Goal: Information Seeking & Learning: Learn about a topic

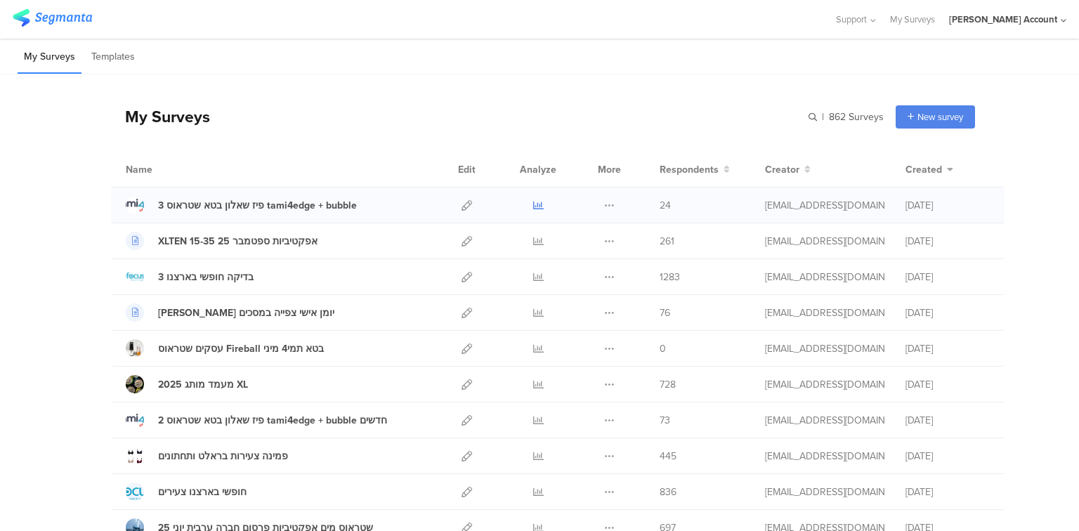
click at [534, 207] on icon at bounding box center [538, 205] width 11 height 11
click at [539, 419] on icon at bounding box center [538, 420] width 11 height 11
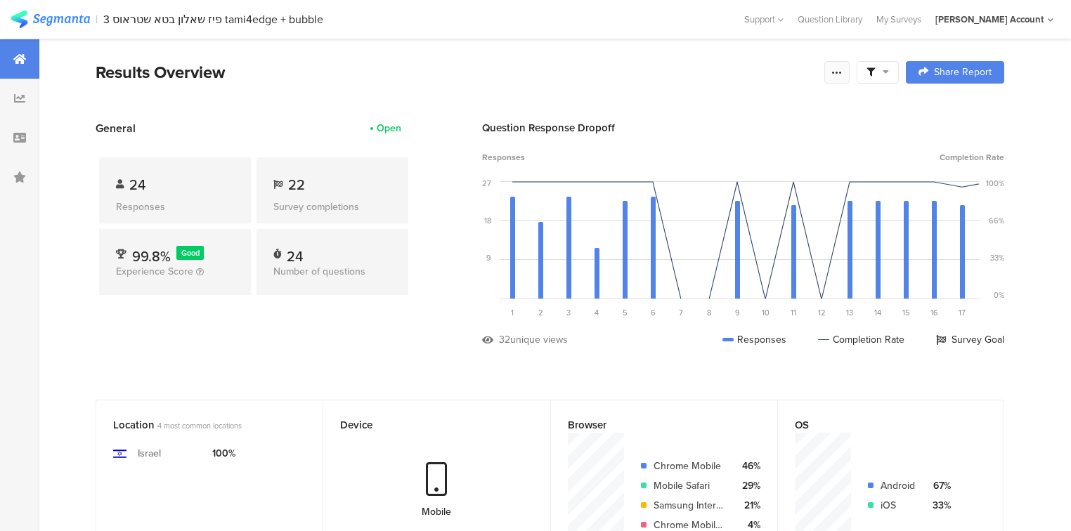
click at [842, 67] on icon at bounding box center [836, 72] width 11 height 11
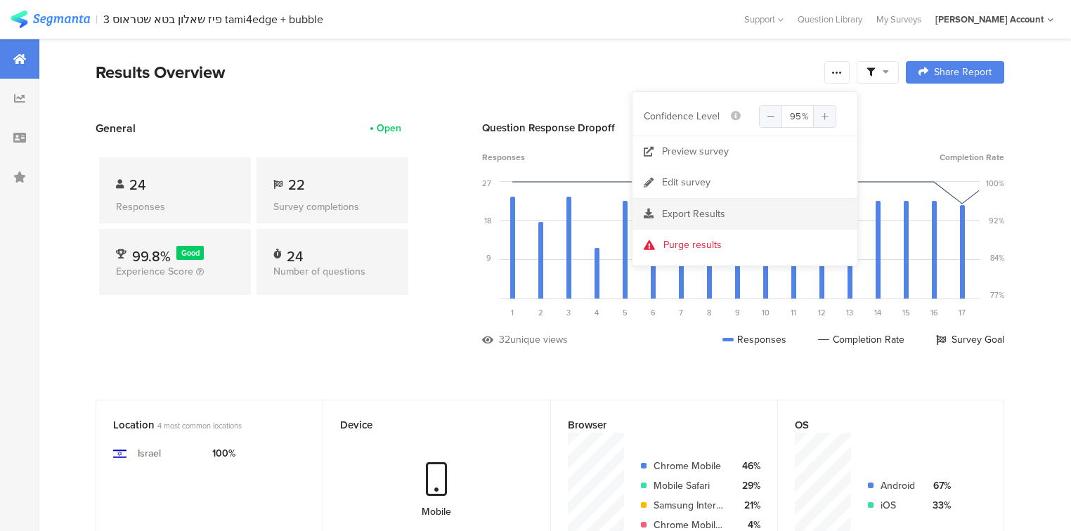
click at [678, 218] on span "Export Results" at bounding box center [693, 214] width 63 height 15
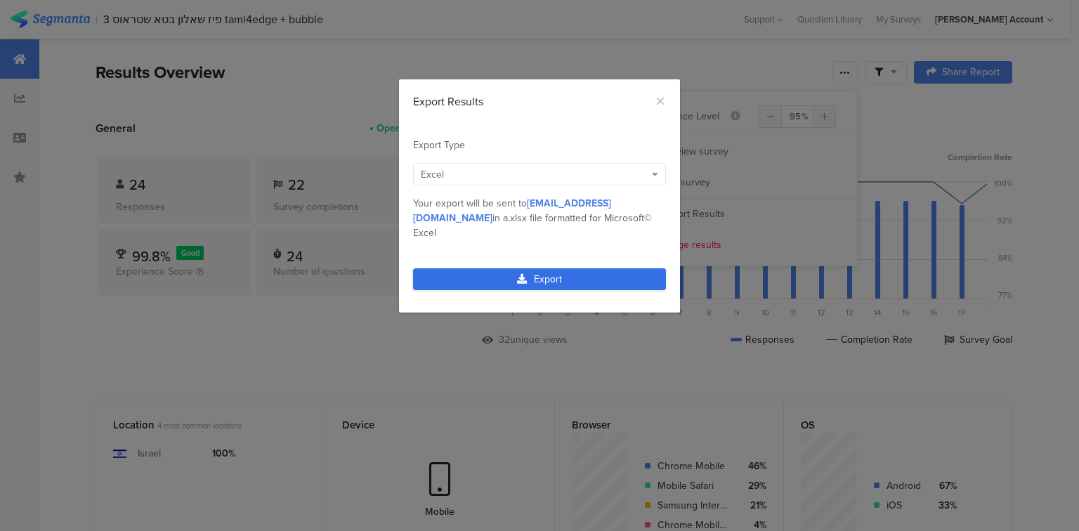
click at [500, 268] on link "Export" at bounding box center [539, 279] width 253 height 22
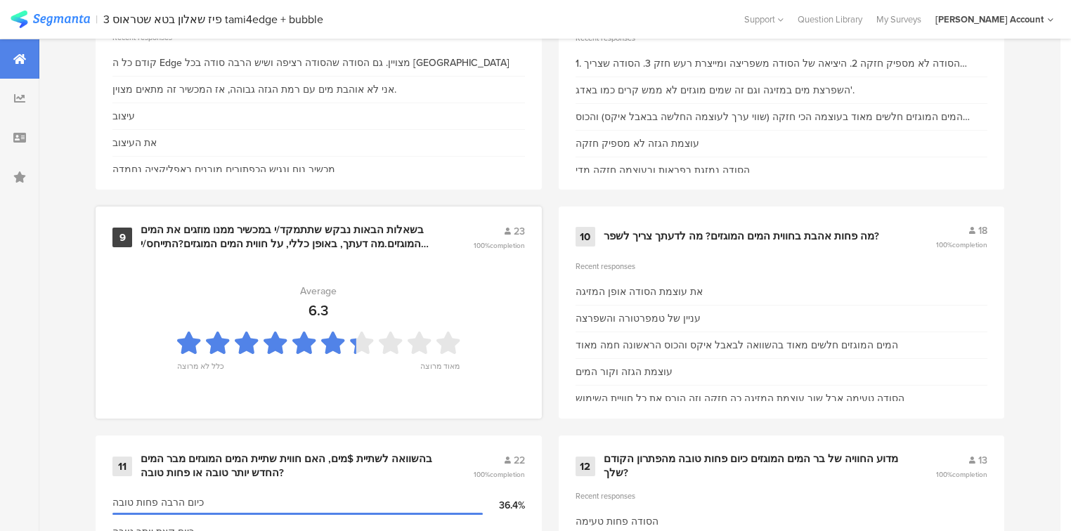
scroll to position [1349, 0]
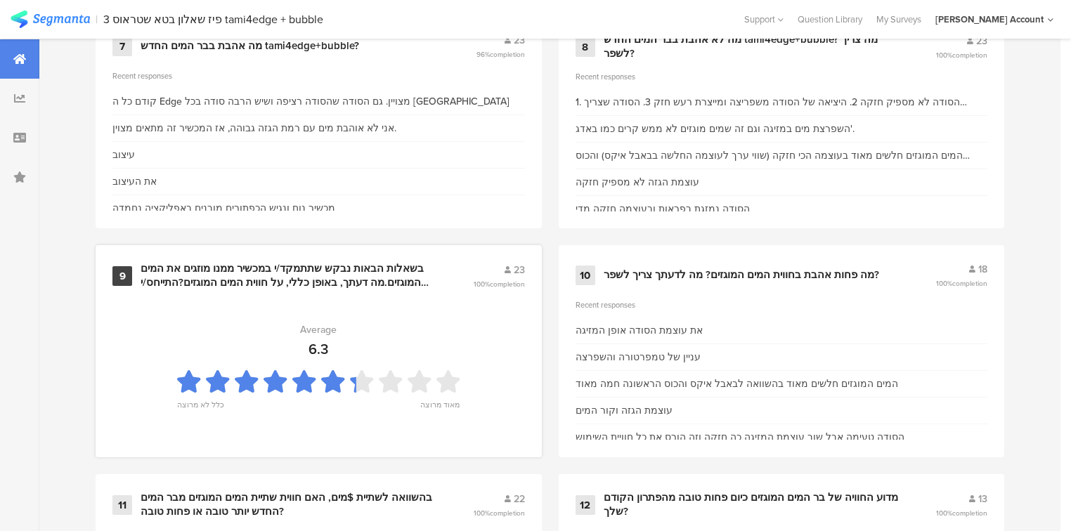
click at [317, 269] on div "בשאלות הבאות נבקש שתתמקד/י במכשיר ממנו מוזגים את המים המוגזים.מה דעתך, באופן כל…" at bounding box center [289, 275] width 299 height 27
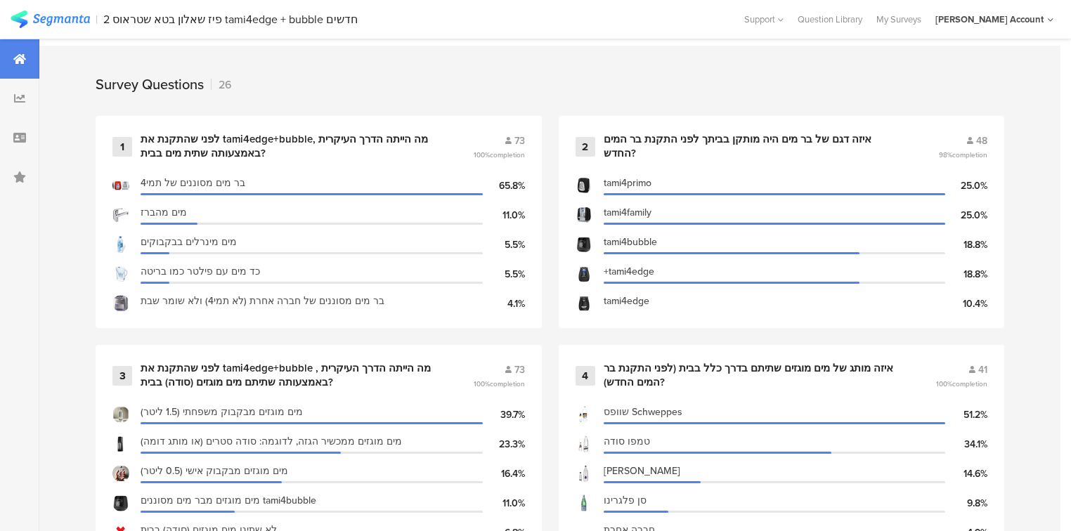
scroll to position [843, 0]
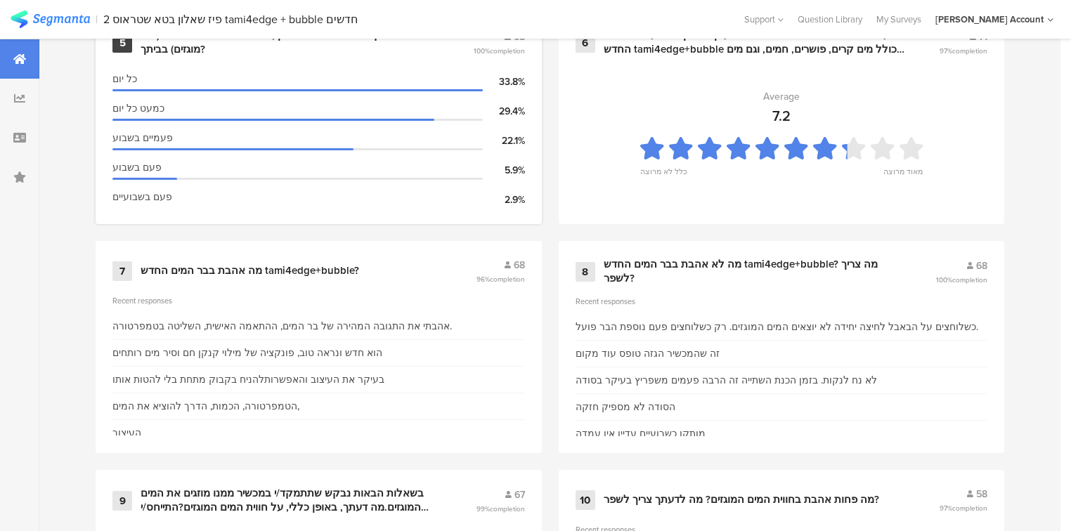
scroll to position [1124, 0]
click at [708, 267] on div "מה לא אהבת בבר המים החדש tami4edge+bubble? מה צריך לשפר?" at bounding box center [752, 271] width 299 height 27
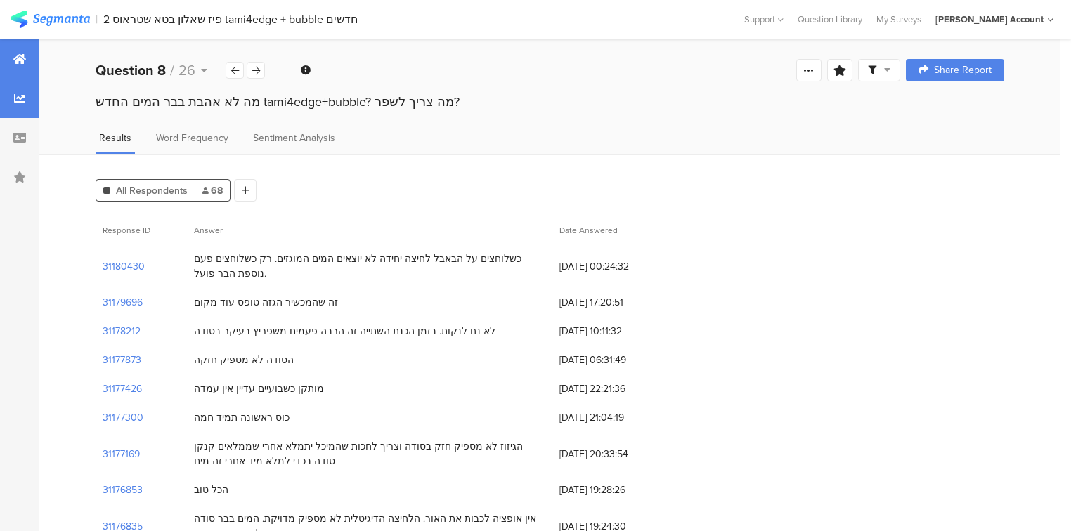
click at [24, 66] on div at bounding box center [19, 58] width 39 height 39
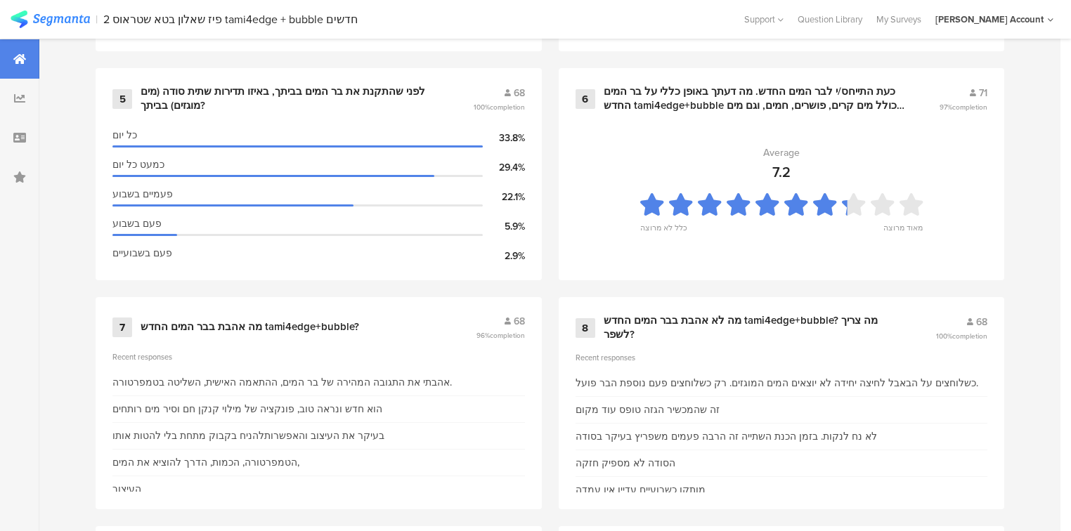
scroll to position [1349, 0]
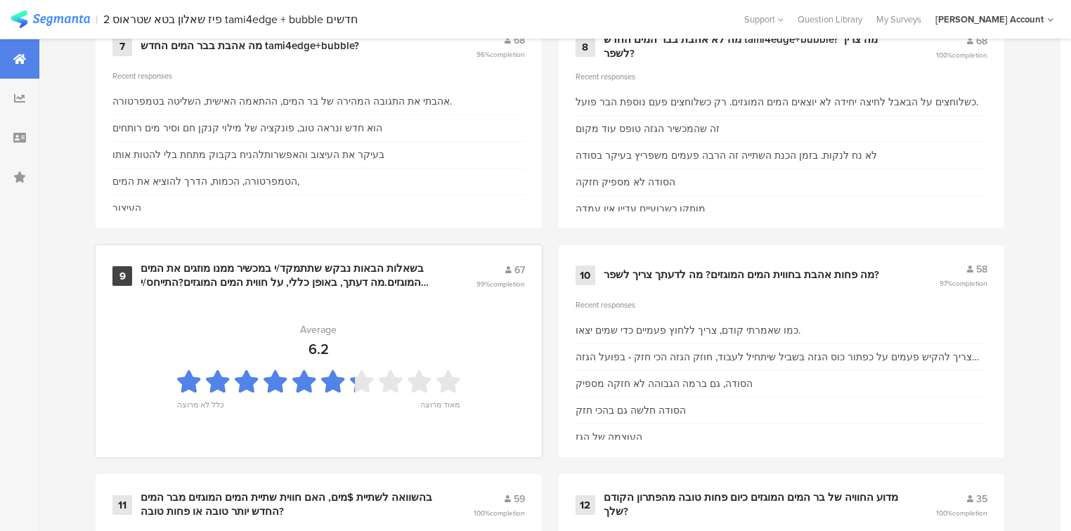
click at [178, 273] on div "בשאלות הבאות נבקש שתתמקד/י במכשיר ממנו מוזגים את המים המוגזים.מה דעתך, באופן כל…" at bounding box center [290, 275] width 301 height 27
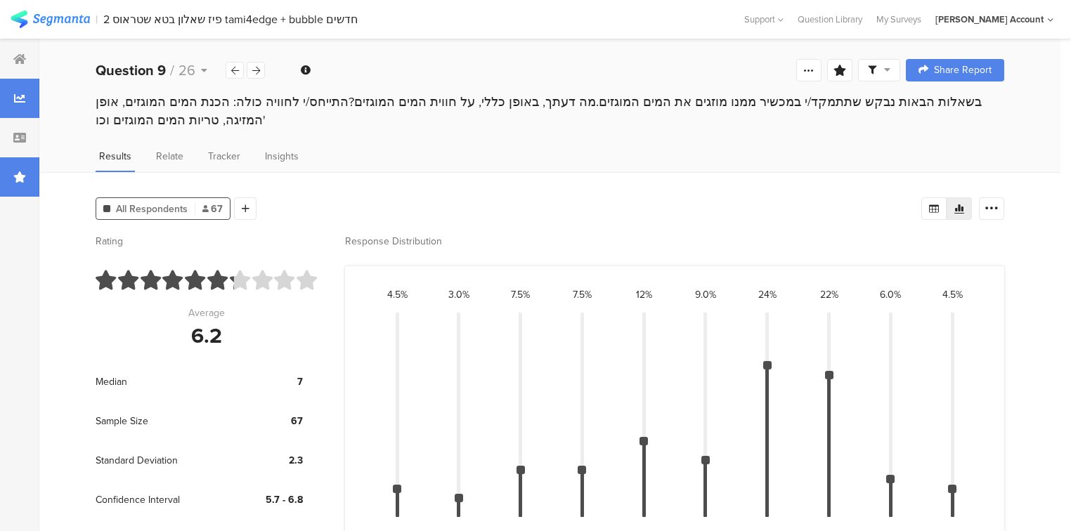
click at [18, 184] on div at bounding box center [19, 176] width 39 height 39
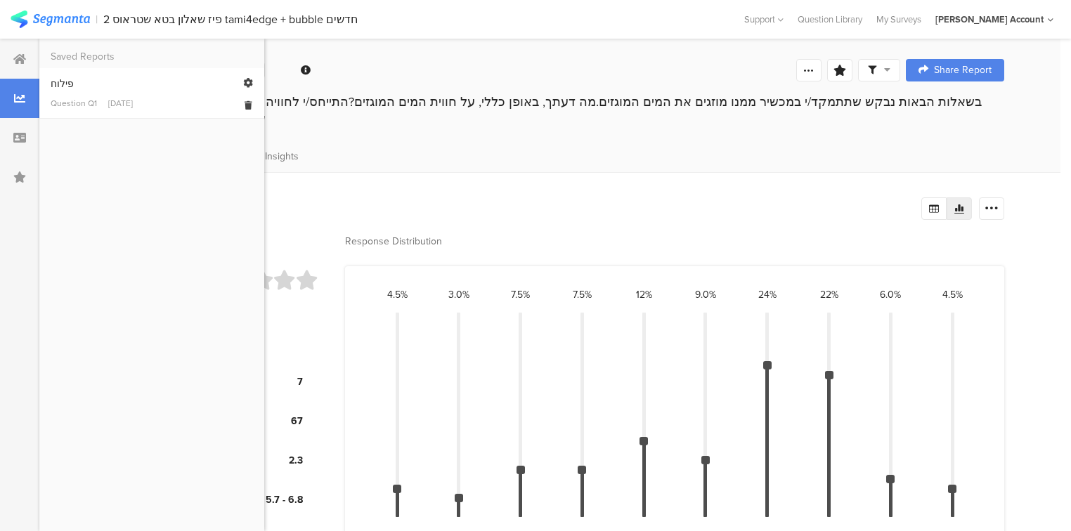
click at [55, 98] on div "Question Q1" at bounding box center [74, 103] width 46 height 13
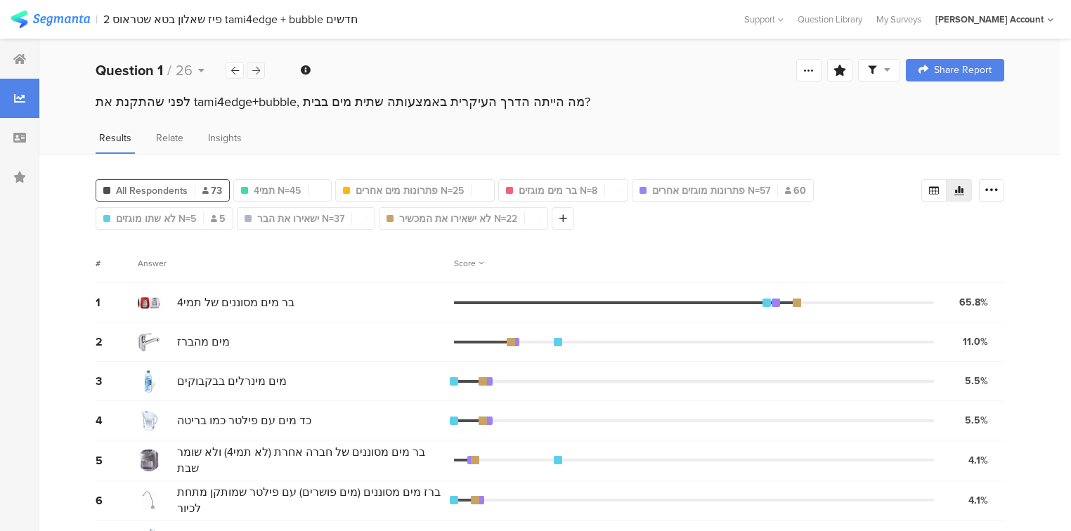
click at [254, 68] on icon at bounding box center [256, 70] width 8 height 9
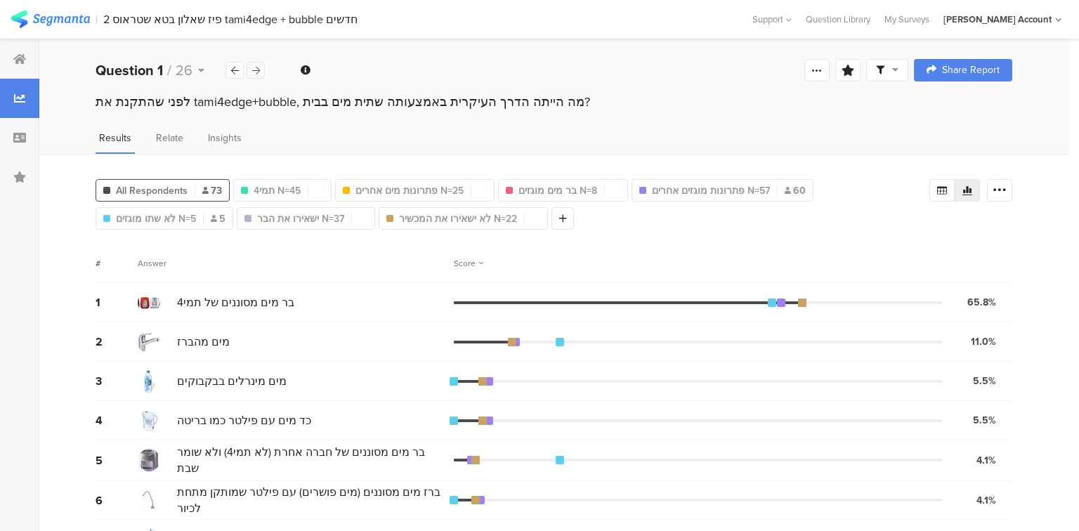
click at [254, 68] on icon at bounding box center [256, 70] width 8 height 9
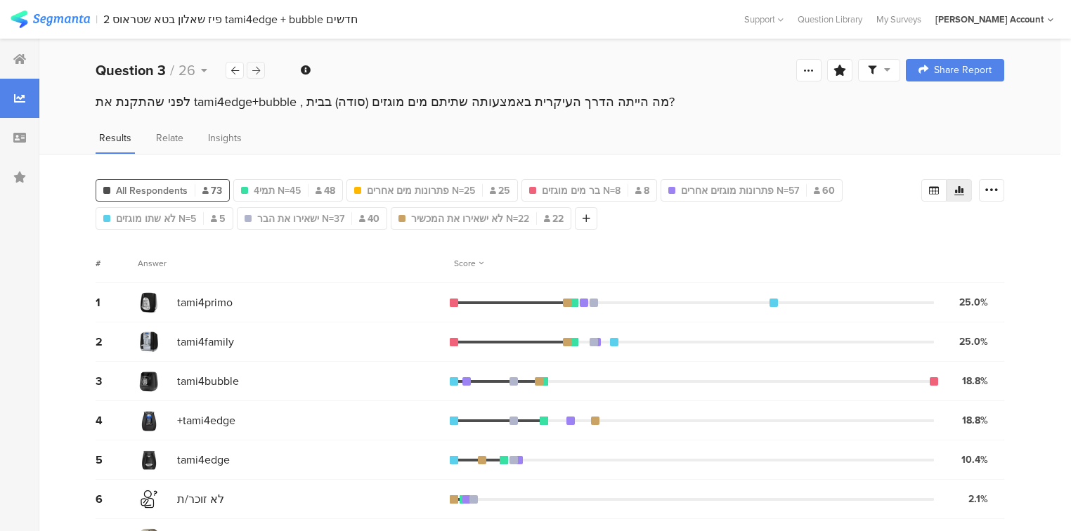
click at [254, 68] on icon at bounding box center [256, 70] width 8 height 9
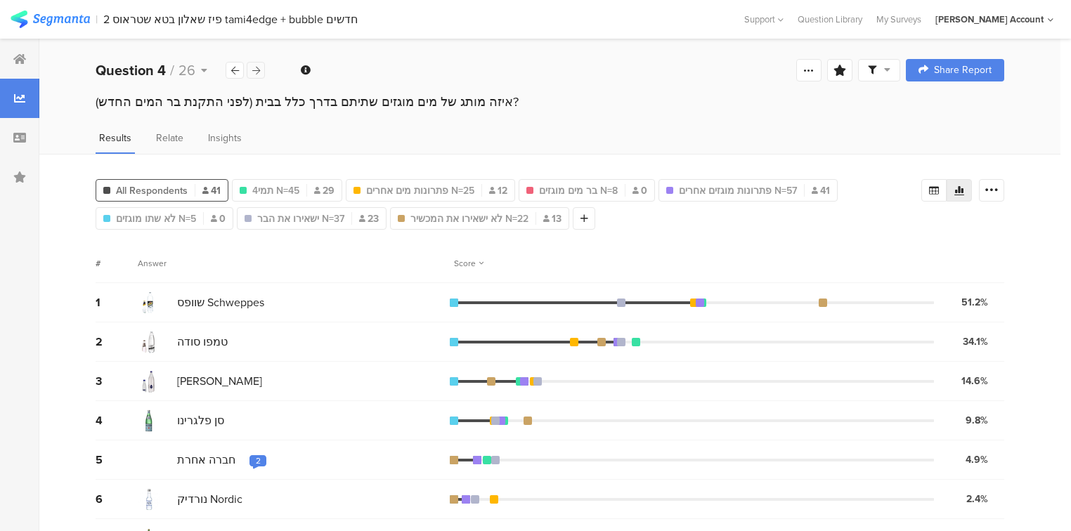
click at [254, 68] on icon at bounding box center [256, 70] width 8 height 9
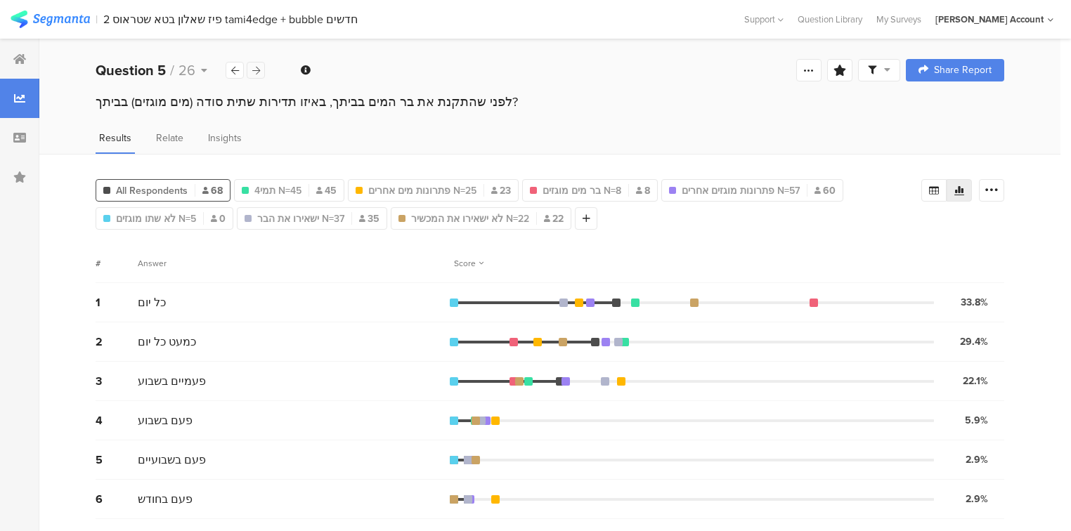
click at [254, 68] on icon at bounding box center [256, 70] width 8 height 9
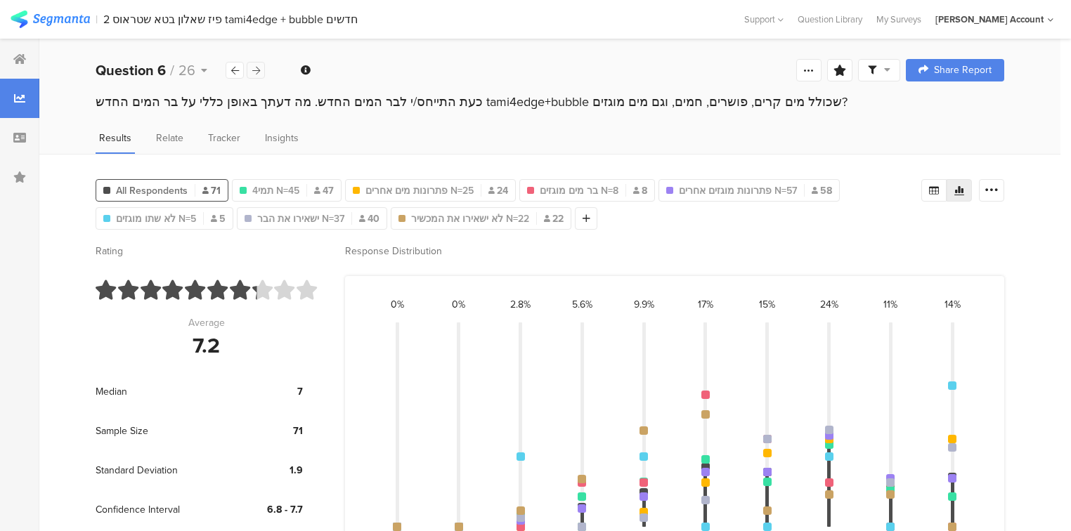
click at [254, 68] on icon at bounding box center [256, 70] width 8 height 9
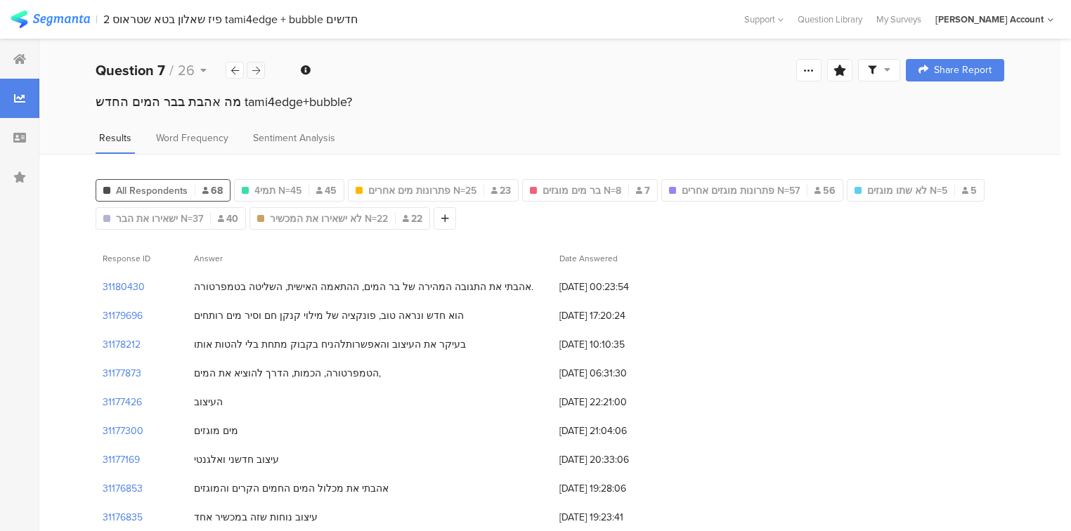
click at [254, 68] on icon at bounding box center [256, 70] width 8 height 9
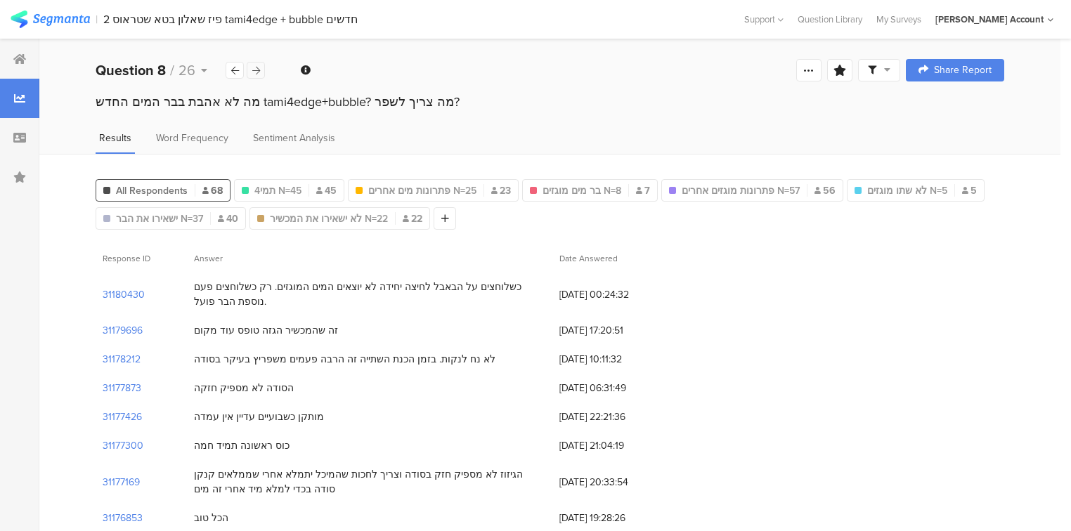
click at [254, 68] on icon at bounding box center [256, 70] width 8 height 9
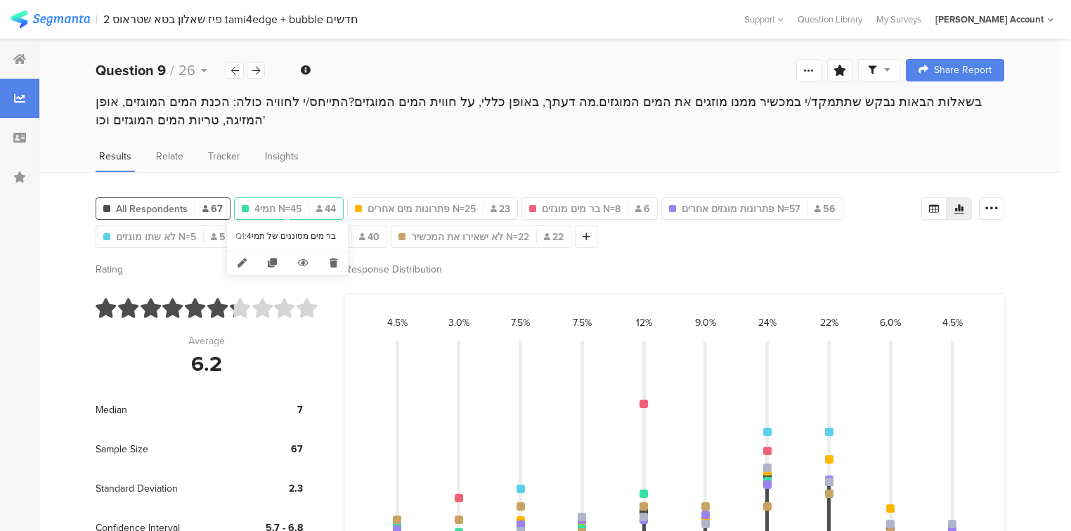
click at [280, 204] on span "תמי4 N=45" at bounding box center [277, 209] width 47 height 15
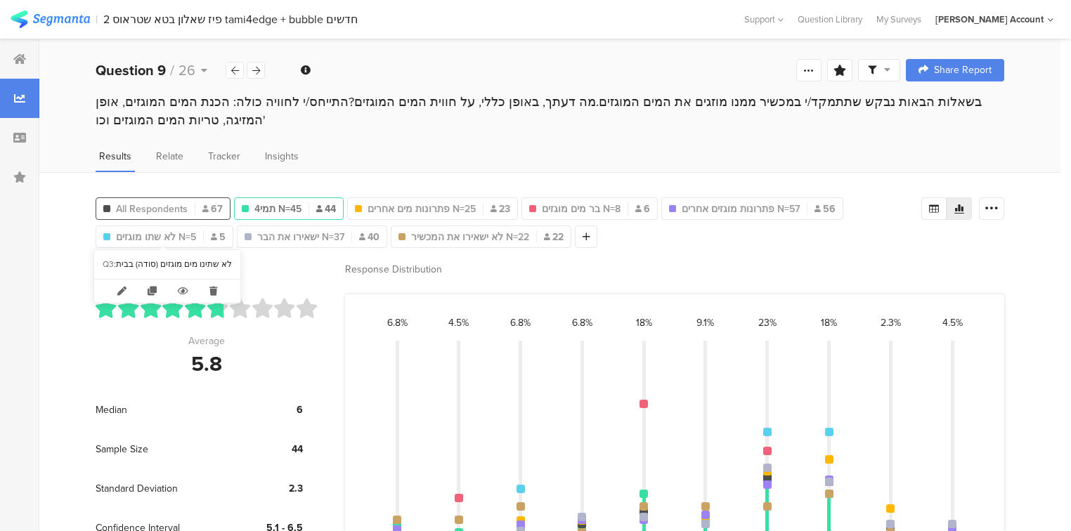
click at [158, 209] on span "All Respondents" at bounding box center [152, 209] width 72 height 15
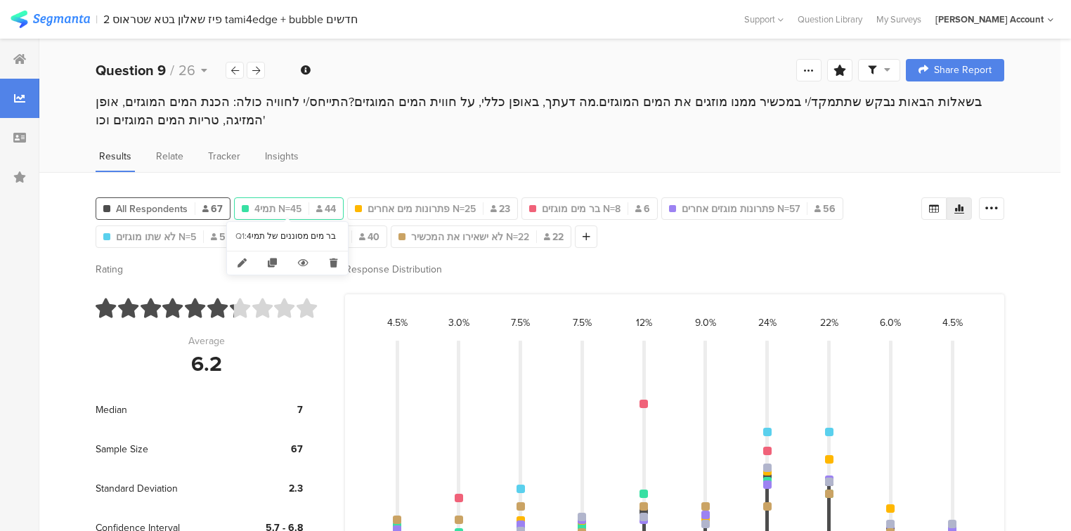
click at [282, 207] on span "תמי4 N=45" at bounding box center [277, 209] width 47 height 15
click at [177, 209] on span "All Respondents" at bounding box center [152, 209] width 72 height 15
click at [798, 345] on div "24% 7" at bounding box center [767, 448] width 62 height 267
click at [860, 349] on div "22% 8" at bounding box center [829, 448] width 62 height 267
click at [798, 340] on div "24% 7" at bounding box center [767, 448] width 62 height 267
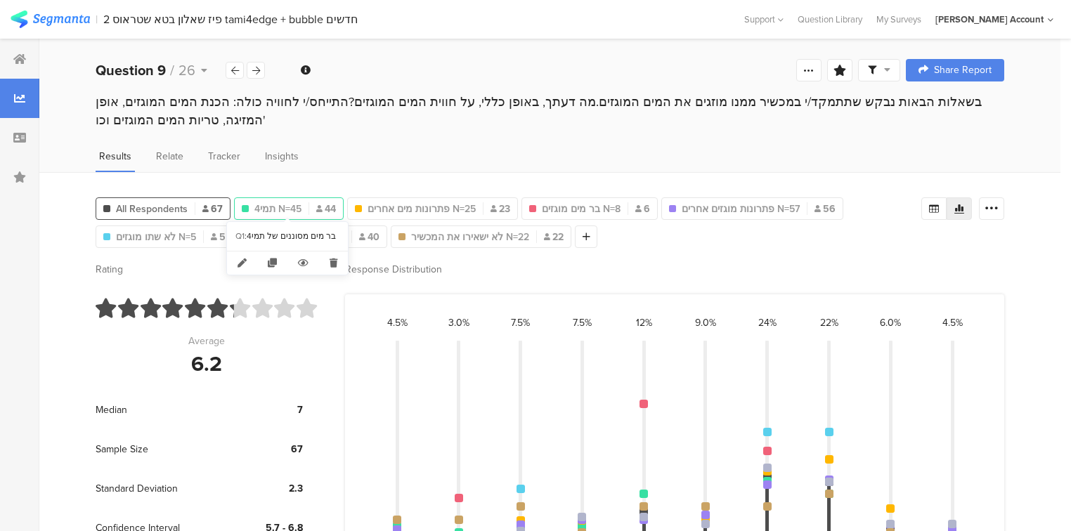
click at [280, 202] on span "תמי4 N=45" at bounding box center [277, 209] width 47 height 15
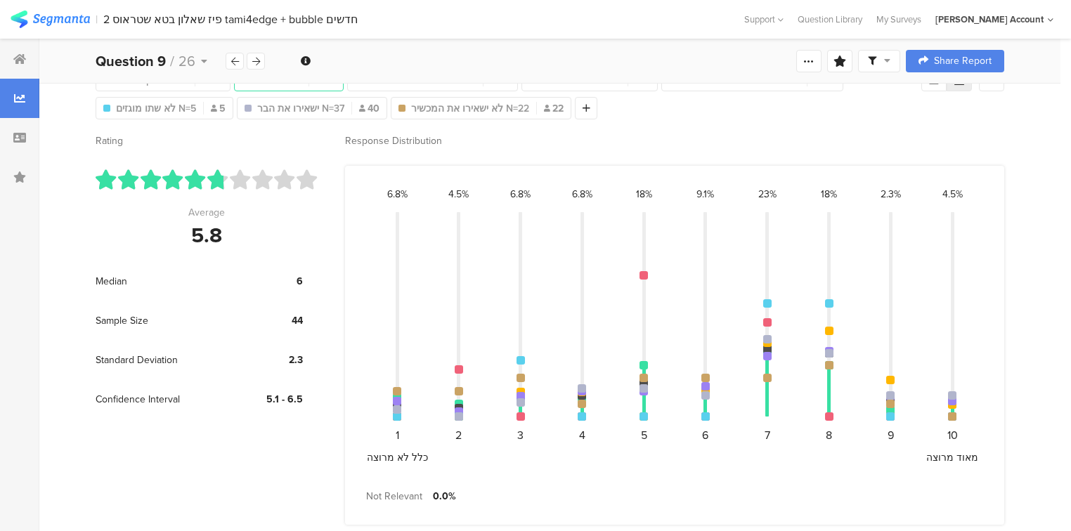
scroll to position [72, 0]
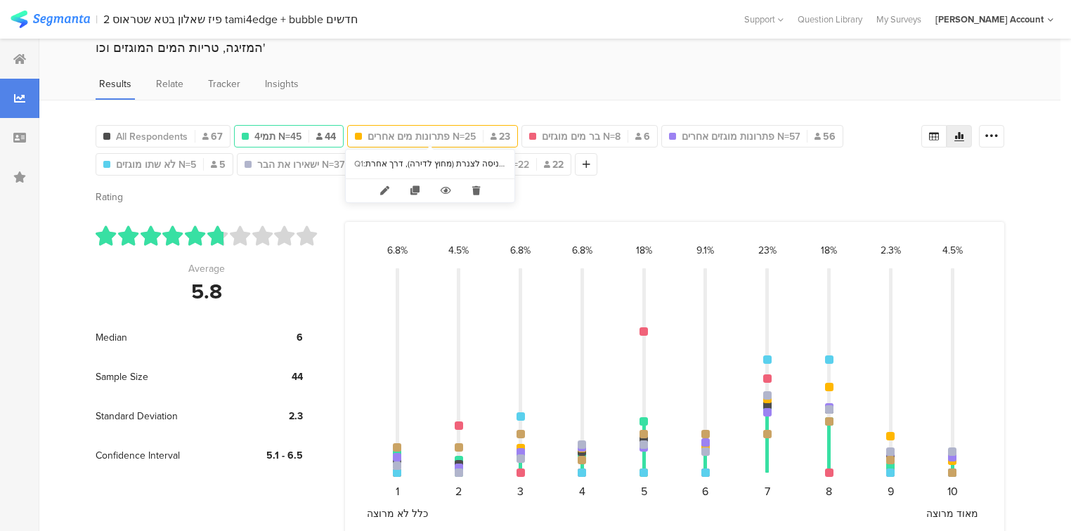
click at [410, 132] on span "פתרונות מים אחרים N=25" at bounding box center [421, 136] width 108 height 15
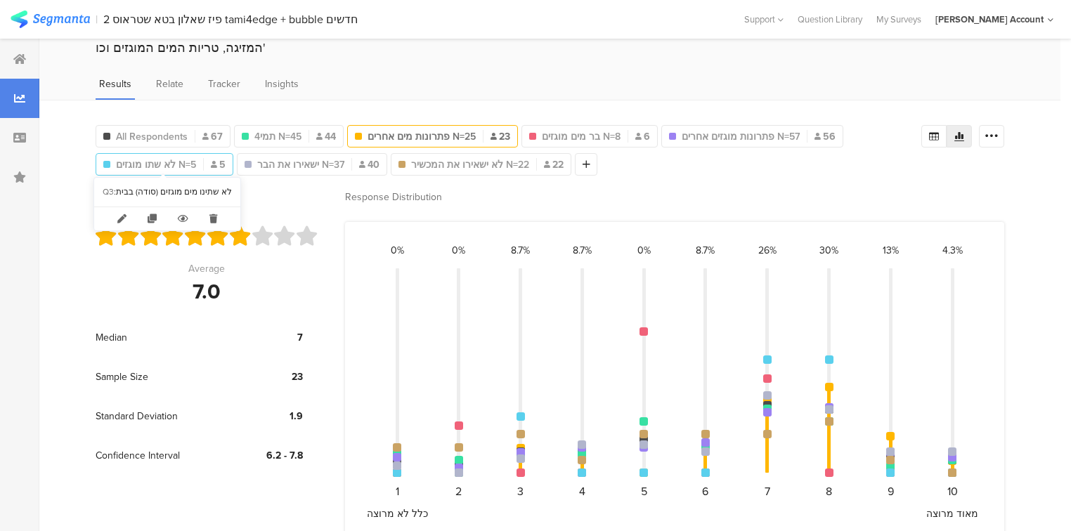
click at [158, 160] on span "לא שתו מוגזים N=5" at bounding box center [156, 164] width 80 height 15
type input "לא שתו מוגזים N=5"
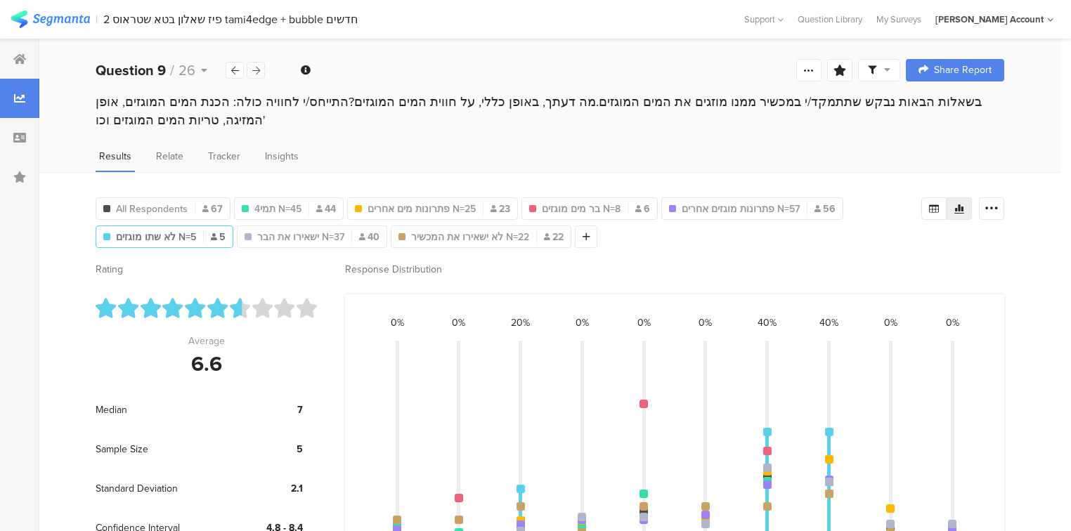
click at [256, 70] on icon at bounding box center [256, 70] width 8 height 9
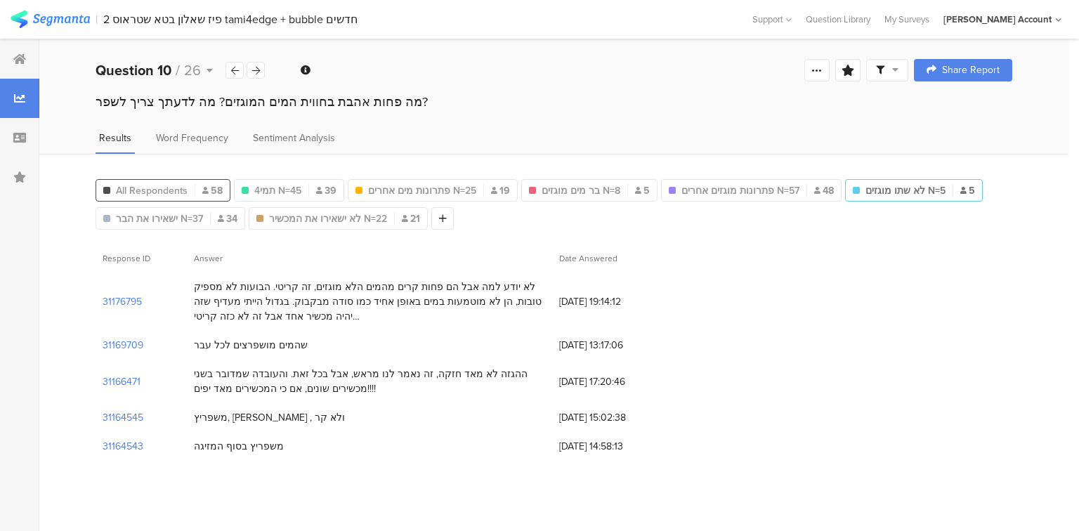
click at [149, 192] on span "All Respondents" at bounding box center [152, 190] width 72 height 15
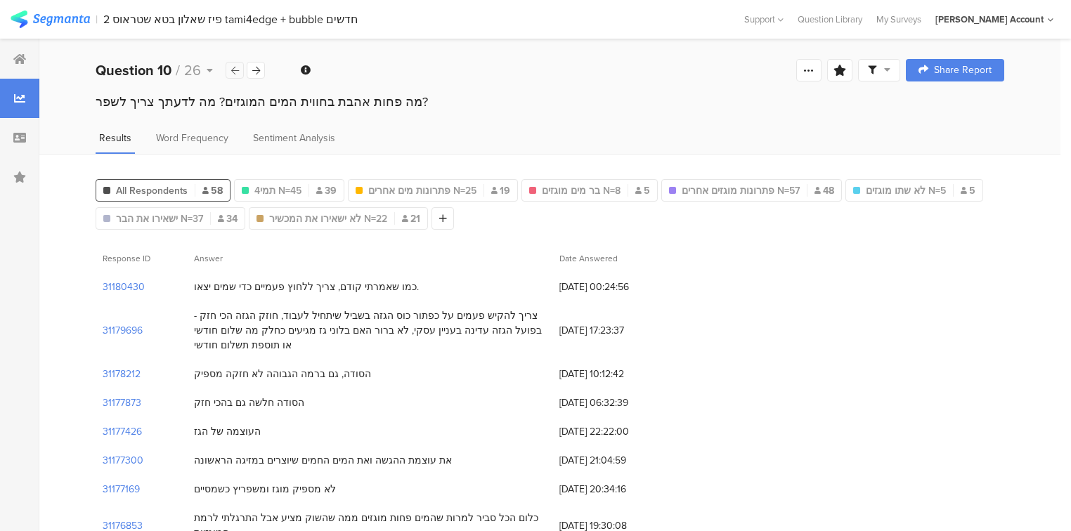
click at [234, 70] on icon at bounding box center [235, 70] width 8 height 9
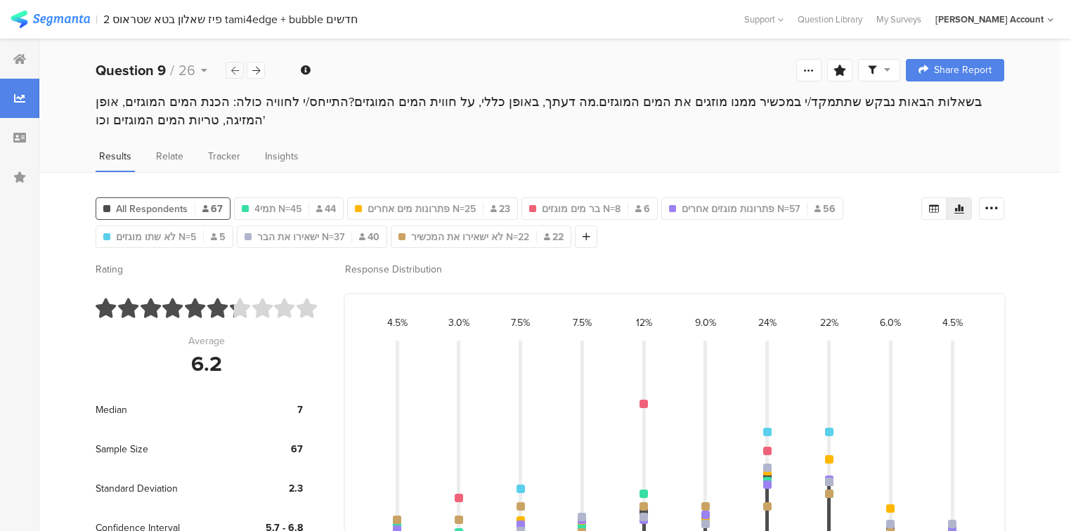
click at [234, 70] on icon at bounding box center [235, 70] width 8 height 9
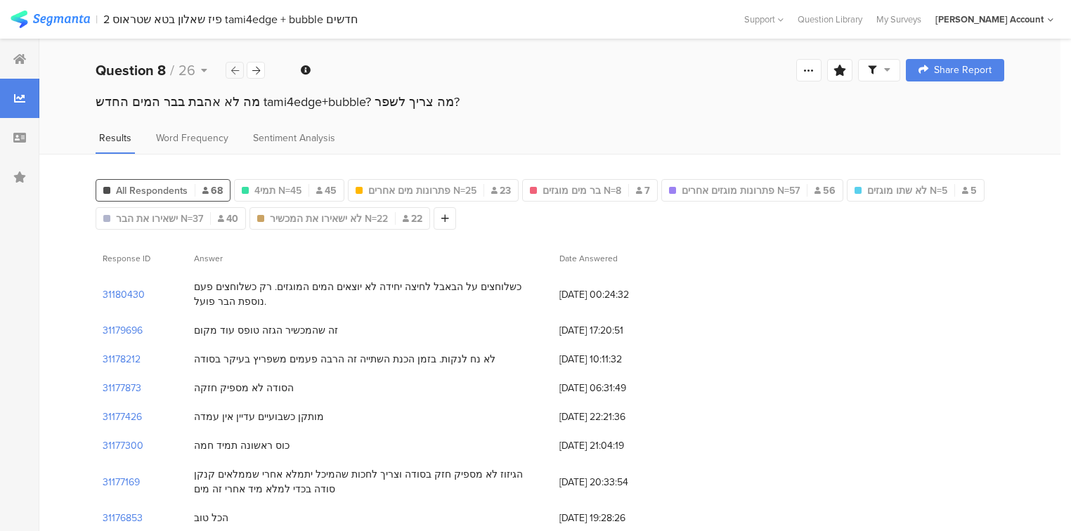
click at [234, 70] on icon at bounding box center [235, 70] width 8 height 9
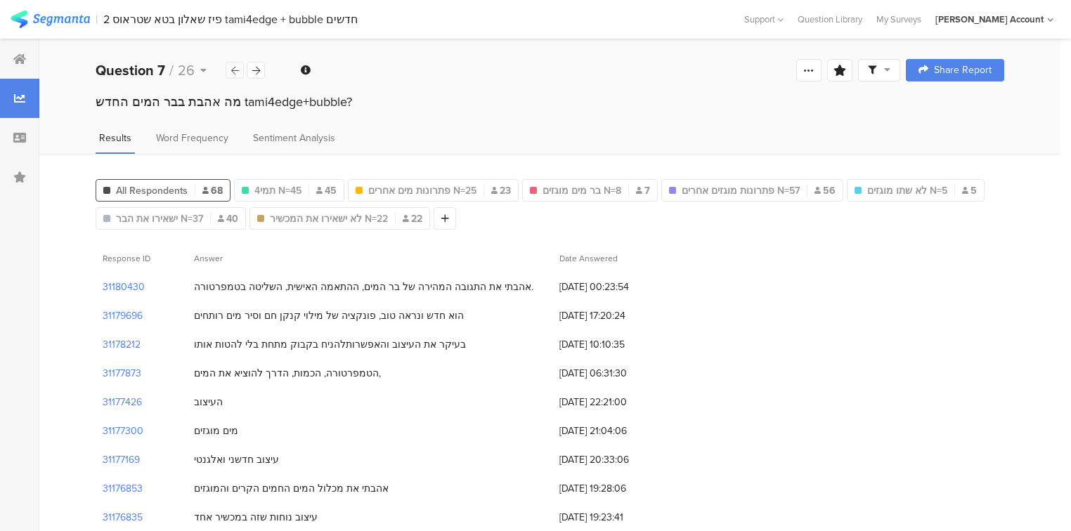
click at [234, 70] on icon at bounding box center [235, 70] width 8 height 9
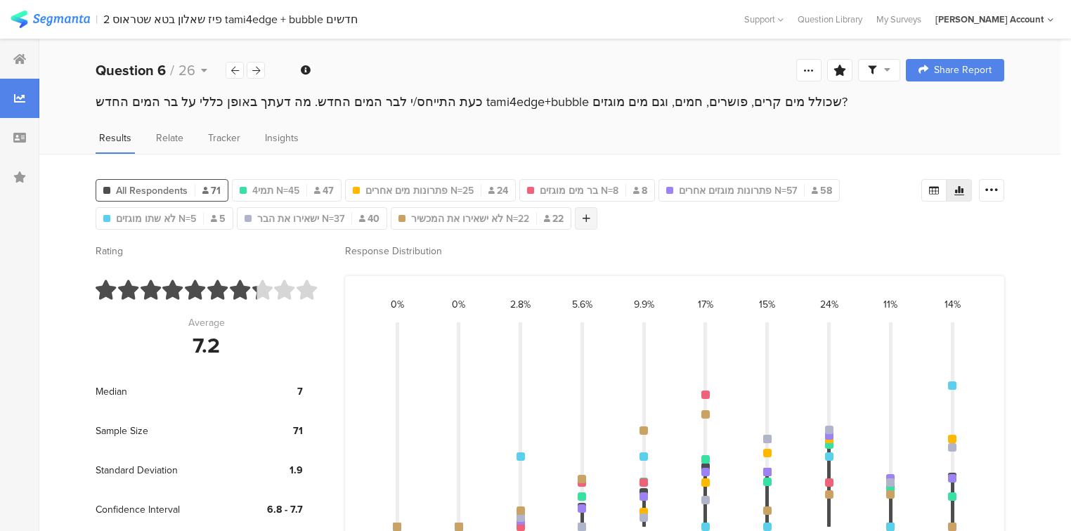
click at [582, 216] on icon at bounding box center [586, 219] width 8 height 10
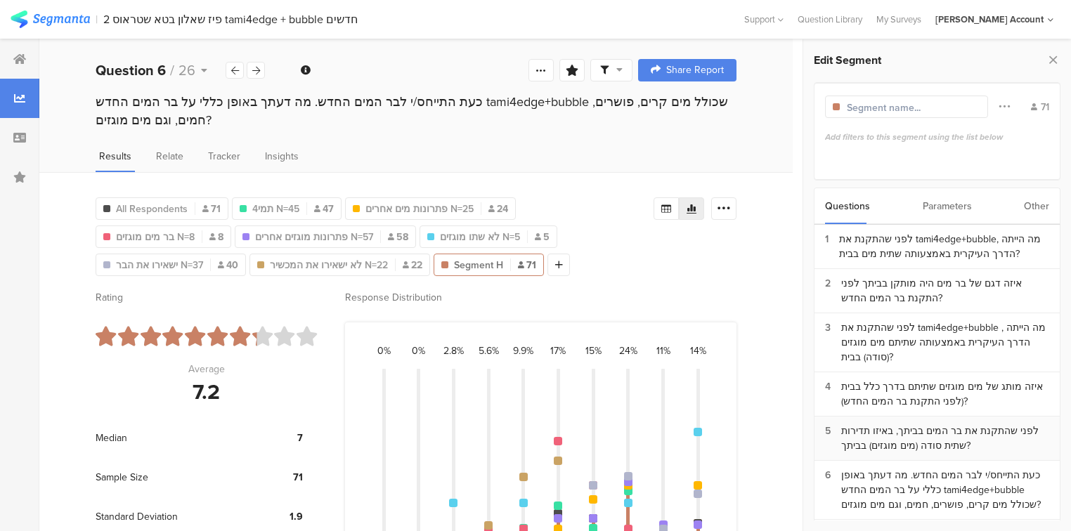
click at [911, 430] on div "לפני שהתקנת את בר המים בביתך, באיזו תדירות שתית סודה (מים מוגזים) בביתך?" at bounding box center [945, 439] width 208 height 30
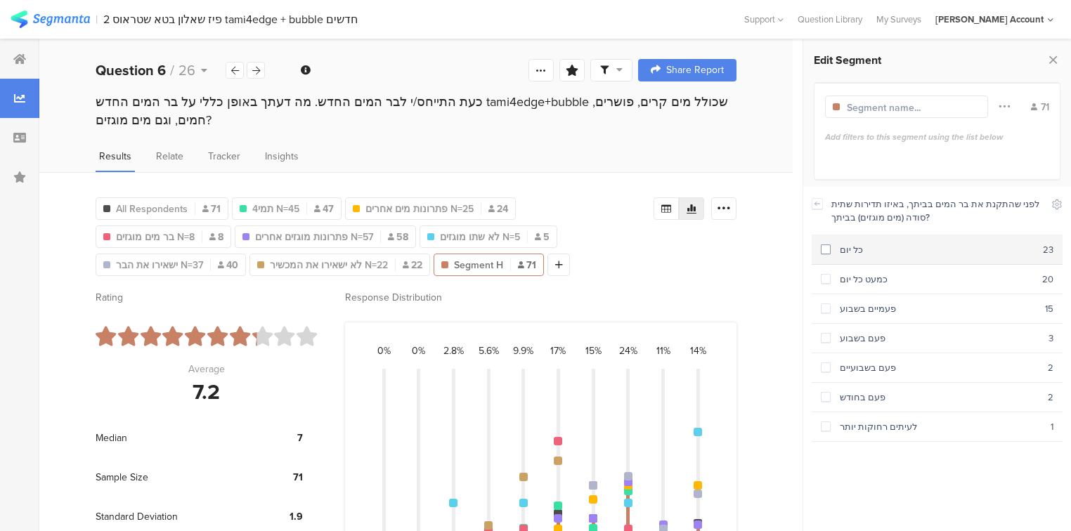
click at [836, 250] on div "כל יום" at bounding box center [936, 249] width 212 height 13
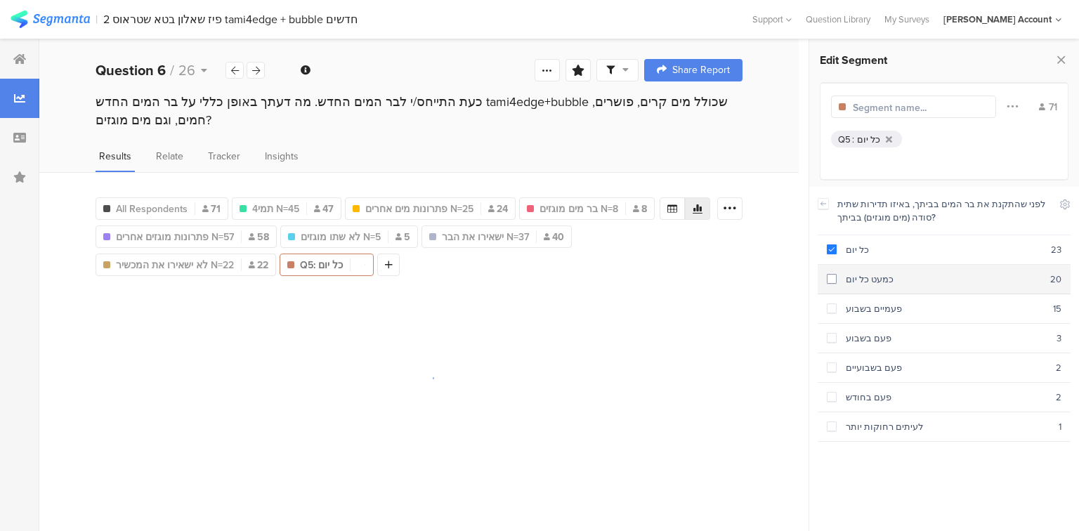
click at [851, 281] on div "כמעט כל יום" at bounding box center [944, 279] width 214 height 13
click at [861, 308] on div "פעמיים בשבוע" at bounding box center [945, 308] width 216 height 13
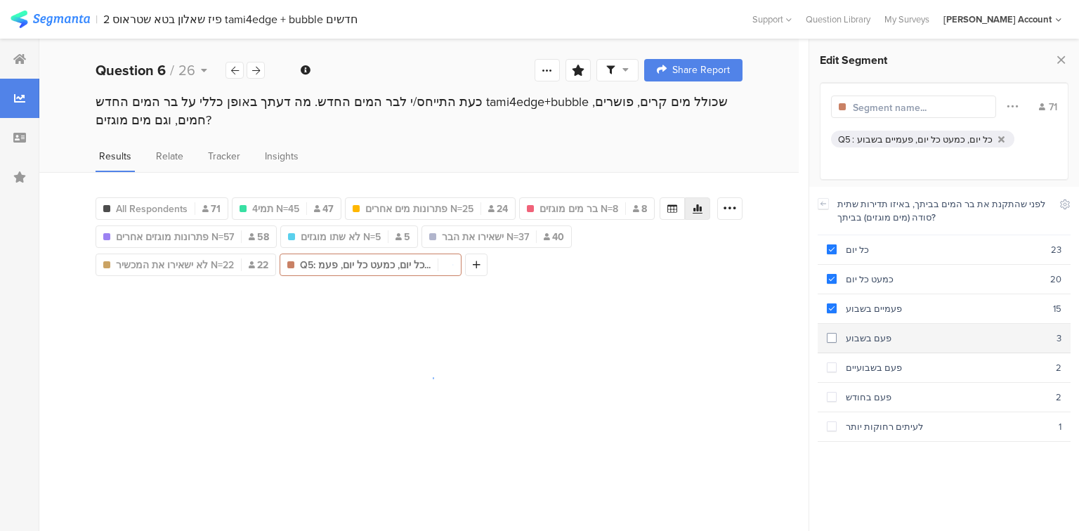
click at [865, 343] on section "פעם בשבוע 3" at bounding box center [944, 339] width 253 height 30
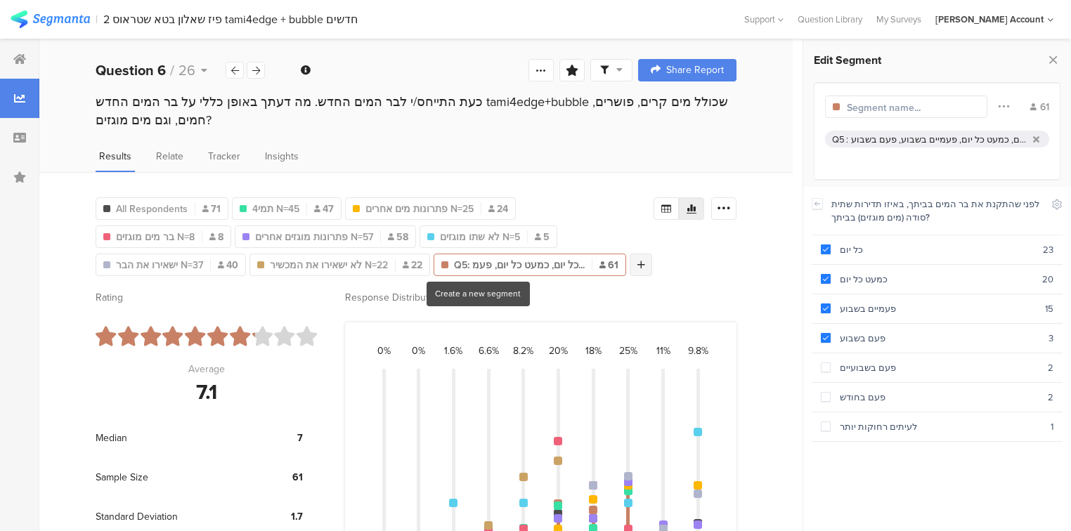
click at [629, 254] on div at bounding box center [640, 265] width 22 height 22
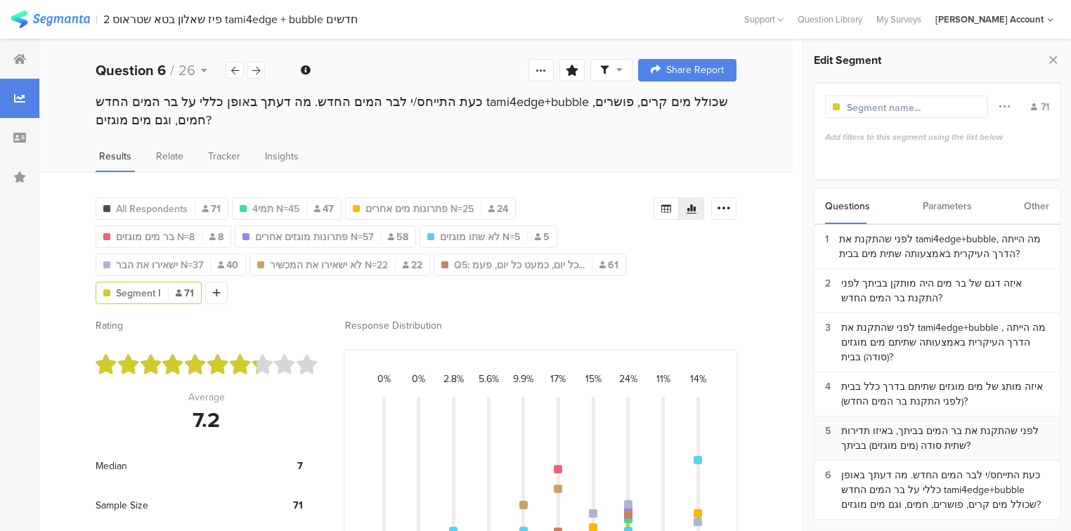
click at [902, 426] on div "לפני שהתקנת את בר המים בביתך, באיזו תדירות שתית סודה (מים מוגזים) בביתך?" at bounding box center [945, 439] width 208 height 30
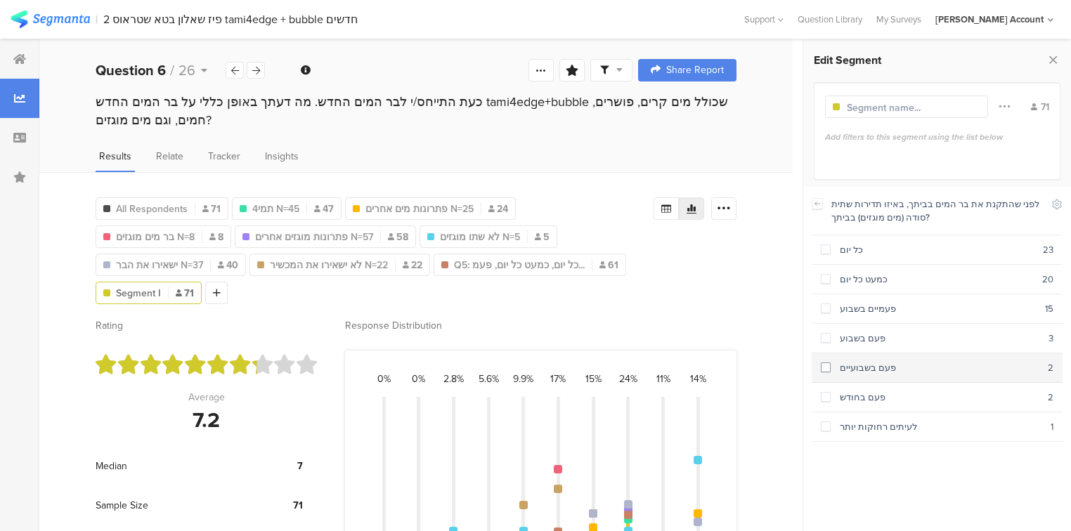
click at [849, 371] on section "פעם בשבועיים 2" at bounding box center [936, 368] width 251 height 30
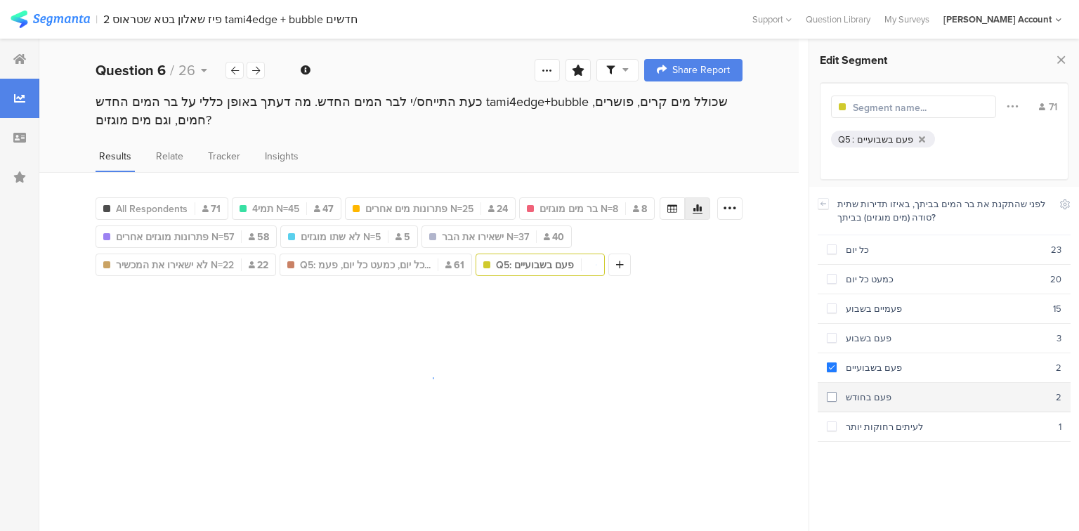
click at [868, 400] on section "פעם בחודש 2" at bounding box center [944, 398] width 253 height 30
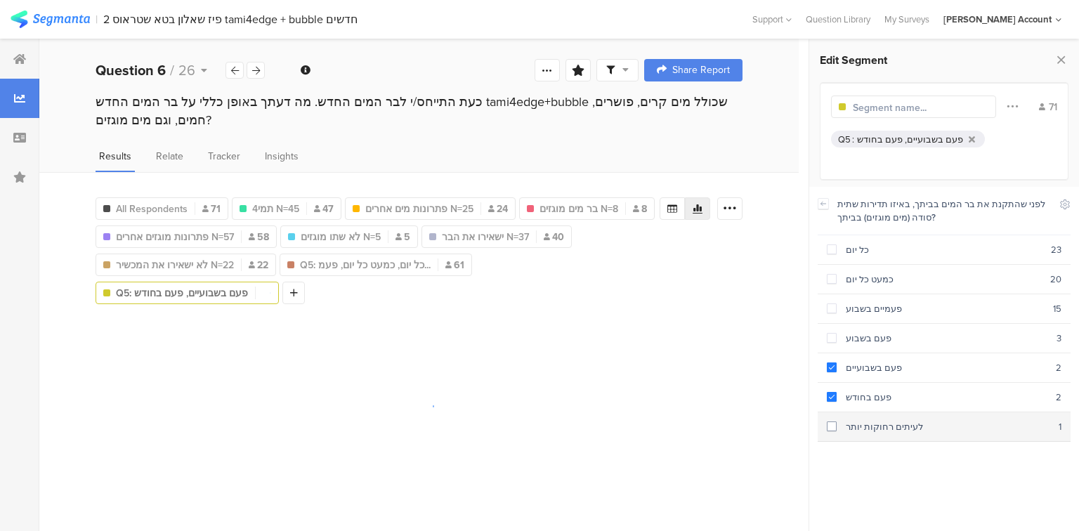
drag, startPoint x: 877, startPoint y: 419, endPoint x: 871, endPoint y: 407, distance: 12.6
click at [877, 421] on div "לעיתים רחוקות יותר" at bounding box center [948, 426] width 222 height 13
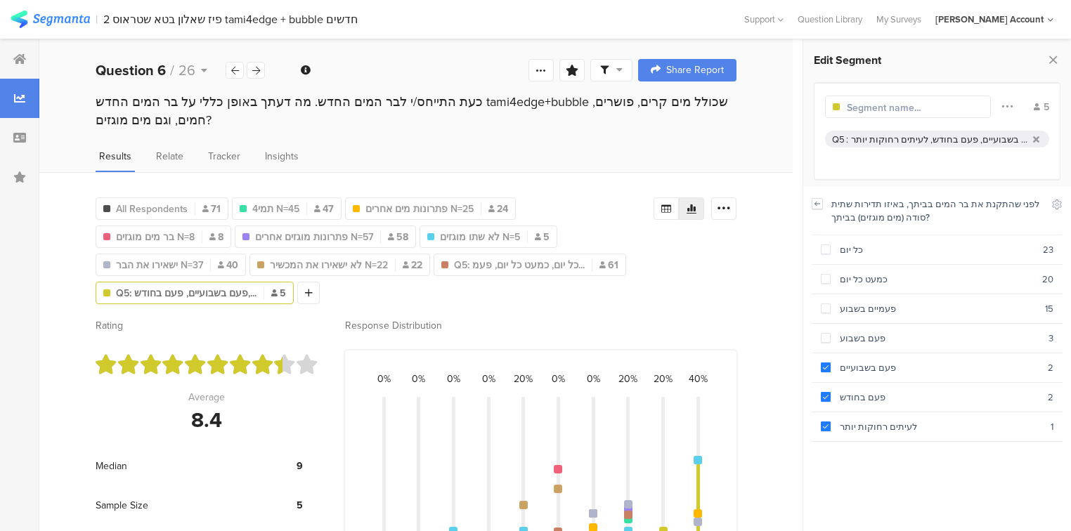
click at [815, 202] on icon at bounding box center [817, 203] width 10 height 11
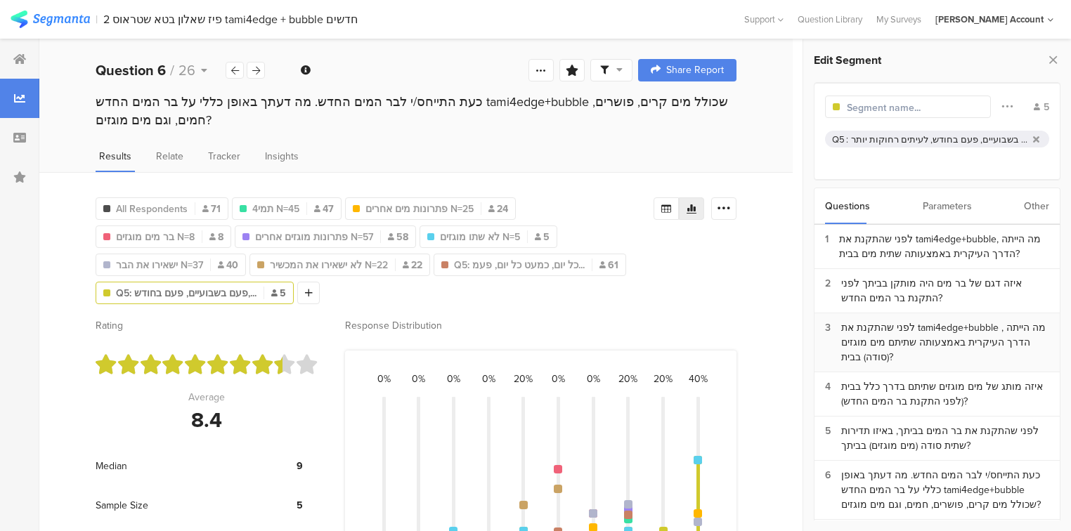
click at [868, 332] on div "לפני שהתקנת את tami4edge+bubble , מה הייתה הדרך העיקרית באמצעותה שתיתם מים מוגז…" at bounding box center [945, 342] width 208 height 44
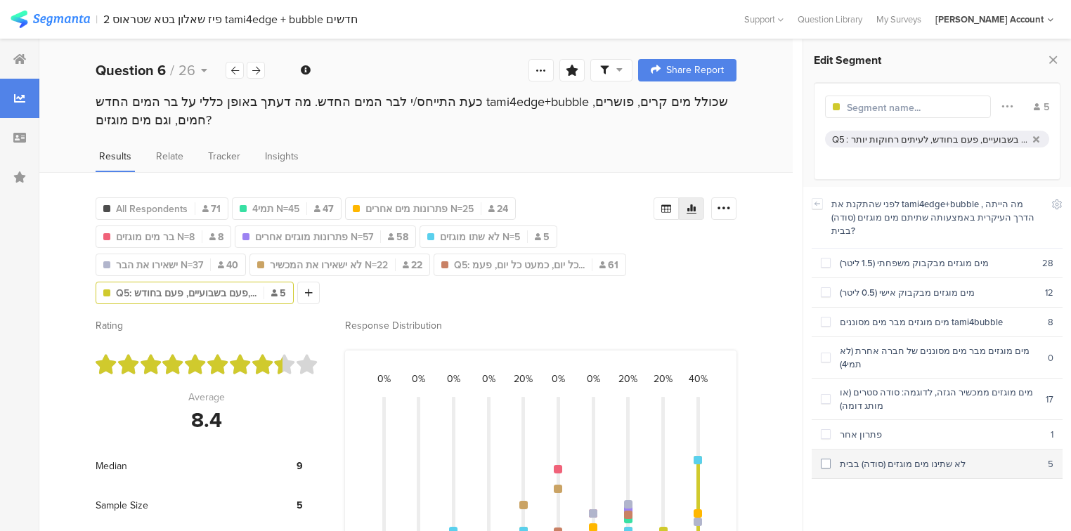
click at [891, 457] on div "לא שתינו מים מוגזים (סודה) בבית" at bounding box center [938, 463] width 217 height 13
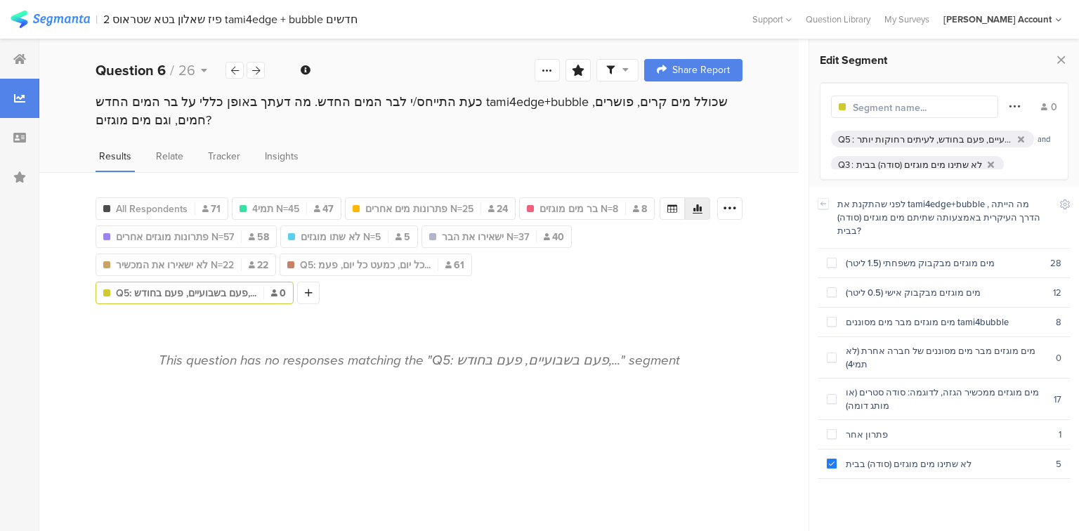
click at [1009, 104] on icon at bounding box center [1014, 106] width 11 height 18
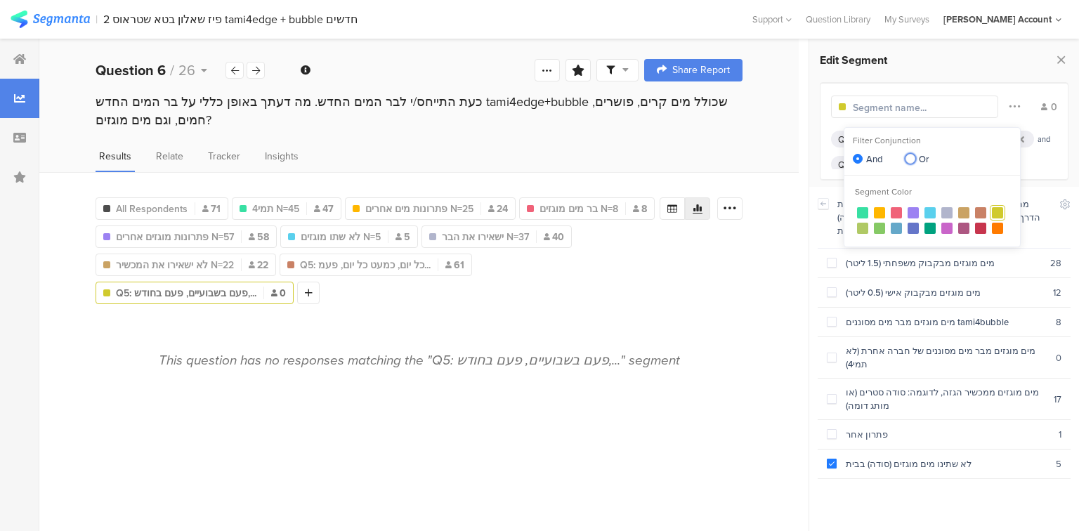
click at [916, 155] on span "Or" at bounding box center [921, 158] width 13 height 13
click at [915, 155] on input "Or" at bounding box center [910, 160] width 10 height 12
radio input "true"
radio input "false"
radio input "true"
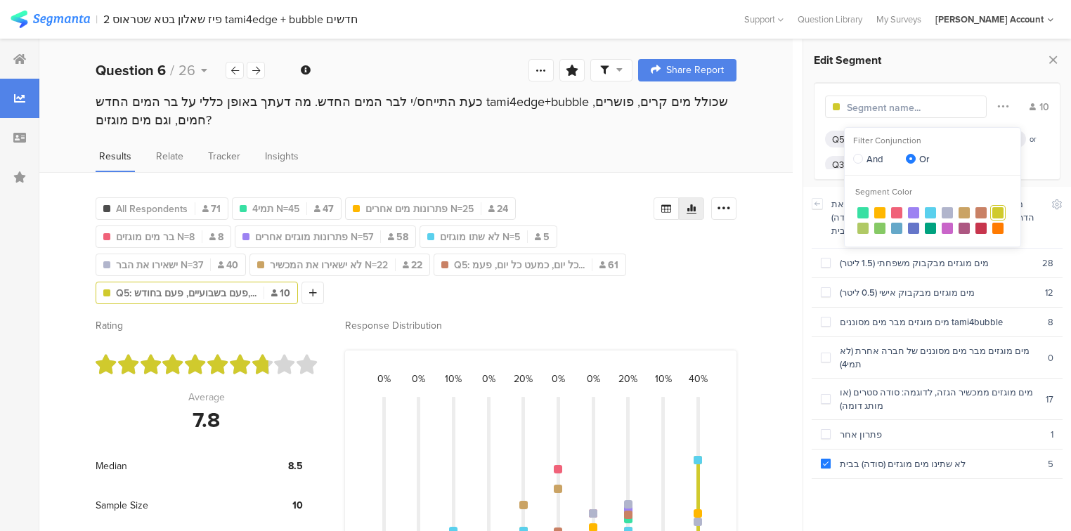
click at [837, 136] on div "Q5" at bounding box center [838, 139] width 13 height 13
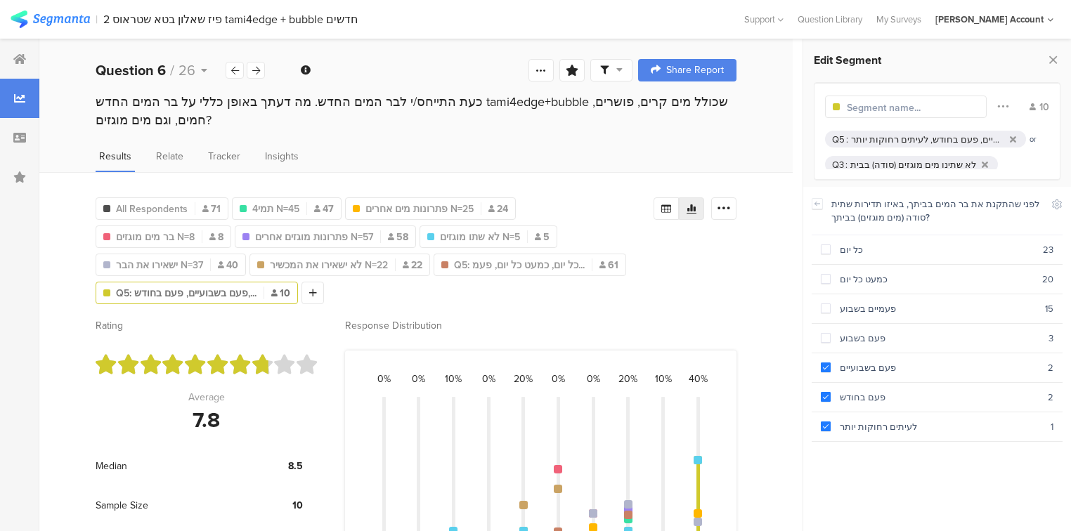
click at [864, 107] on input "text" at bounding box center [907, 107] width 122 height 15
type input "תדירות נמוכה סודה בבית"
click at [454, 261] on span "Q5: כל יום, כמעט כל יום, פעמ..." at bounding box center [519, 265] width 131 height 15
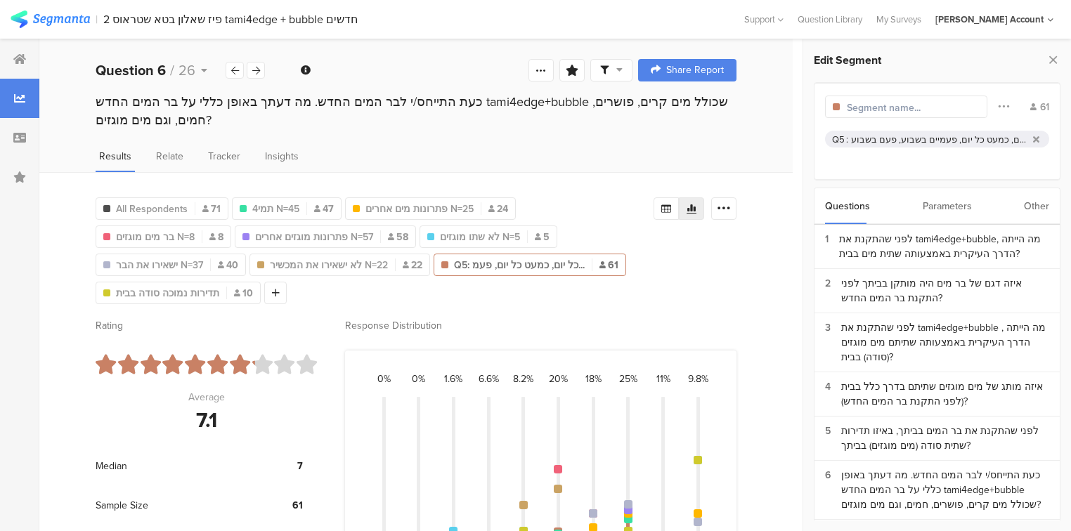
click at [885, 106] on input "text" at bounding box center [907, 107] width 122 height 15
click at [1051, 63] on icon at bounding box center [1052, 60] width 15 height 20
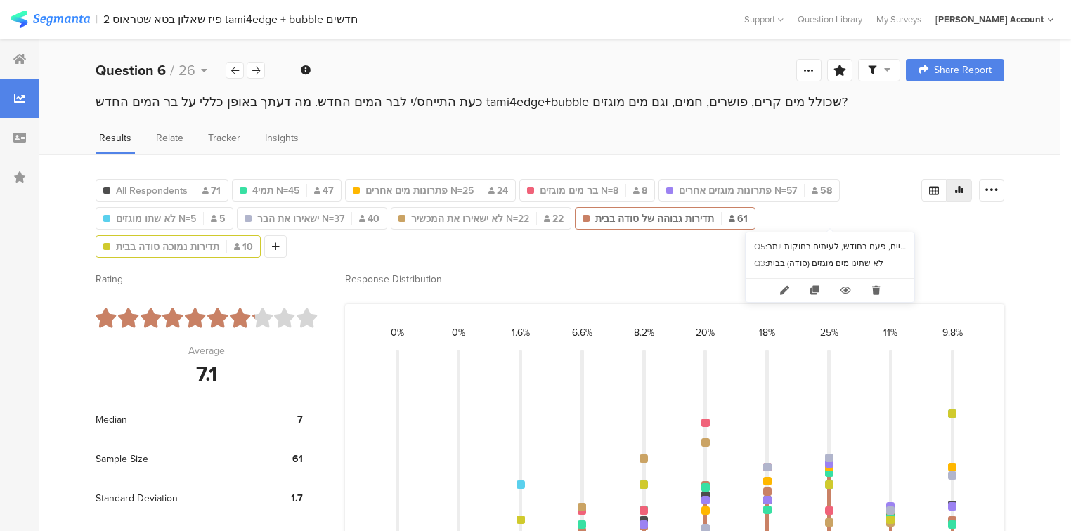
click at [219, 240] on span "תדירות נמוכה סודה בבית" at bounding box center [167, 247] width 103 height 15
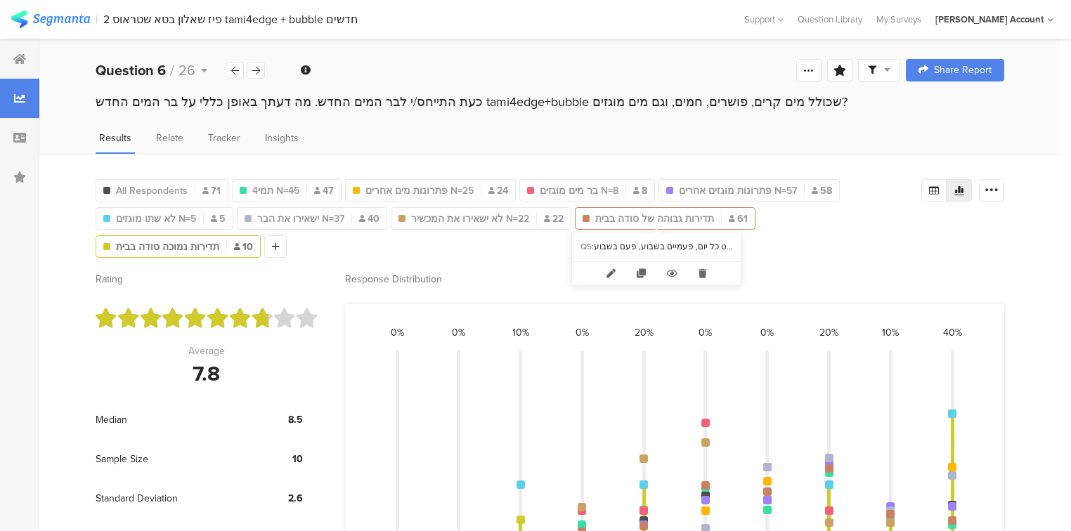
click at [702, 222] on span "תדירות גבוהה של סודה בבית" at bounding box center [654, 218] width 119 height 15
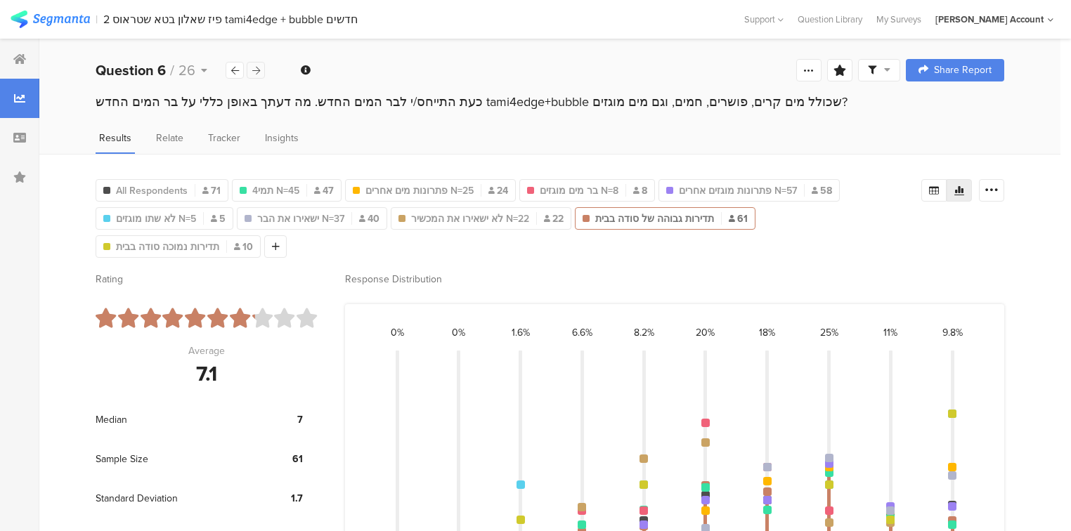
click at [260, 67] on div at bounding box center [256, 70] width 18 height 17
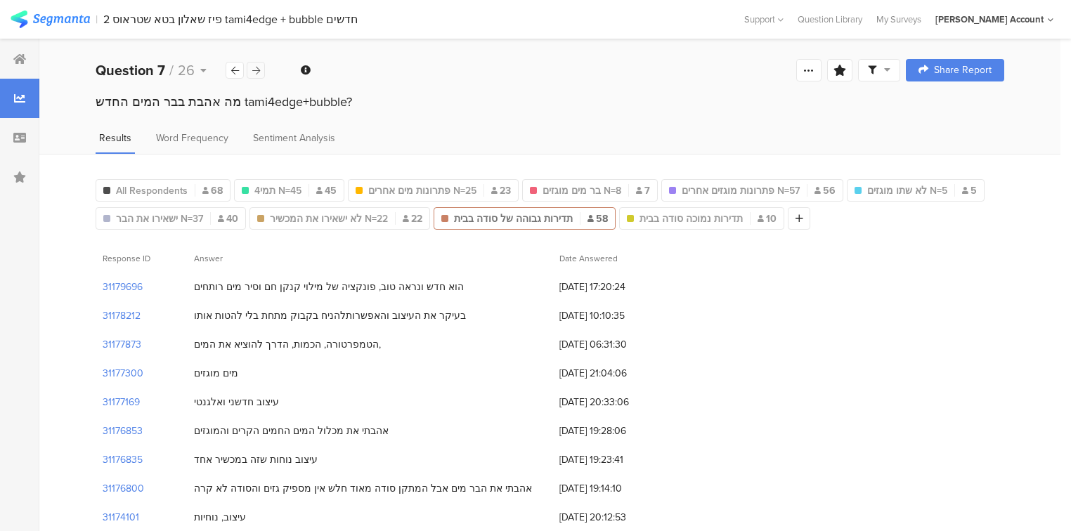
click at [260, 67] on div at bounding box center [256, 70] width 18 height 17
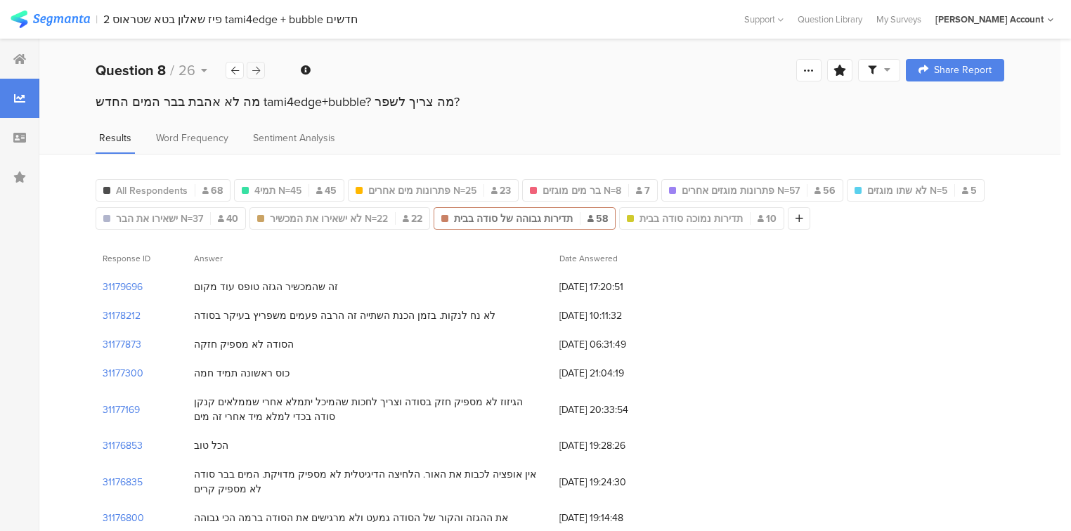
click at [260, 67] on div at bounding box center [256, 70] width 18 height 17
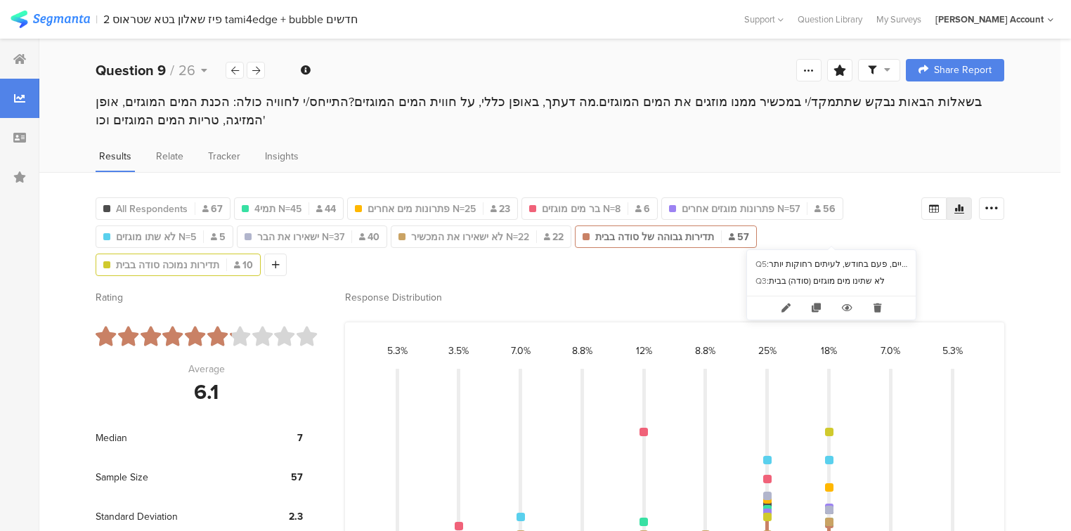
click at [219, 258] on span "תדירות נמוכה סודה בבית" at bounding box center [167, 265] width 103 height 15
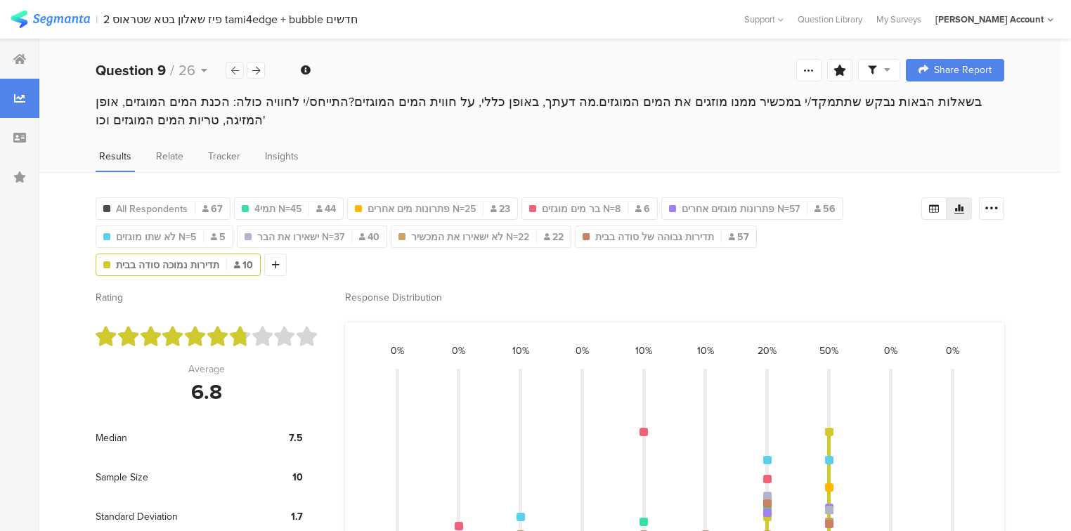
click at [235, 69] on icon at bounding box center [235, 70] width 8 height 9
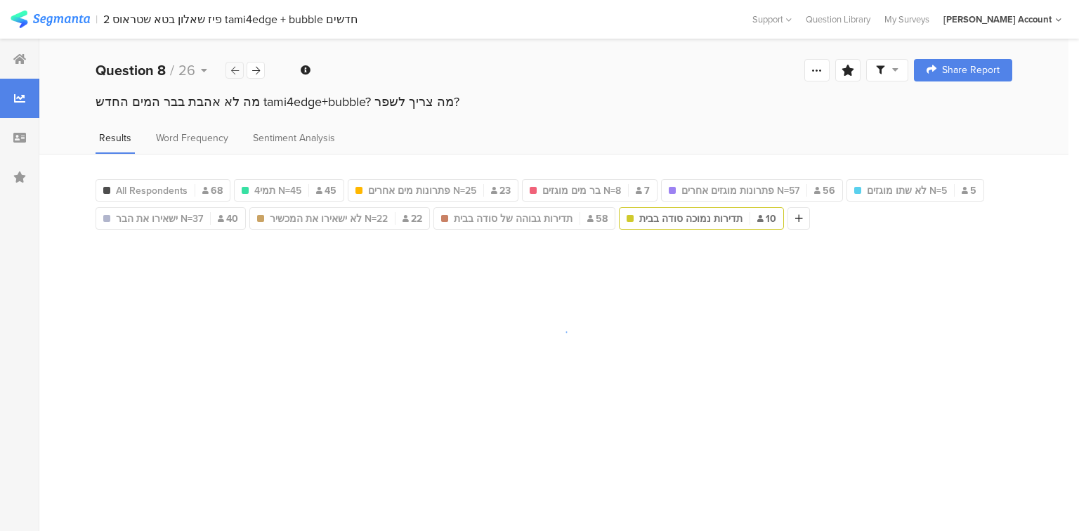
click at [235, 69] on icon at bounding box center [235, 70] width 8 height 9
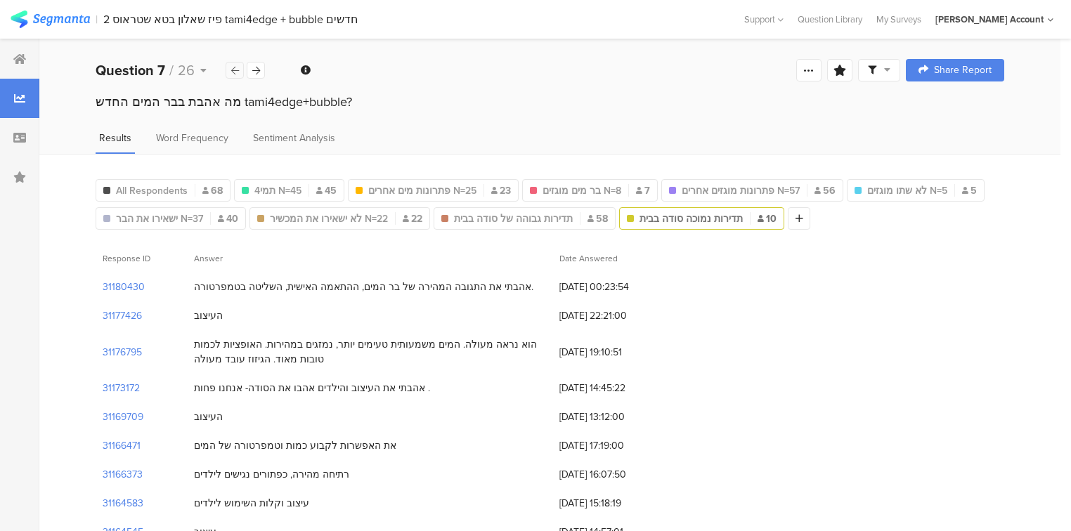
click at [235, 69] on icon at bounding box center [235, 70] width 8 height 9
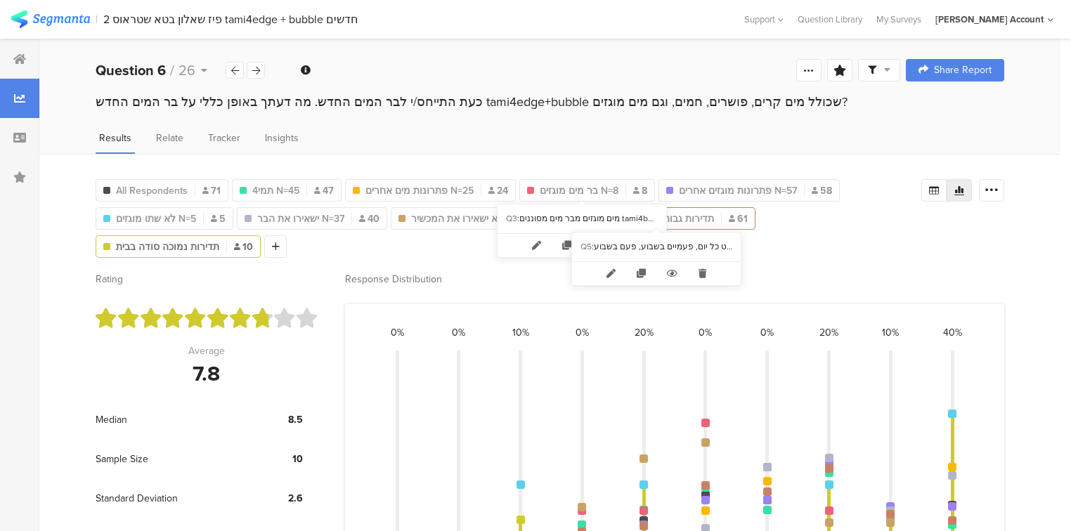
click at [688, 221] on span "תדירות גבוהה של סודה בבית" at bounding box center [654, 218] width 119 height 15
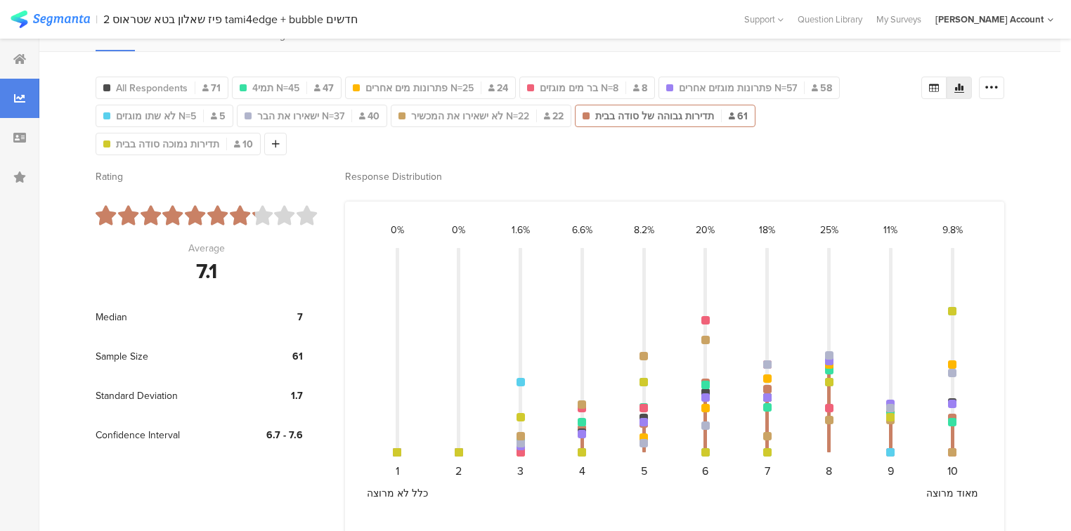
scroll to position [112, 0]
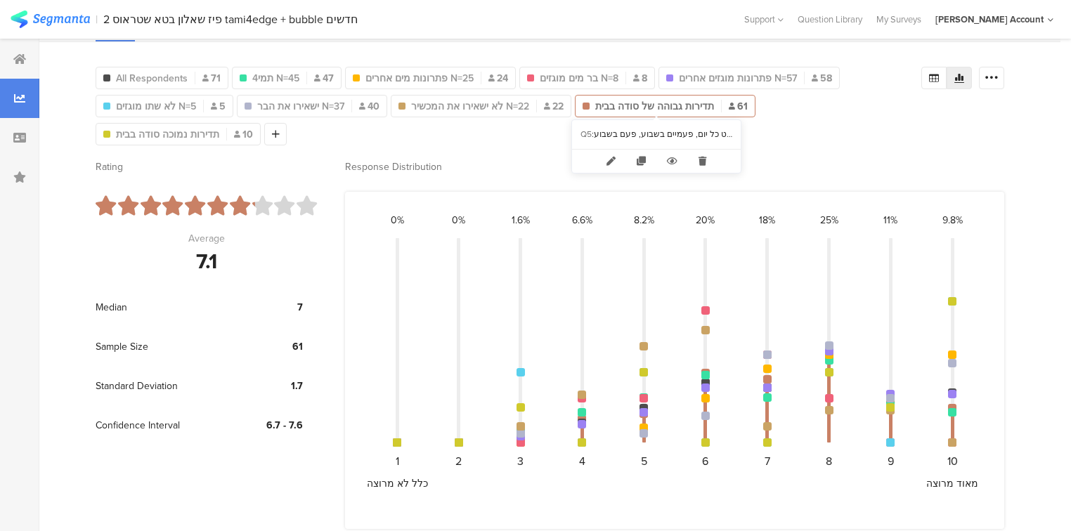
click at [690, 103] on span "תדירות גבוהה של סודה בבית" at bounding box center [654, 106] width 119 height 15
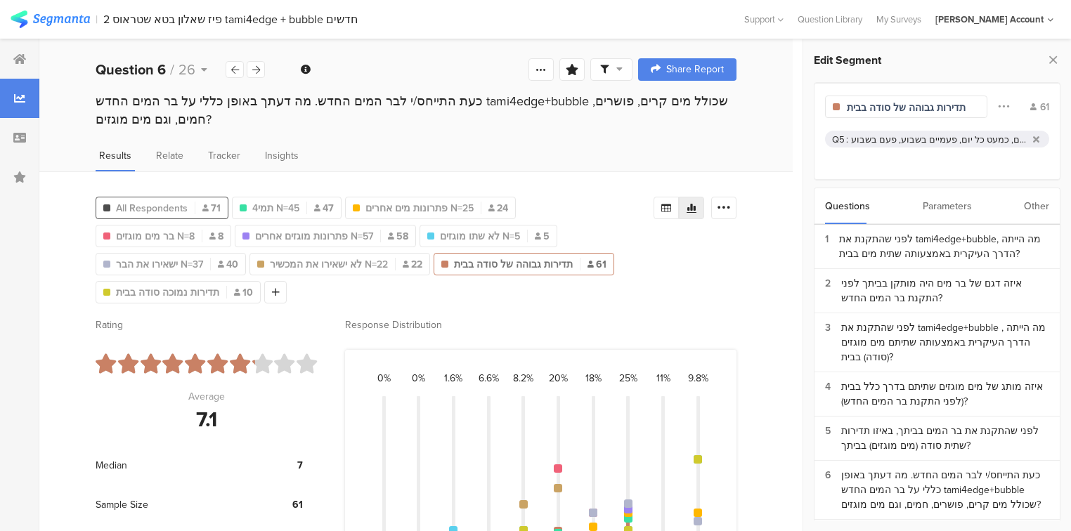
scroll to position [0, 0]
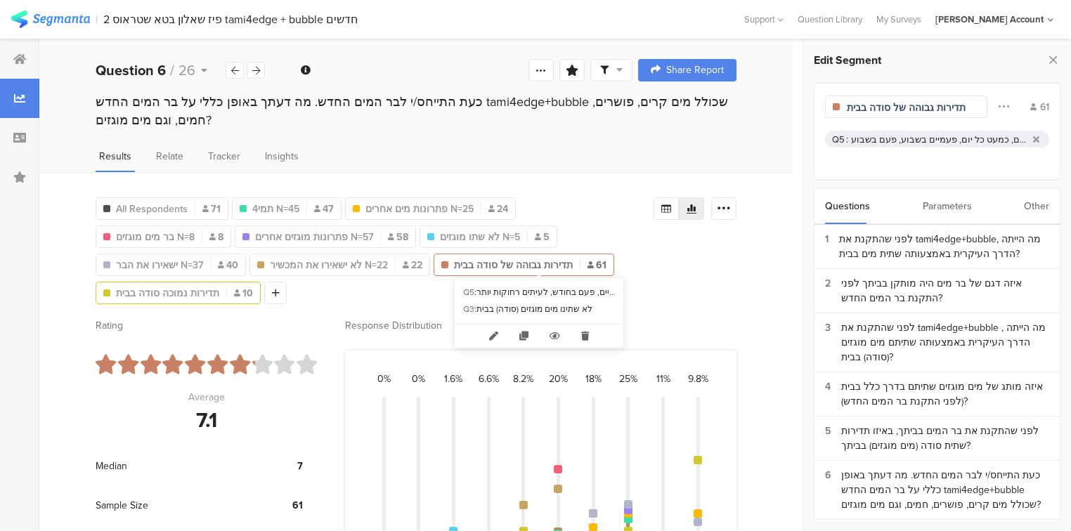
click at [219, 286] on span "תדירות נמוכה סודה בבית" at bounding box center [167, 293] width 103 height 15
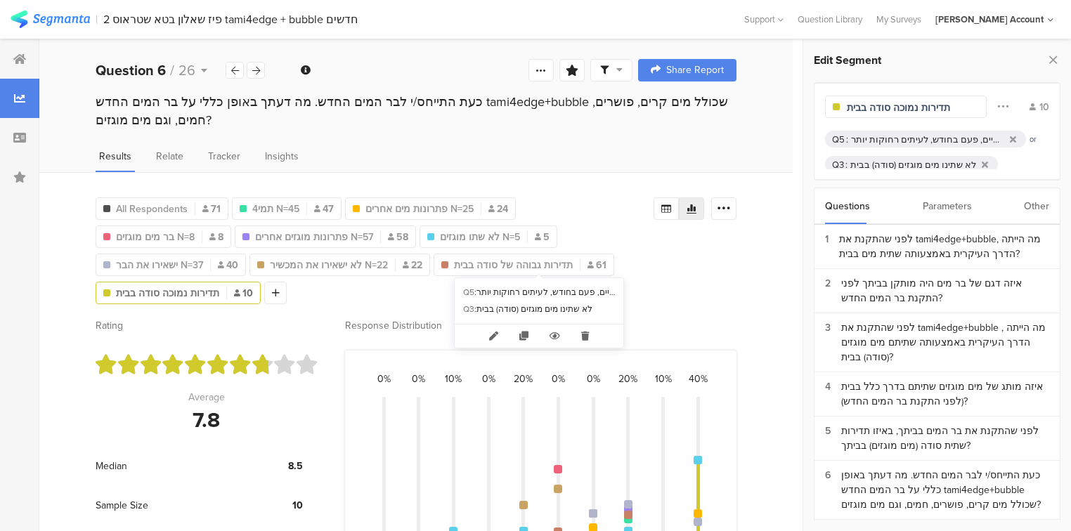
click at [219, 286] on span "תדירות נמוכה סודה בבית" at bounding box center [167, 293] width 103 height 15
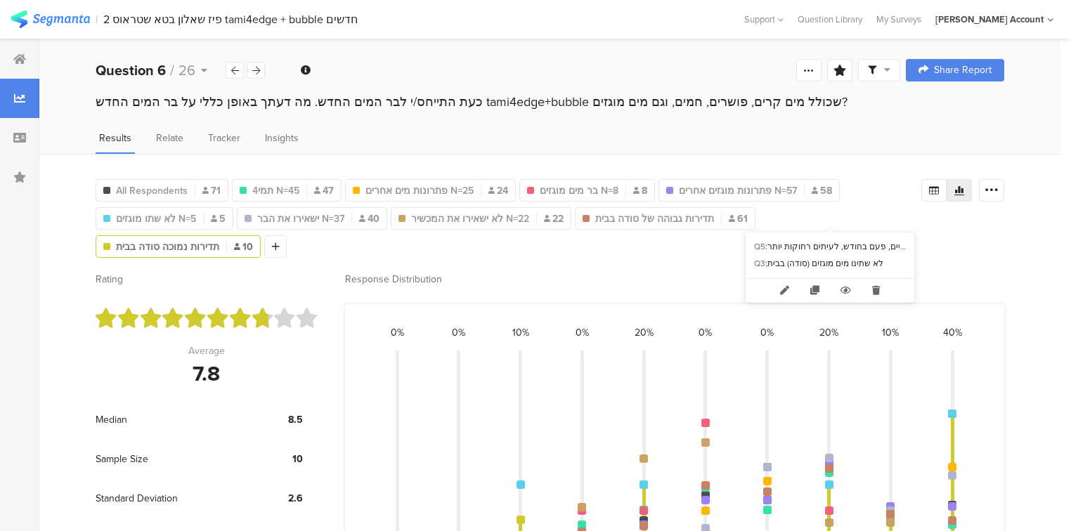
click at [219, 240] on span "תדירות נמוכה סודה בבית" at bounding box center [167, 247] width 103 height 15
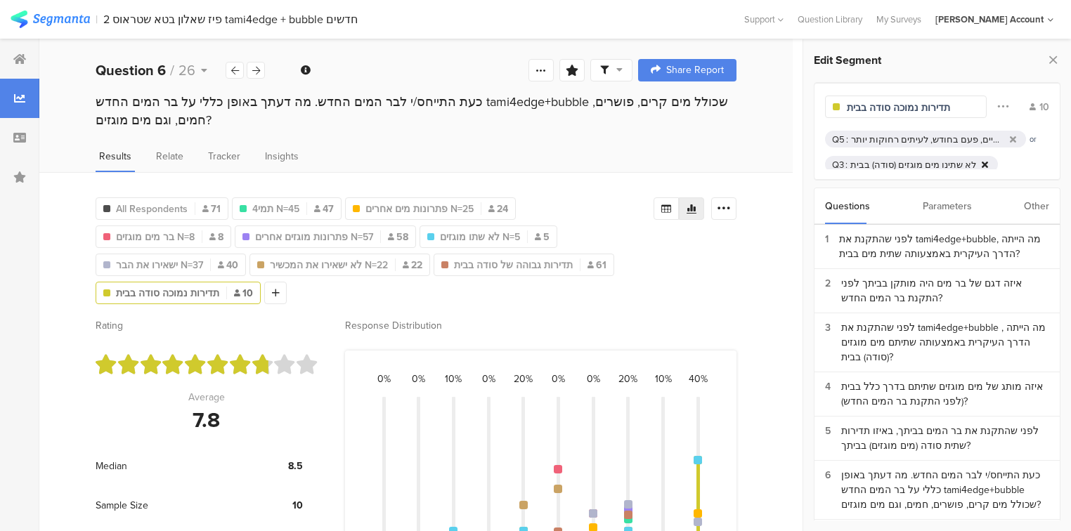
click at [981, 164] on icon at bounding box center [984, 164] width 6 height 9
click at [440, 235] on span "לא שתו מוגזים N=5" at bounding box center [480, 237] width 80 height 15
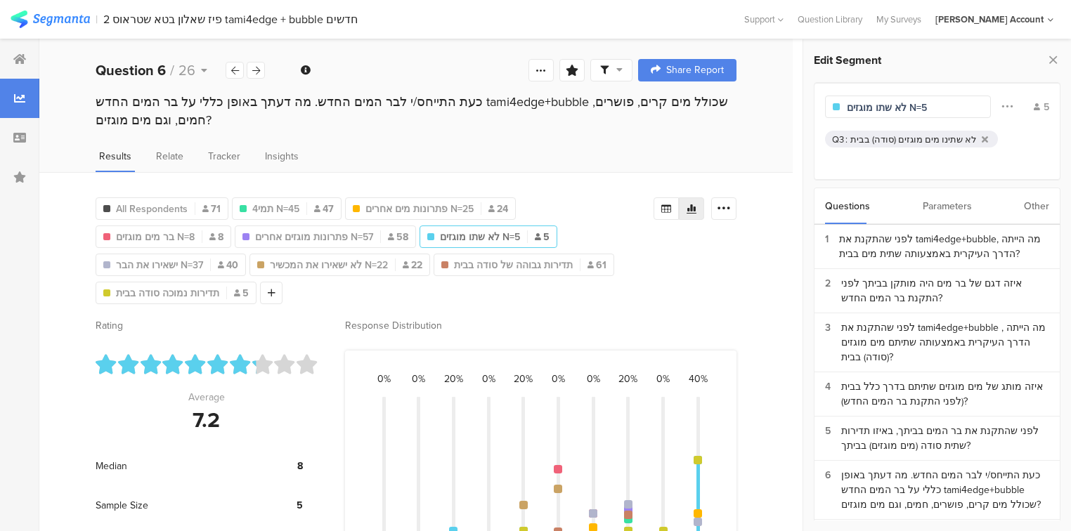
click at [302, 146] on div "כעת התייחס/י לבר המים החדש. מה דעתך באופן כללי על בר המים החדש tami4edge+bubble…" at bounding box center [415, 124] width 753 height 63
click at [253, 72] on icon at bounding box center [256, 70] width 8 height 9
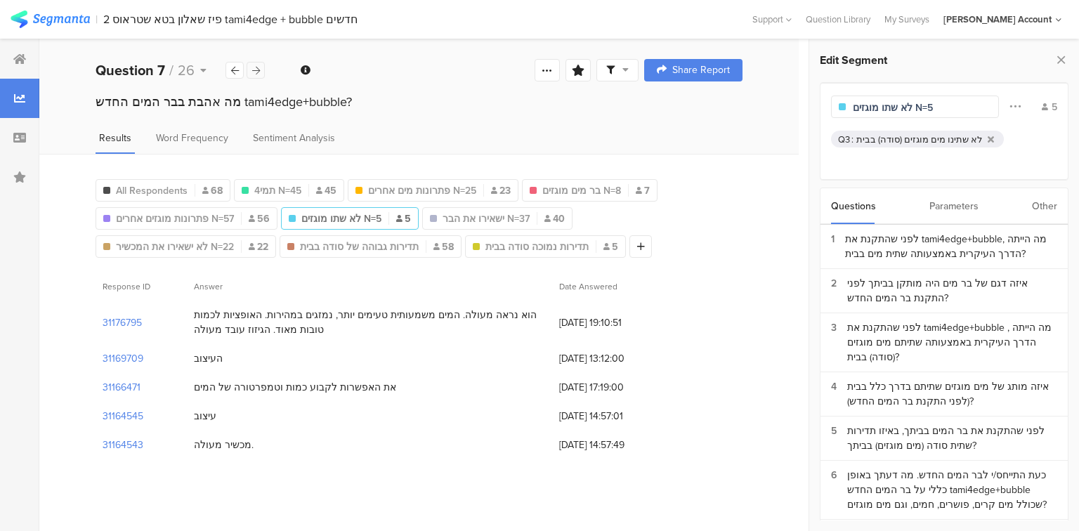
click at [253, 72] on icon at bounding box center [256, 70] width 8 height 9
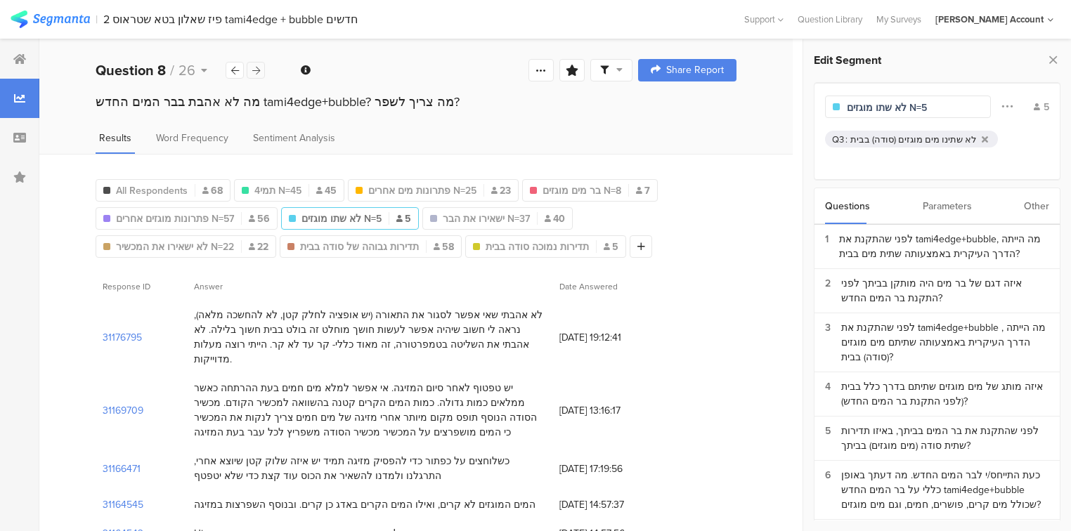
click at [253, 72] on icon at bounding box center [256, 70] width 8 height 9
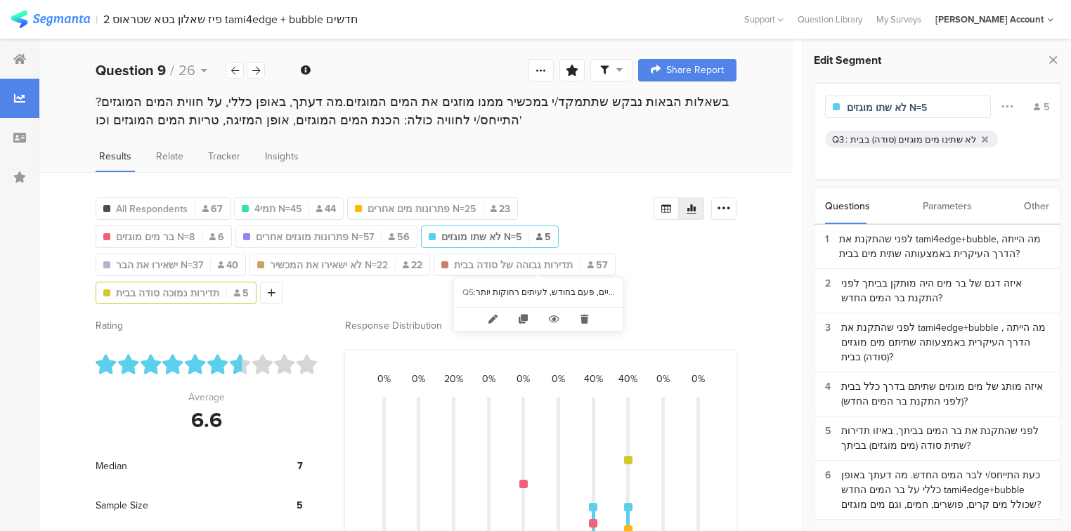
click at [219, 286] on span "תדירות נמוכה סודה בבית" at bounding box center [167, 293] width 103 height 15
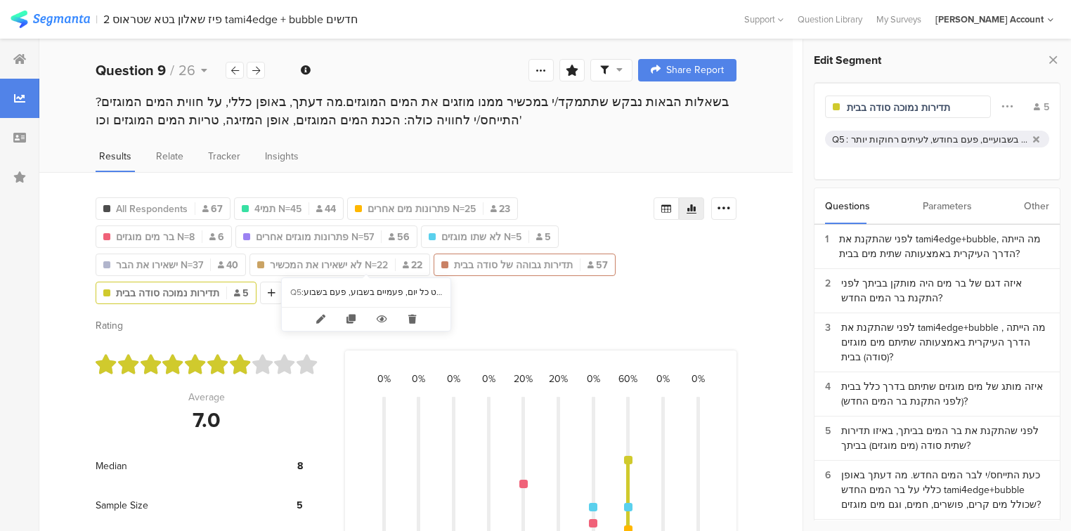
click at [454, 265] on span "תדירות גבוהה של סודה בבית" at bounding box center [513, 265] width 119 height 15
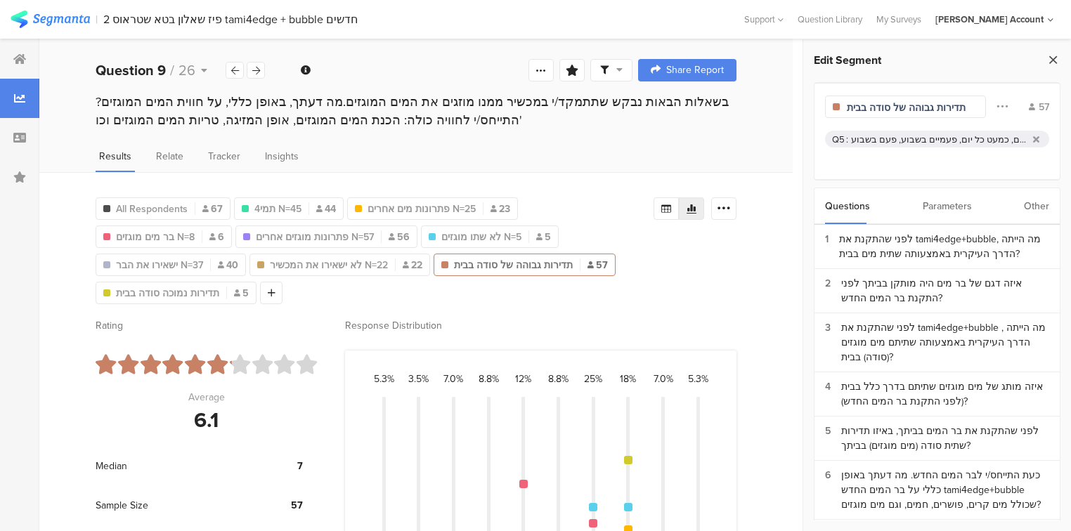
click at [1056, 60] on icon at bounding box center [1052, 60] width 15 height 20
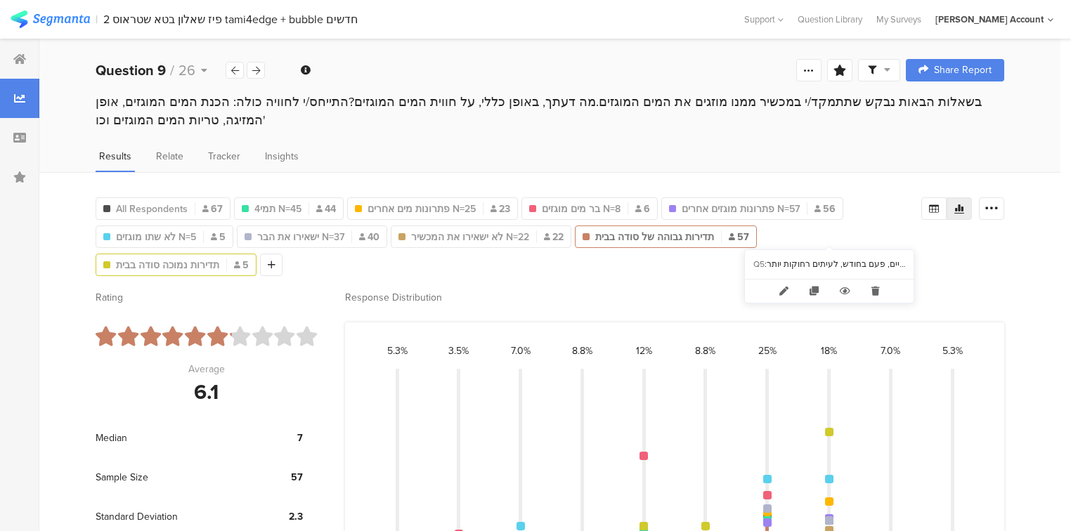
click at [219, 258] on span "תדירות נמוכה סודה בבית" at bounding box center [167, 265] width 103 height 15
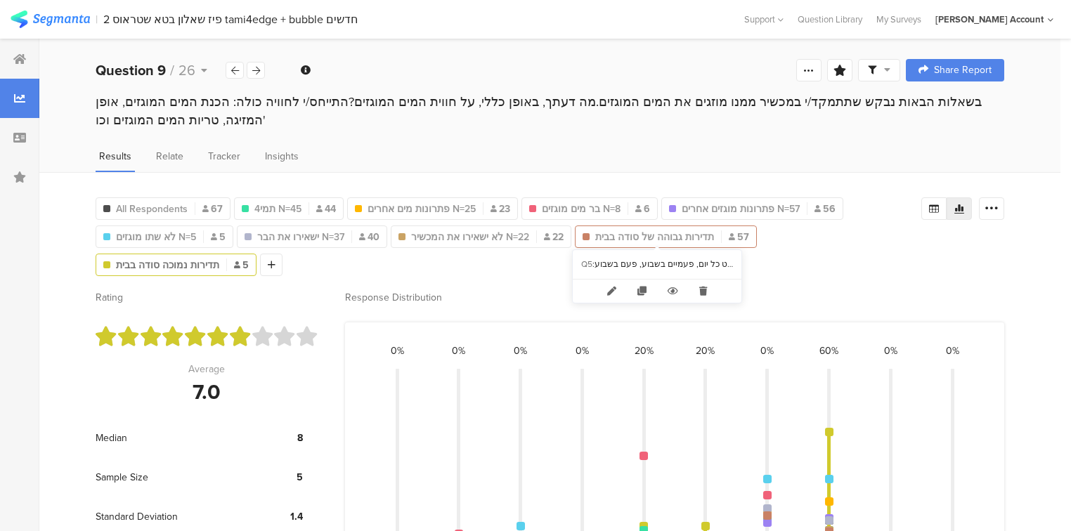
drag, startPoint x: 667, startPoint y: 240, endPoint x: 665, endPoint y: 228, distance: 12.8
click at [667, 240] on span "תדירות גבוהה של סודה בבית" at bounding box center [654, 237] width 119 height 15
type input "תדירות גבוהה של סודה בבית"
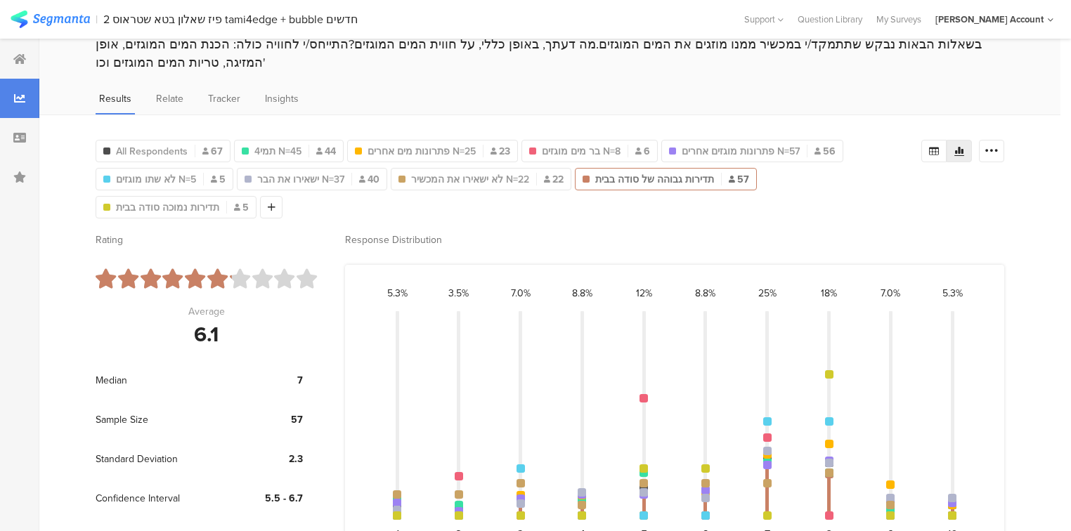
scroll to position [112, 0]
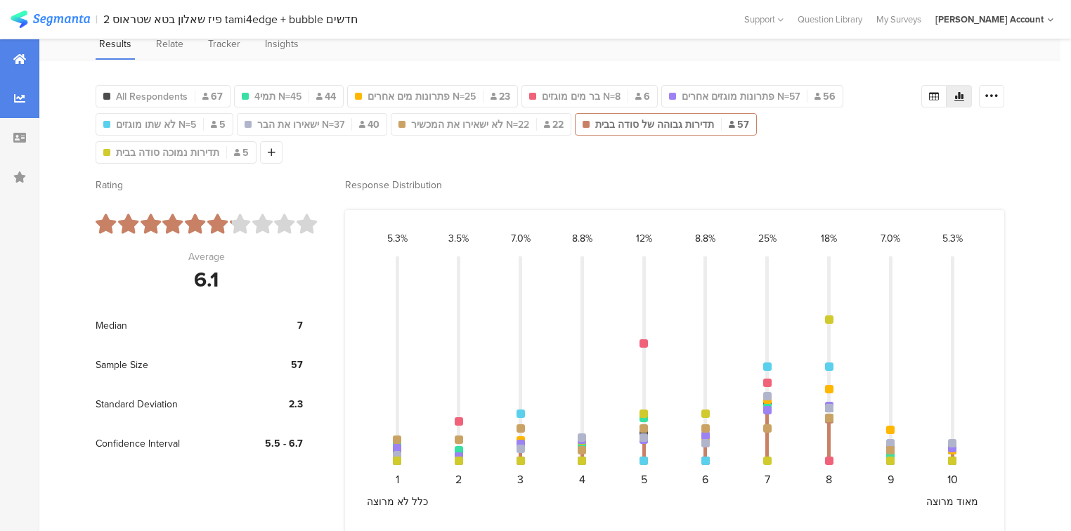
click at [25, 60] on icon at bounding box center [19, 58] width 13 height 11
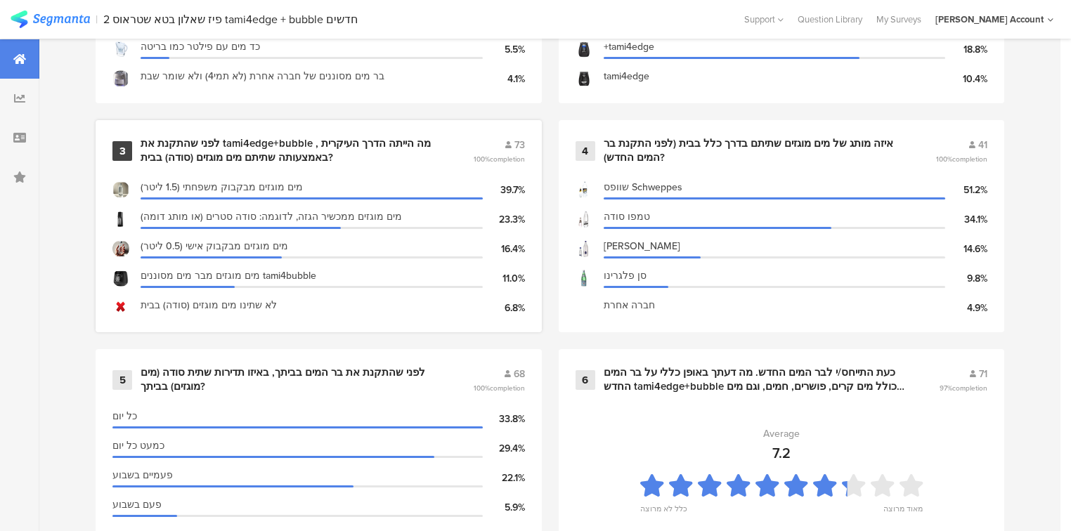
scroll to position [506, 0]
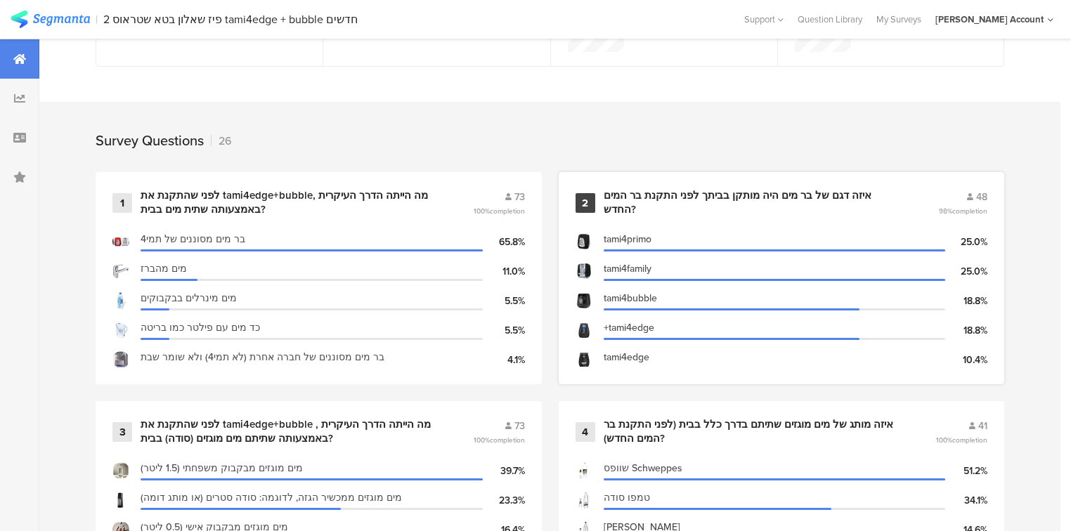
click at [625, 199] on div "איזה דגם של בר מים היה מותקן בביתך לפני התקנת בר המים החדש?" at bounding box center [753, 202] width 301 height 27
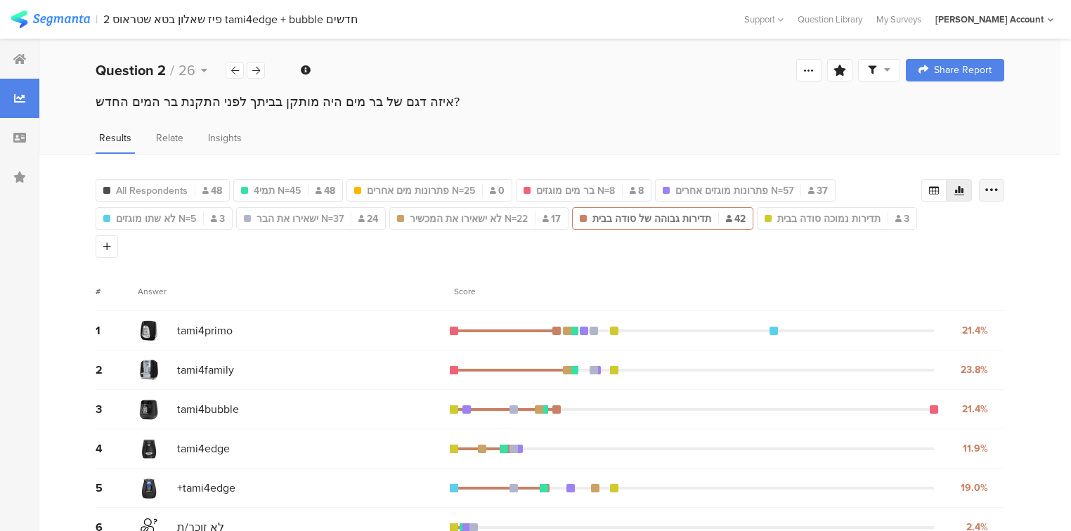
click at [998, 189] on icon at bounding box center [991, 190] width 14 height 14
click at [989, 259] on span at bounding box center [989, 259] width 21 height 11
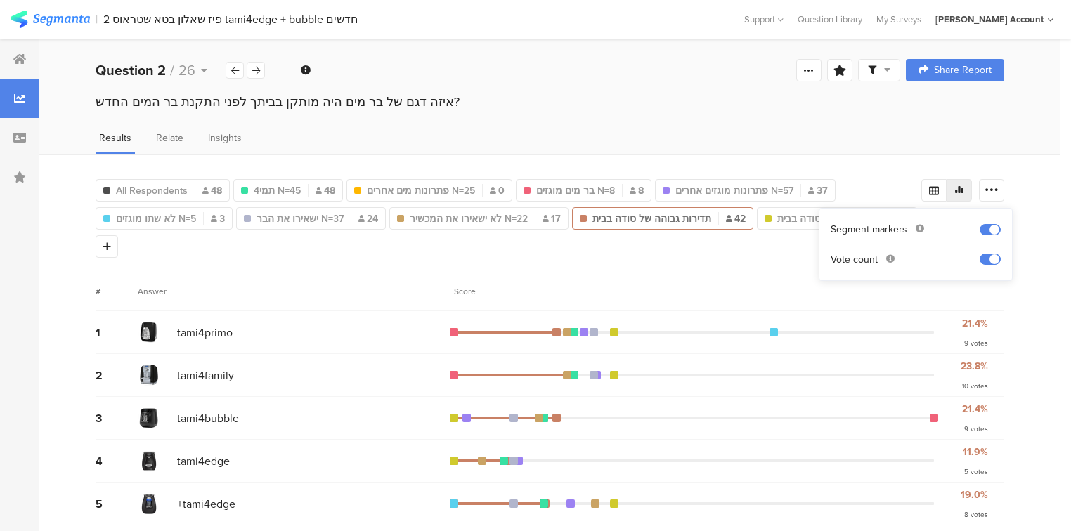
click at [871, 301] on div "# Answer Score" at bounding box center [550, 291] width 908 height 39
click at [147, 190] on span "All Respondents" at bounding box center [152, 190] width 72 height 15
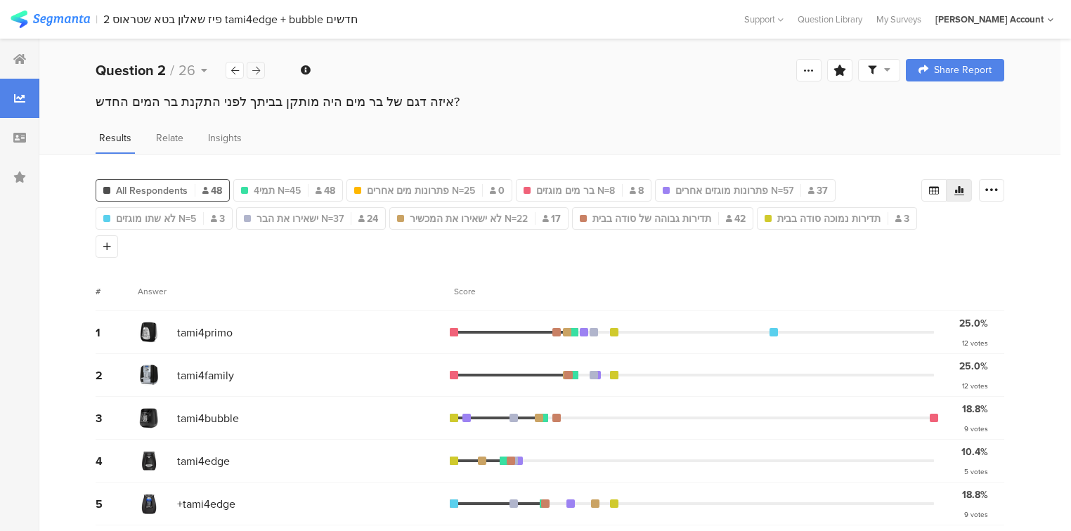
click at [261, 72] on div at bounding box center [256, 70] width 18 height 17
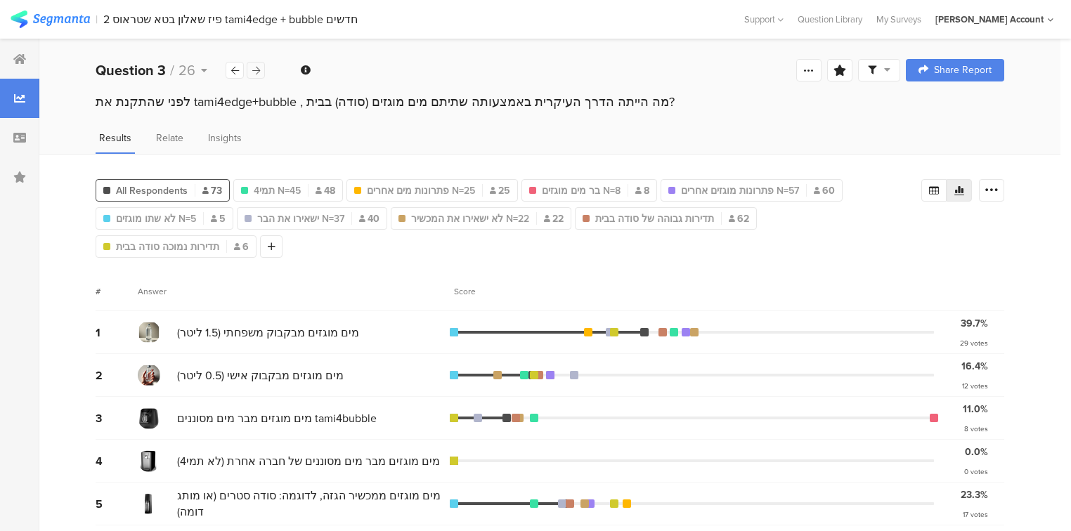
click at [261, 72] on div at bounding box center [256, 70] width 18 height 17
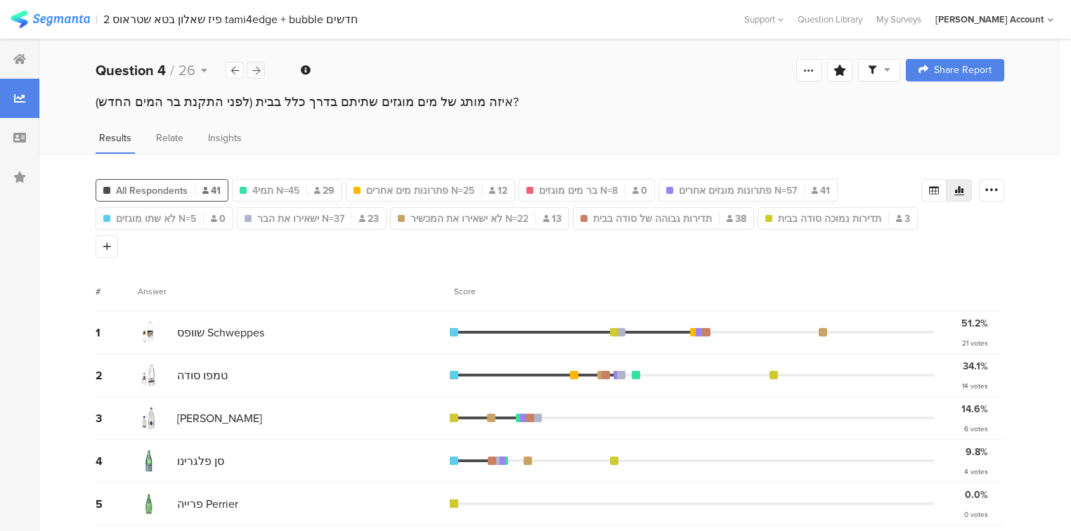
click at [261, 72] on div at bounding box center [256, 70] width 18 height 17
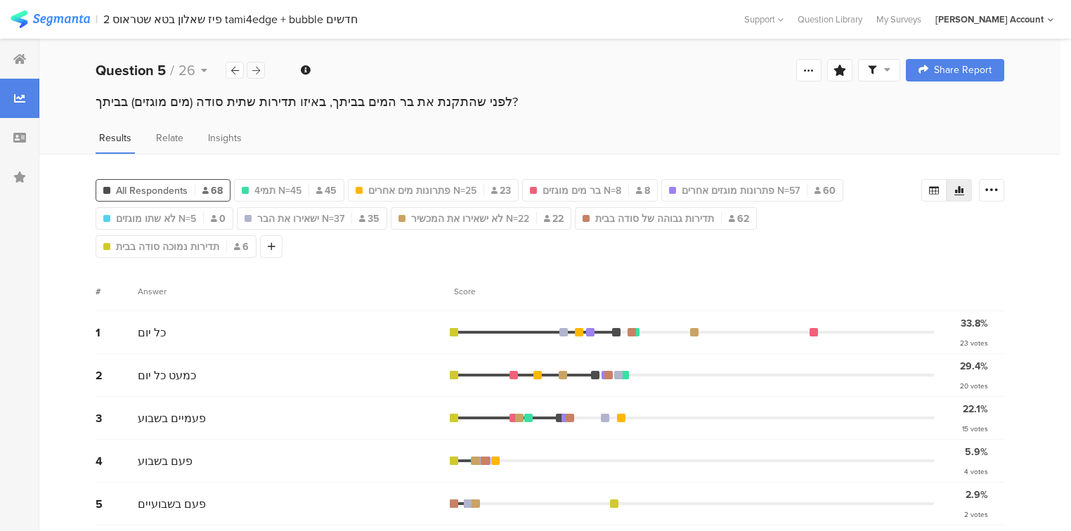
click at [261, 72] on div at bounding box center [256, 70] width 18 height 17
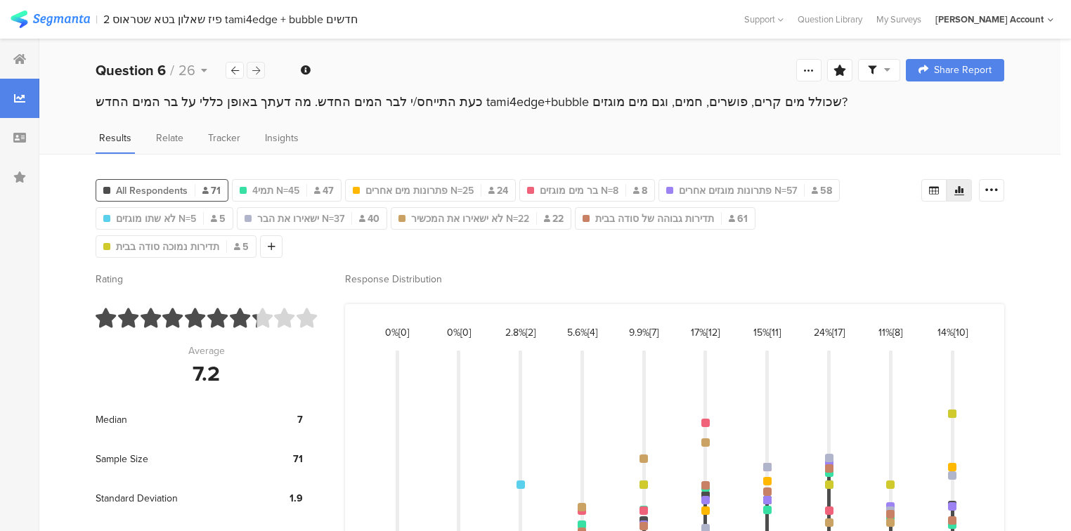
click at [259, 67] on icon at bounding box center [256, 70] width 8 height 9
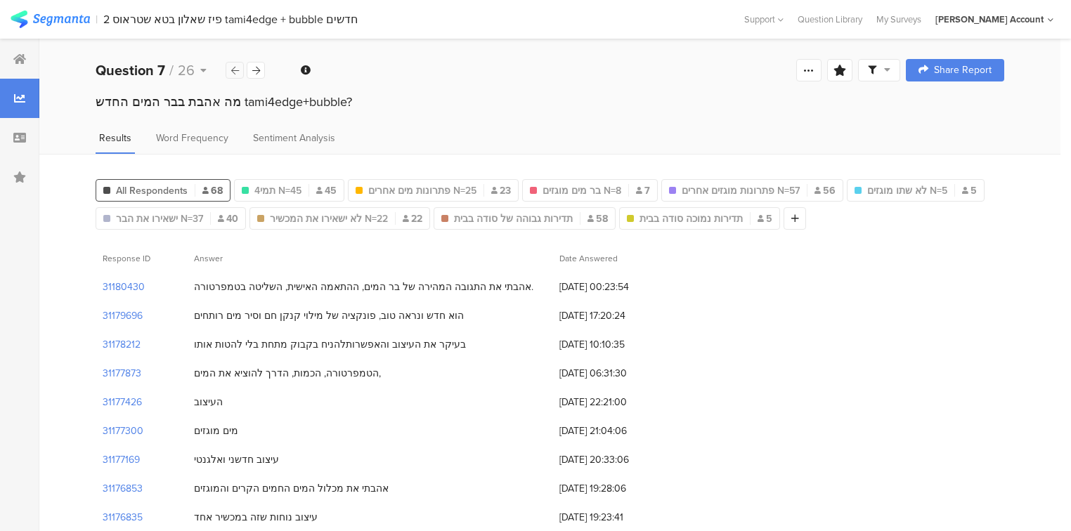
click at [240, 69] on div at bounding box center [234, 70] width 18 height 17
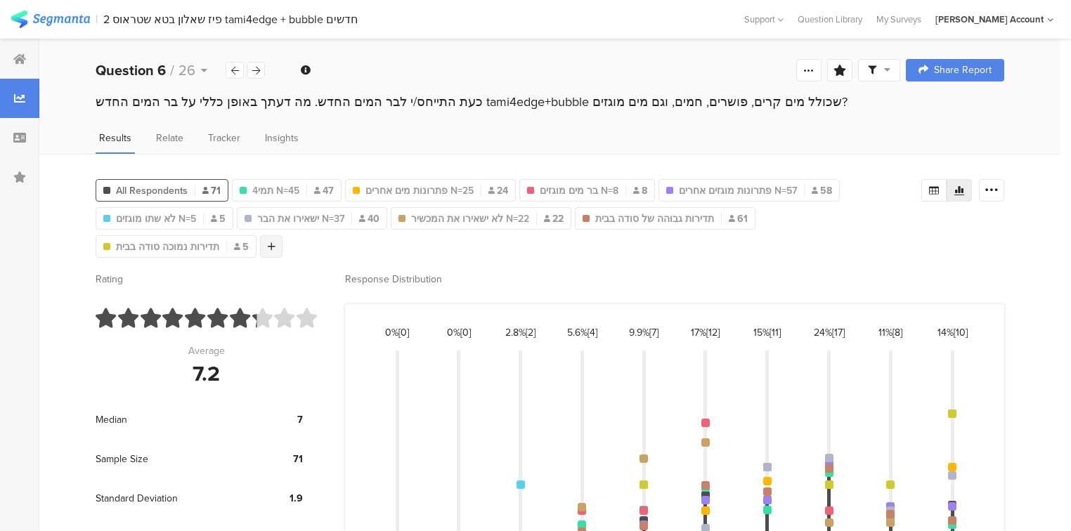
click at [268, 245] on icon at bounding box center [272, 247] width 8 height 10
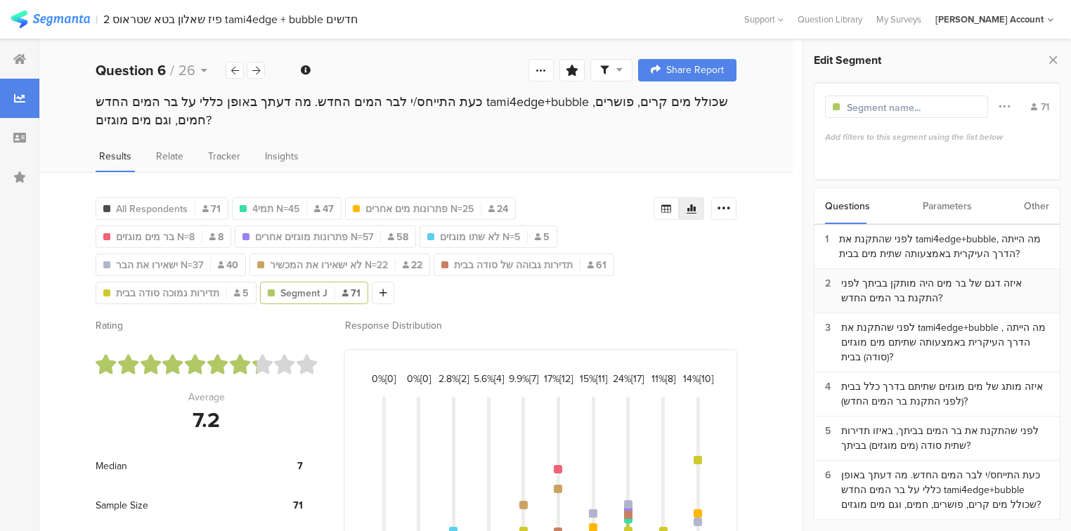
click at [884, 292] on div "איזה דגם של בר מים היה מותקן בביתך לפני התקנת בר המים החדש?" at bounding box center [945, 291] width 208 height 30
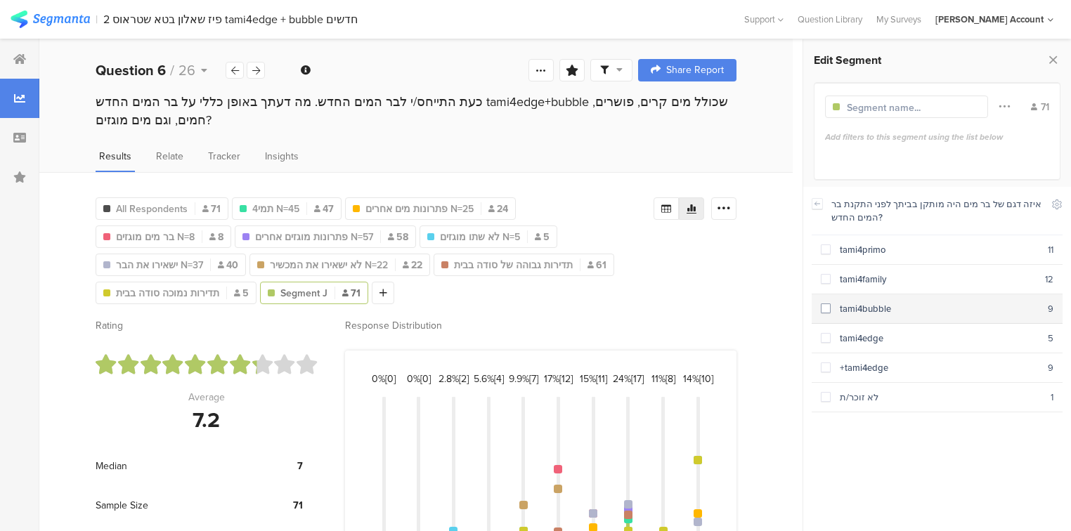
click at [864, 311] on div "tami4bubble" at bounding box center [938, 308] width 217 height 13
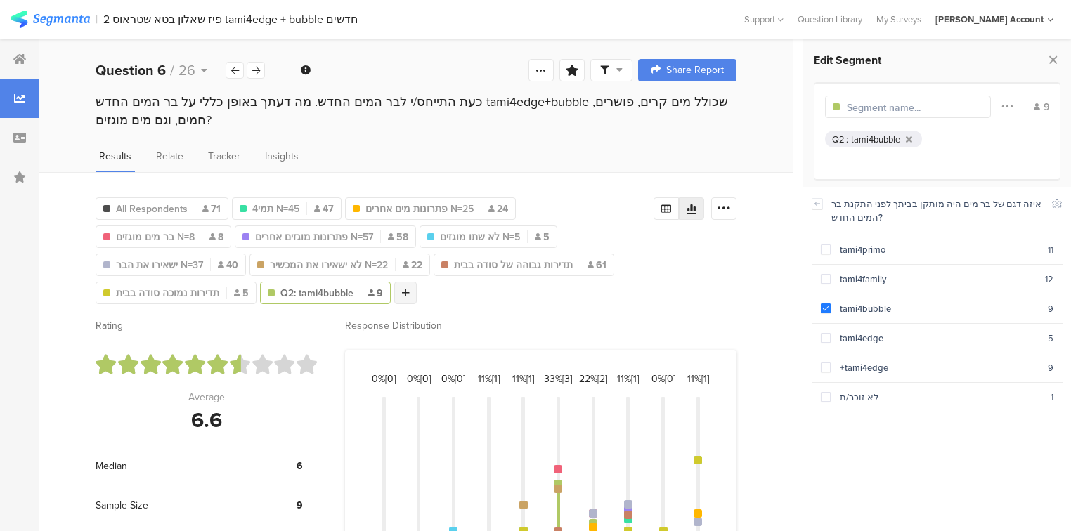
click at [402, 290] on icon at bounding box center [406, 293] width 8 height 10
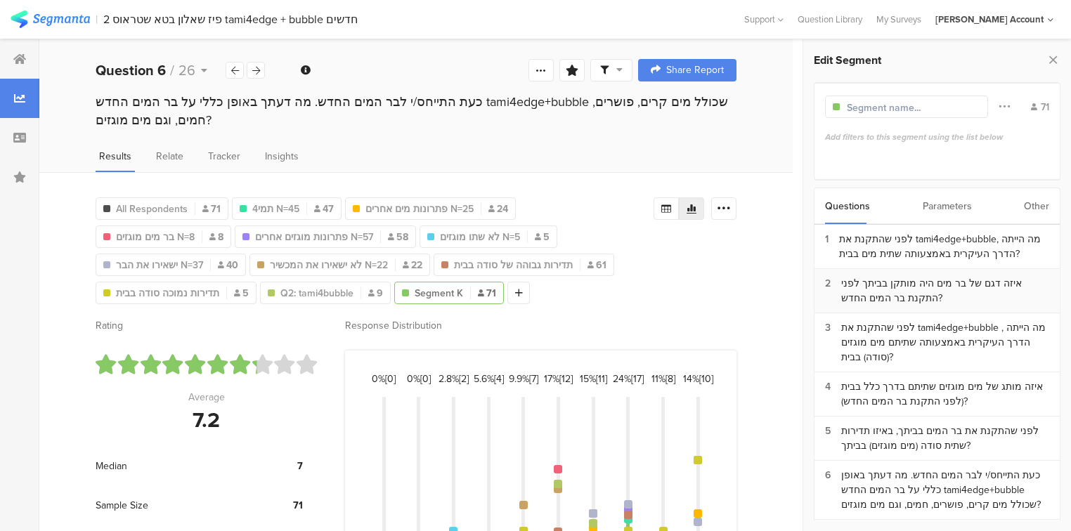
click at [857, 297] on div "איזה דגם של בר מים היה מותקן בביתך לפני התקנת בר המים החדש?" at bounding box center [945, 291] width 208 height 30
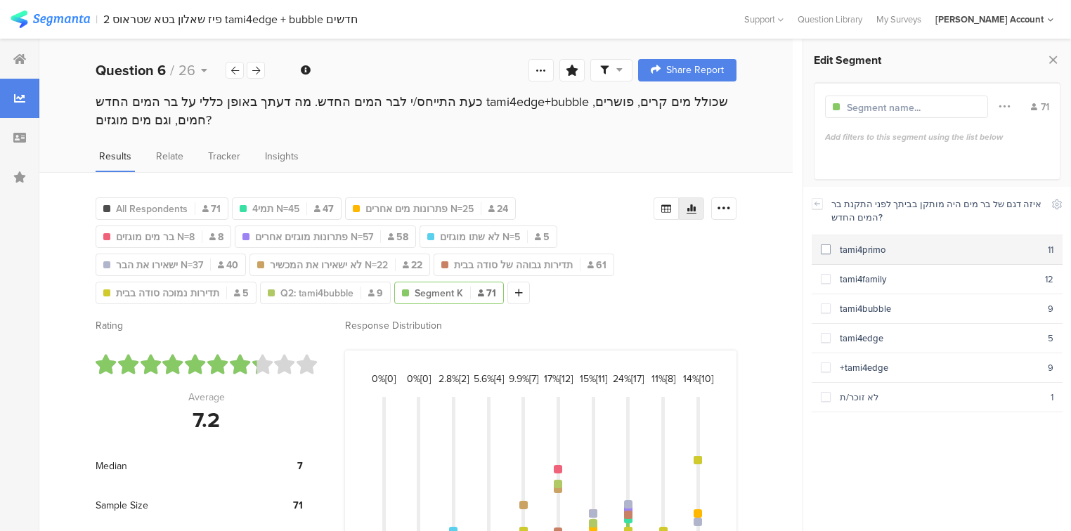
click at [851, 252] on div "tami4primo" at bounding box center [938, 249] width 217 height 13
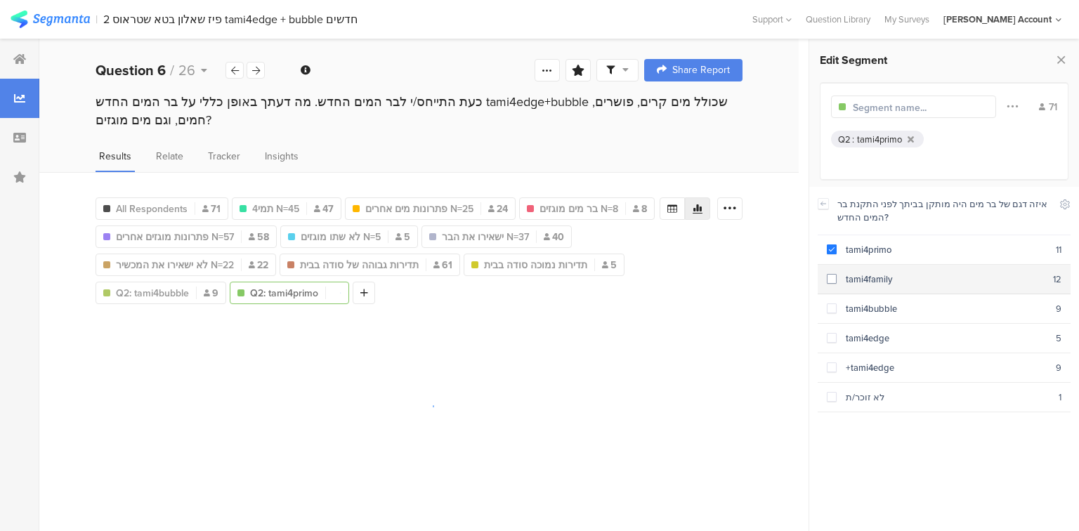
click at [865, 281] on div "tami4family" at bounding box center [945, 279] width 216 height 13
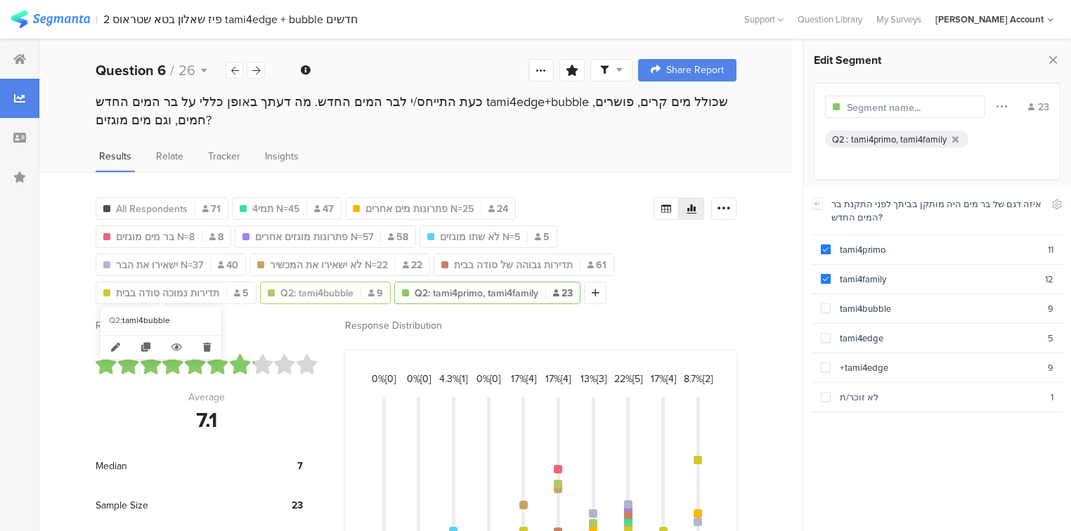
click at [280, 288] on span "Q2: tami4bubble" at bounding box center [316, 293] width 73 height 15
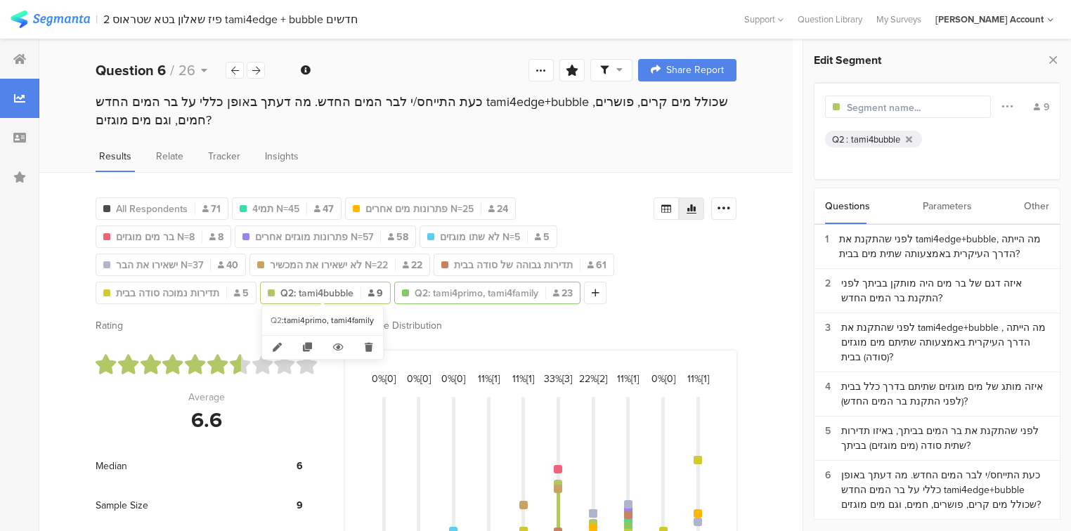
click at [414, 288] on span "Q2: tami4primo, tami4family" at bounding box center [476, 293] width 124 height 15
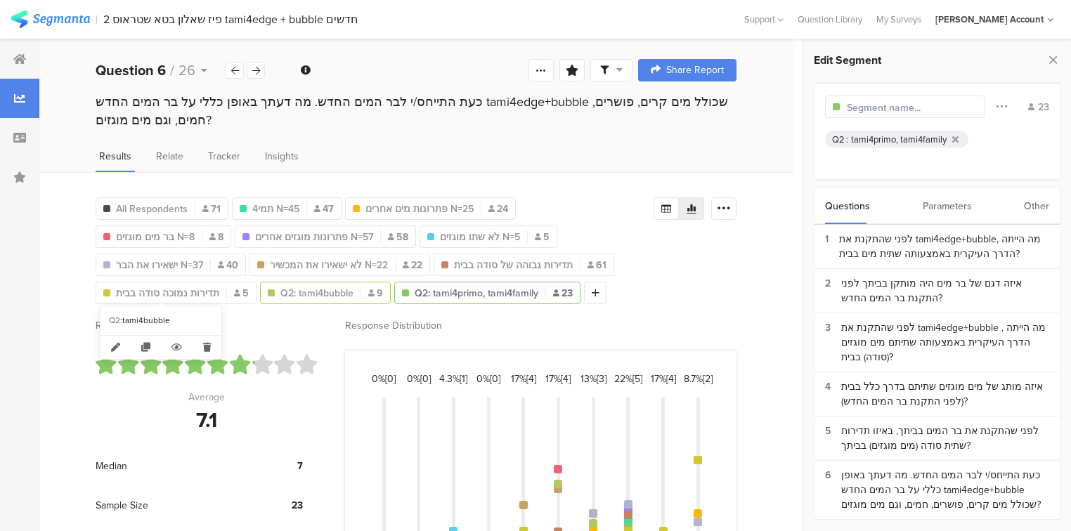
click at [280, 292] on span "Q2: tami4bubble" at bounding box center [316, 293] width 73 height 15
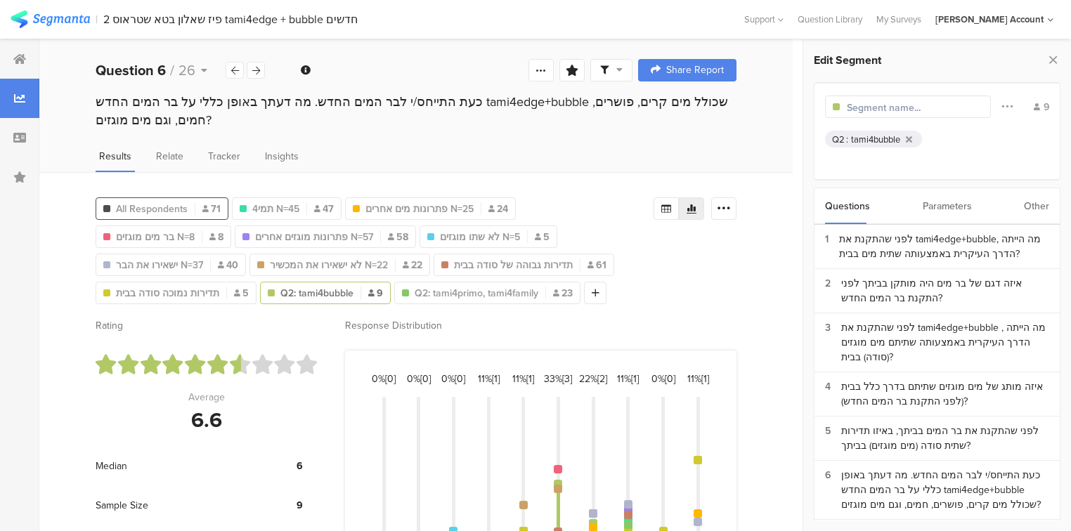
click at [151, 209] on span "All Respondents" at bounding box center [152, 209] width 72 height 15
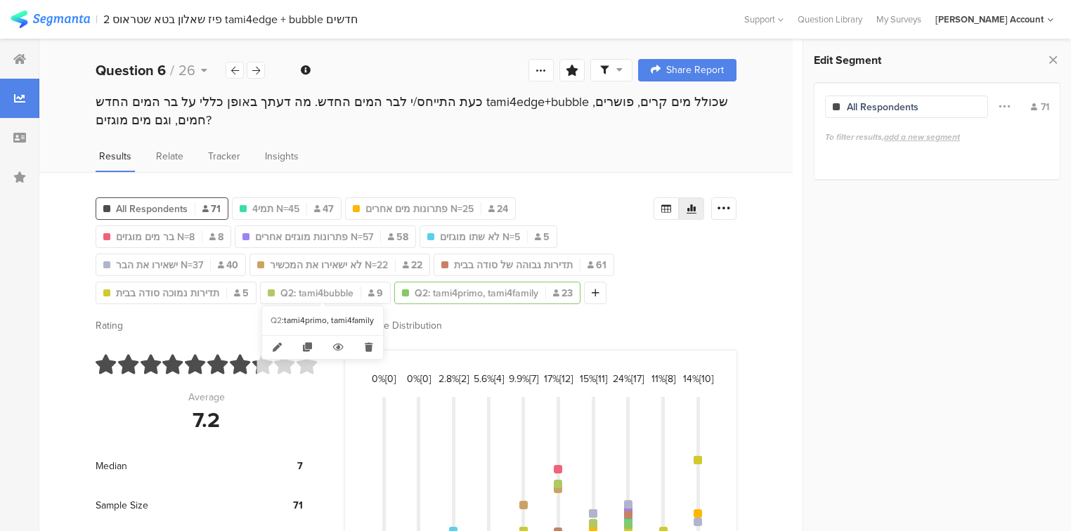
click at [414, 292] on span "Q2: tami4primo, tami4family" at bounding box center [476, 293] width 124 height 15
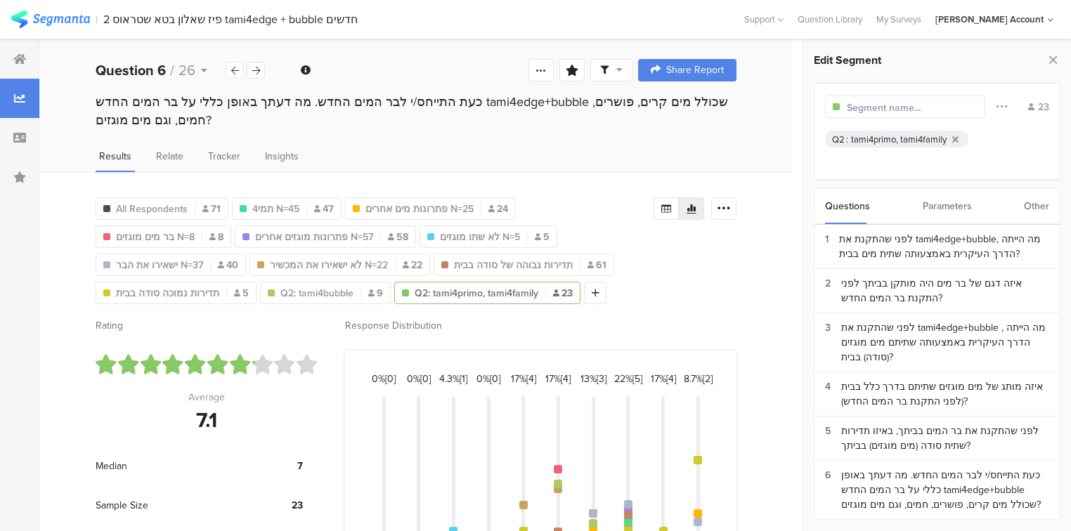
click at [414, 292] on span "Q2: tami4primo, tami4family" at bounding box center [476, 293] width 124 height 15
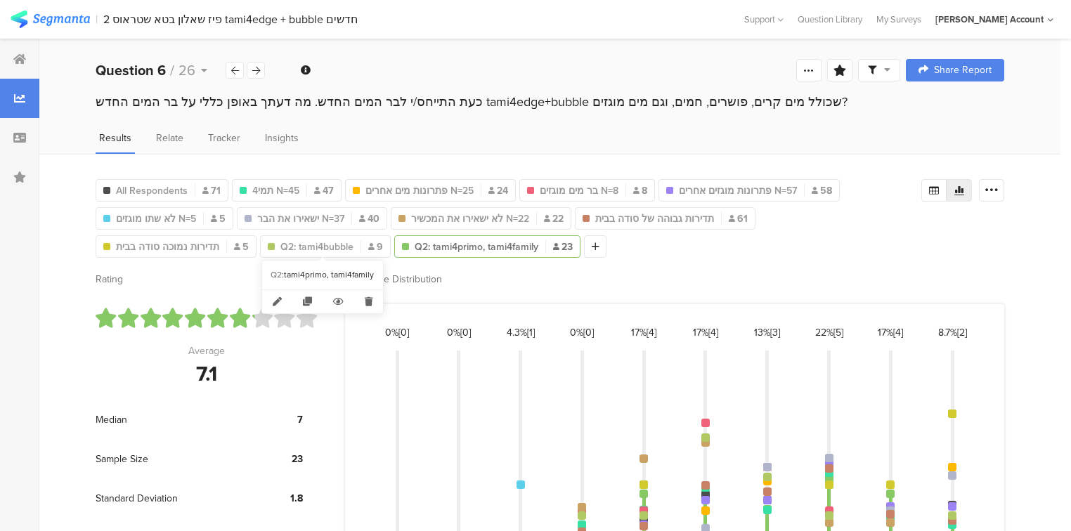
click at [414, 245] on span "Q2: tami4primo, tami4family" at bounding box center [476, 247] width 124 height 15
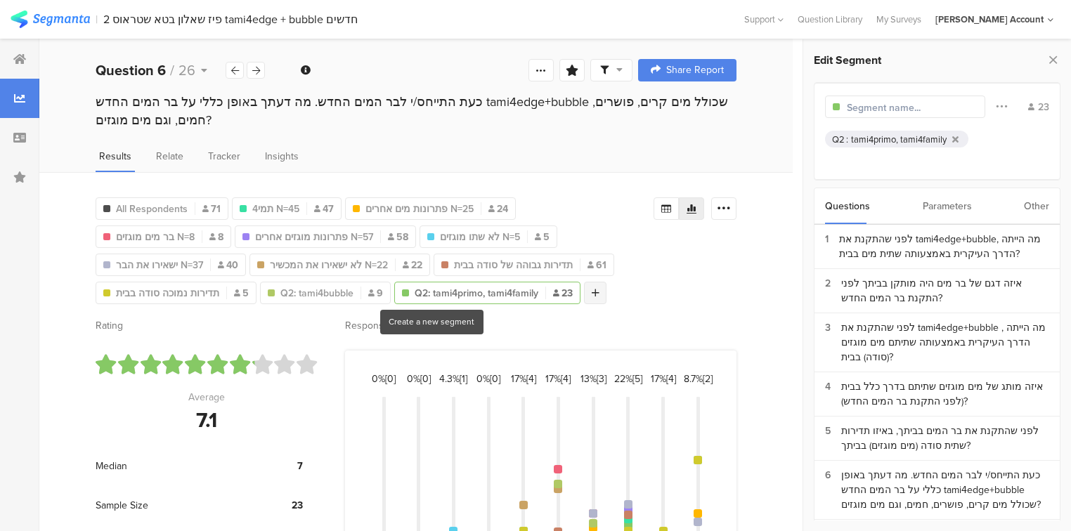
click at [591, 293] on icon at bounding box center [595, 293] width 8 height 10
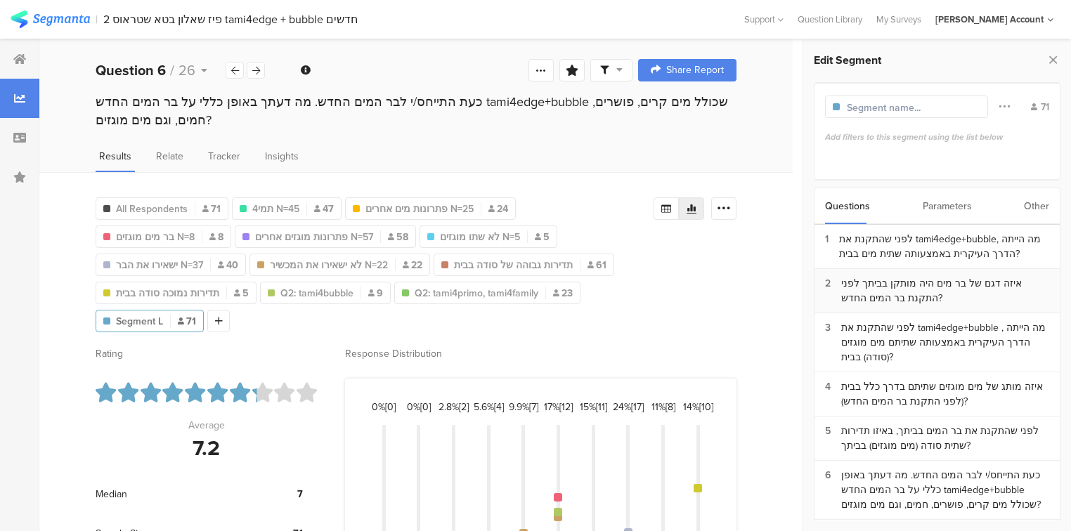
click at [912, 292] on div "איזה דגם של בר מים היה מותקן בביתך לפני התקנת בר המים החדש?" at bounding box center [945, 291] width 208 height 30
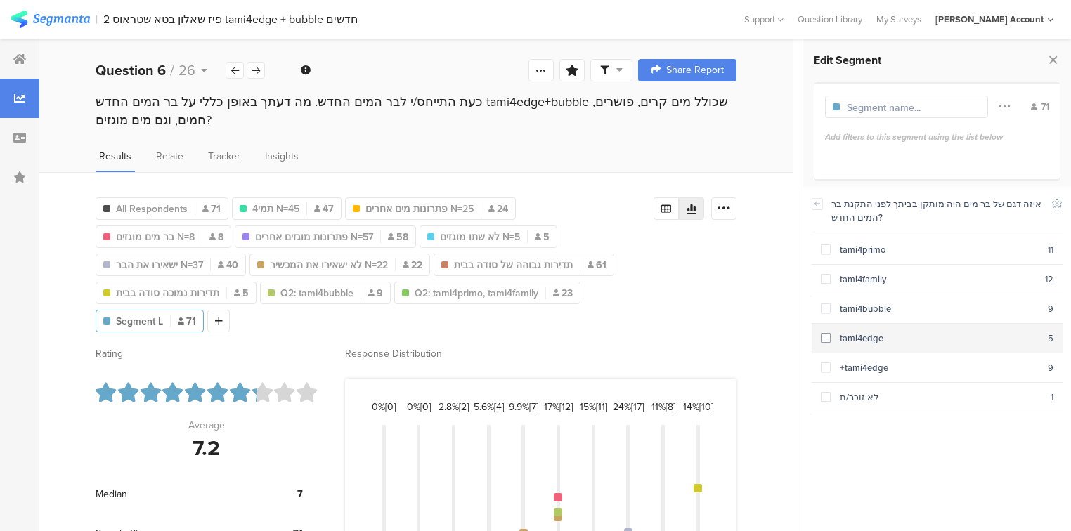
click at [840, 341] on div "tami4edge" at bounding box center [938, 338] width 217 height 13
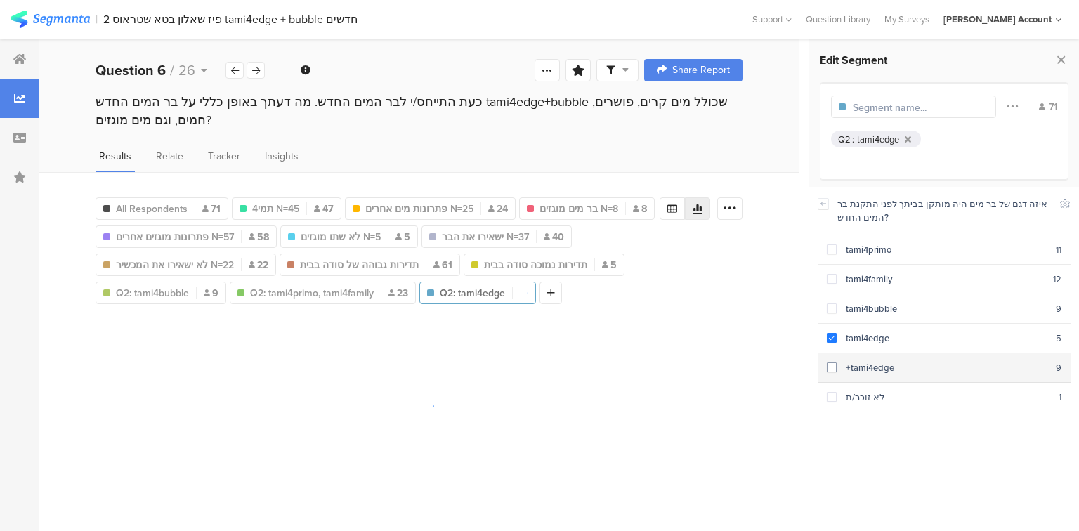
click at [855, 361] on div "+tami4edge" at bounding box center [946, 367] width 219 height 13
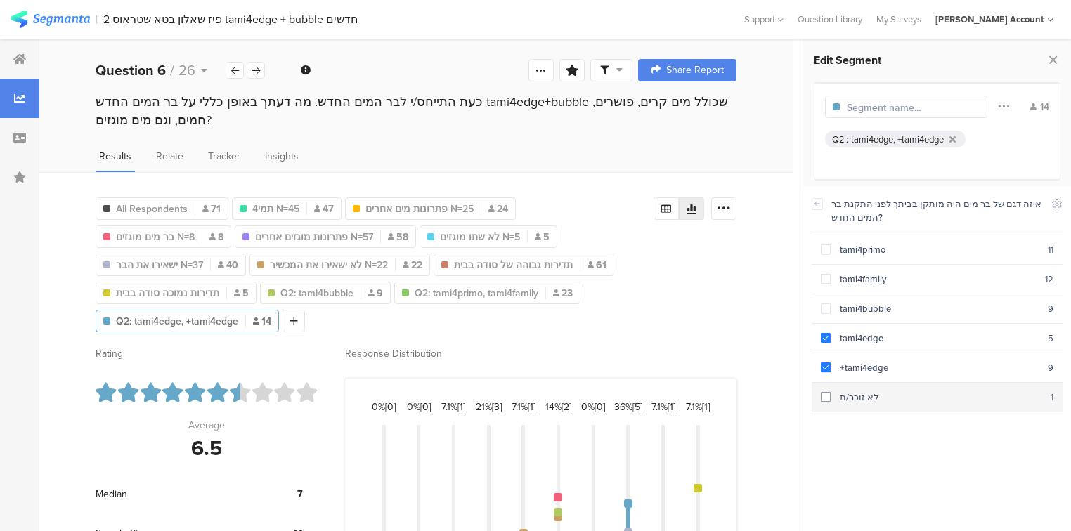
click at [880, 396] on div "לא זוכר/ת" at bounding box center [940, 397] width 220 height 13
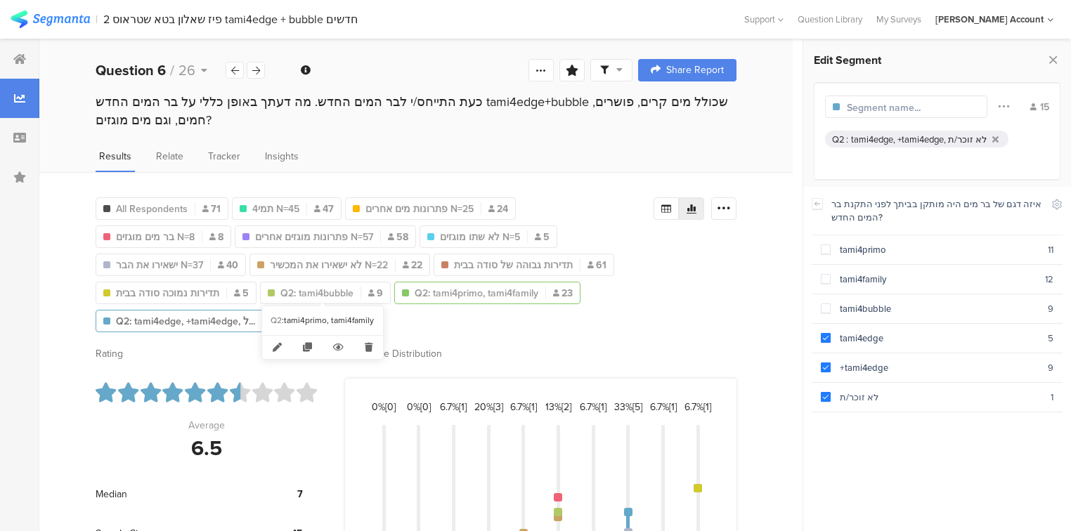
click at [414, 292] on span "Q2: tami4primo, tami4family" at bounding box center [476, 293] width 124 height 15
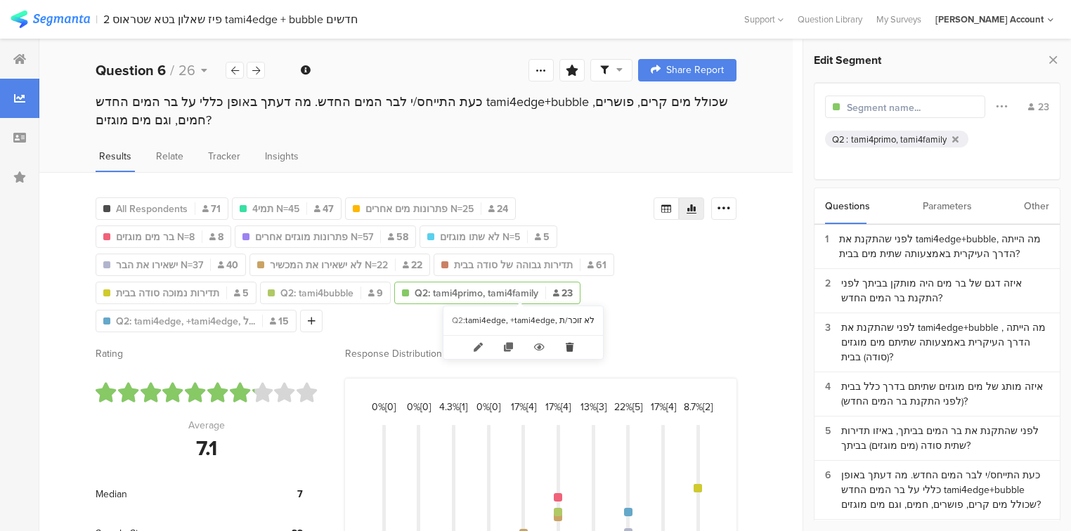
click at [567, 349] on icon at bounding box center [569, 347] width 29 height 23
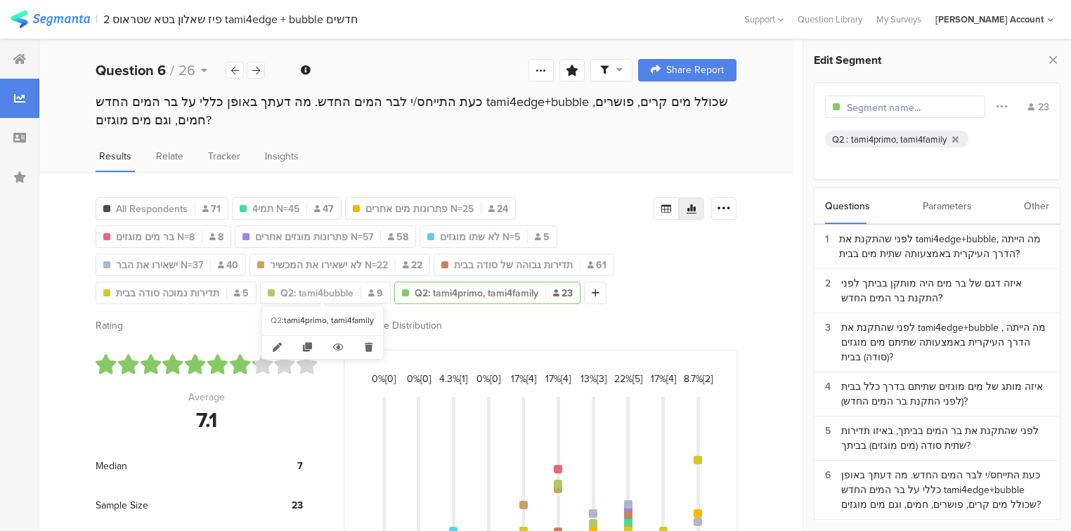
click at [414, 292] on span "Q2: tami4primo, tami4family" at bounding box center [476, 293] width 124 height 15
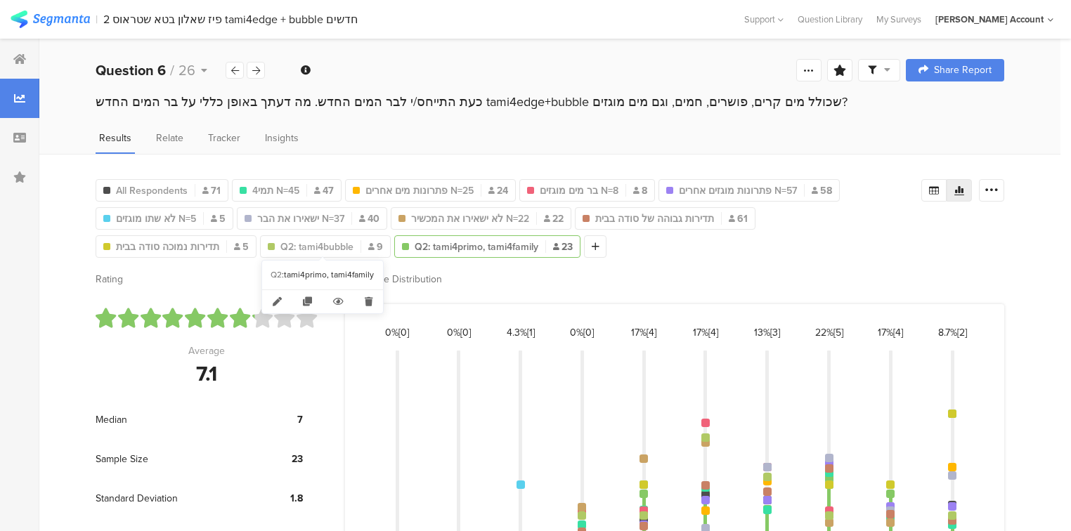
click at [414, 245] on span "Q2: tami4primo, tami4family" at bounding box center [476, 247] width 124 height 15
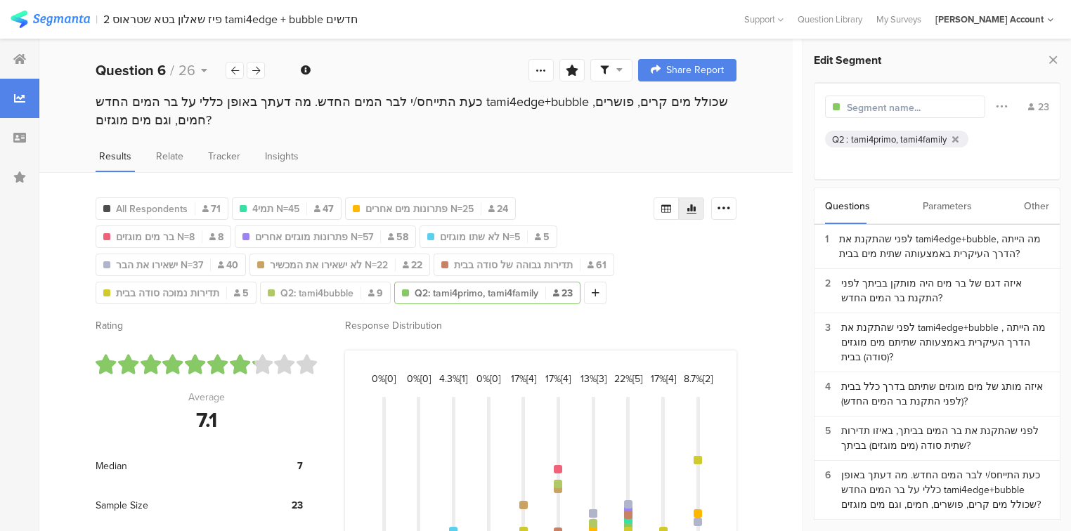
click at [891, 133] on div "tami4primo, tami4family" at bounding box center [899, 139] width 96 height 13
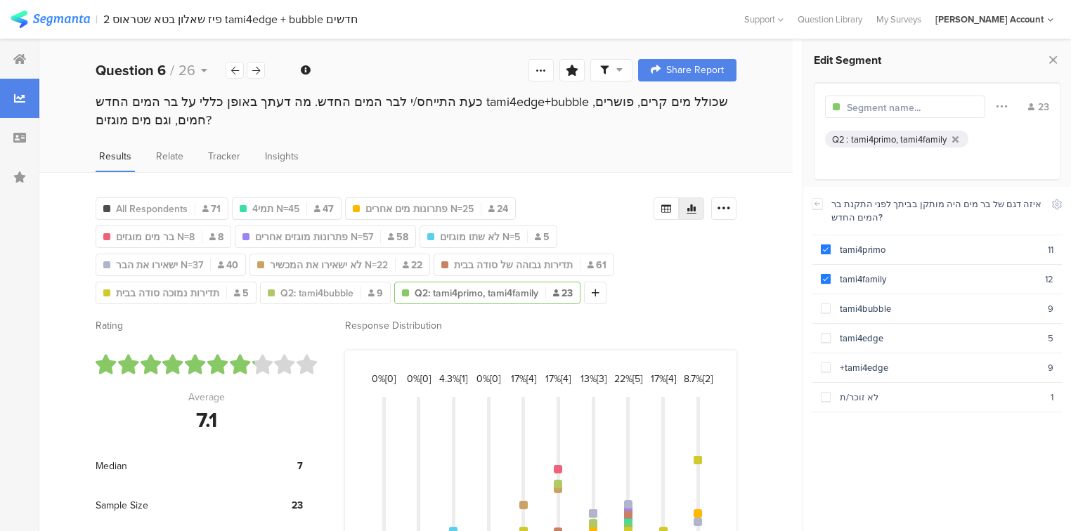
click at [891, 138] on div "tami4primo, tami4family" at bounding box center [899, 139] width 96 height 13
click at [844, 309] on div "tami4bubble" at bounding box center [938, 308] width 217 height 13
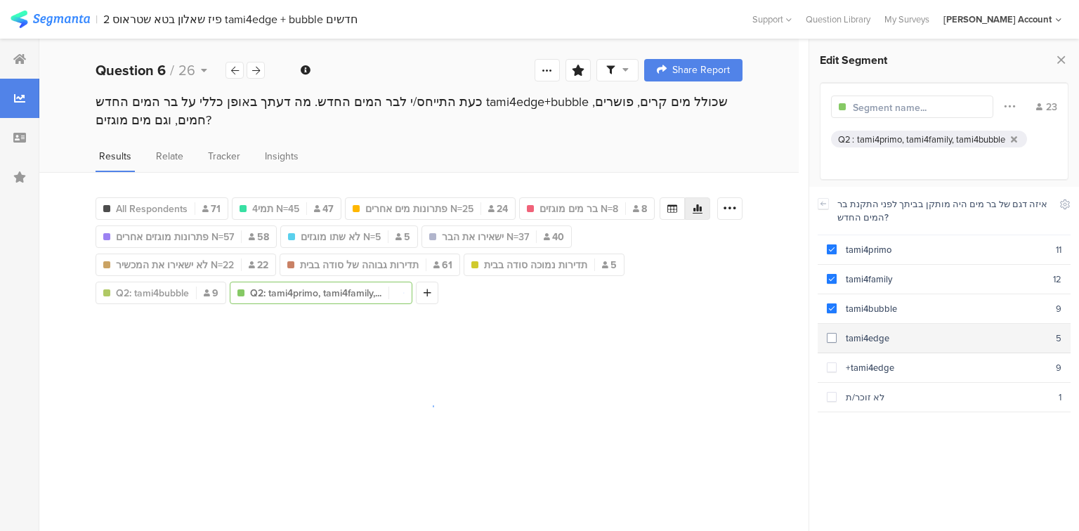
click at [849, 336] on div "tami4edge" at bounding box center [946, 338] width 219 height 13
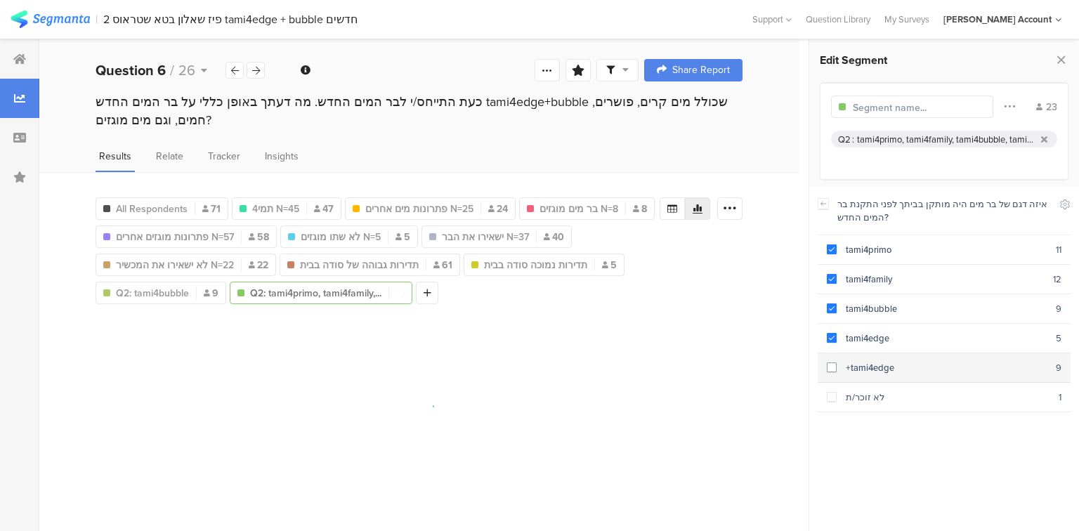
click at [858, 362] on div "+tami4edge" at bounding box center [946, 367] width 219 height 13
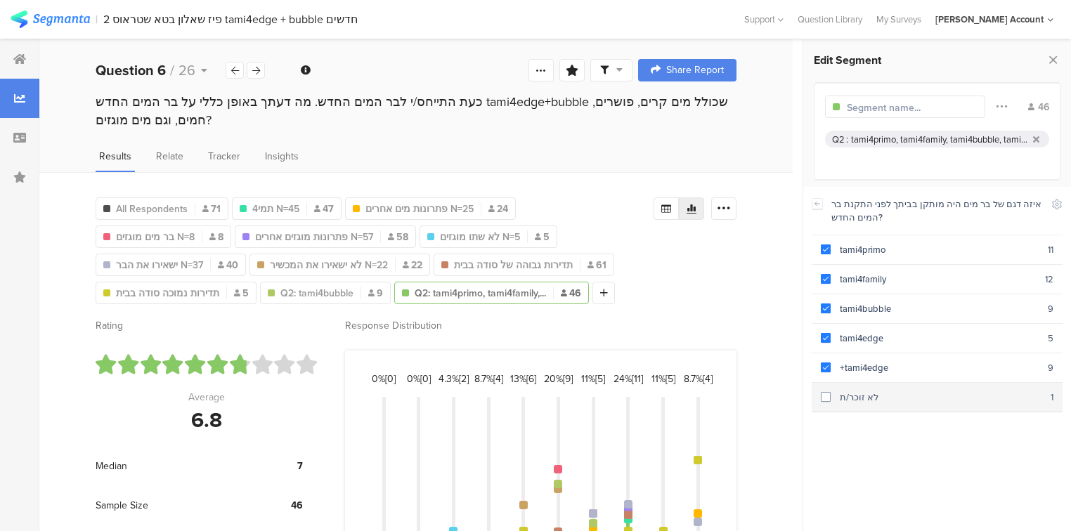
click at [864, 395] on div "לא זוכר/ת" at bounding box center [940, 397] width 220 height 13
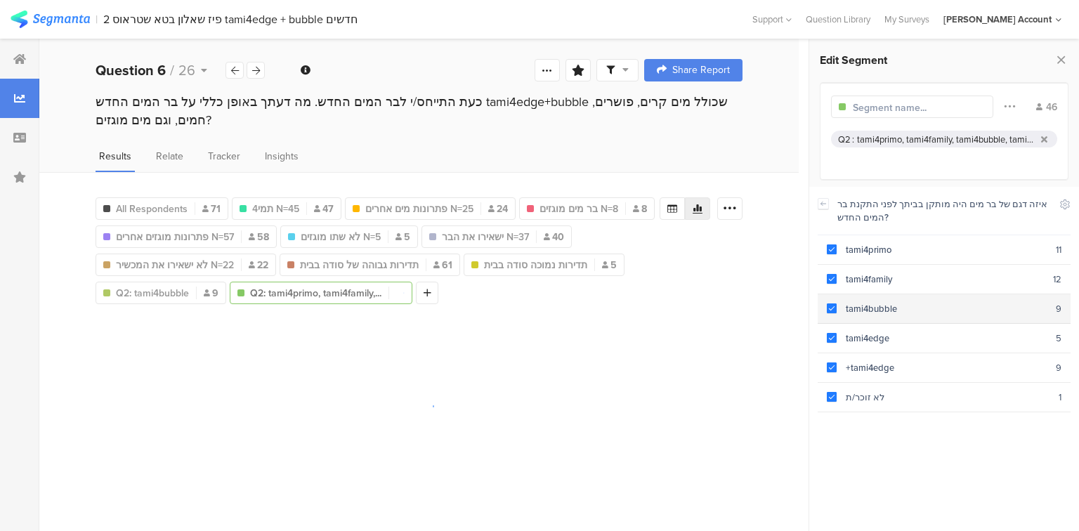
click at [854, 302] on div "tami4bubble" at bounding box center [946, 308] width 219 height 13
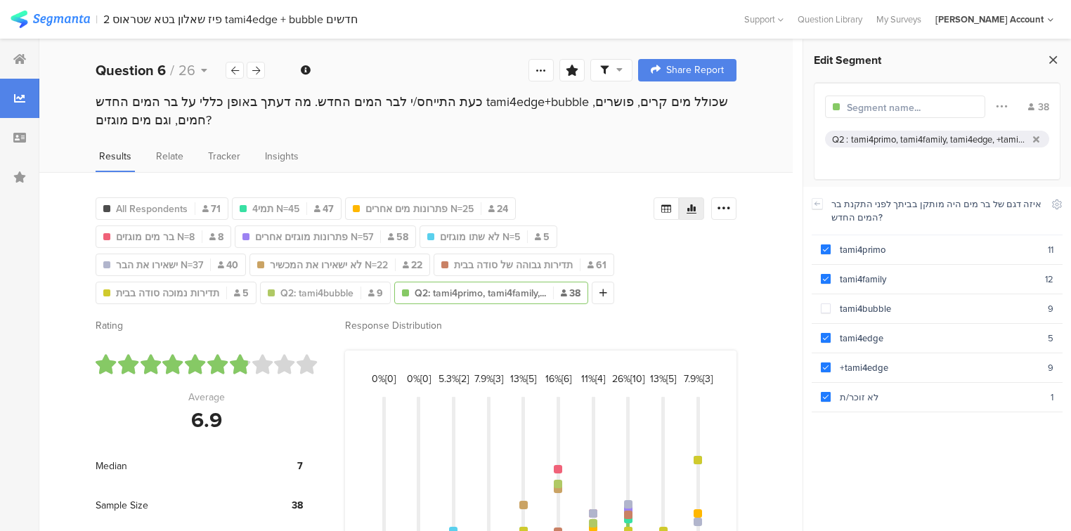
click at [1055, 60] on icon at bounding box center [1052, 60] width 15 height 20
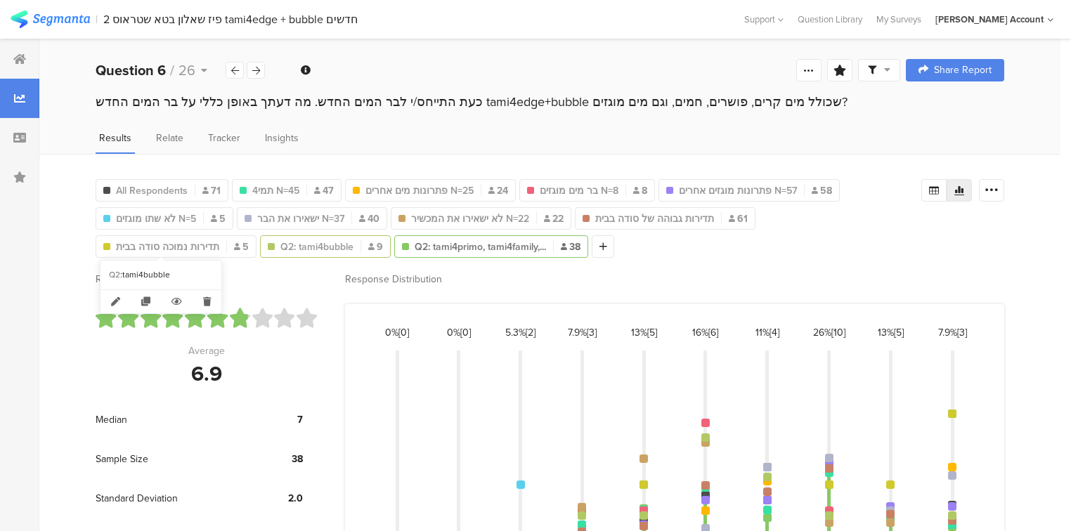
click at [280, 247] on span "Q2: tami4bubble" at bounding box center [316, 247] width 73 height 15
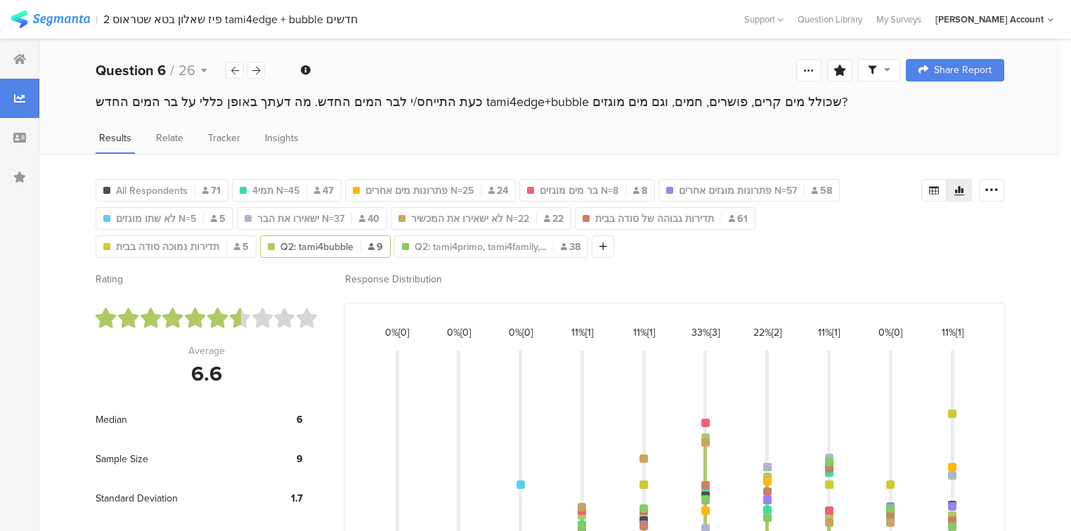
click at [280, 247] on span "Q2: tami4bubble" at bounding box center [316, 247] width 73 height 15
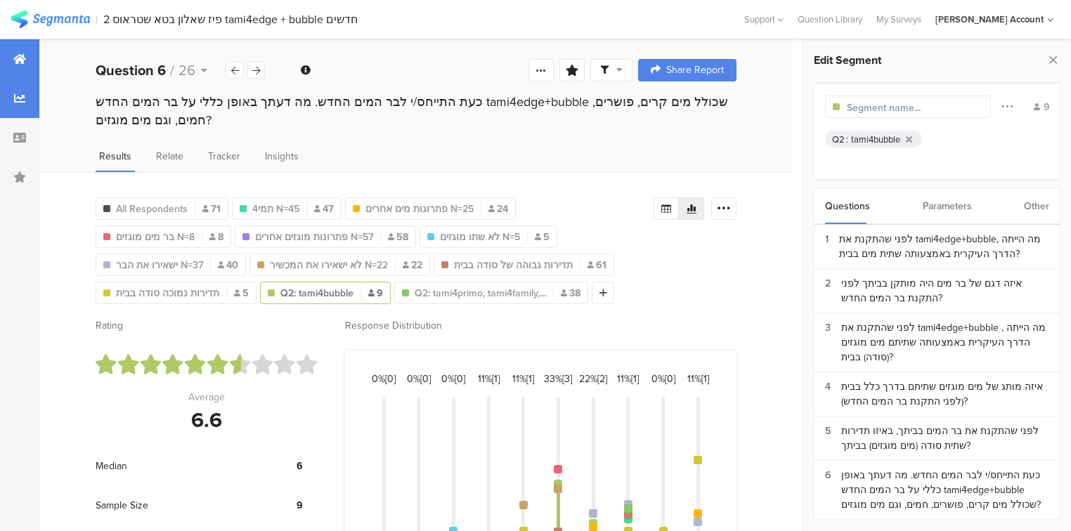
click at [17, 62] on icon at bounding box center [19, 58] width 13 height 11
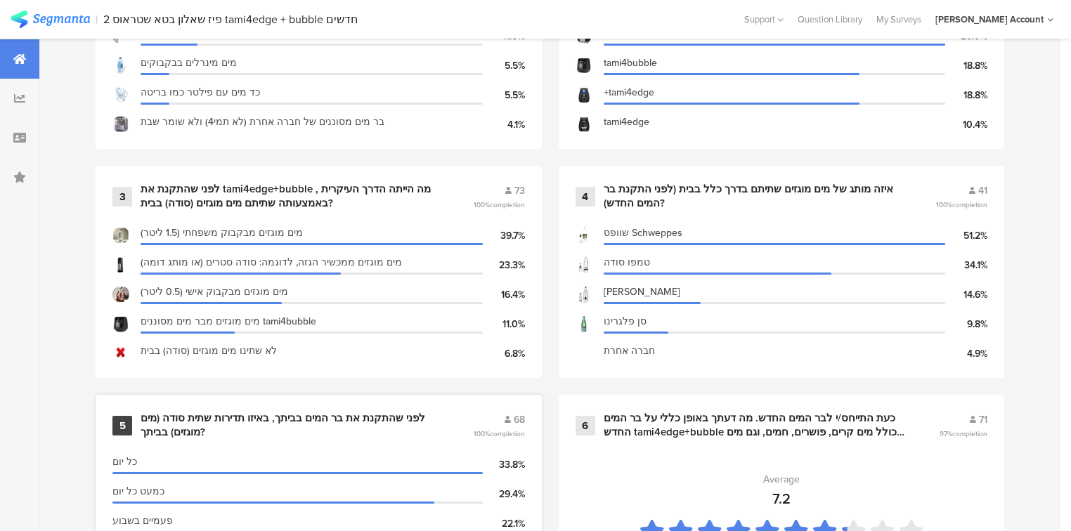
scroll to position [562, 0]
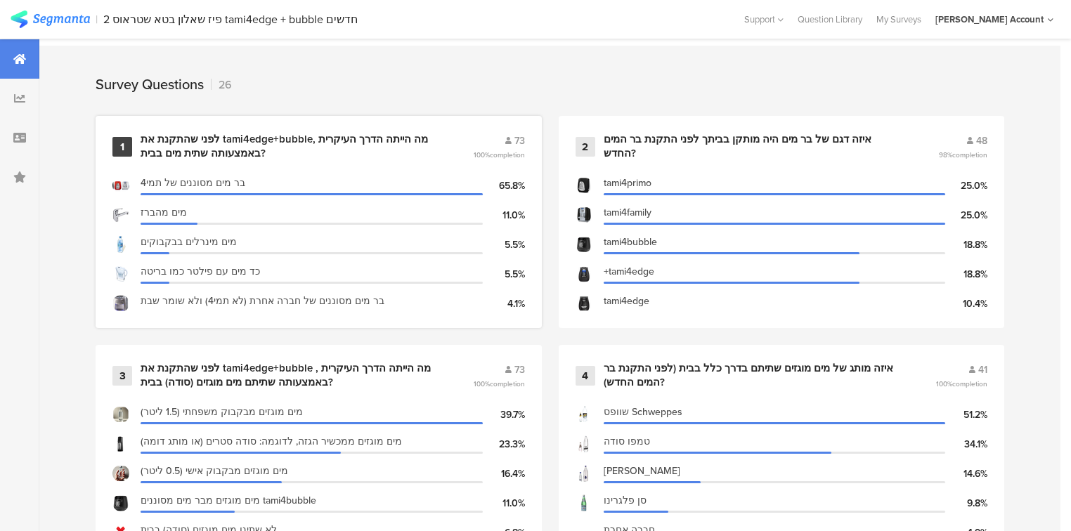
click at [173, 140] on div "לפני שהתקנת את tami4edge+bubble, מה הייתה הדרך העיקרית באמצעותה שתית מים בבית?" at bounding box center [289, 146] width 299 height 27
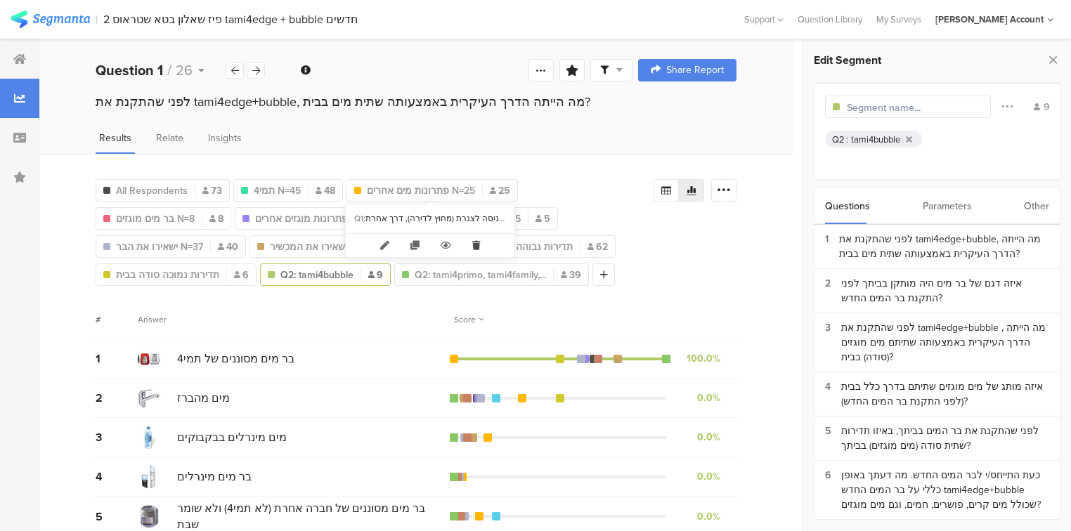
click at [472, 241] on icon at bounding box center [475, 245] width 29 height 23
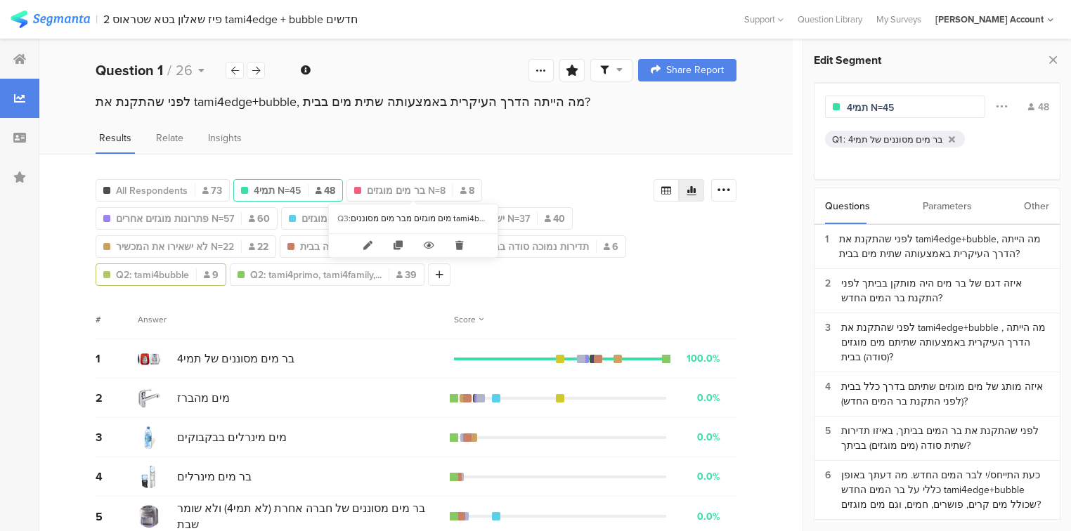
click at [461, 239] on icon at bounding box center [459, 245] width 29 height 23
click at [207, 270] on icon at bounding box center [213, 273] width 29 height 23
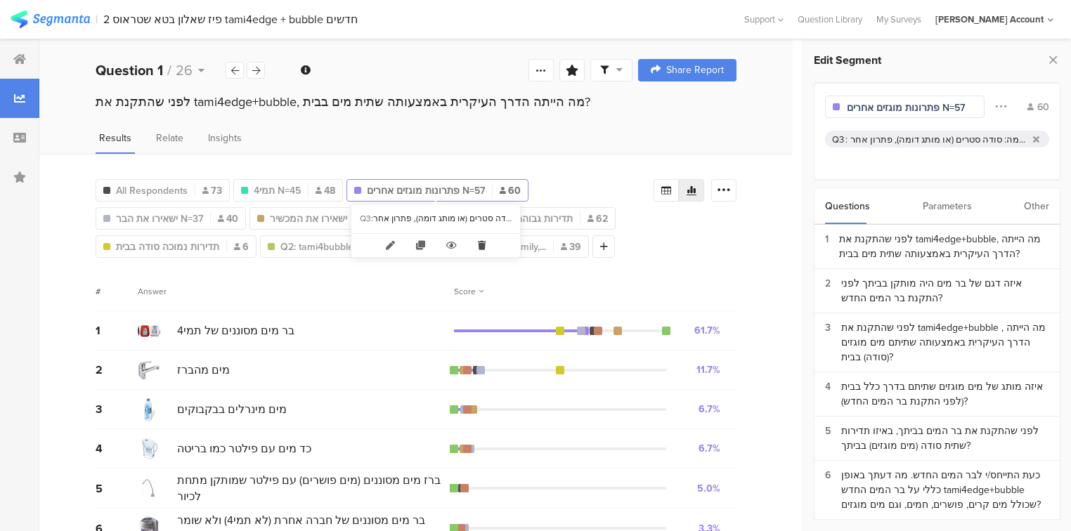
click at [480, 243] on icon at bounding box center [481, 245] width 29 height 23
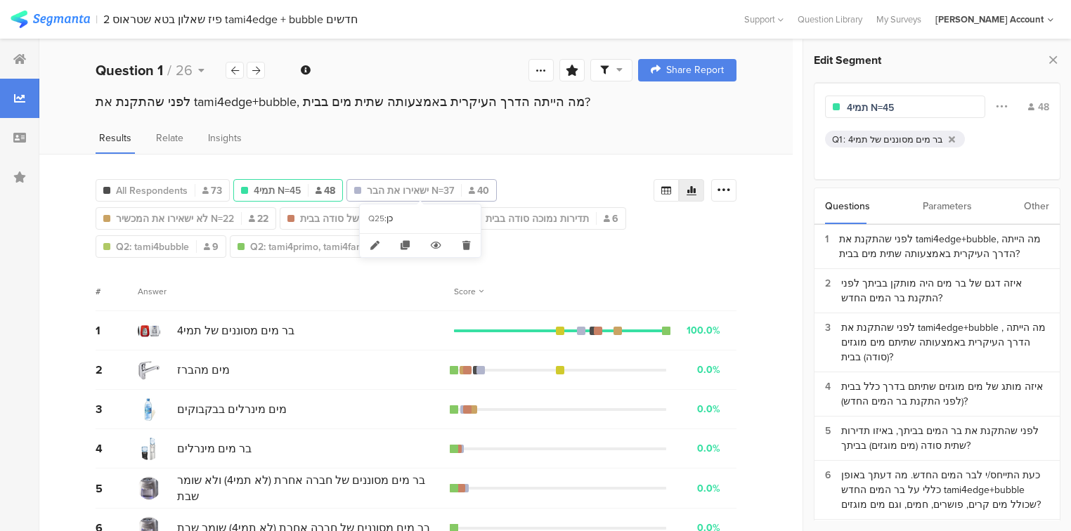
click at [396, 185] on span "ישאירו את הבר N=37" at bounding box center [410, 190] width 87 height 15
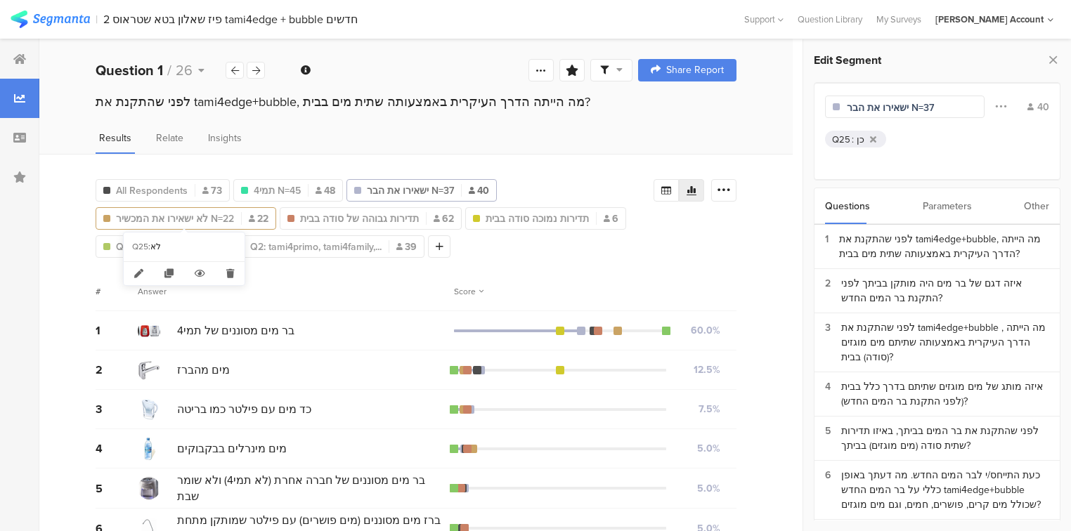
click at [195, 220] on span "לא ישאירו את המכשיר N=22" at bounding box center [175, 218] width 118 height 15
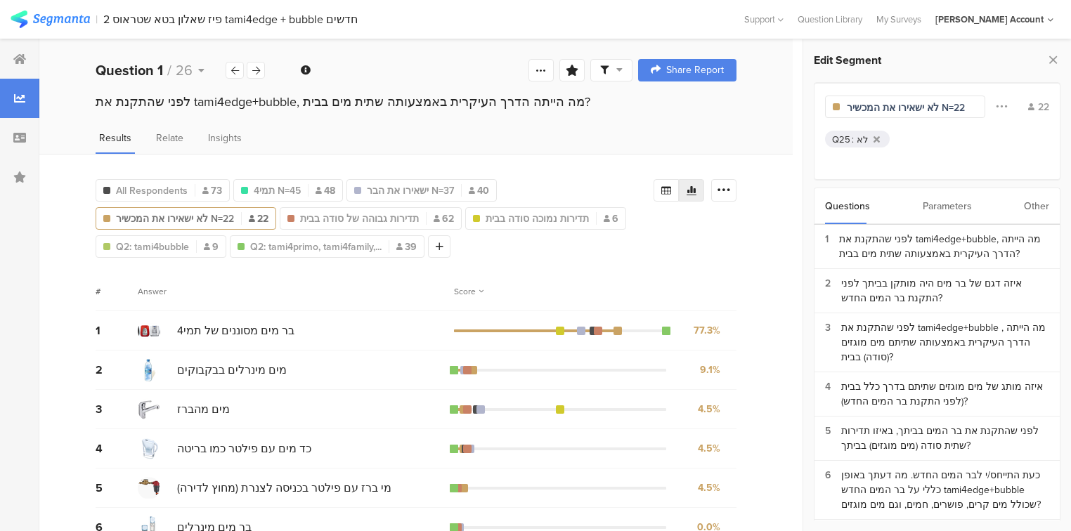
click at [195, 220] on span "לא ישאירו את המכשיר N=22" at bounding box center [175, 218] width 118 height 15
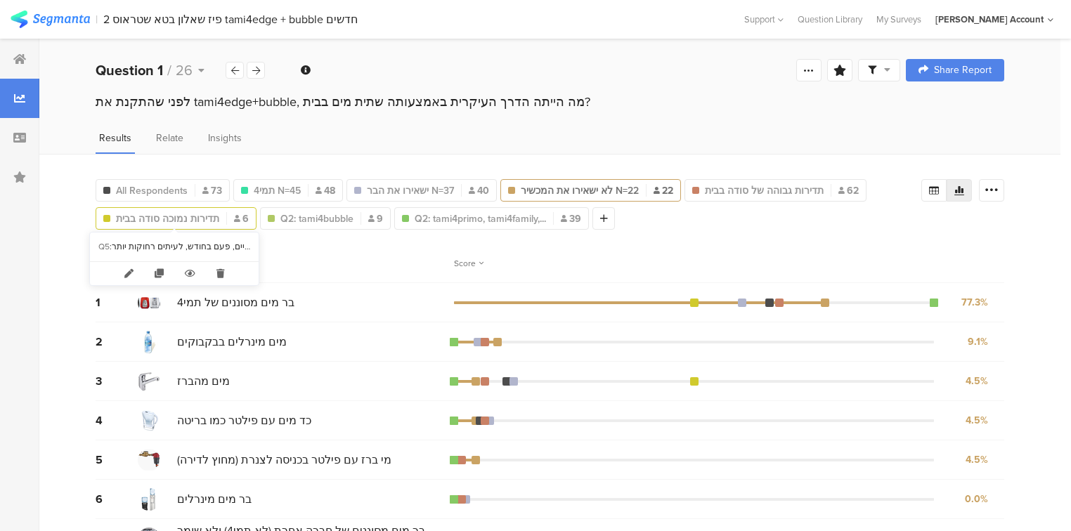
click at [194, 219] on span "תדירות נמוכה סודה בבית" at bounding box center [167, 218] width 103 height 15
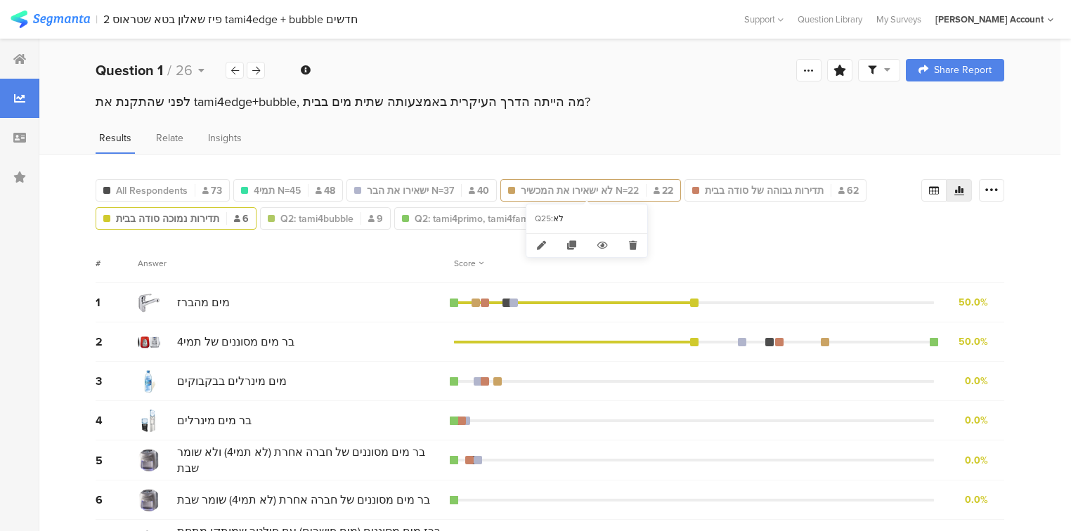
click at [603, 190] on span "לא ישאירו את המכשיר N=22" at bounding box center [580, 190] width 118 height 15
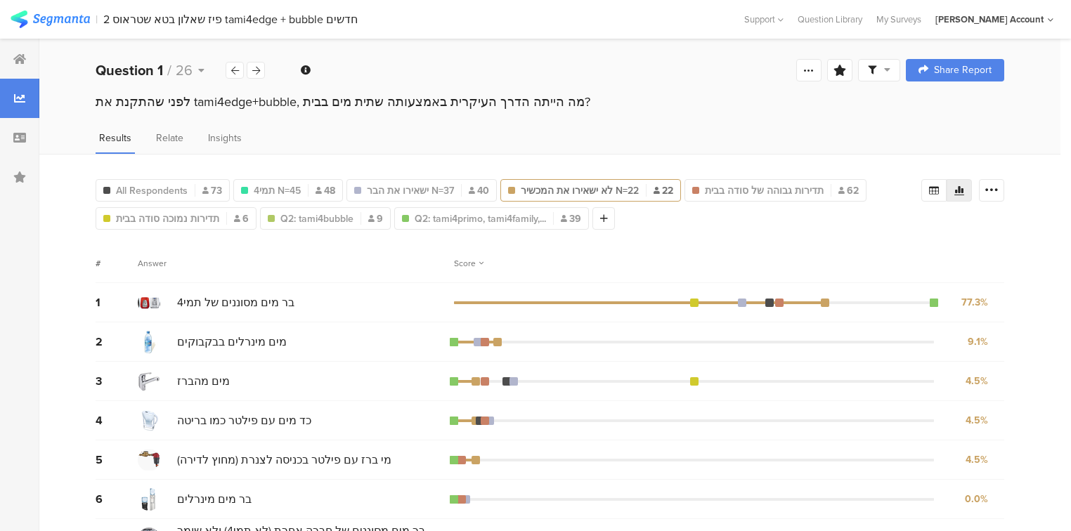
click at [603, 190] on span "לא ישאירו את המכשיר N=22" at bounding box center [580, 190] width 118 height 15
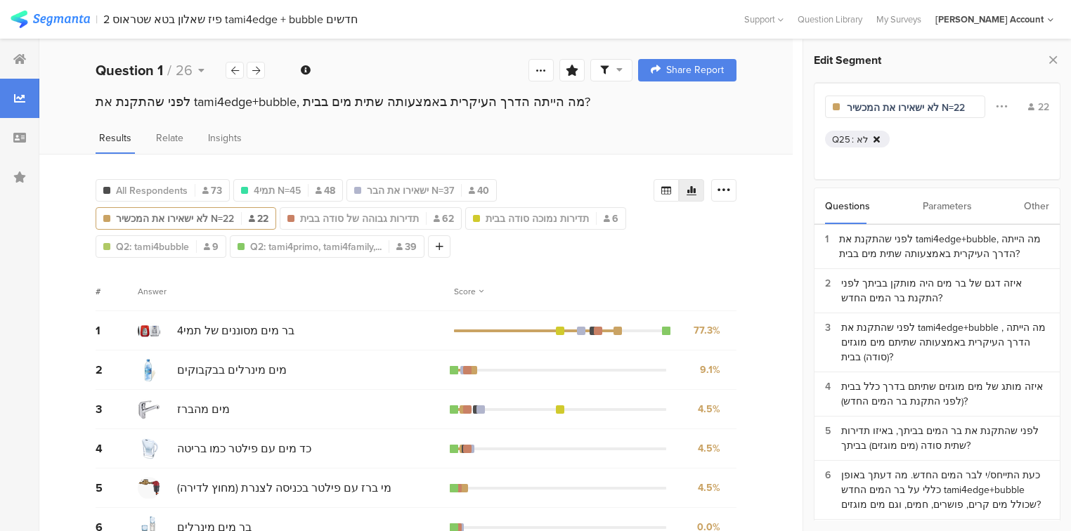
click at [873, 136] on icon at bounding box center [876, 139] width 6 height 9
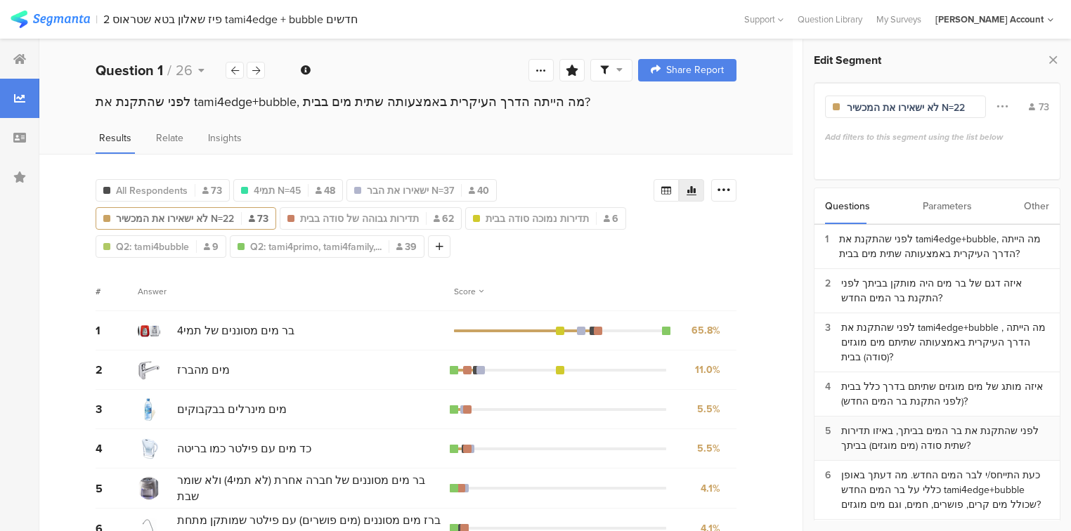
click at [896, 428] on div "לפני שהתקנת את בר המים בביתך, באיזו תדירות שתית סודה (מים מוגזים) בביתך?" at bounding box center [945, 439] width 208 height 30
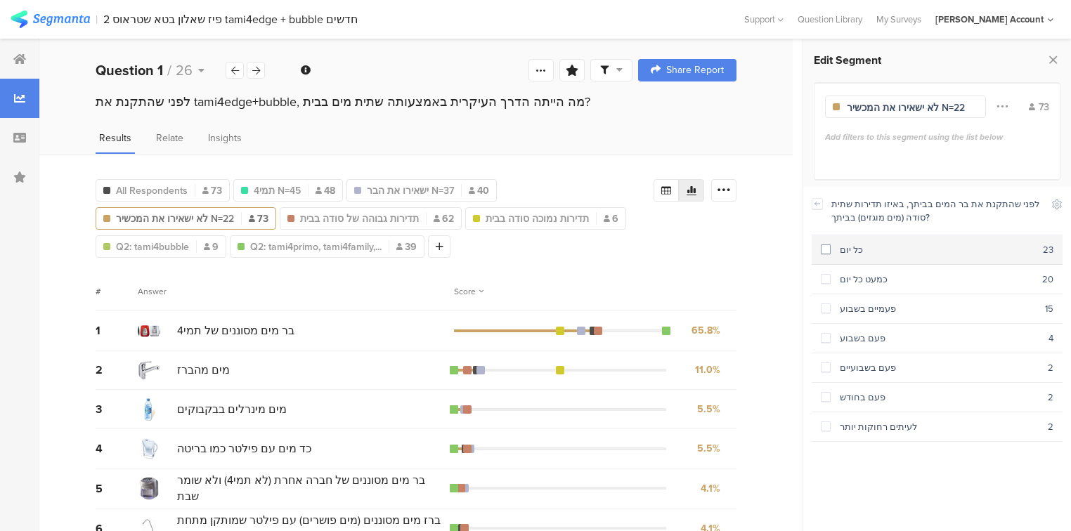
click at [839, 250] on div "כל יום" at bounding box center [936, 249] width 212 height 13
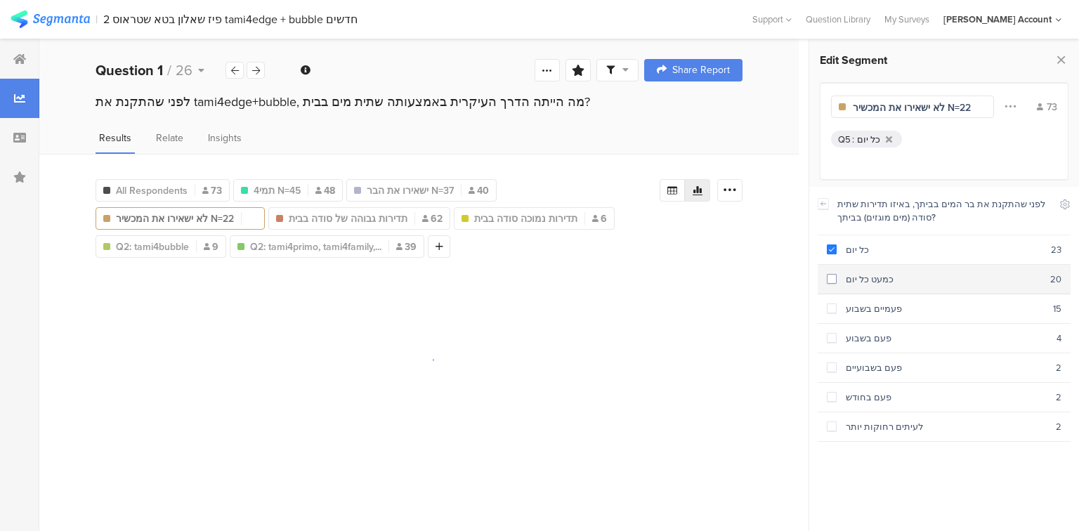
click at [850, 281] on div "כמעט כל יום" at bounding box center [944, 279] width 214 height 13
click at [869, 306] on div "פעמיים בשבוע" at bounding box center [945, 308] width 216 height 13
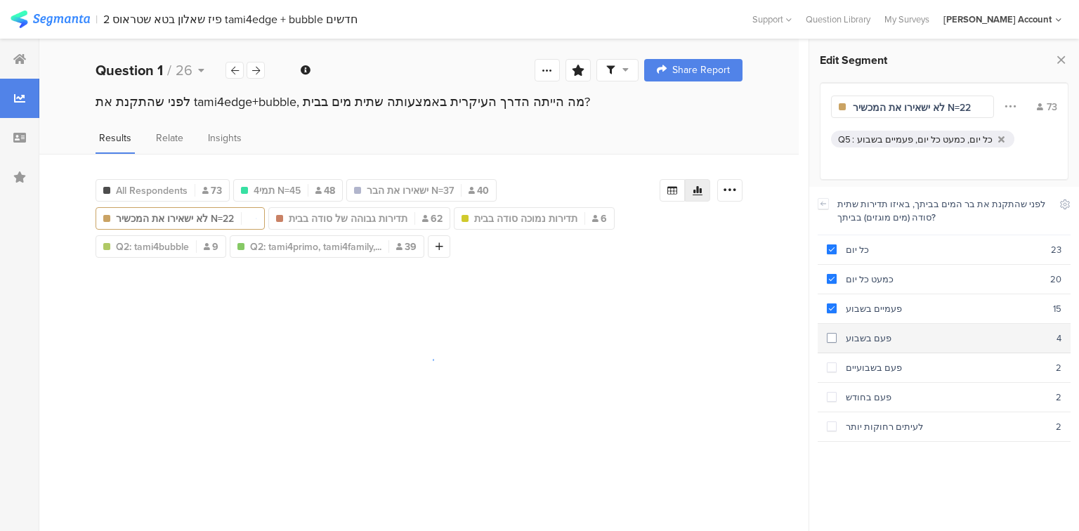
click at [866, 332] on div "פעם בשבוע" at bounding box center [947, 338] width 220 height 13
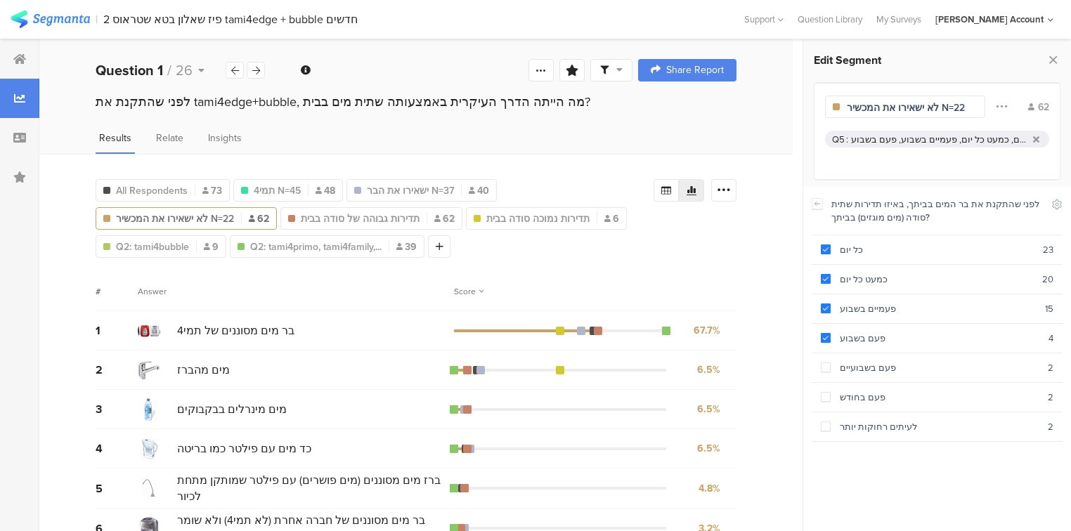
click at [884, 101] on input "לא ישאירו את המכשיר N=22" at bounding box center [907, 107] width 122 height 15
type input "ש"
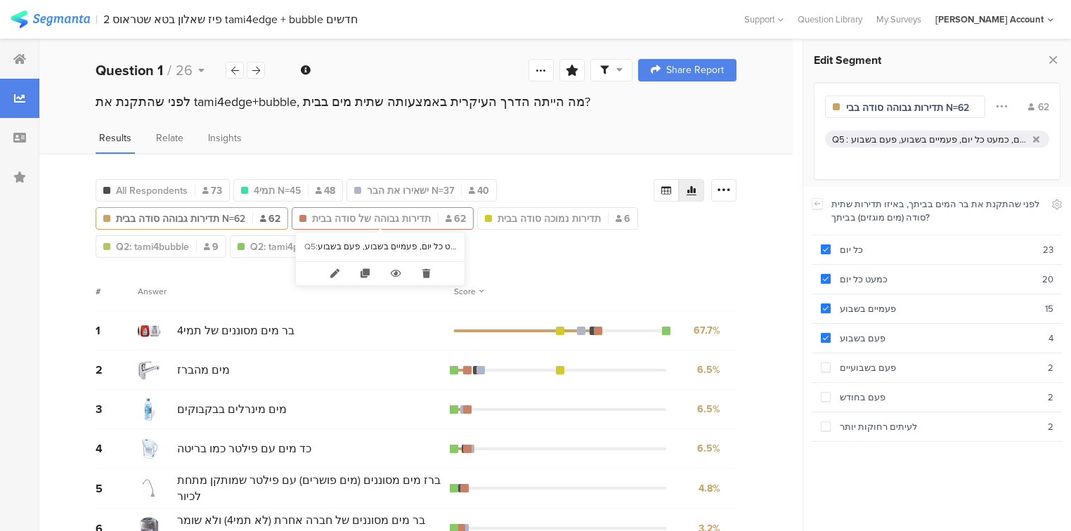
click at [328, 214] on span "תדירות גבוהה של סודה בבית" at bounding box center [371, 218] width 119 height 15
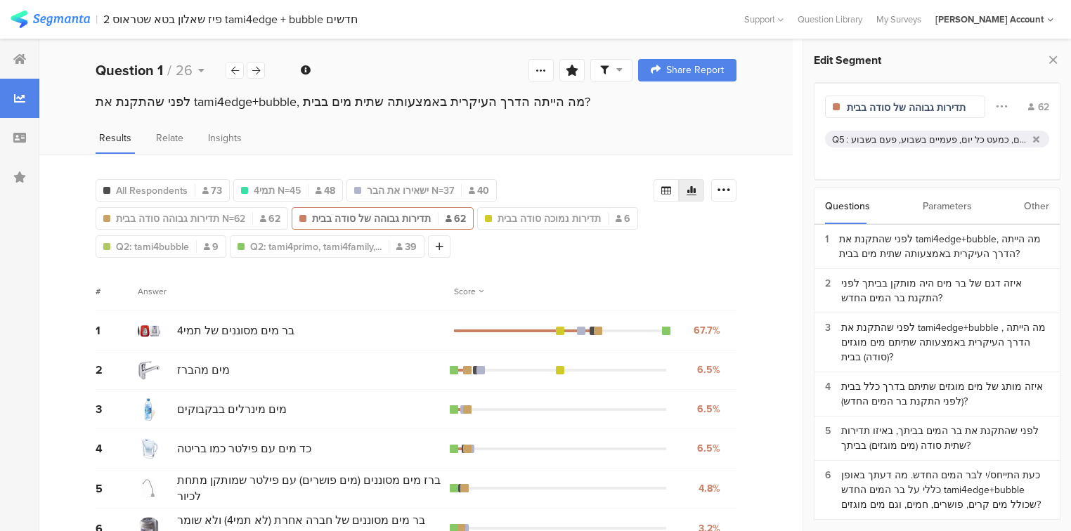
click at [878, 140] on div "כל יום, כמעט כל יום, פעמיים בשבוע, פעם בשבוע" at bounding box center [939, 139] width 176 height 13
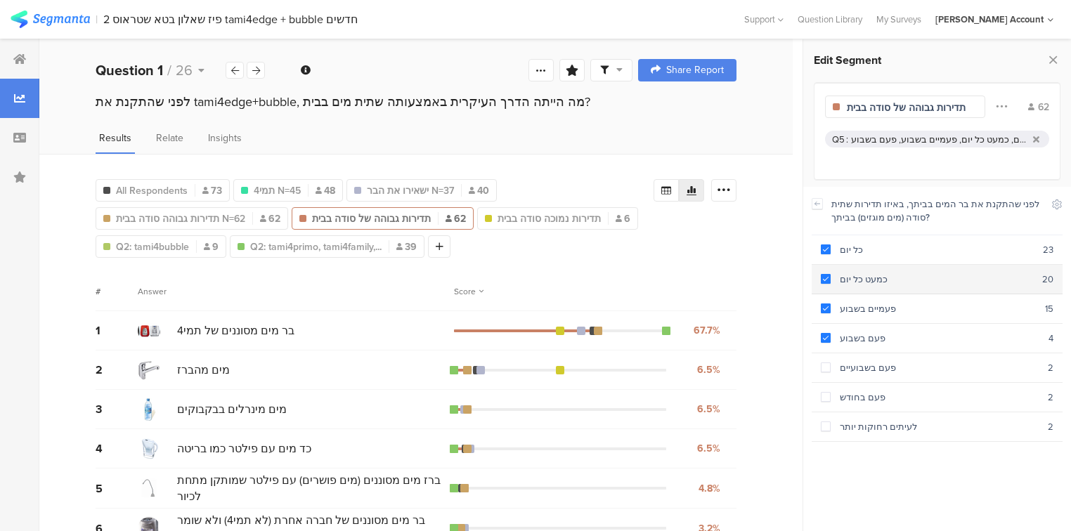
click at [832, 251] on div "כל יום" at bounding box center [936, 249] width 212 height 13
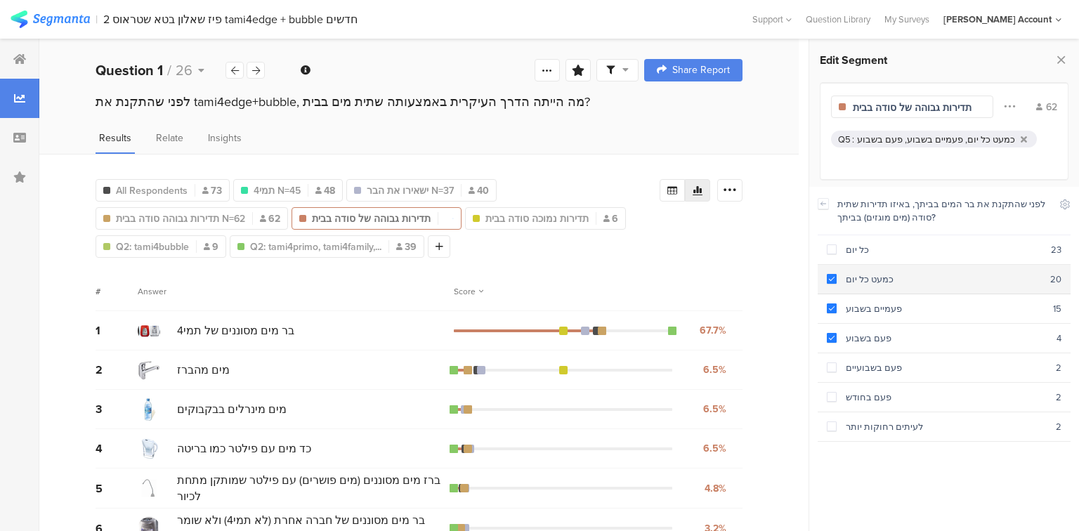
click at [846, 281] on div "כמעט כל יום" at bounding box center [944, 279] width 214 height 13
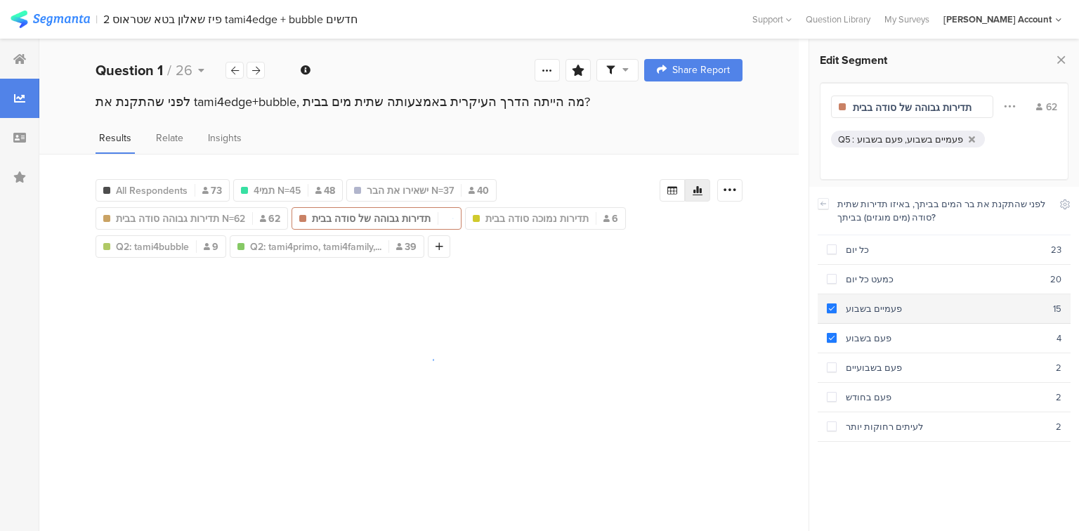
click at [851, 308] on div "פעמיים בשבוע" at bounding box center [945, 308] width 216 height 13
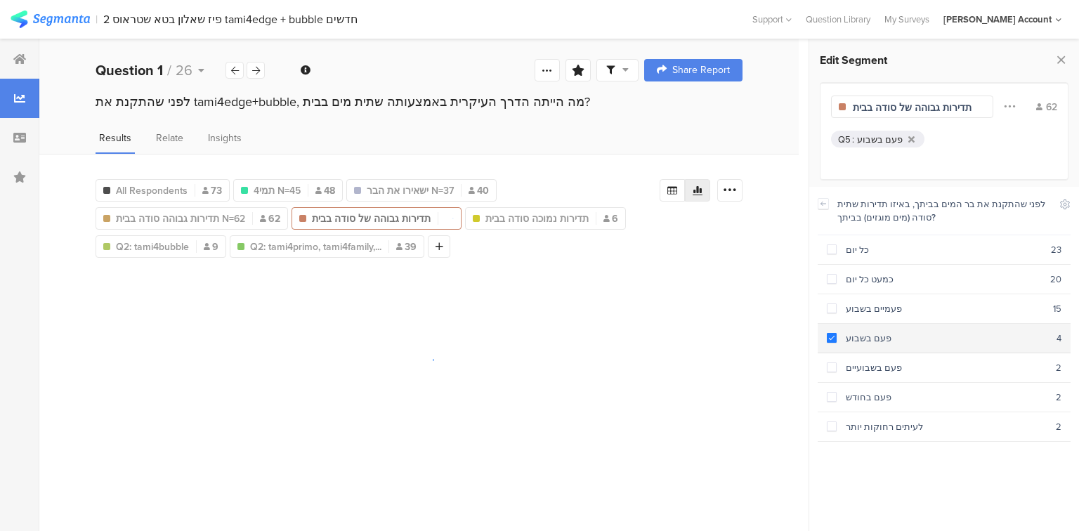
click at [851, 333] on div "פעם בשבוע" at bounding box center [947, 338] width 220 height 13
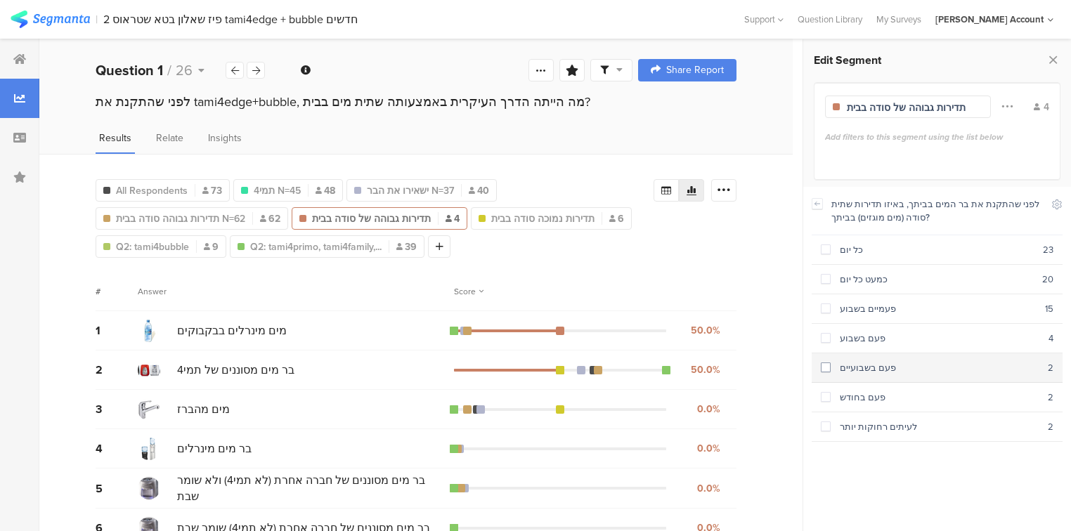
click at [854, 367] on div "פעם בשבועיים" at bounding box center [938, 367] width 217 height 13
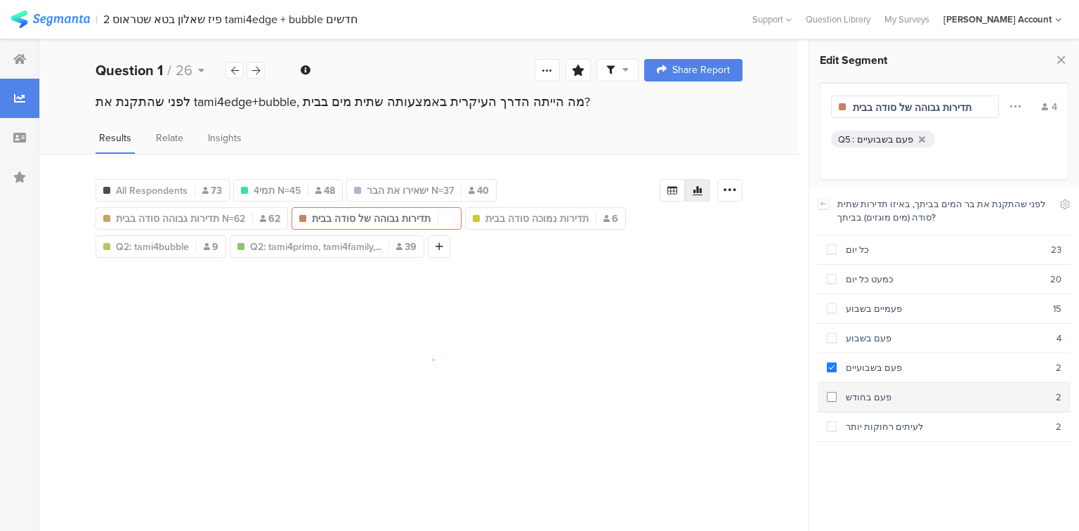
click at [853, 393] on div "פעם בחודש" at bounding box center [946, 397] width 219 height 13
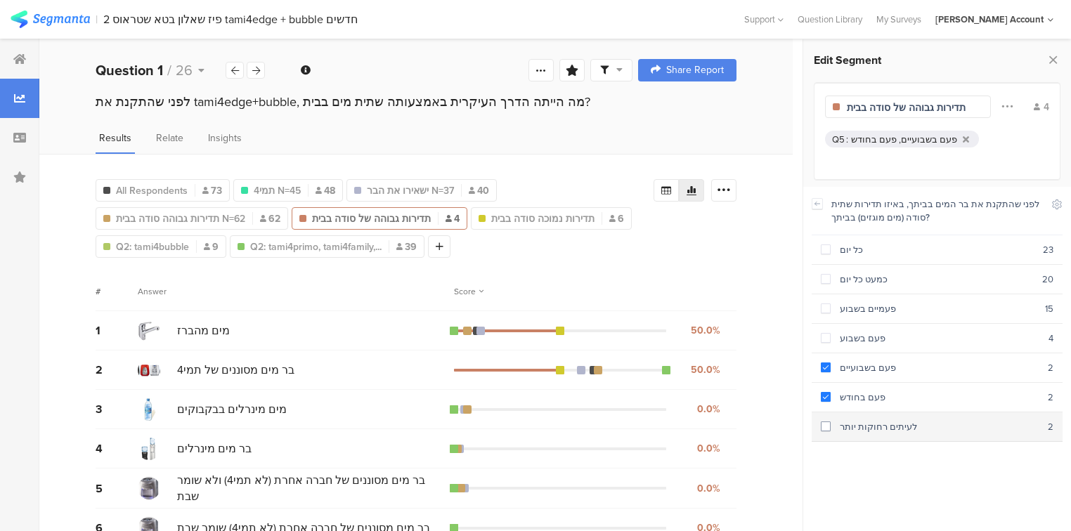
click at [864, 425] on div "לעיתים רחוקות יותר" at bounding box center [938, 426] width 217 height 13
click at [885, 106] on input "תדירות גבוהה של סודה בבית" at bounding box center [907, 107] width 122 height 15
click at [909, 105] on input "תדירות גבוהה של סודה בבית" at bounding box center [907, 107] width 122 height 15
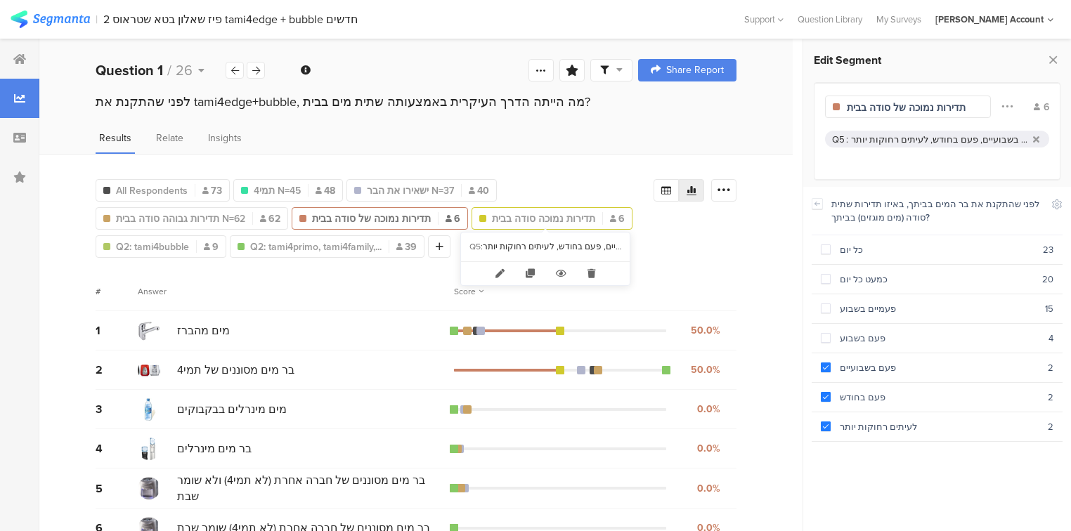
click at [511, 217] on span "תדירות נמוכה סודה בבית" at bounding box center [543, 218] width 103 height 15
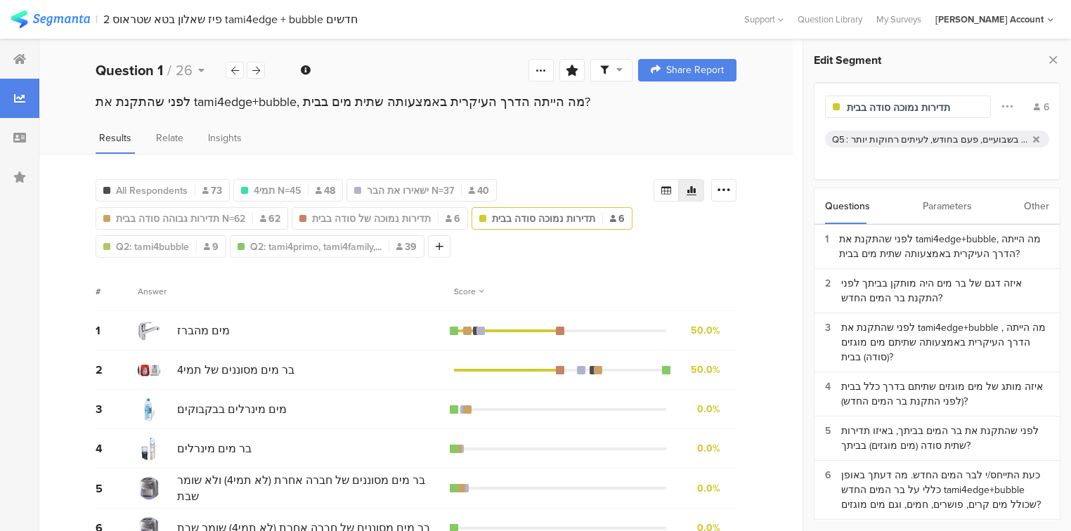
drag, startPoint x: 1023, startPoint y: 137, endPoint x: 1014, endPoint y: 150, distance: 15.6
click at [1030, 138] on div at bounding box center [1036, 139] width 12 height 9
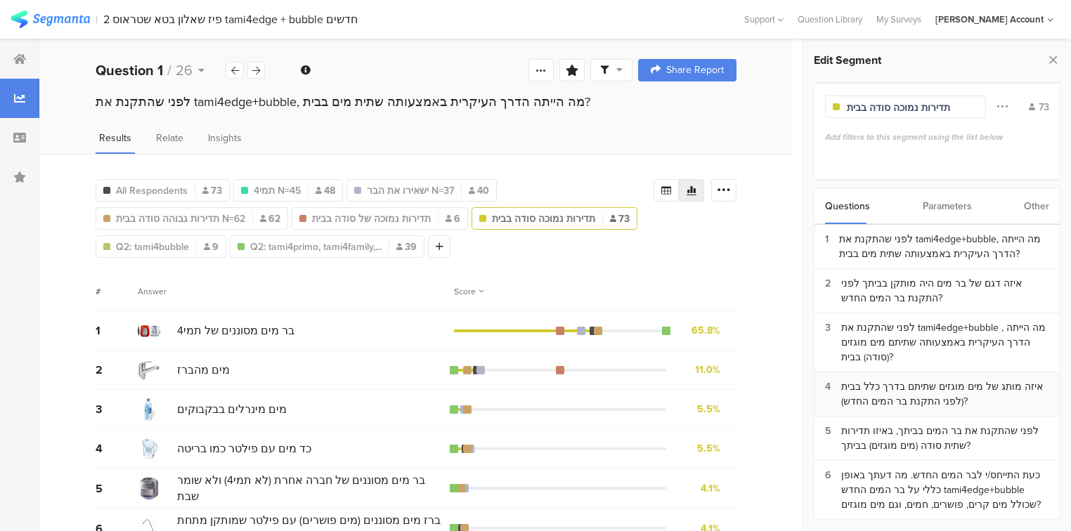
click at [938, 384] on div "איזה מותג של מים מוגזים שתיתם בדרך כלל בבית (לפני התקנת בר המים החדש)?" at bounding box center [945, 394] width 208 height 30
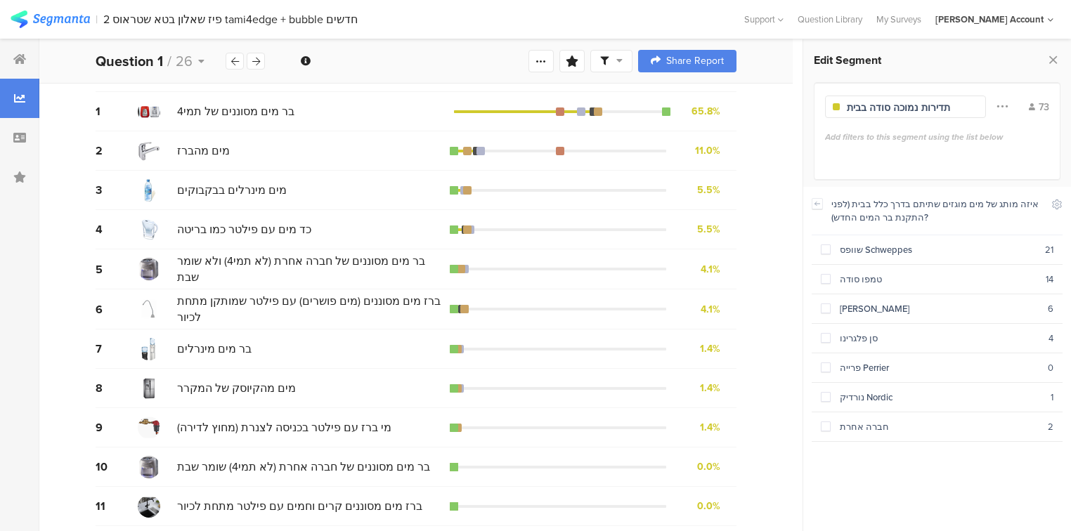
scroll to position [261, 0]
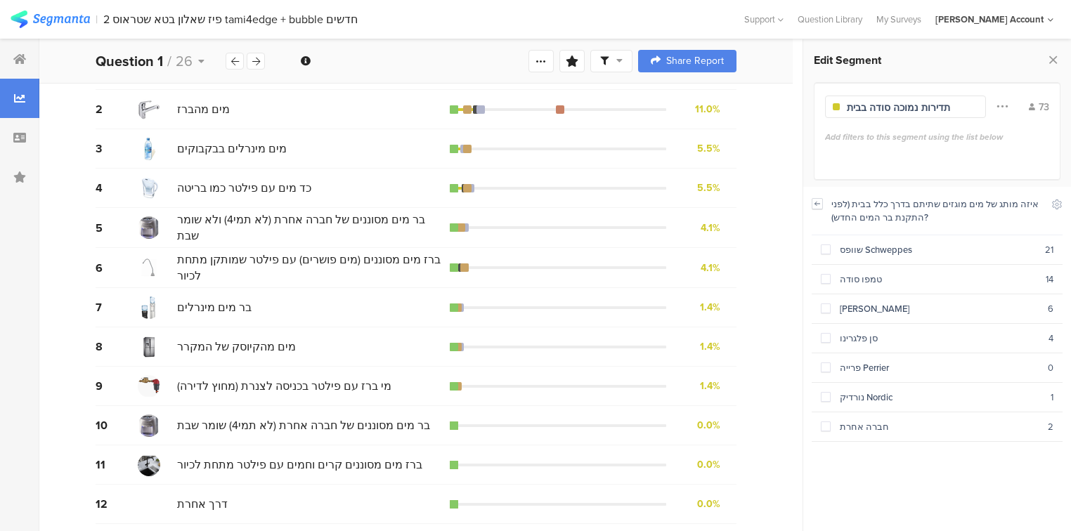
click at [814, 204] on icon at bounding box center [817, 203] width 10 height 11
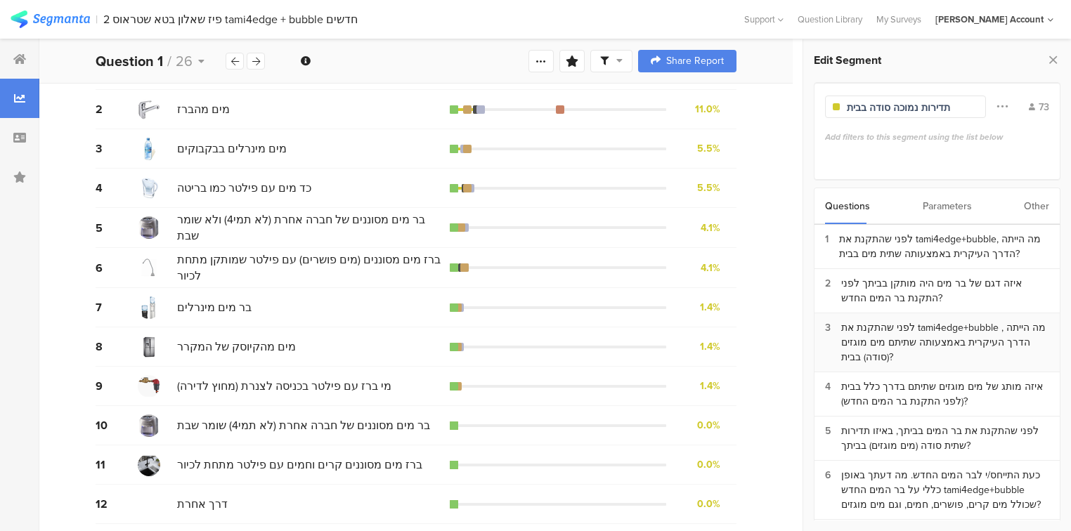
click at [875, 338] on div "לפני שהתקנת את tami4edge+bubble , מה הייתה הדרך העיקרית באמצעותה שתיתם מים מוגז…" at bounding box center [945, 342] width 208 height 44
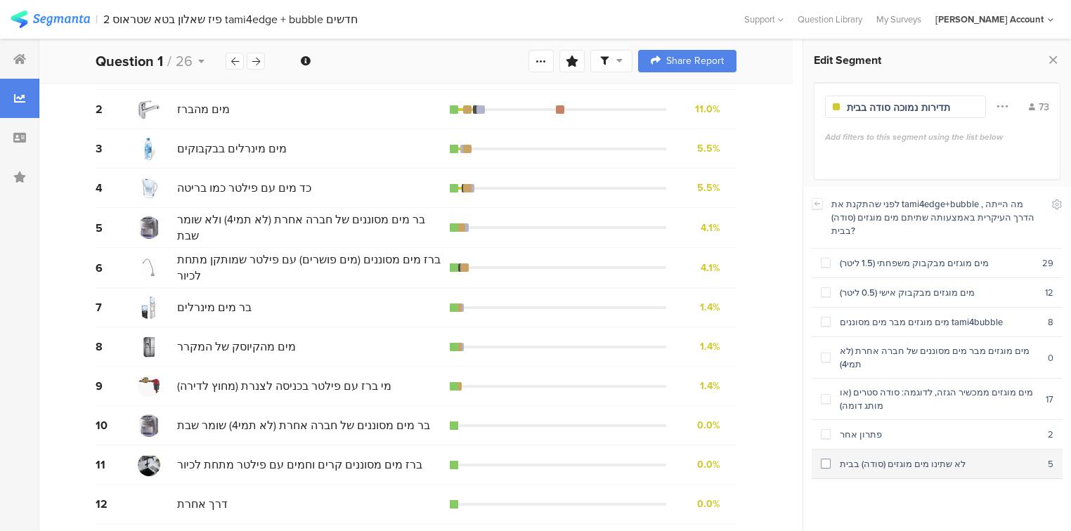
click at [882, 457] on div "לא שתינו מים מוגזים (סודה) בבית" at bounding box center [938, 463] width 217 height 13
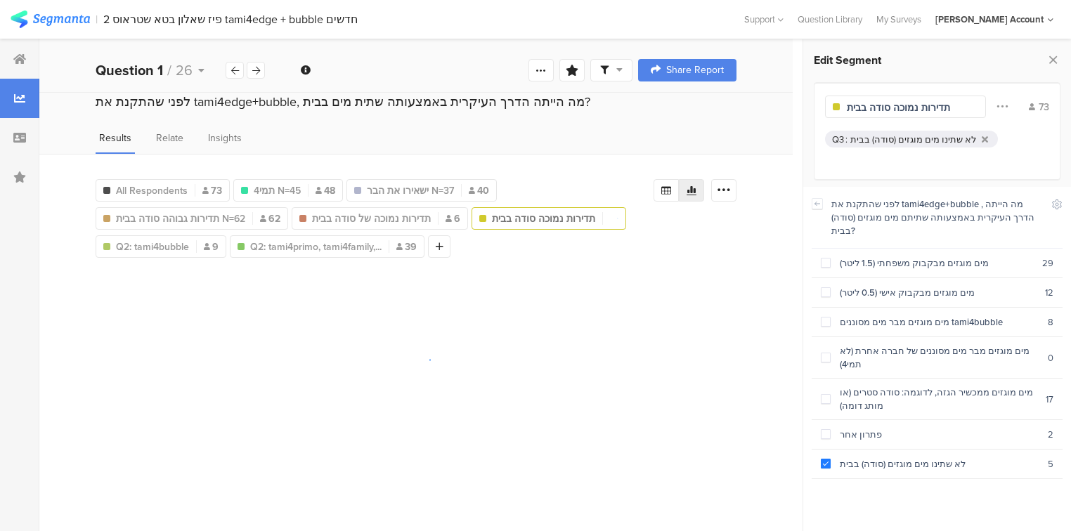
scroll to position [0, 0]
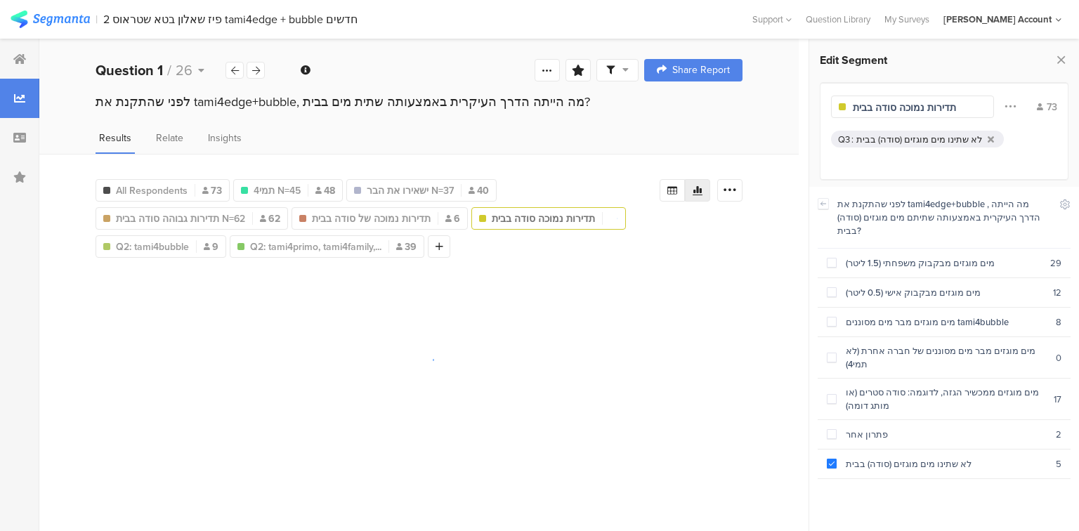
click at [936, 109] on input "תדירות נמוכה סודה בבית" at bounding box center [914, 107] width 122 height 15
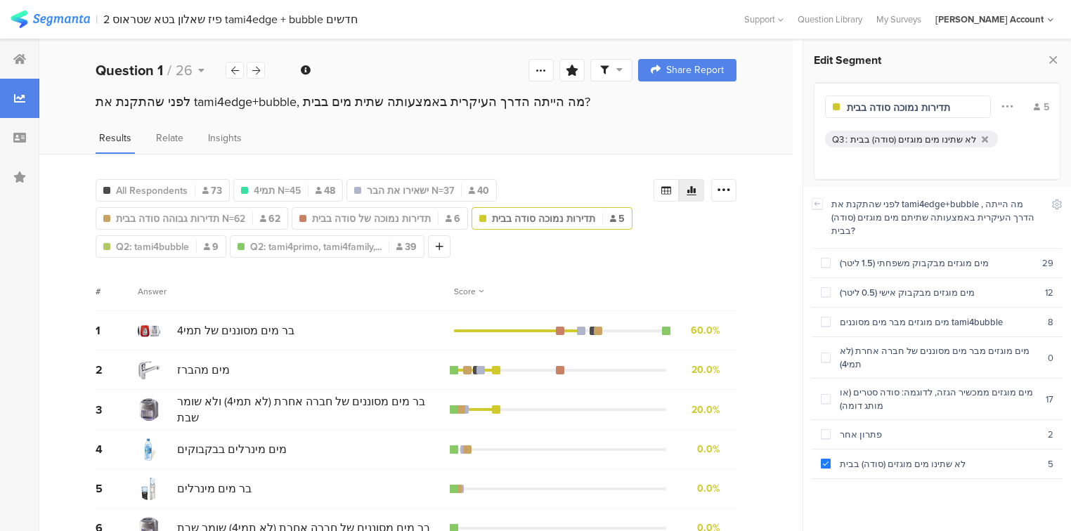
click at [936, 109] on input "תדירות נמוכה סודה בבית" at bounding box center [907, 107] width 122 height 15
click at [307, 213] on div "תדירות נמוכה של סודה בבית 6" at bounding box center [379, 218] width 175 height 15
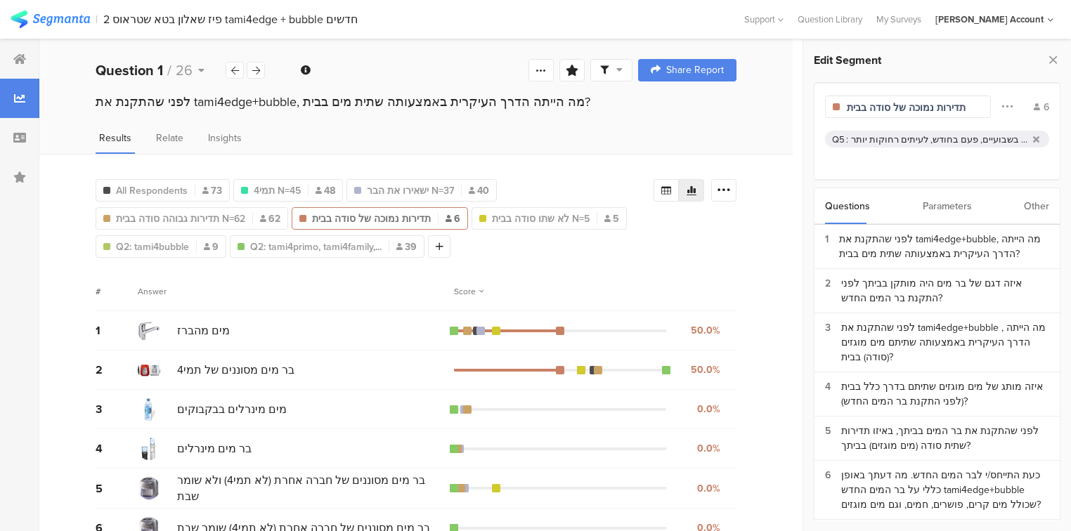
click at [863, 107] on input "תדירות נמוכה של סודה בבית" at bounding box center [907, 107] width 122 height 15
click at [854, 107] on input "תדירות נמוכה של סודה בביתת N=6" at bounding box center [907, 107] width 122 height 15
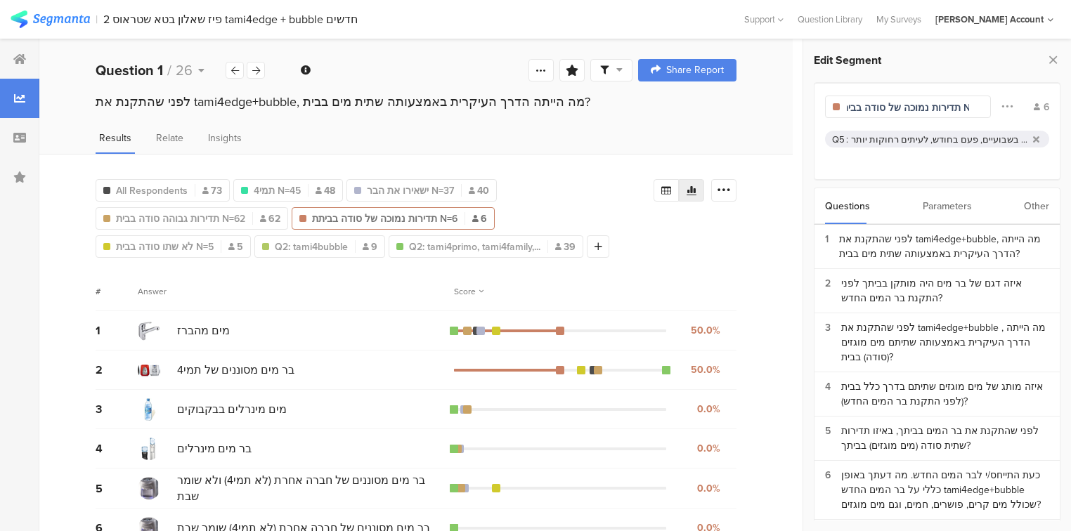
scroll to position [0, 31]
click at [860, 106] on input "תדירות נמוכה של סודה בביתת N=6" at bounding box center [907, 107] width 122 height 15
click at [854, 105] on input "תדירות נמוכה של סודה בביתת N=6" at bounding box center [907, 107] width 122 height 15
type input "תדירות נמוכה של סודה בבית N=6"
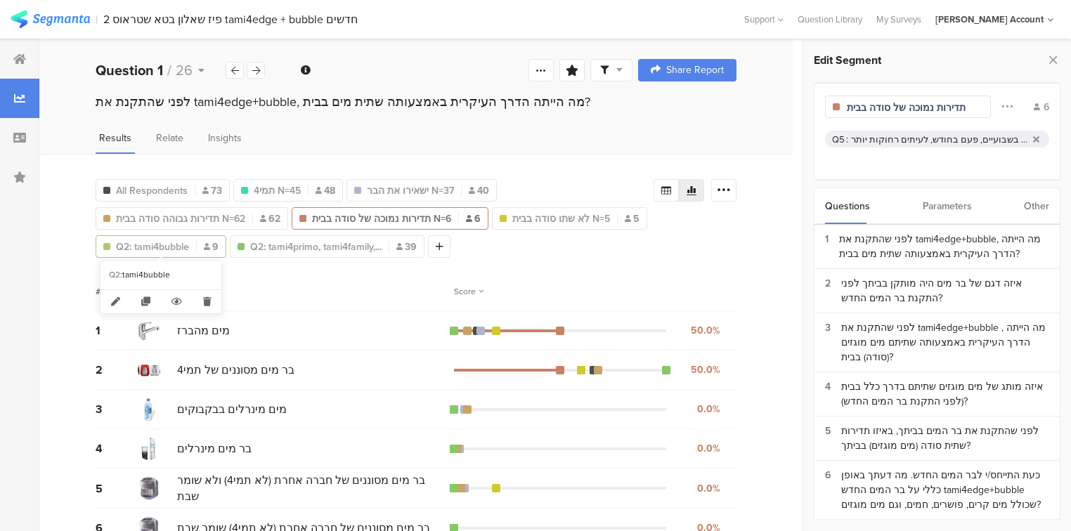
click at [155, 244] on span "Q2: tami4bubble" at bounding box center [152, 247] width 73 height 15
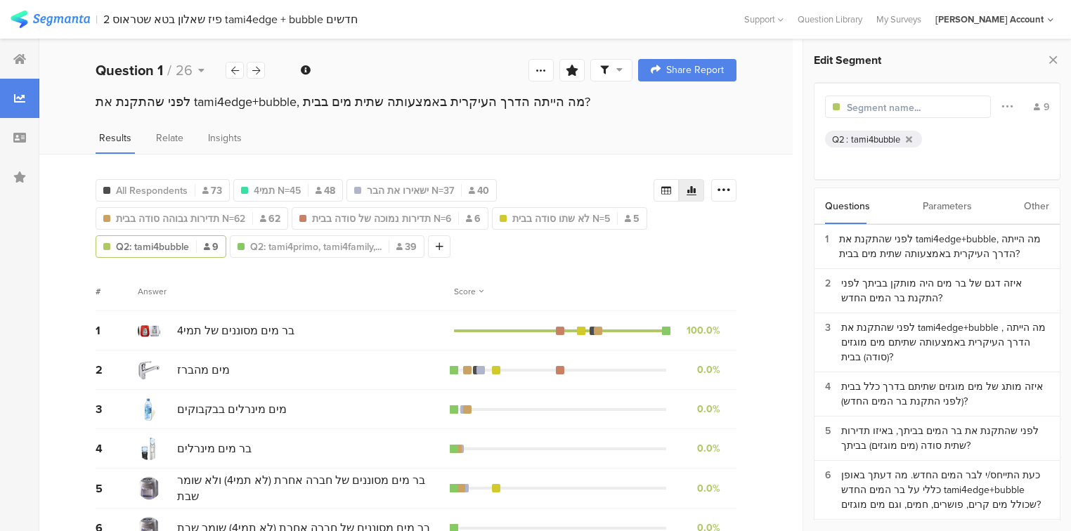
click at [870, 104] on input "text" at bounding box center [907, 107] width 122 height 15
type input "תמי4 באבל N=9"
click at [283, 247] on span "Q2: tami4primo, tami4family,..." at bounding box center [309, 247] width 131 height 15
click at [856, 106] on input "text" at bounding box center [907, 107] width 122 height 15
type input "תמי4 לא באבל N=39"
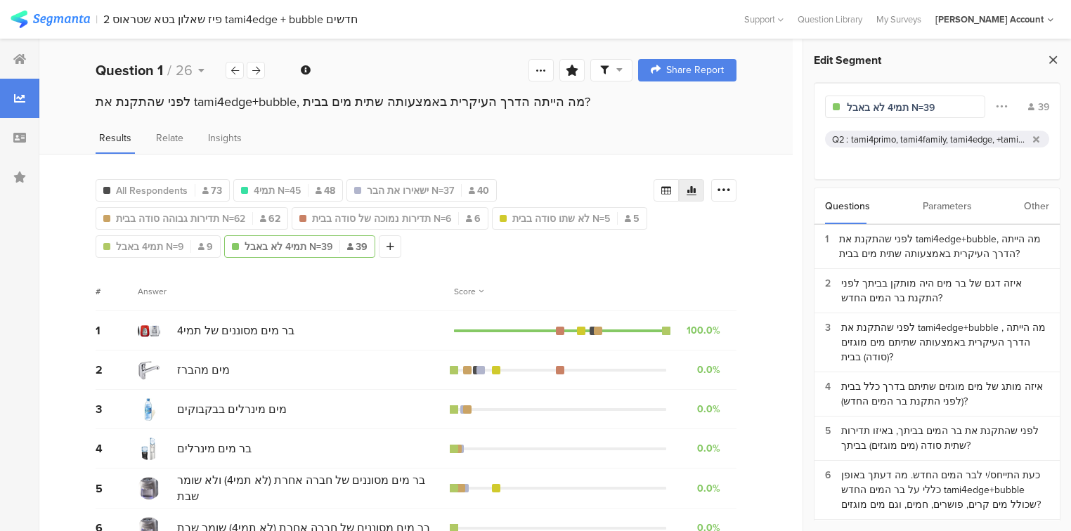
click at [1056, 58] on icon at bounding box center [1052, 60] width 15 height 20
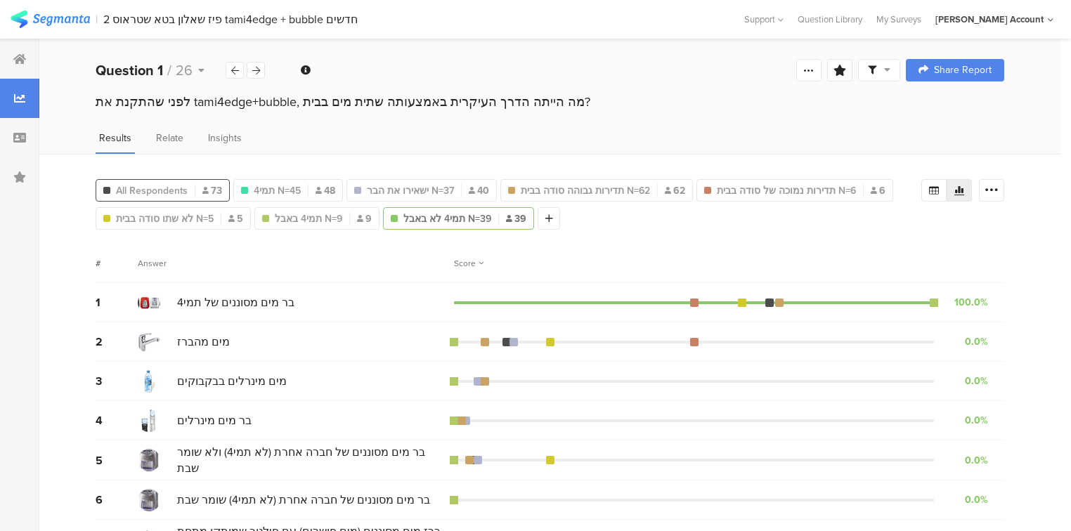
click at [201, 186] on div "All Respondents 73" at bounding box center [162, 190] width 133 height 15
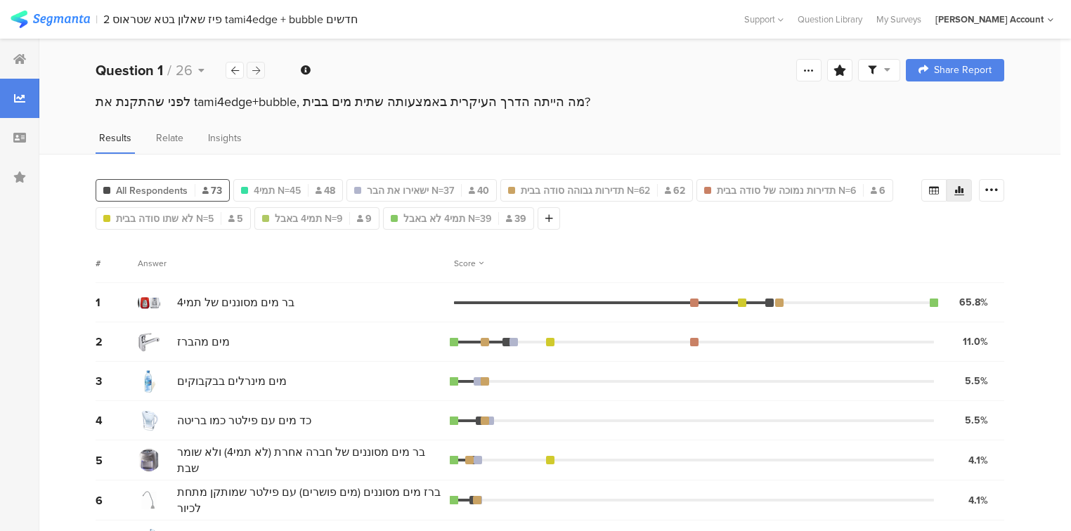
click at [255, 70] on icon at bounding box center [256, 70] width 8 height 9
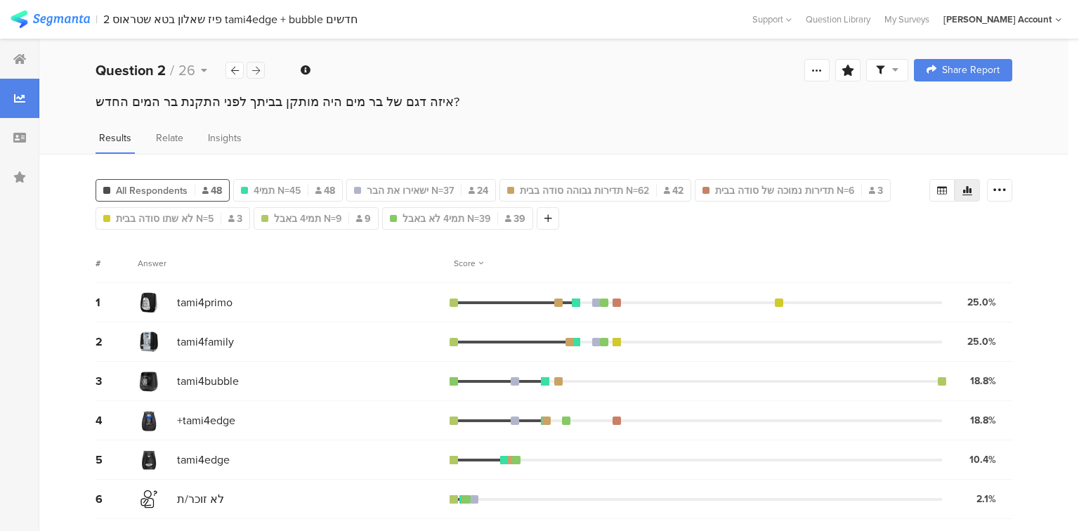
click at [255, 70] on icon at bounding box center [256, 70] width 8 height 9
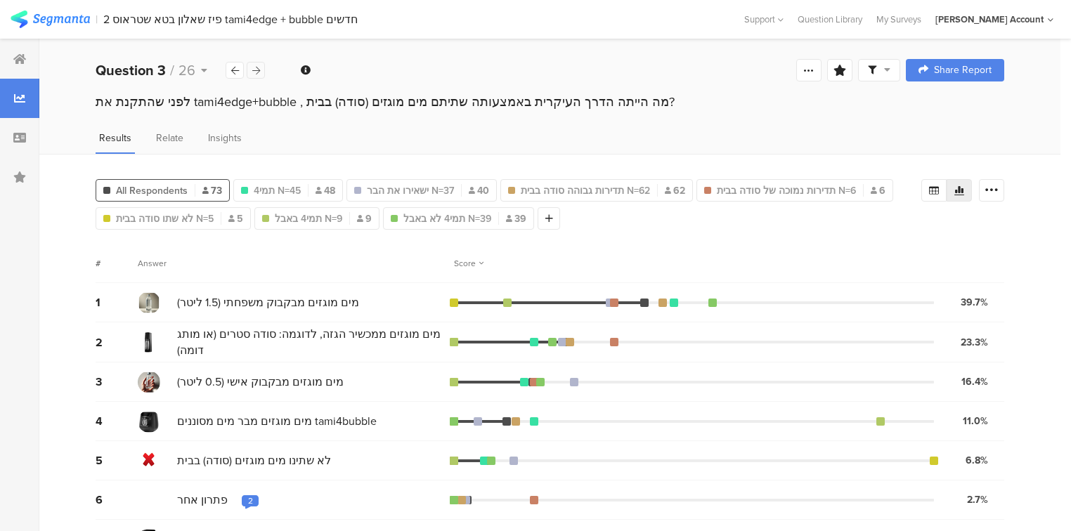
click at [255, 70] on icon at bounding box center [256, 70] width 8 height 9
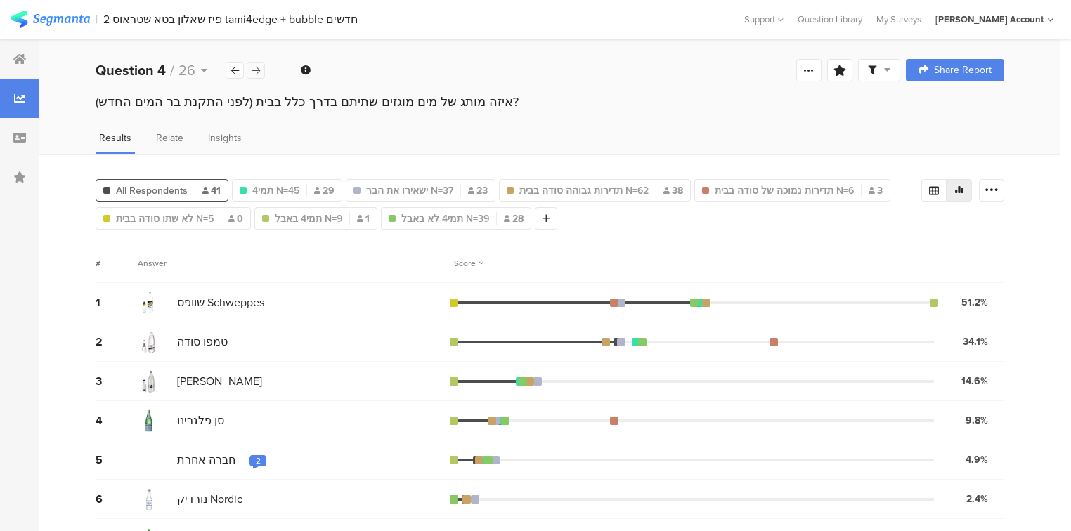
click at [255, 70] on icon at bounding box center [256, 70] width 8 height 9
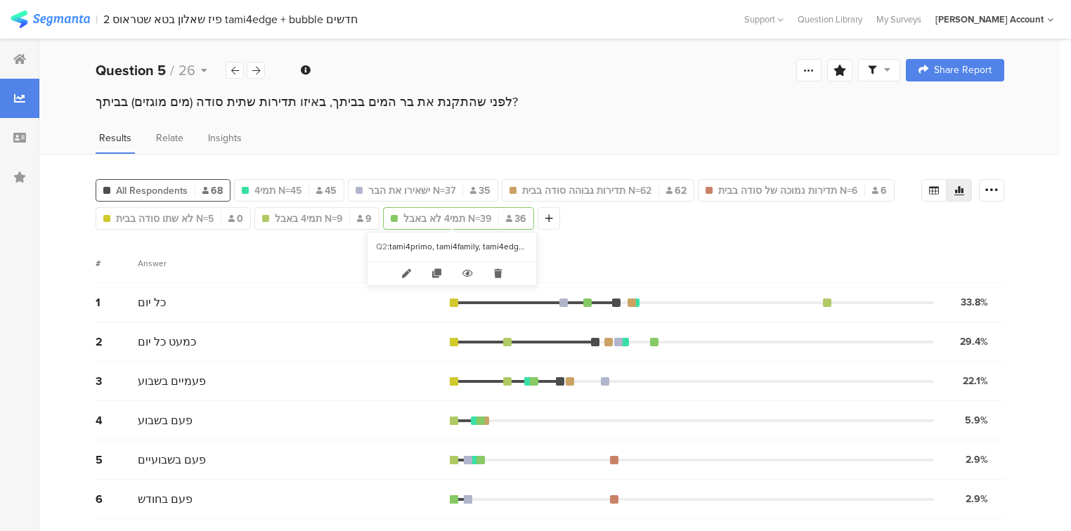
click at [407, 218] on span "תמי4 לא באבל N=39" at bounding box center [447, 218] width 88 height 15
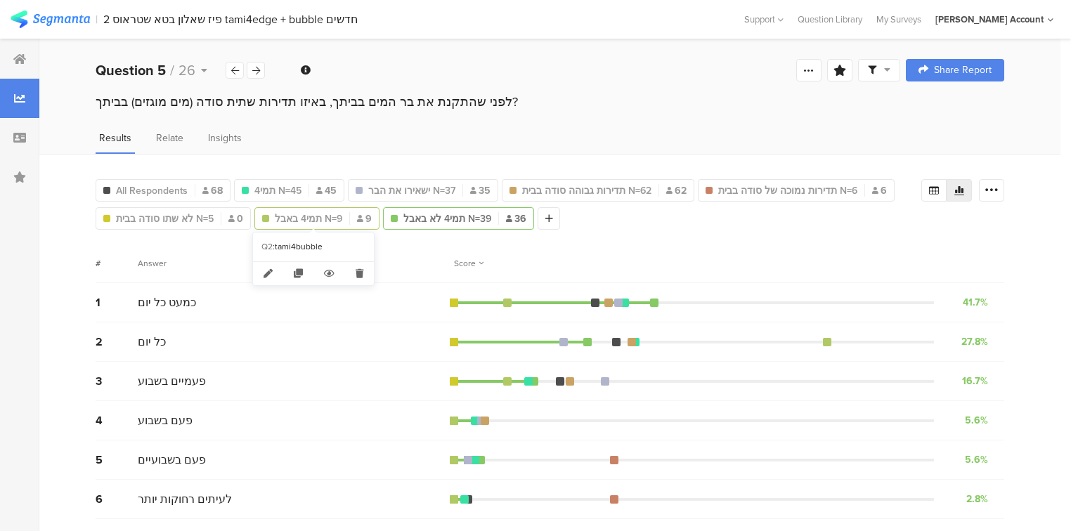
click at [284, 217] on span "תמי4 באבל N=9" at bounding box center [308, 218] width 67 height 15
type input "תמי4 באבל N=9"
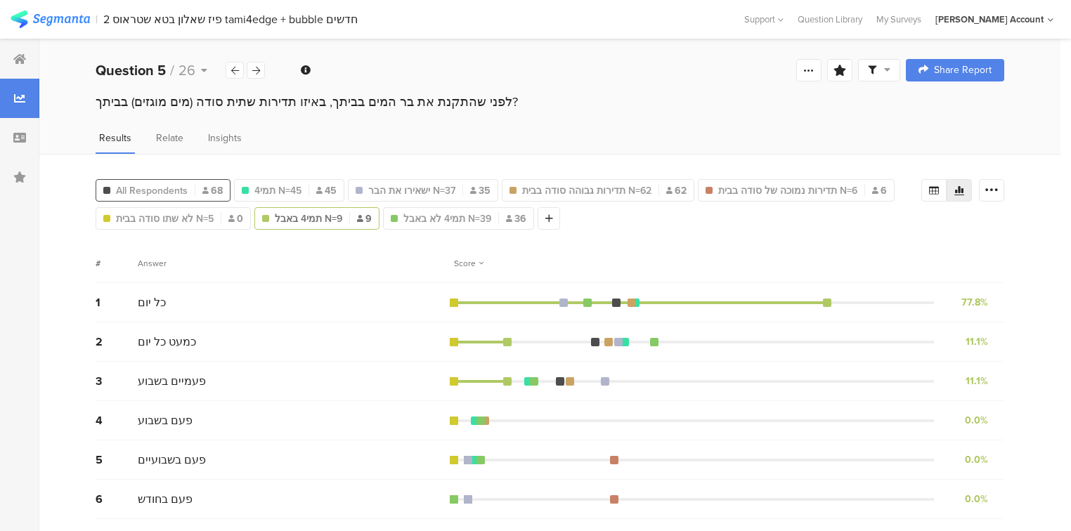
click at [152, 190] on span "All Respondents" at bounding box center [152, 190] width 72 height 15
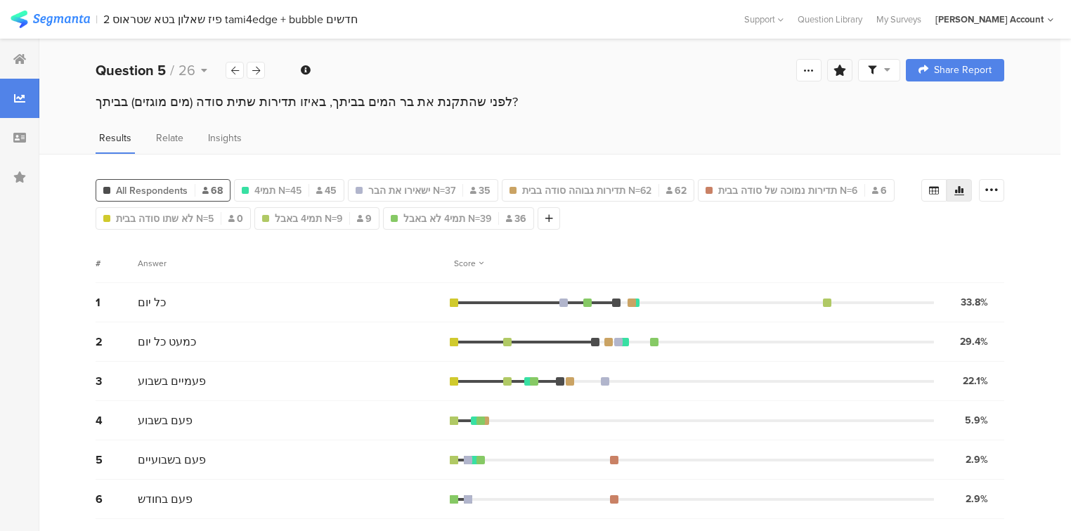
click at [844, 72] on icon at bounding box center [839, 70] width 13 height 11
click at [744, 159] on input "text" at bounding box center [749, 158] width 185 height 22
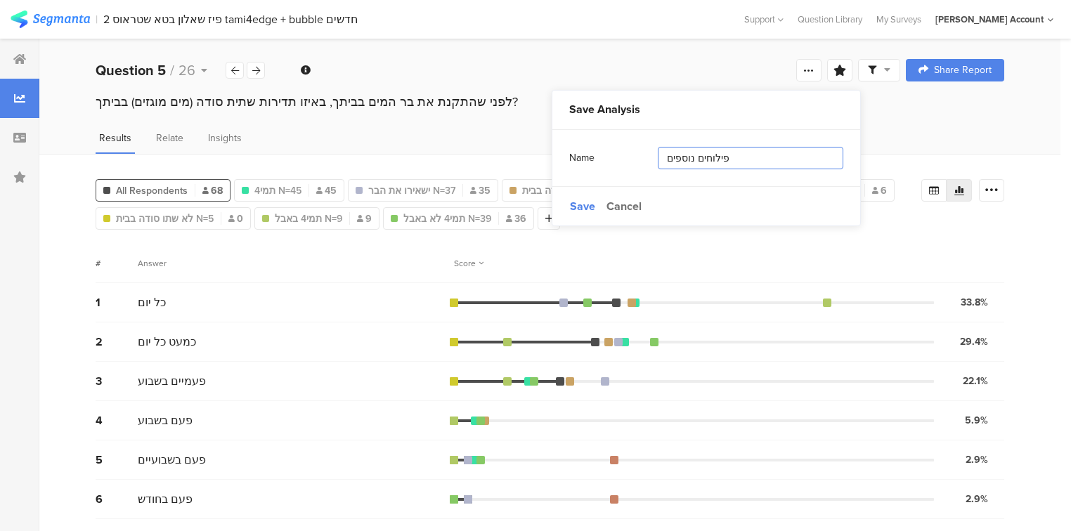
type input "פילוחים נוספים"
click at [578, 204] on div "Q5 : כל יום, כמעט כל יום, פעמיים בשבוע, פעם בשבוע" at bounding box center [594, 231] width 170 height 54
click at [407, 263] on div "Answer" at bounding box center [296, 263] width 316 height 13
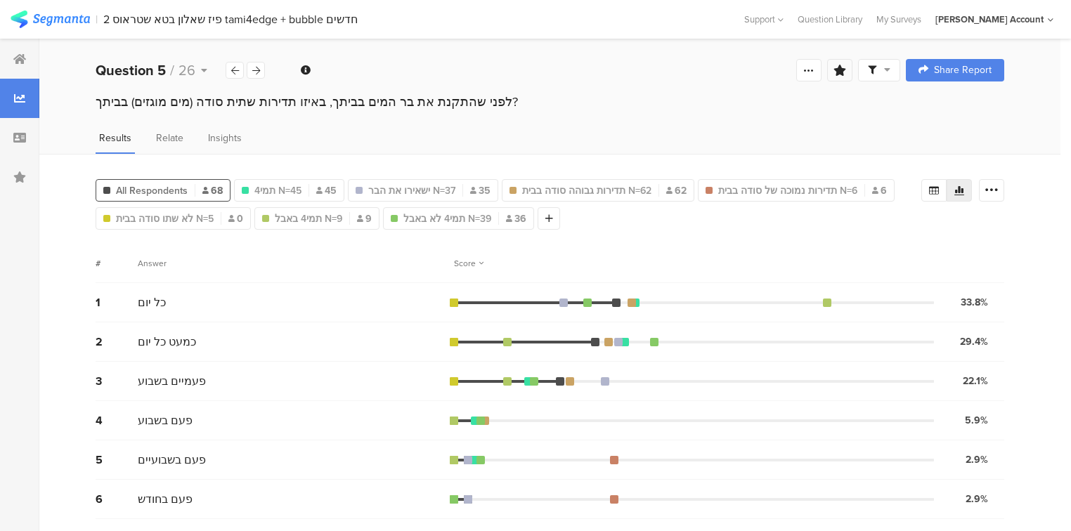
click at [852, 72] on div at bounding box center [839, 70] width 25 height 22
click at [576, 205] on span "Save" at bounding box center [582, 206] width 25 height 16
click at [18, 189] on div at bounding box center [19, 176] width 39 height 39
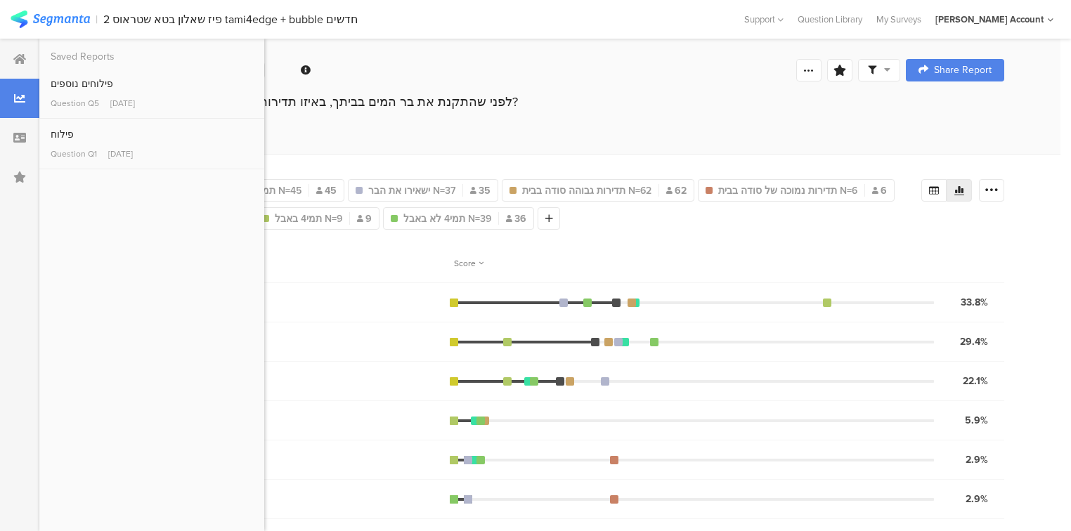
click at [362, 341] on div "כמעט כל יום" at bounding box center [296, 342] width 316 height 16
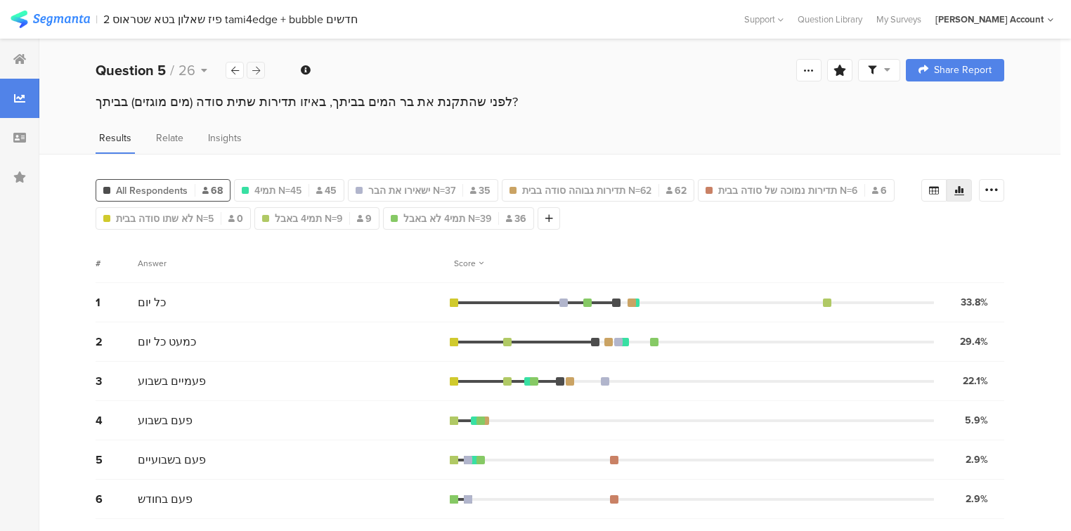
click at [263, 71] on div at bounding box center [256, 70] width 18 height 17
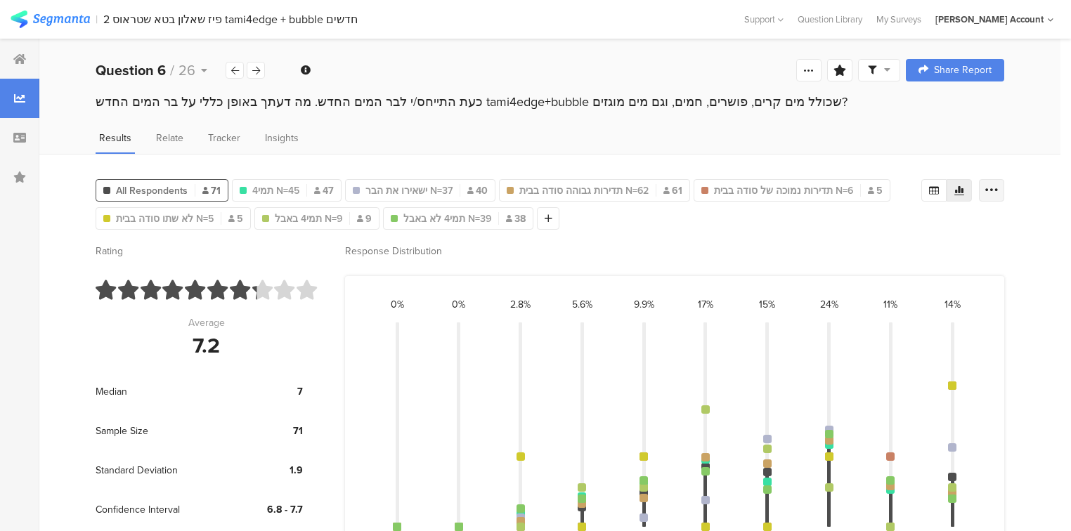
click at [998, 188] on icon at bounding box center [991, 190] width 14 height 14
click at [939, 186] on icon at bounding box center [933, 190] width 11 height 11
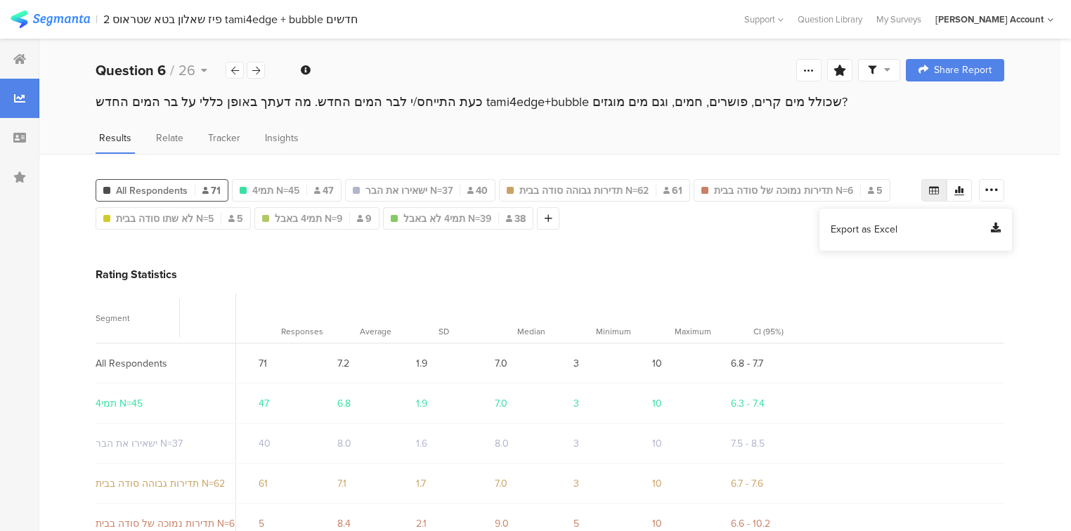
click at [870, 228] on span "Export as Excel" at bounding box center [863, 230] width 67 height 14
click at [544, 214] on icon at bounding box center [548, 219] width 8 height 10
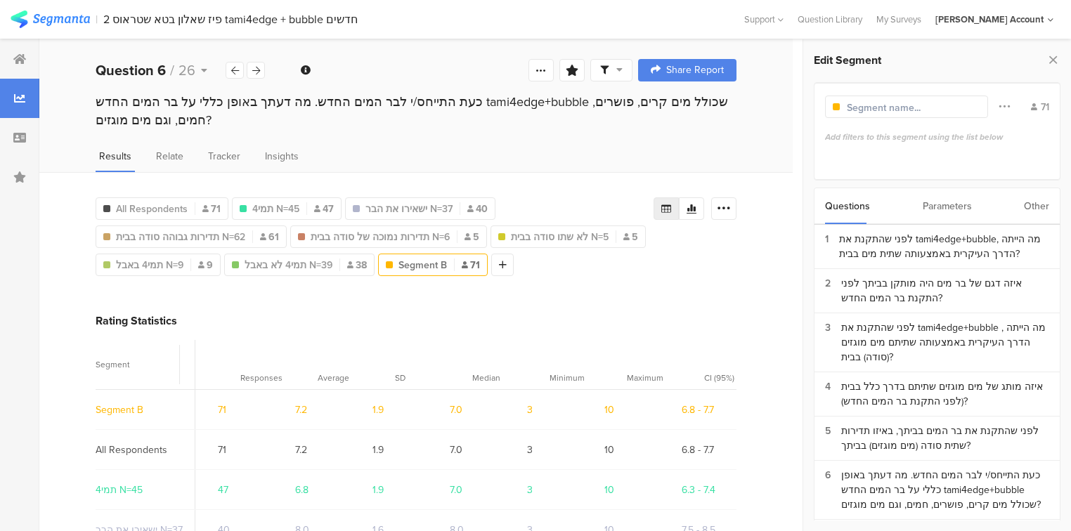
click at [941, 206] on div "Parameters" at bounding box center [946, 206] width 49 height 36
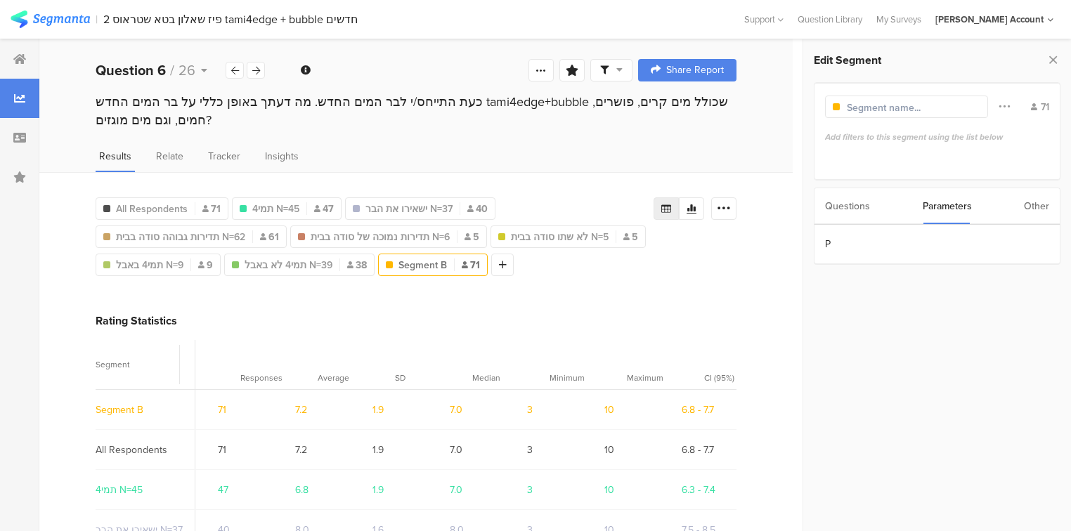
click at [843, 205] on div "Questions" at bounding box center [847, 206] width 45 height 36
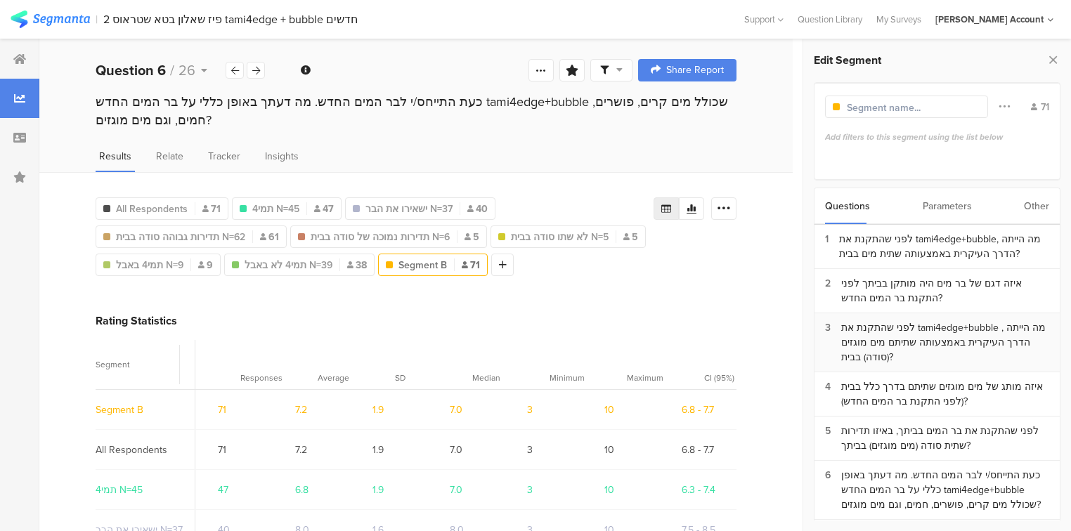
click at [874, 332] on div "לפני שהתקנת את tami4edge+bubble , מה הייתה הדרך העיקרית באמצעותה שתיתם מים מוגז…" at bounding box center [945, 342] width 208 height 44
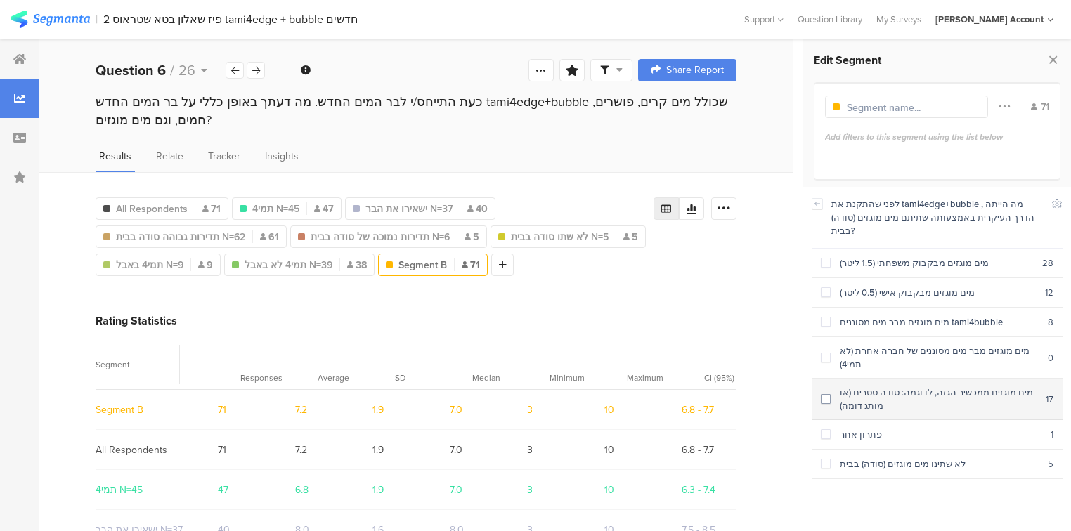
click at [882, 386] on div "מים מוגזים ממכשיר הגזה, לדוגמה: סודה סטרים (או מותג דומה)" at bounding box center [937, 399] width 215 height 27
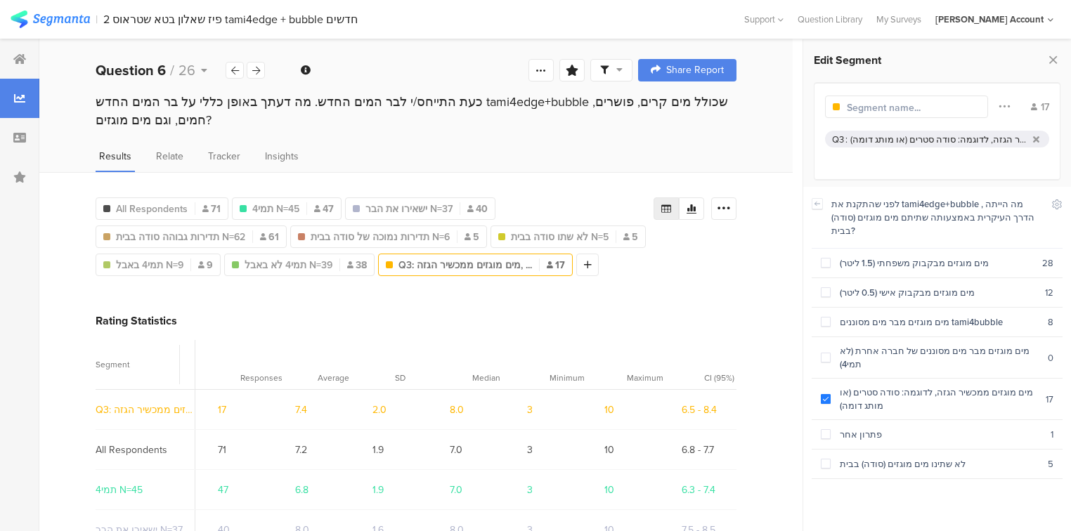
click at [868, 110] on input "text" at bounding box center [907, 107] width 122 height 15
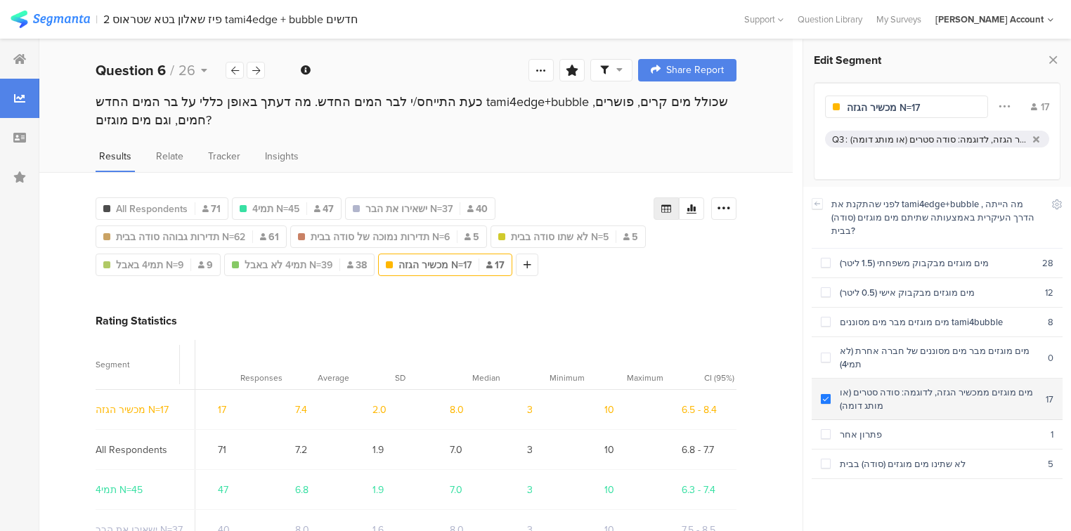
type input "מכשיר הגזה N=17"
click at [823, 394] on span at bounding box center [825, 399] width 10 height 10
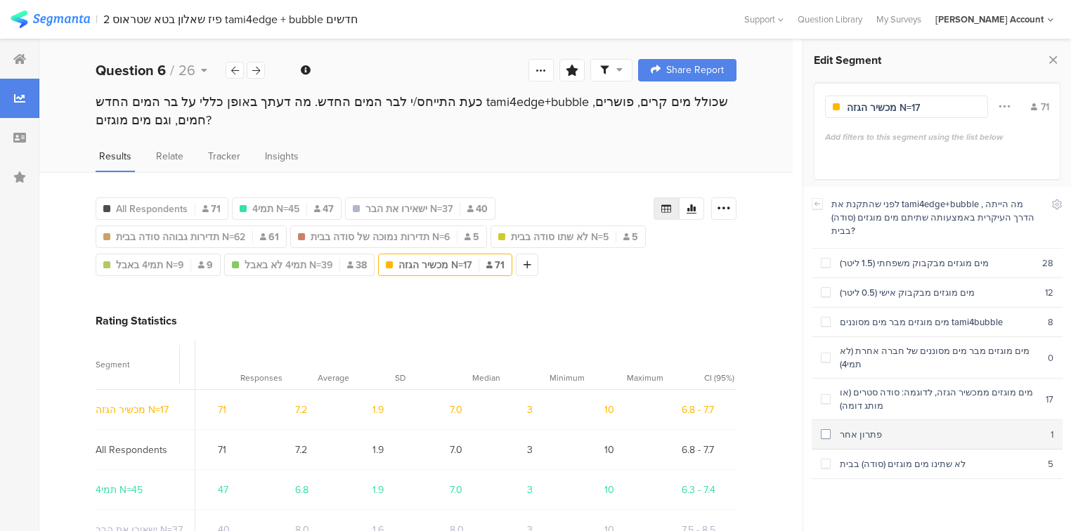
click at [849, 428] on div "פתרון אחר" at bounding box center [940, 434] width 220 height 13
click at [825, 429] on span at bounding box center [825, 434] width 10 height 10
click at [832, 386] on div "מים מוגזים ממכשיר הגזה, לדוגמה: סודה סטרים (או מותג דומה)" at bounding box center [937, 399] width 215 height 27
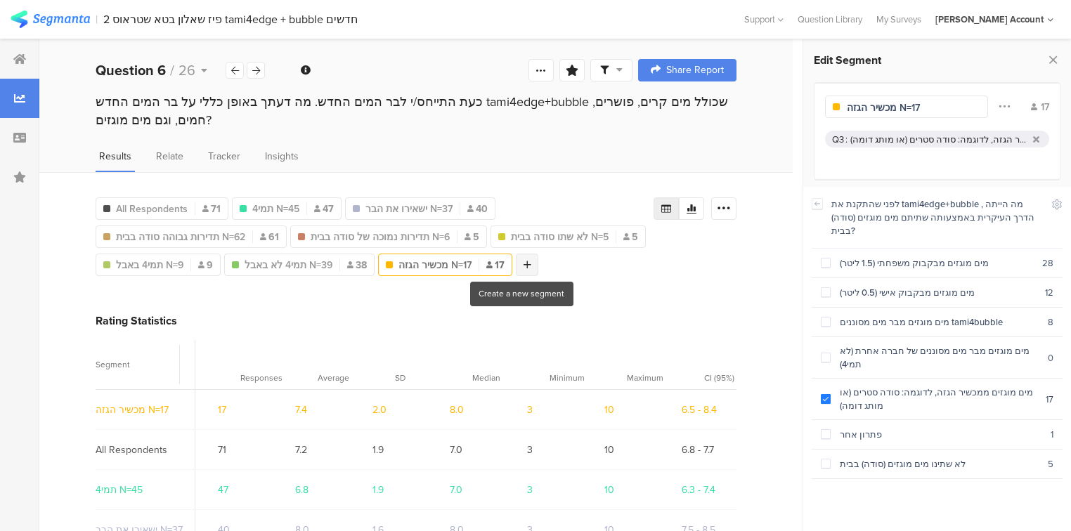
click at [523, 261] on icon at bounding box center [527, 265] width 8 height 10
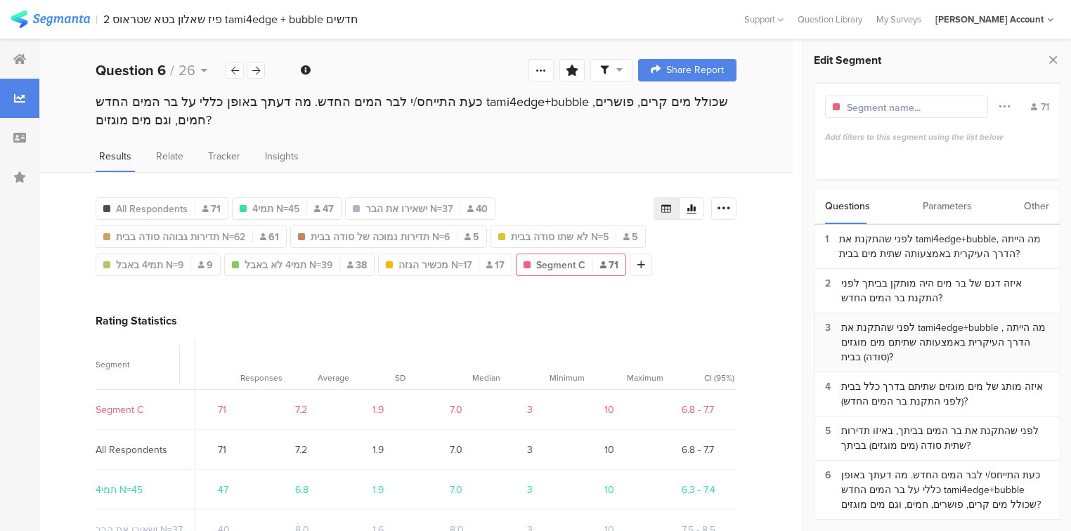
click at [908, 341] on div "לפני שהתקנת את tami4edge+bubble , מה הייתה הדרך העיקרית באמצעותה שתיתם מים מוגז…" at bounding box center [945, 342] width 208 height 44
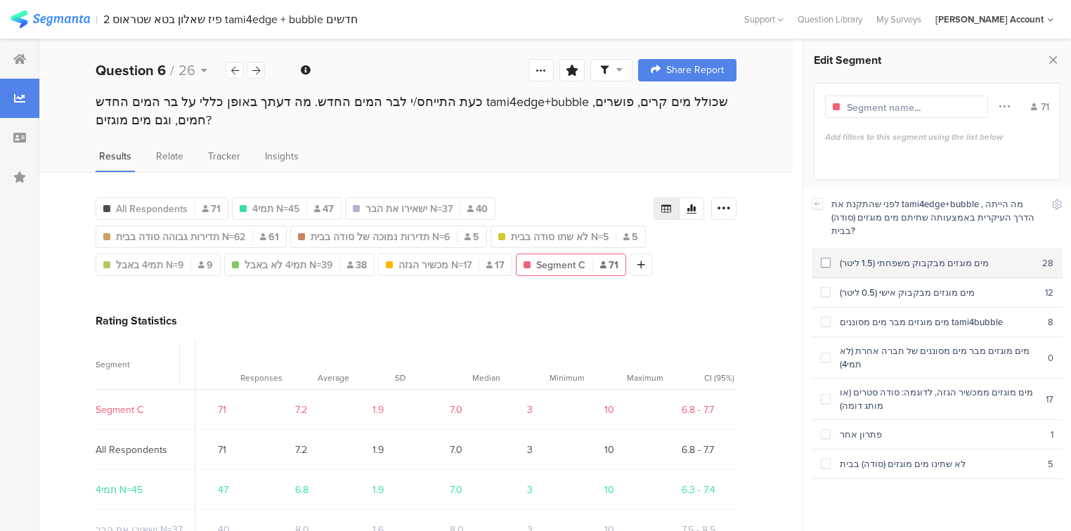
click at [894, 256] on div "מים מוגזים מבקבוק משפחתי (1.5 ליטר)" at bounding box center [935, 262] width 211 height 13
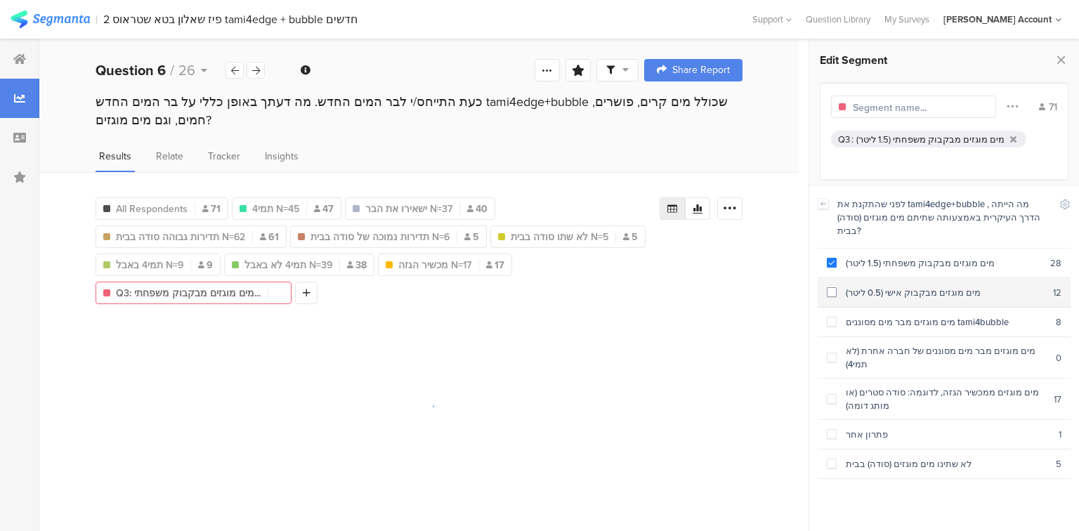
click at [908, 286] on div "מים מוגזים מבקבוק אישי (0.5 ליטר)" at bounding box center [945, 292] width 216 height 13
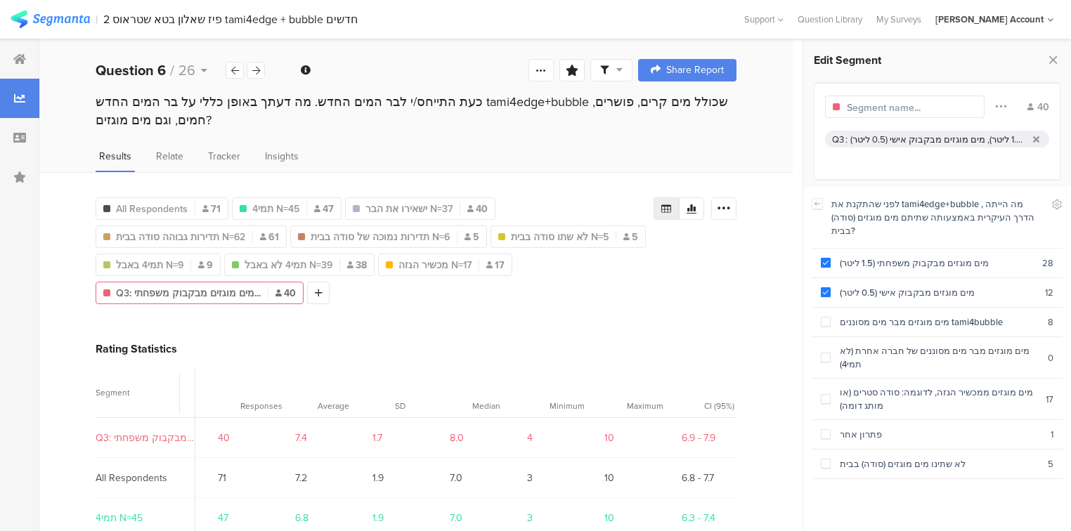
click at [905, 109] on input "text" at bounding box center [907, 107] width 122 height 15
type input "ב"
click at [162, 264] on span "תמי4 באבל N=9" at bounding box center [149, 265] width 67 height 15
type input "תמי4 באבל N=9"
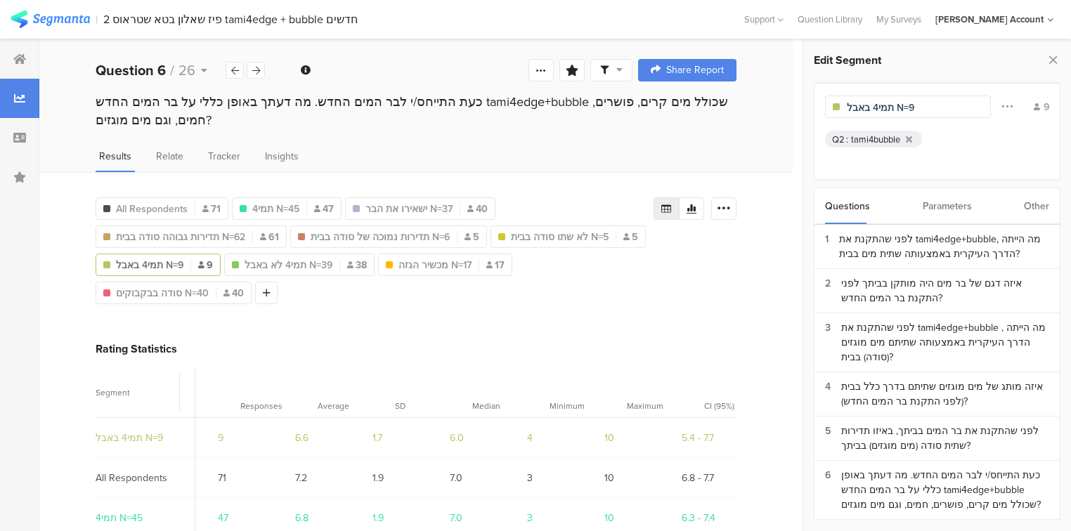
click at [162, 264] on span "תמי4 באבל N=9" at bounding box center [149, 265] width 67 height 15
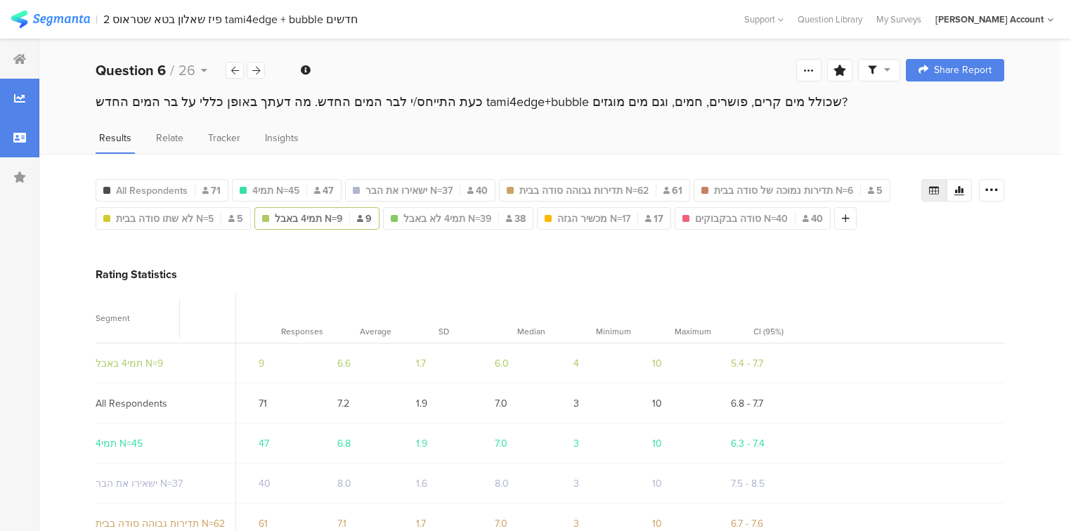
click at [23, 148] on div at bounding box center [19, 137] width 39 height 39
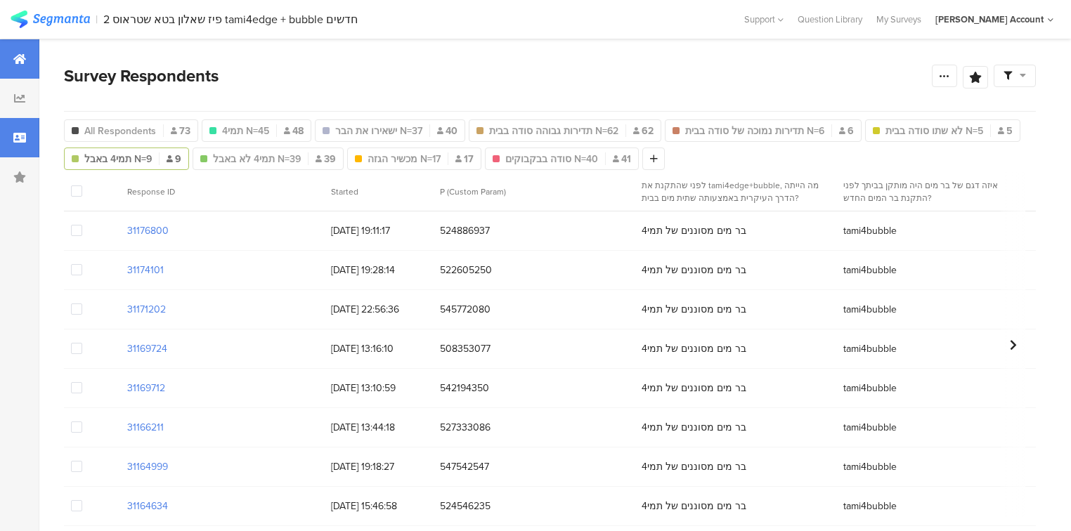
click at [9, 47] on div at bounding box center [19, 58] width 39 height 39
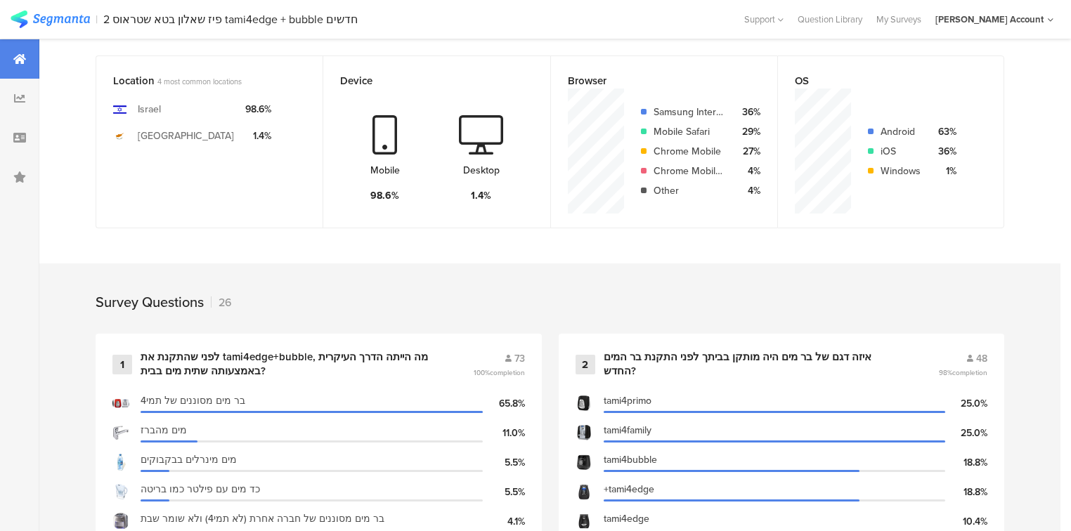
scroll to position [562, 0]
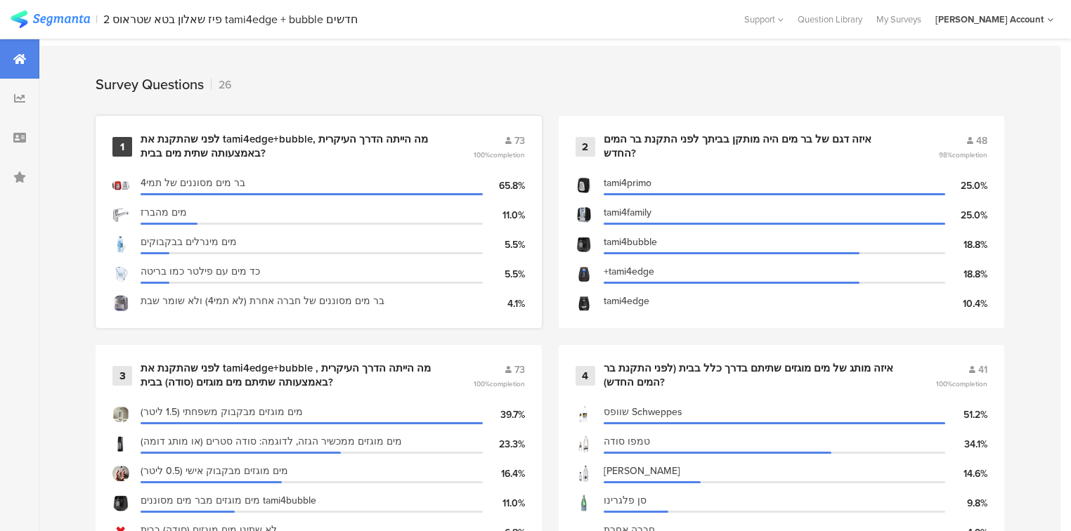
click at [228, 143] on div "לפני שהתקנת את tami4edge+bubble, מה הייתה הדרך העיקרית באמצעותה שתית מים בבית?" at bounding box center [289, 146] width 299 height 27
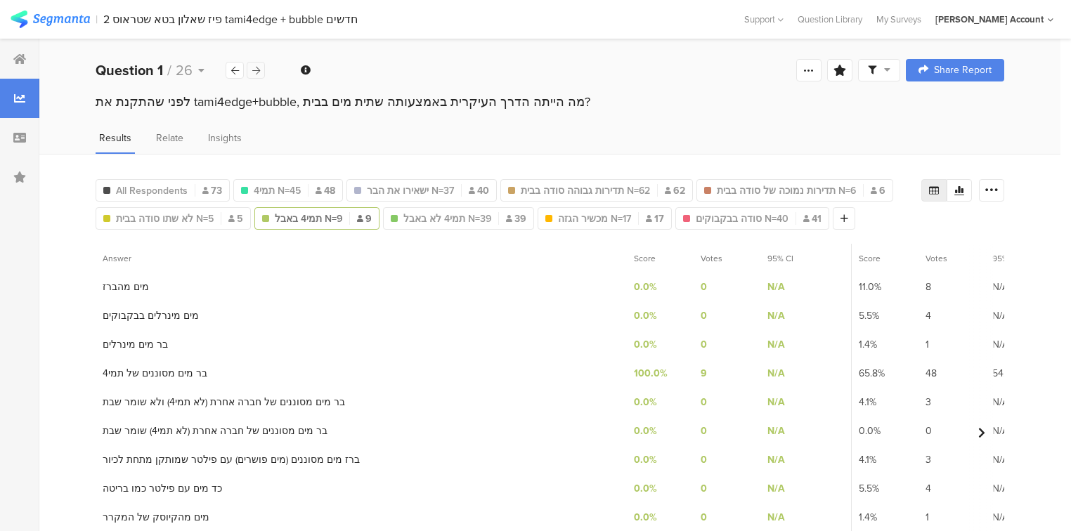
click at [252, 68] on icon at bounding box center [256, 70] width 8 height 9
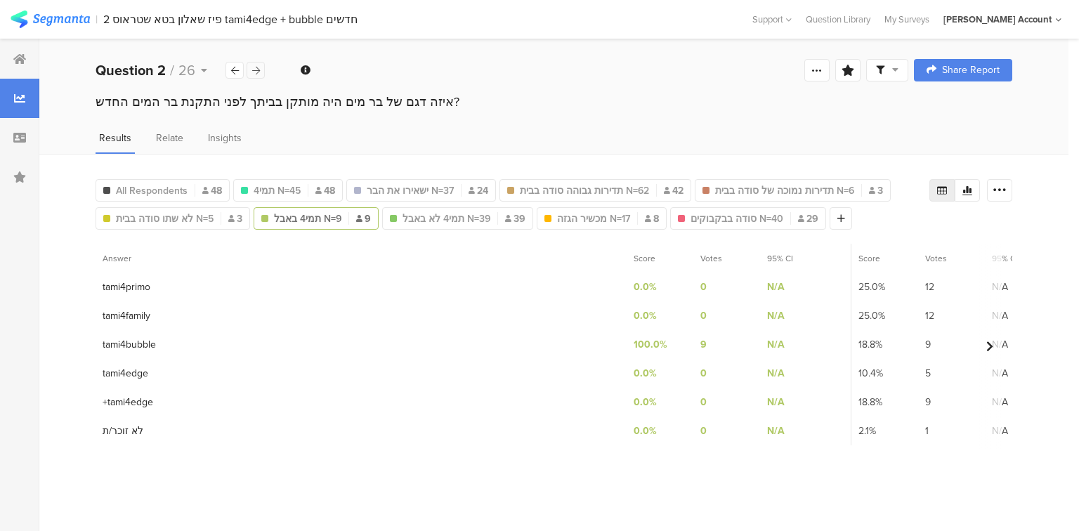
click at [252, 68] on icon at bounding box center [256, 70] width 8 height 9
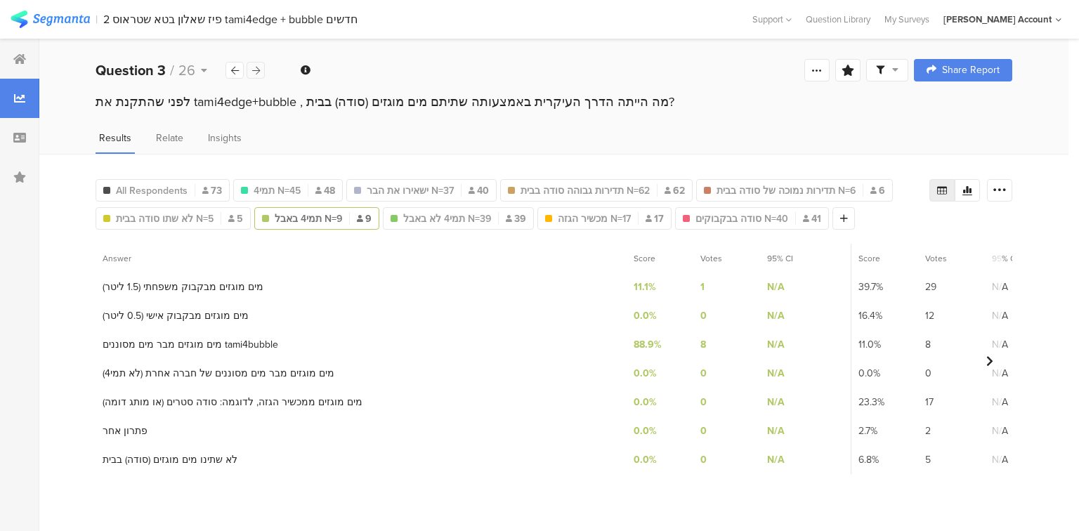
click at [252, 68] on icon at bounding box center [256, 70] width 8 height 9
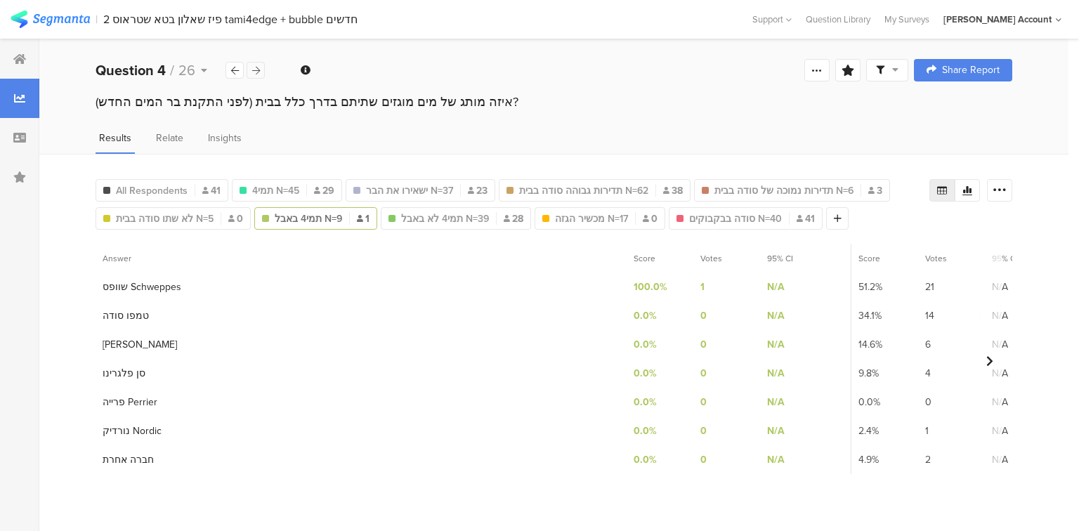
click at [252, 68] on icon at bounding box center [256, 70] width 8 height 9
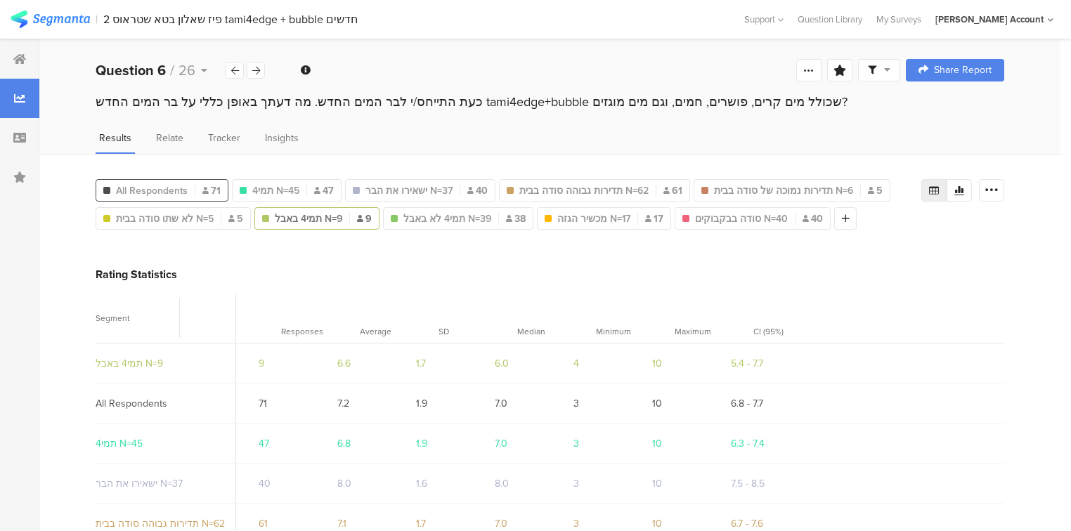
click at [175, 184] on span "All Respondents" at bounding box center [152, 190] width 72 height 15
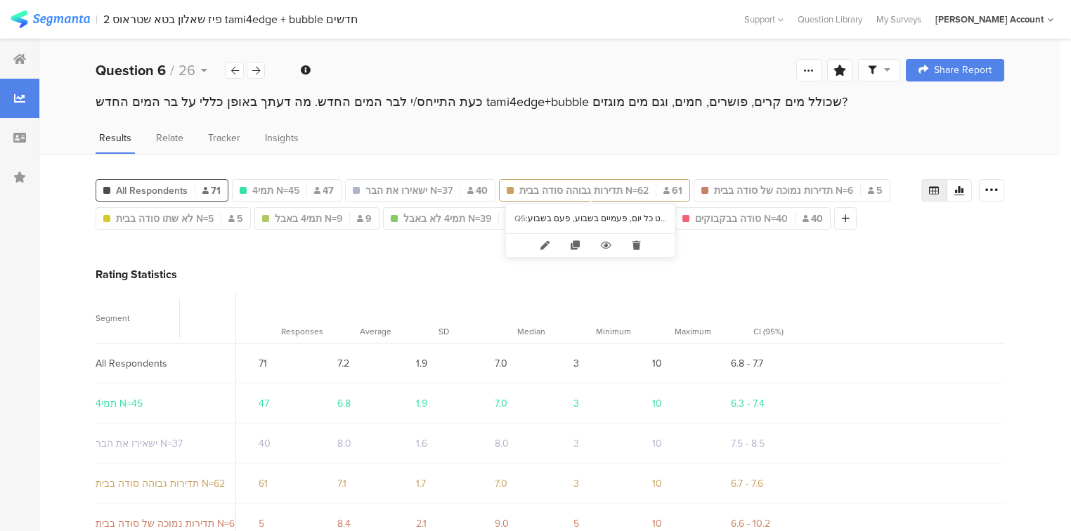
click at [568, 185] on span "תדירות גבוהה סודה בבית N=62" at bounding box center [583, 190] width 129 height 15
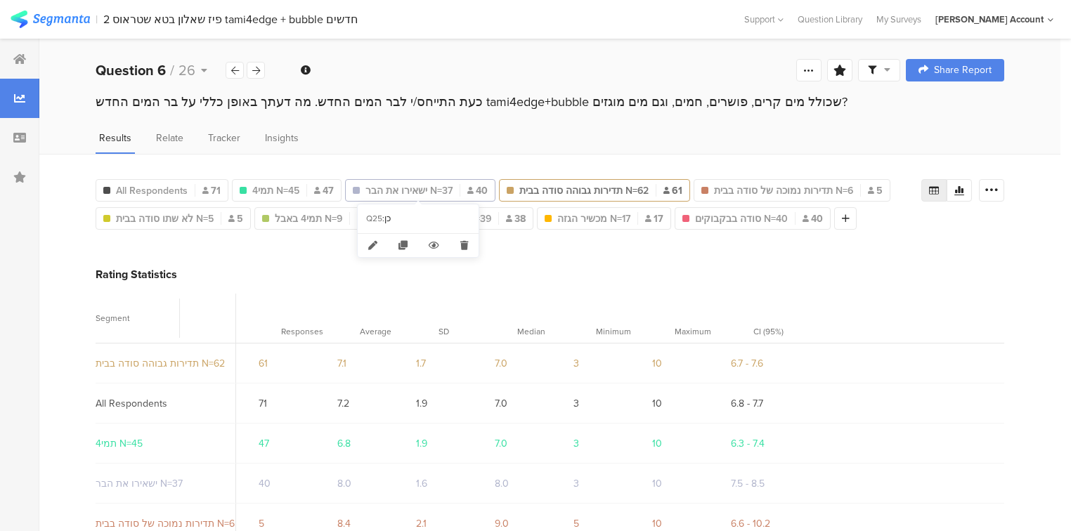
click at [421, 188] on span "ישאירו את הבר N=37" at bounding box center [408, 190] width 87 height 15
click at [467, 188] on icon at bounding box center [470, 190] width 6 height 7
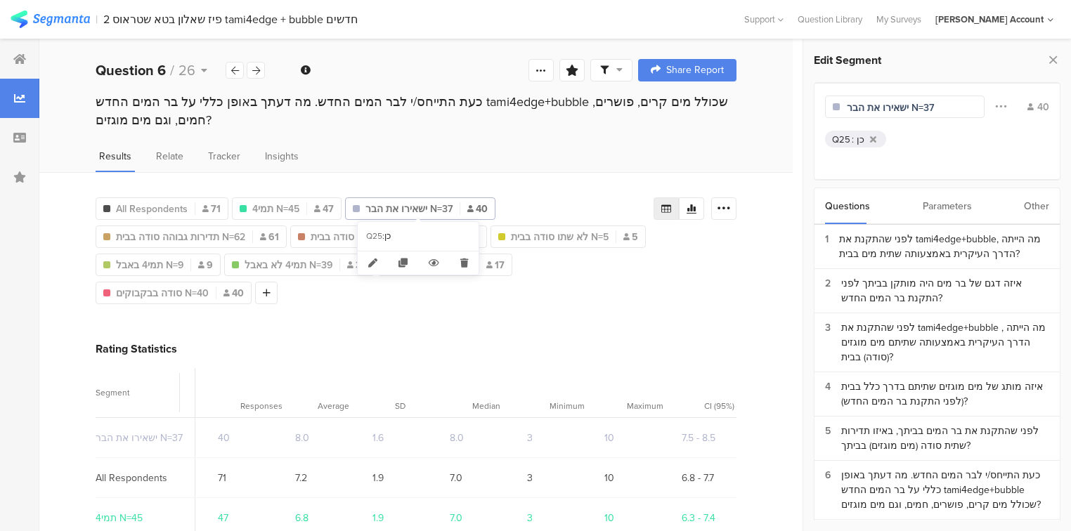
click at [438, 205] on span "ישאירו את הבר N=37" at bounding box center [408, 209] width 87 height 15
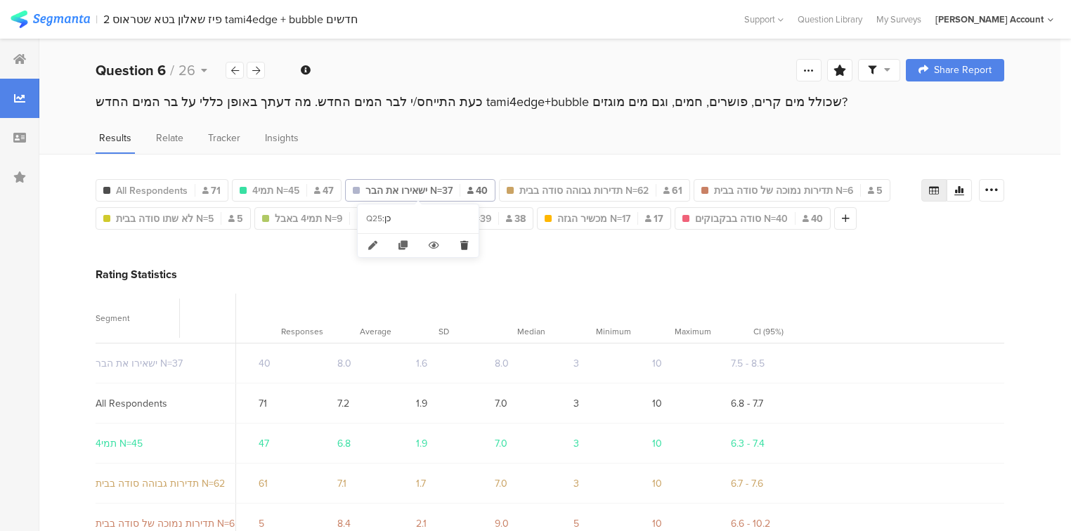
click at [464, 244] on icon at bounding box center [464, 245] width 29 height 23
type input "תמי4 N=45"
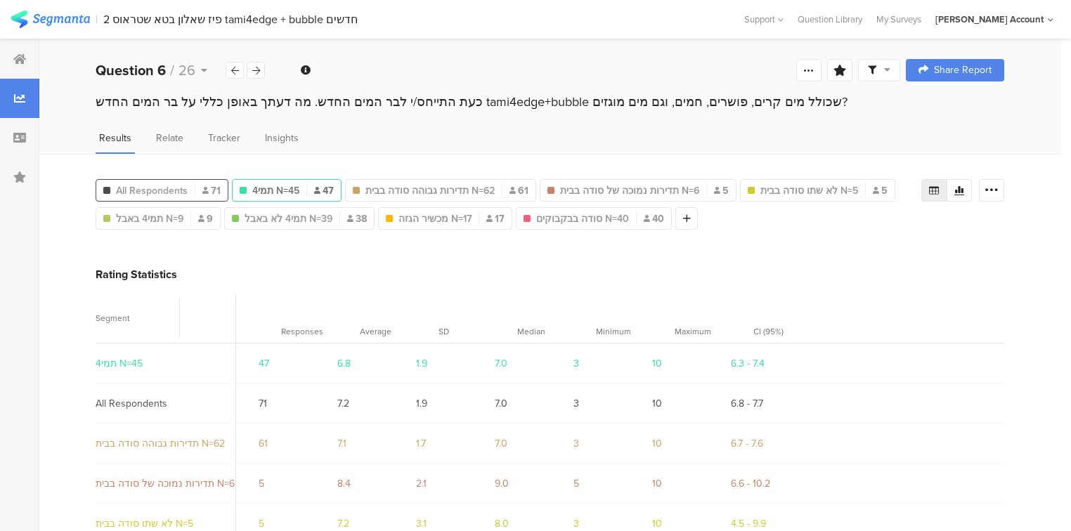
click at [177, 186] on span "All Respondents" at bounding box center [152, 190] width 72 height 15
click at [239, 73] on div at bounding box center [234, 70] width 18 height 17
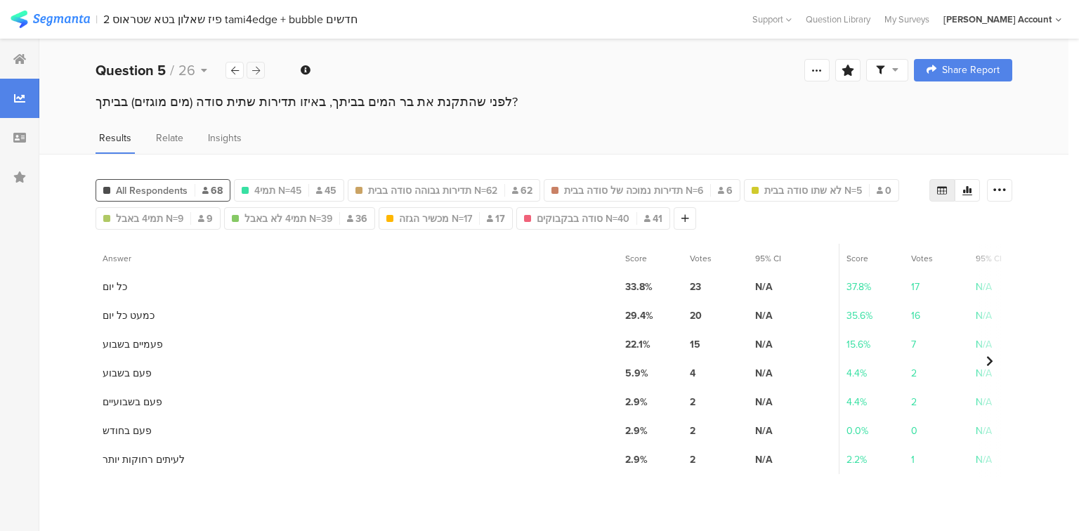
click at [256, 70] on icon at bounding box center [256, 70] width 8 height 9
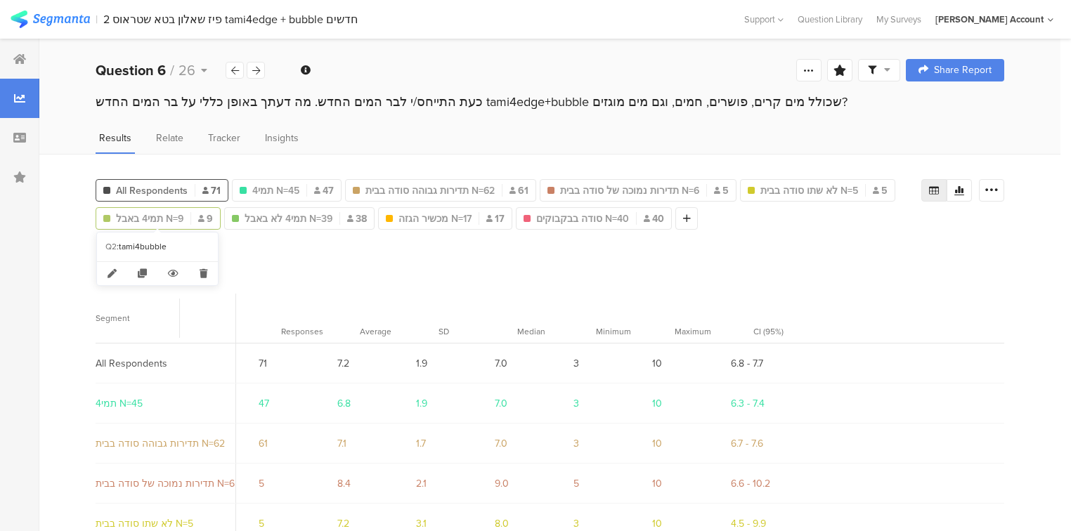
click at [159, 221] on span "תמי4 באבל N=9" at bounding box center [149, 218] width 67 height 15
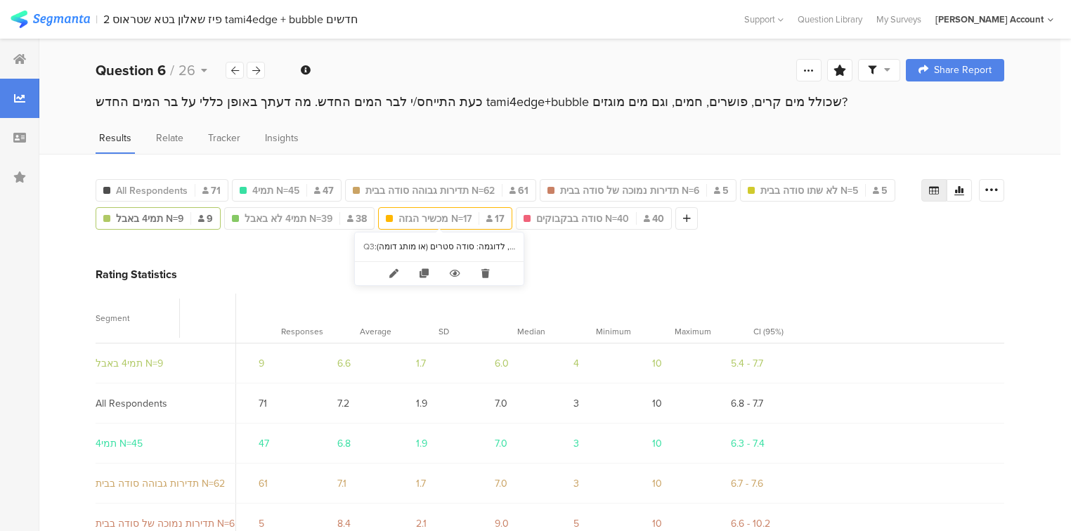
click at [461, 216] on span "מכשיר הגזה N=17" at bounding box center [434, 218] width 73 height 15
click at [162, 212] on span "תמי4 באבל N=9" at bounding box center [149, 218] width 67 height 15
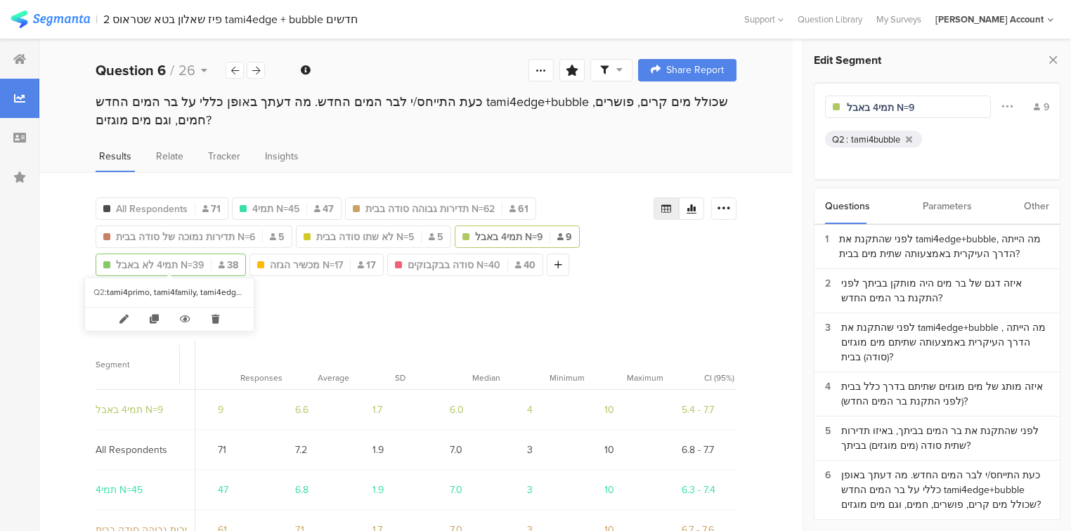
click at [169, 262] on span "תמי4 לא באבל N=39" at bounding box center [160, 265] width 88 height 15
type input "תמי4 לא באבל N=39"
click at [912, 325] on div "לפני שהתקנת את tami4edge+bubble , מה הייתה הדרך העיקרית באמצעותה שתיתם מים מוגז…" at bounding box center [945, 342] width 208 height 44
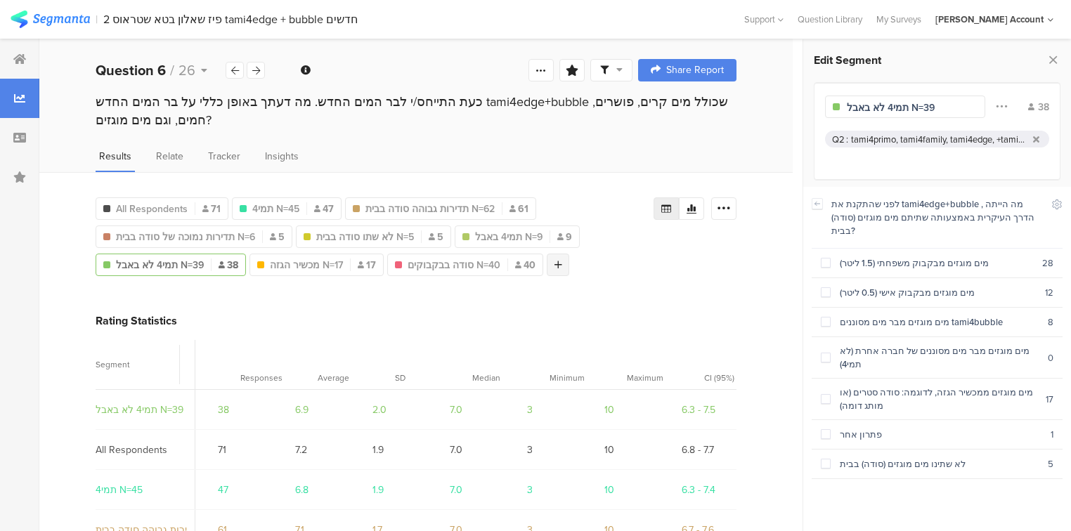
click at [554, 263] on div at bounding box center [557, 265] width 22 height 22
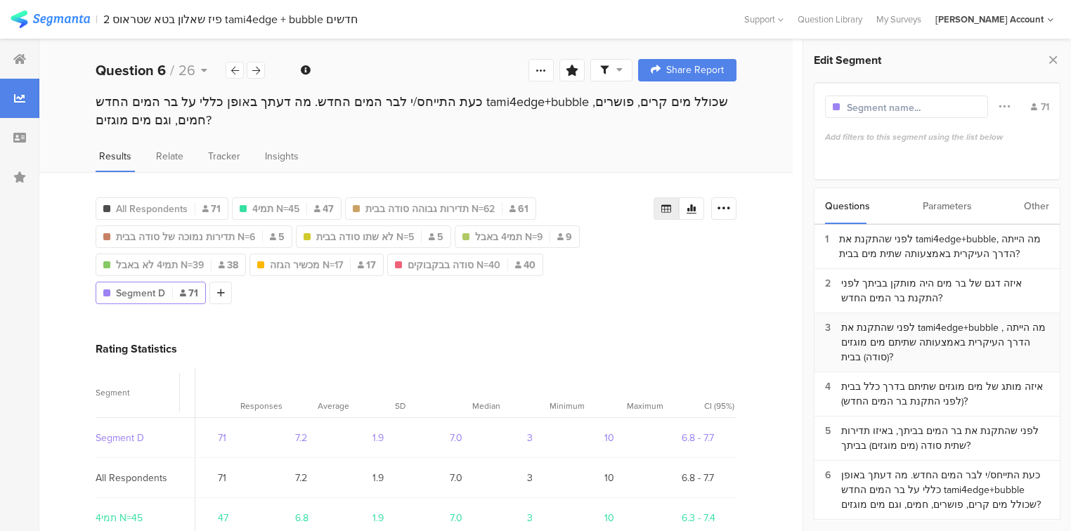
click at [908, 348] on div "לפני שהתקנת את tami4edge+bubble , מה הייתה הדרך העיקרית באמצעותה שתיתם מים מוגז…" at bounding box center [945, 342] width 208 height 44
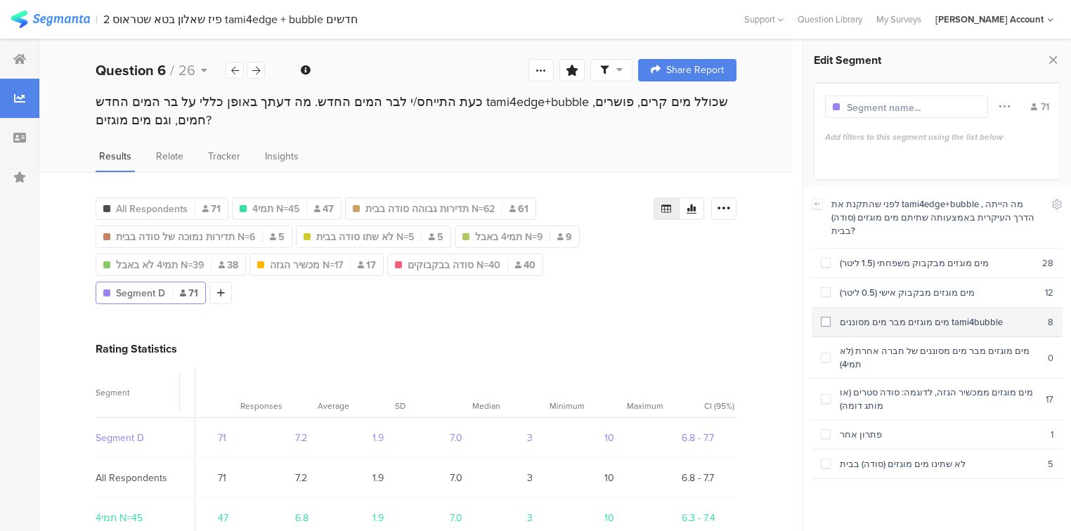
click at [891, 315] on div "מים מוגזים מבר מים מסוננים tami4bubble" at bounding box center [938, 321] width 217 height 13
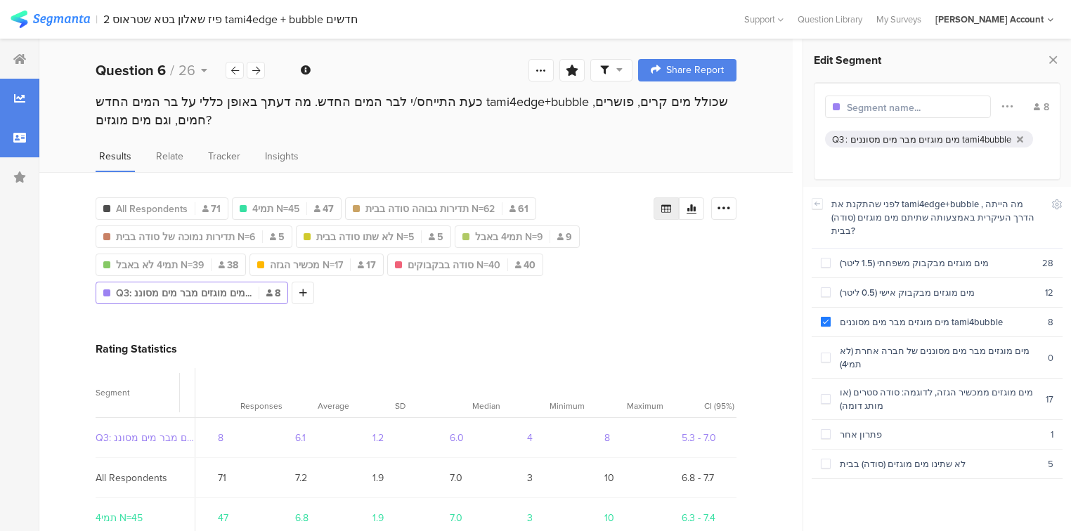
click at [18, 145] on div at bounding box center [19, 137] width 39 height 39
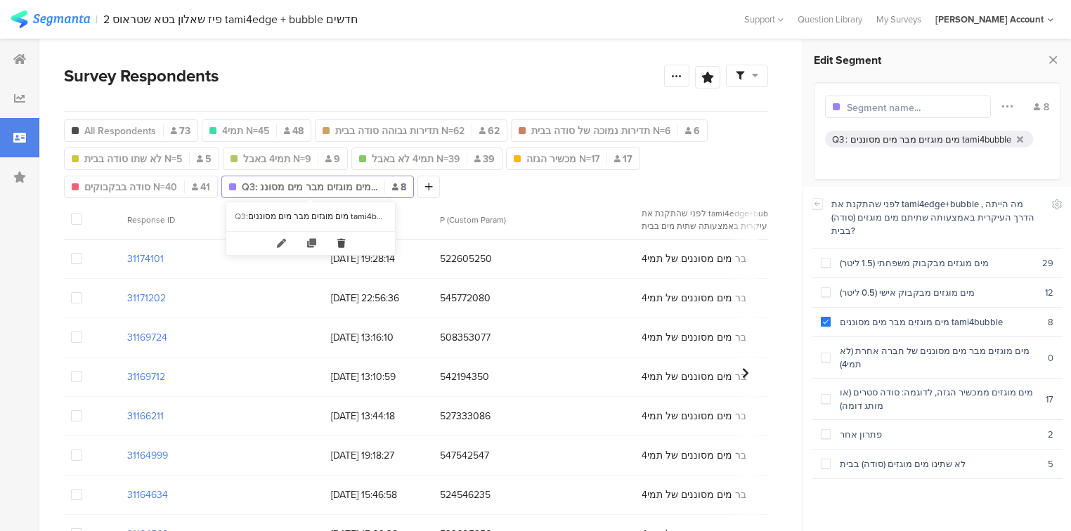
click at [342, 244] on icon at bounding box center [341, 243] width 29 height 23
type input "סודה בבקבוקים N=40"
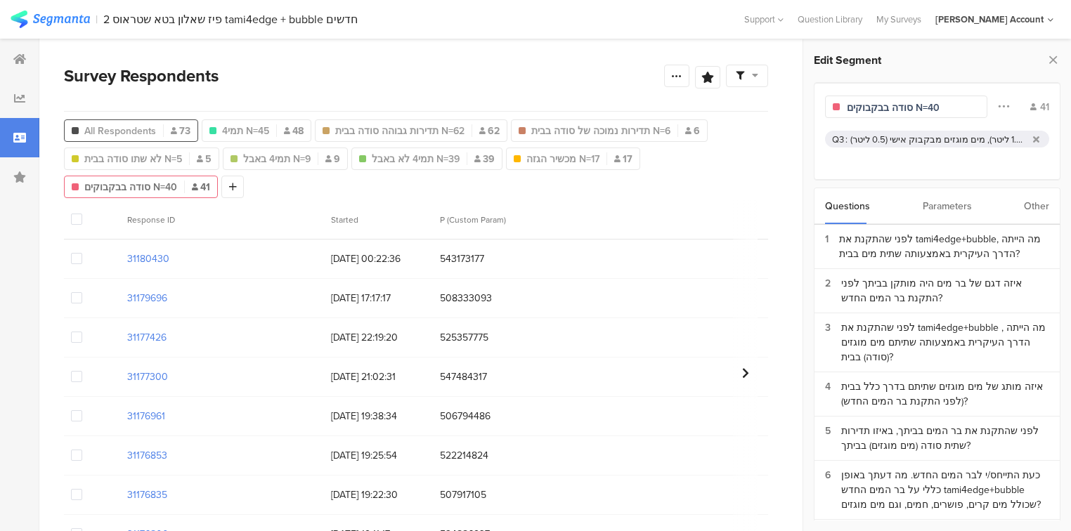
click at [86, 128] on span "All Respondents" at bounding box center [120, 131] width 72 height 15
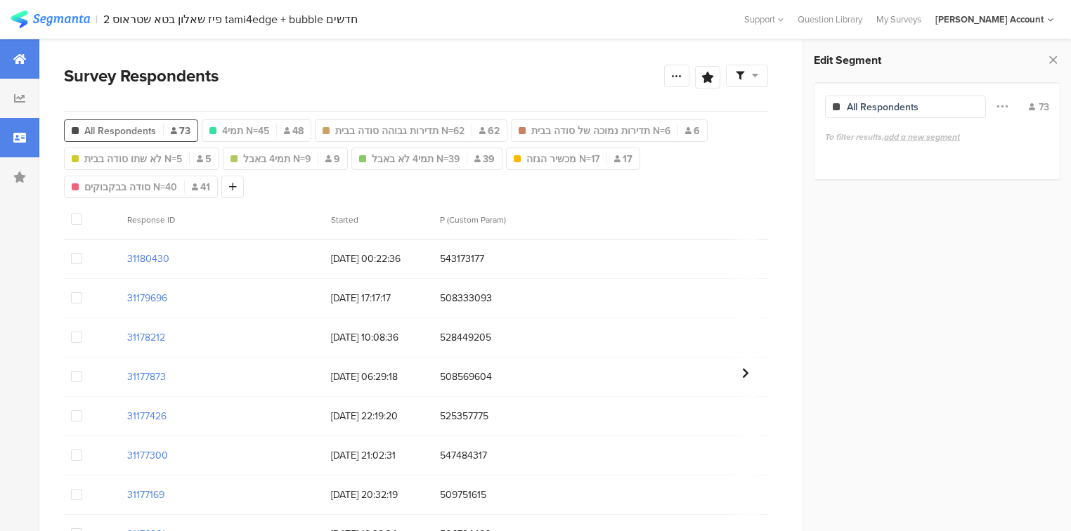
click at [25, 53] on icon at bounding box center [19, 58] width 13 height 11
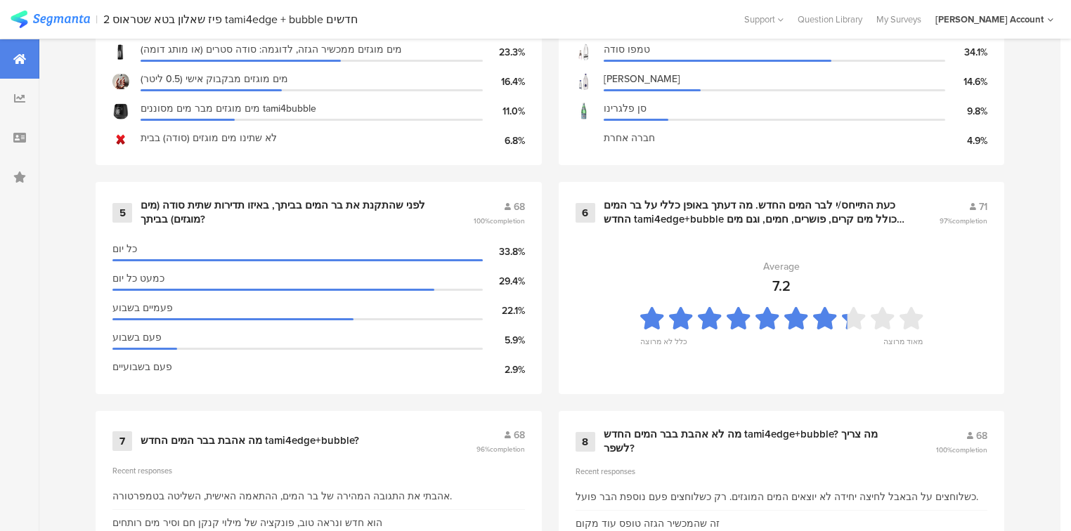
scroll to position [955, 0]
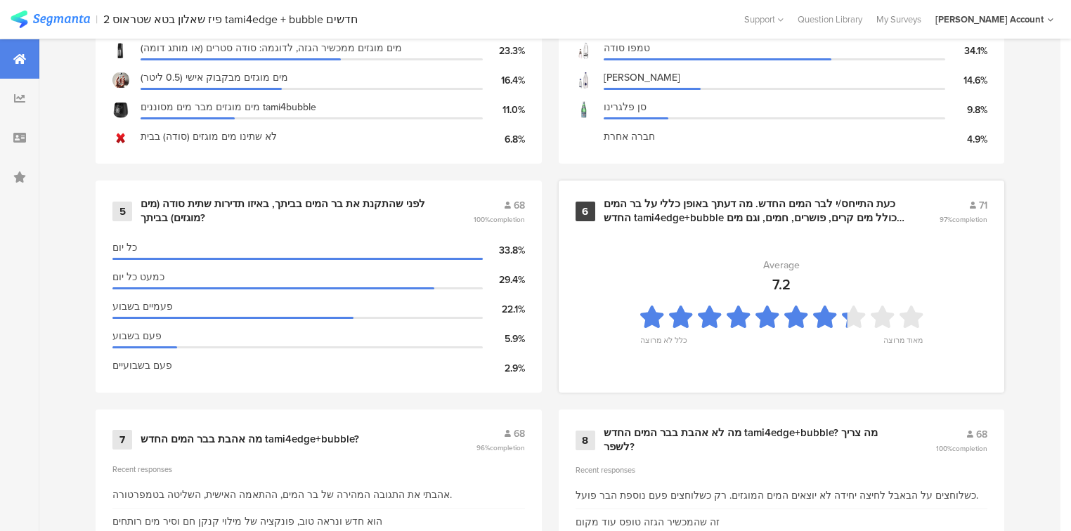
click at [639, 205] on div "כעת התייחס/י לבר המים החדש. מה דעתך באופן כללי על בר המים החדש tami4edge+bubble…" at bounding box center [754, 210] width 302 height 27
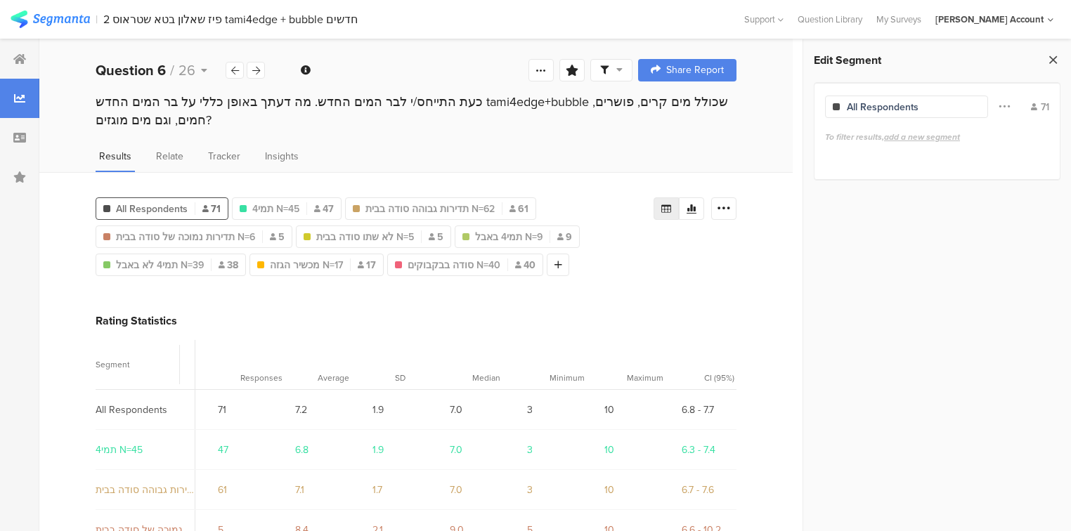
click at [1048, 57] on icon at bounding box center [1052, 60] width 15 height 20
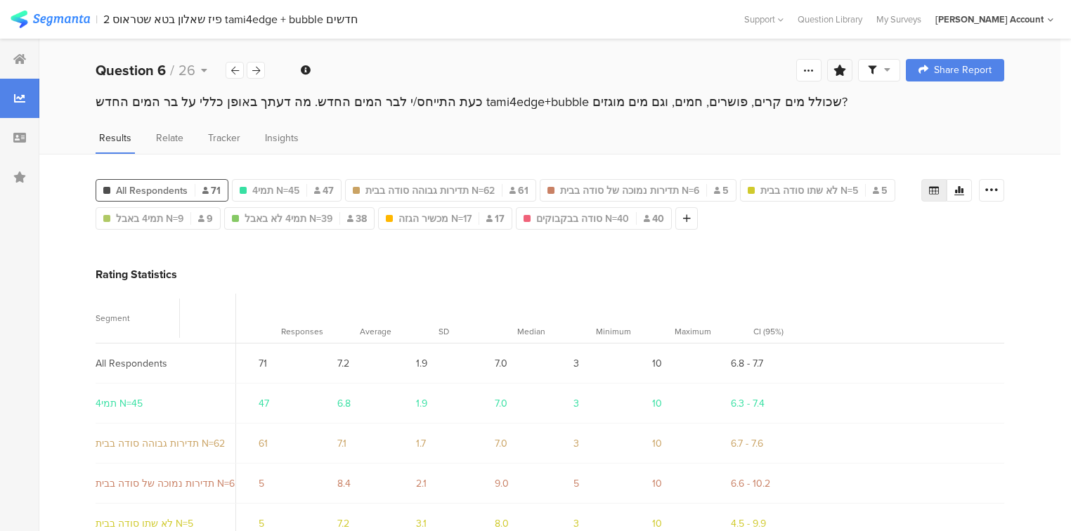
click at [847, 76] on div at bounding box center [839, 70] width 25 height 22
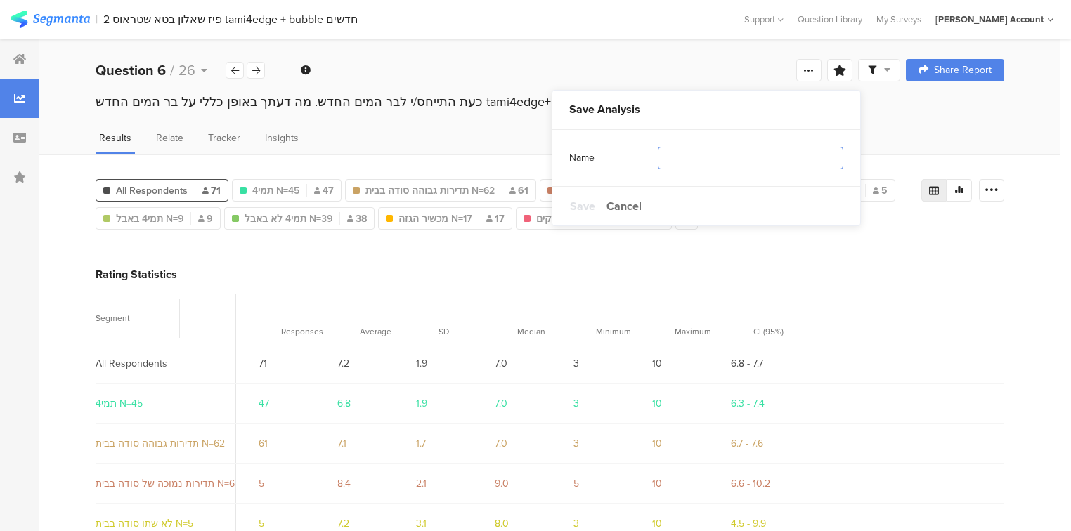
click at [749, 166] on input "text" at bounding box center [749, 158] width 185 height 22
type input "פילוחים נוספים"
click at [592, 208] on span "Save" at bounding box center [582, 206] width 25 height 16
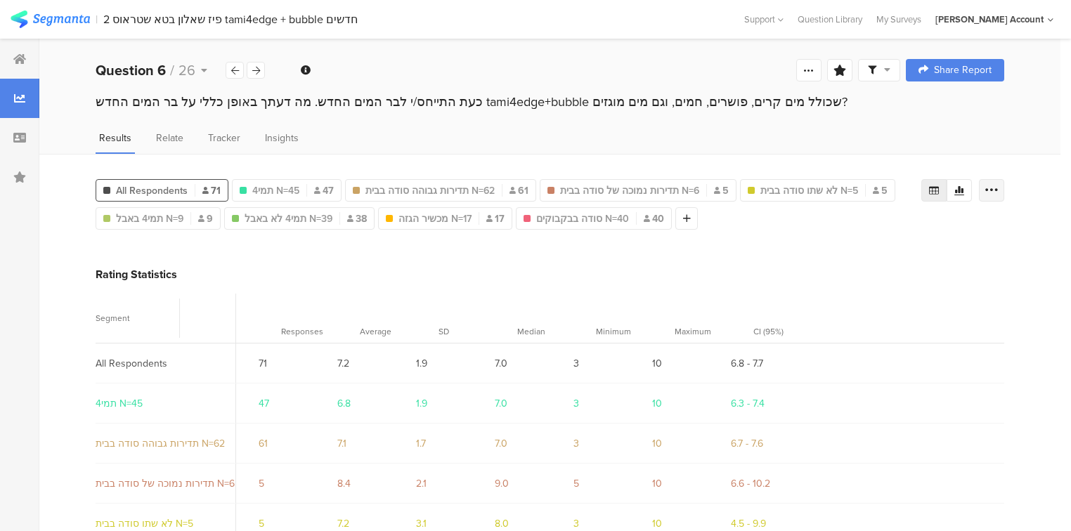
click at [1004, 196] on div at bounding box center [990, 190] width 25 height 22
click at [842, 230] on span "Export as Excel" at bounding box center [863, 230] width 67 height 14
click at [258, 67] on icon at bounding box center [256, 70] width 8 height 9
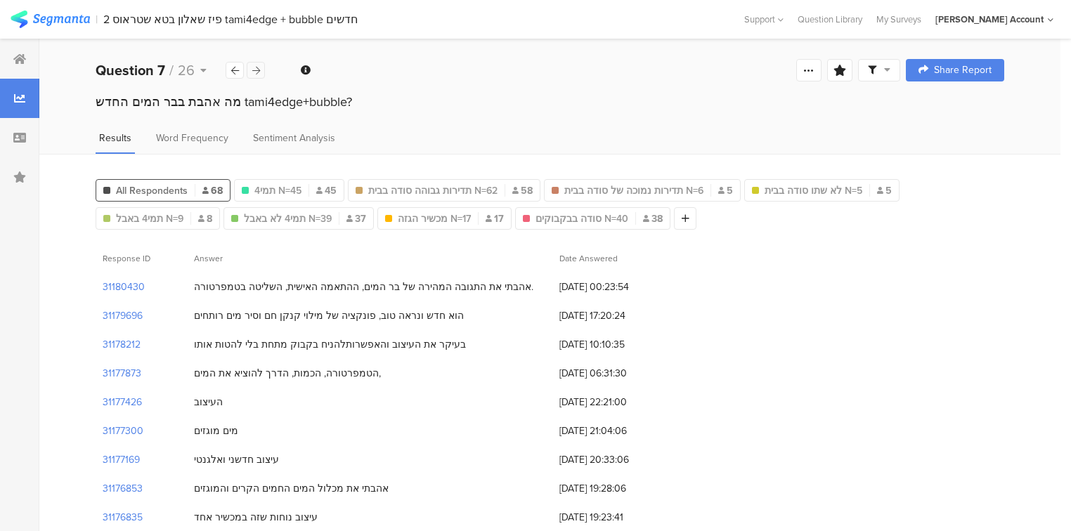
click at [252, 66] on icon at bounding box center [256, 70] width 8 height 9
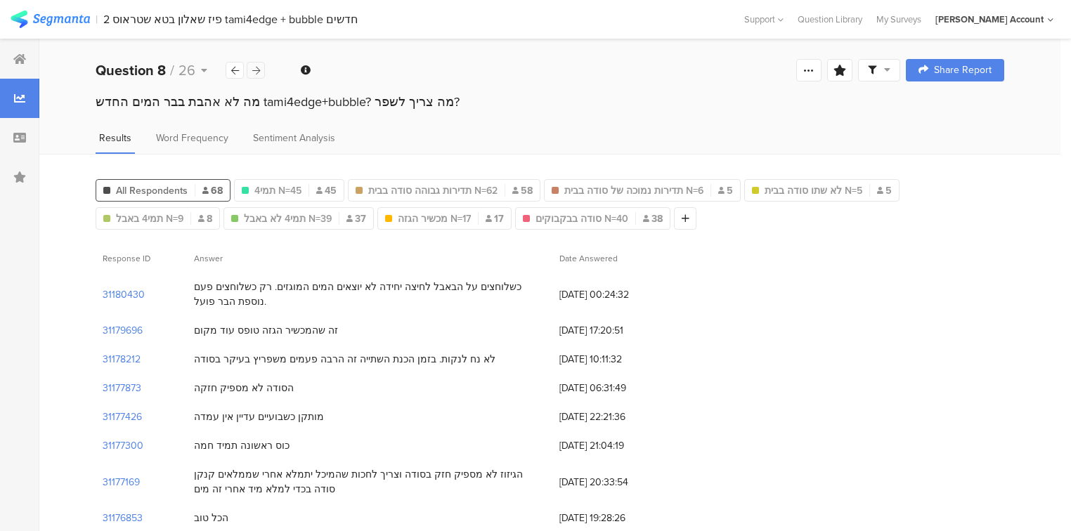
click at [252, 66] on icon at bounding box center [256, 70] width 8 height 9
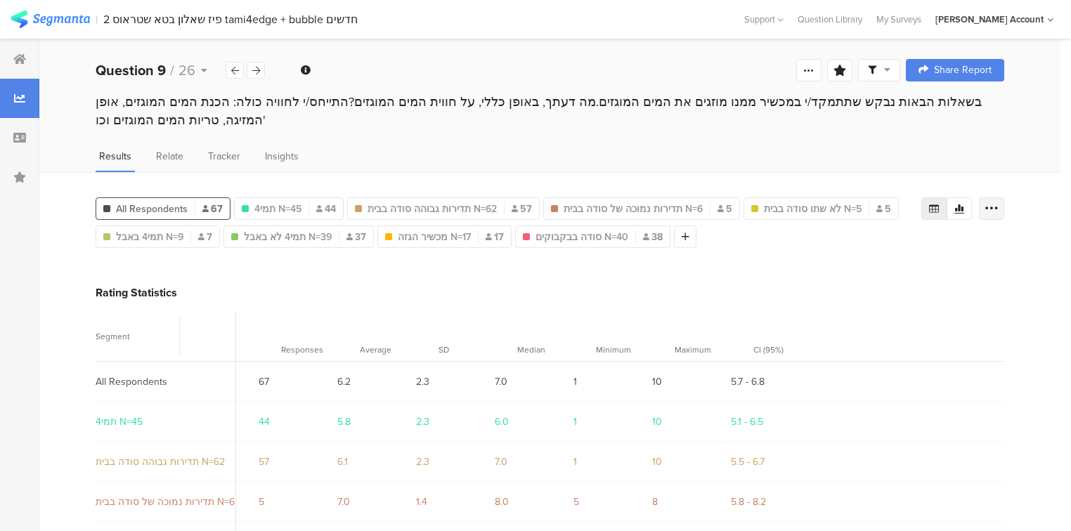
click at [996, 205] on icon at bounding box center [991, 209] width 14 height 14
click at [869, 248] on span "Export as Excel" at bounding box center [863, 247] width 67 height 14
click at [261, 70] on div at bounding box center [256, 70] width 18 height 17
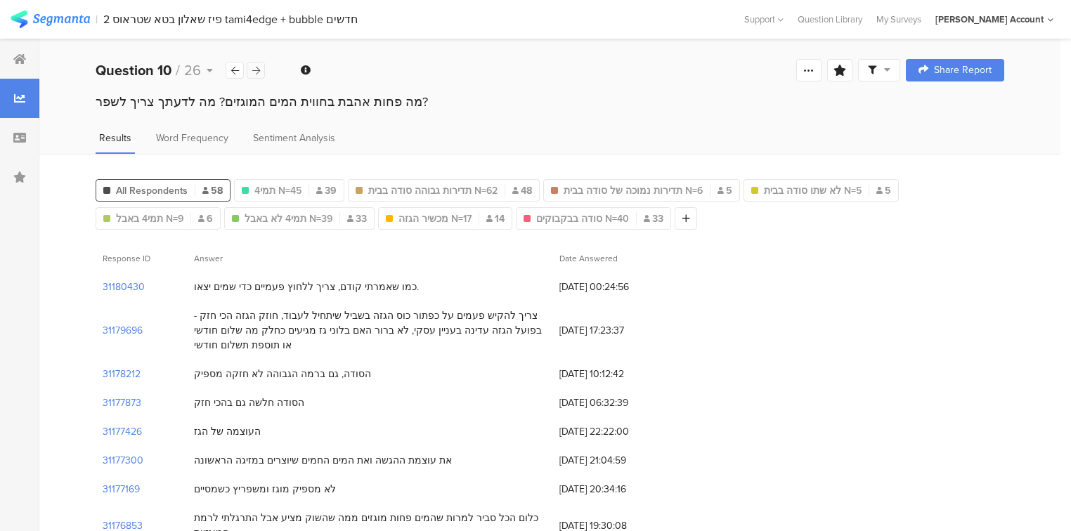
click at [258, 69] on icon at bounding box center [256, 70] width 8 height 9
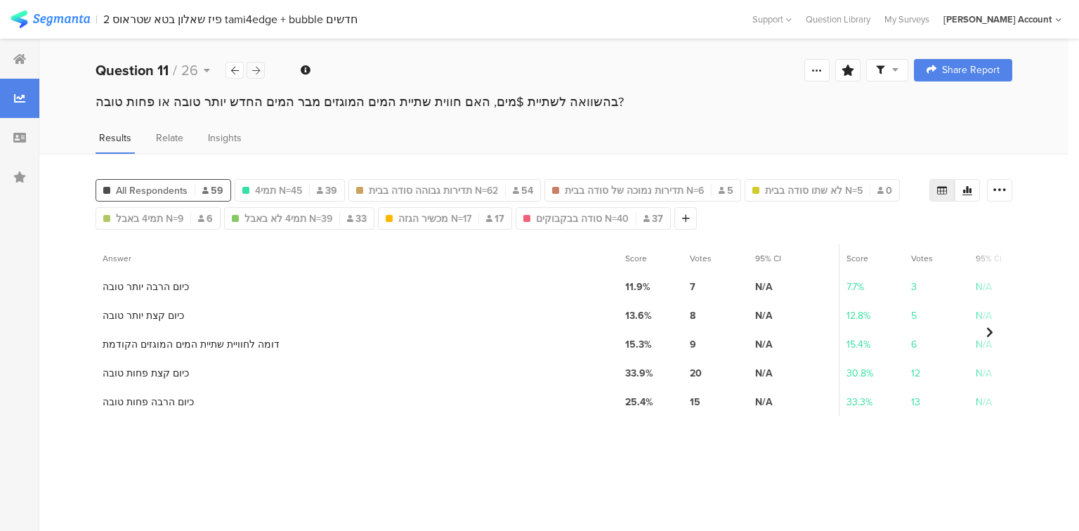
click at [258, 70] on icon at bounding box center [256, 70] width 8 height 9
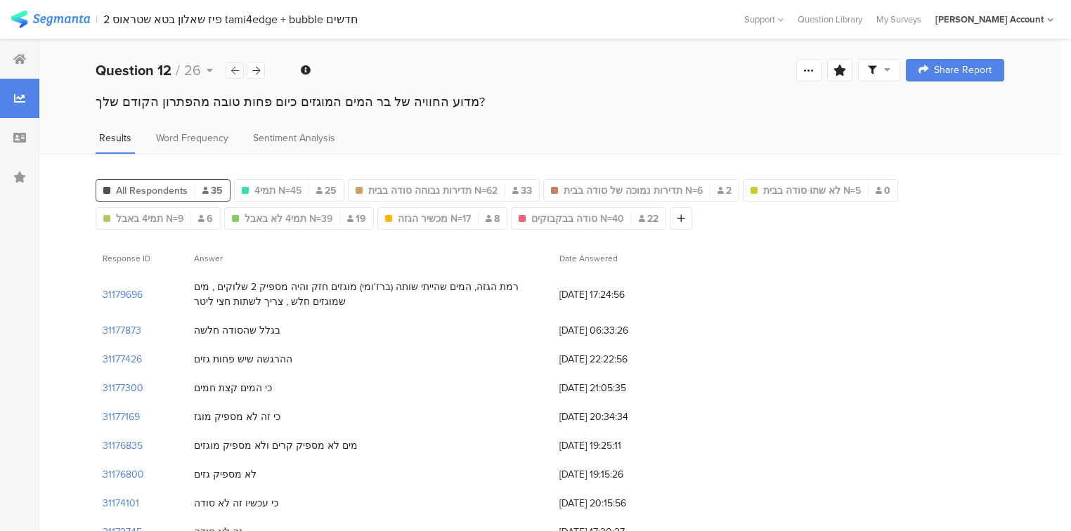
click at [238, 70] on icon at bounding box center [235, 70] width 8 height 9
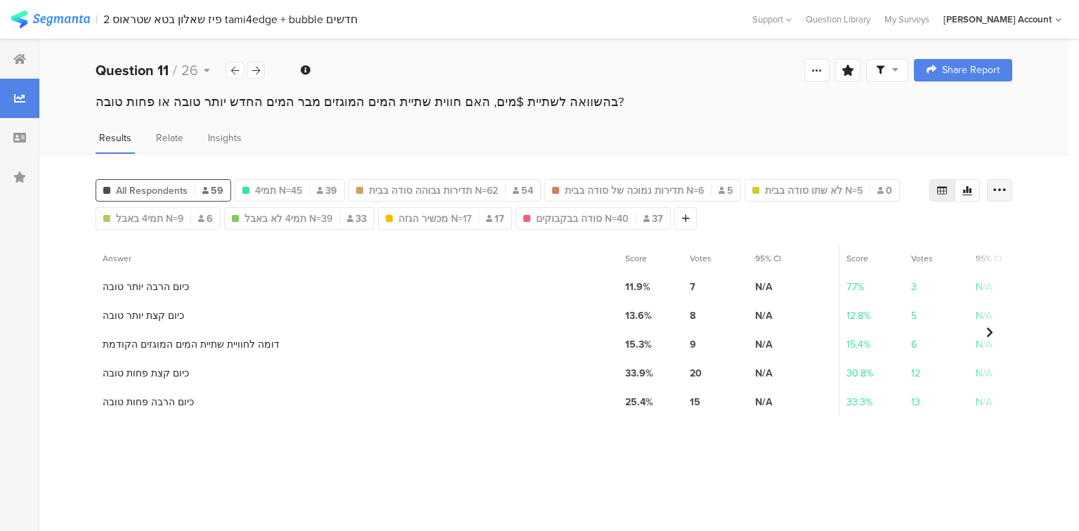
click at [1003, 188] on icon at bounding box center [1000, 190] width 14 height 14
click at [860, 226] on span "Export as Excel" at bounding box center [863, 230] width 67 height 14
drag, startPoint x: 258, startPoint y: 70, endPoint x: 265, endPoint y: 84, distance: 15.7
click at [258, 71] on icon at bounding box center [256, 70] width 8 height 9
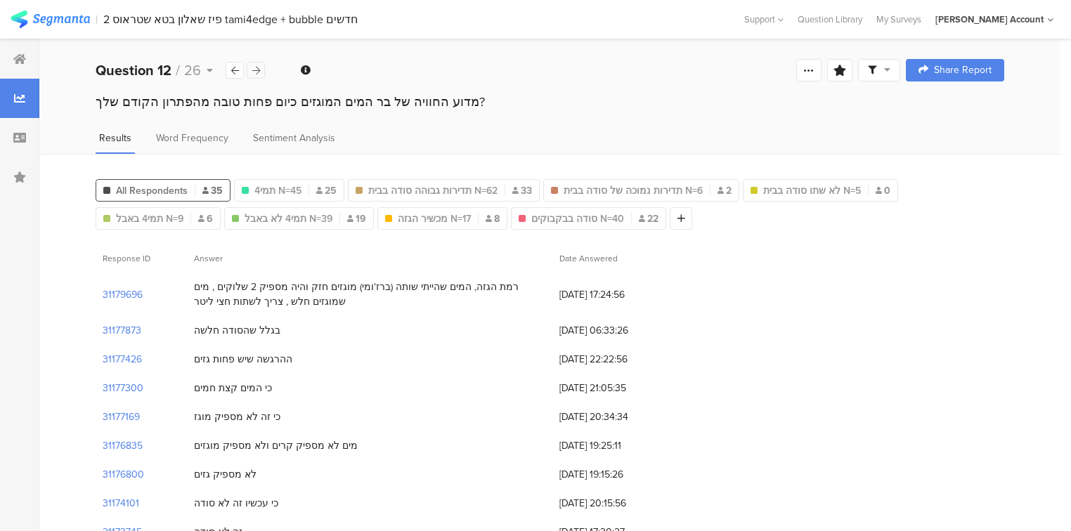
click at [253, 67] on icon at bounding box center [256, 70] width 8 height 9
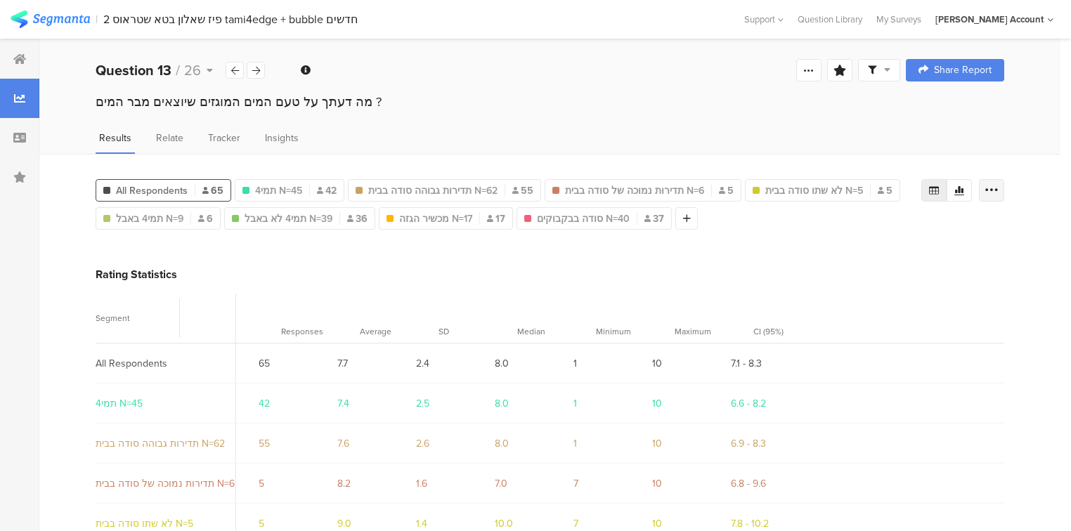
click at [998, 183] on icon at bounding box center [991, 190] width 14 height 14
click at [867, 223] on span "Export as Excel" at bounding box center [863, 230] width 67 height 14
click at [253, 67] on icon at bounding box center [256, 70] width 8 height 9
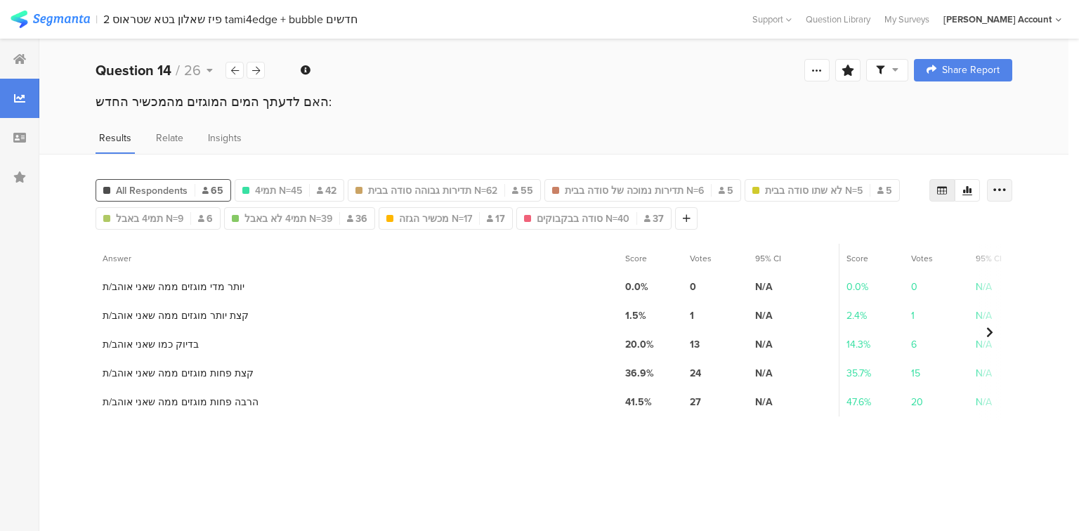
click at [1007, 189] on div at bounding box center [999, 190] width 25 height 22
click at [853, 230] on span "Export as Excel" at bounding box center [863, 230] width 67 height 14
click at [253, 67] on icon at bounding box center [256, 70] width 8 height 9
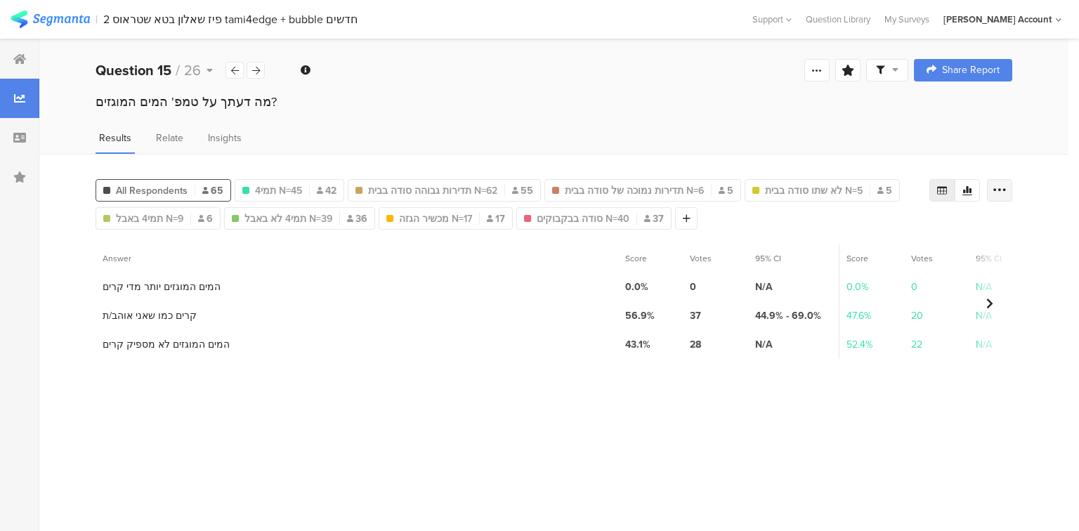
click at [1004, 187] on icon at bounding box center [1000, 190] width 14 height 14
click at [863, 228] on span "Export as Excel" at bounding box center [863, 230] width 67 height 14
click at [258, 67] on icon at bounding box center [256, 70] width 8 height 9
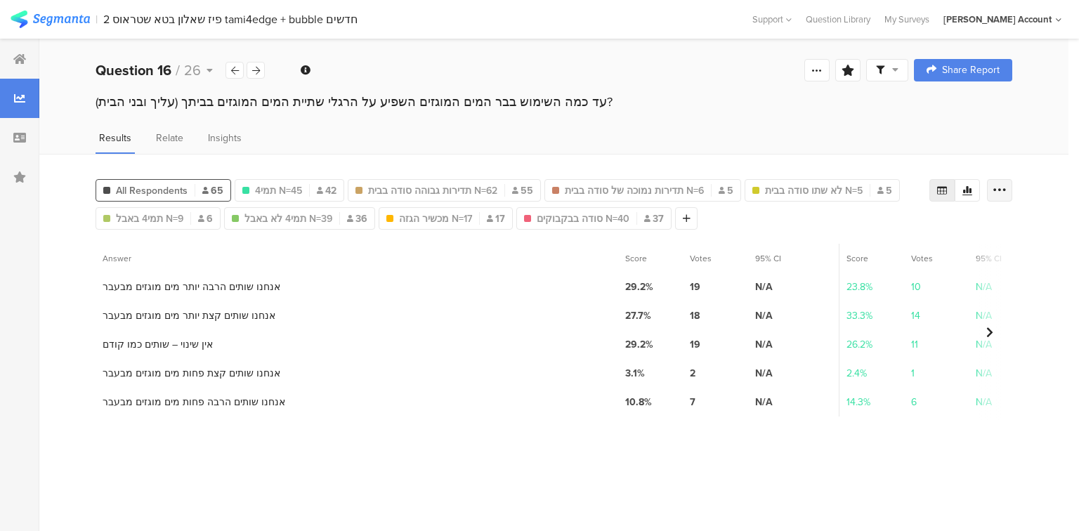
click at [1000, 189] on icon at bounding box center [1000, 190] width 14 height 14
click at [854, 229] on span "Export as Excel" at bounding box center [863, 230] width 67 height 14
click at [253, 67] on icon at bounding box center [256, 70] width 8 height 9
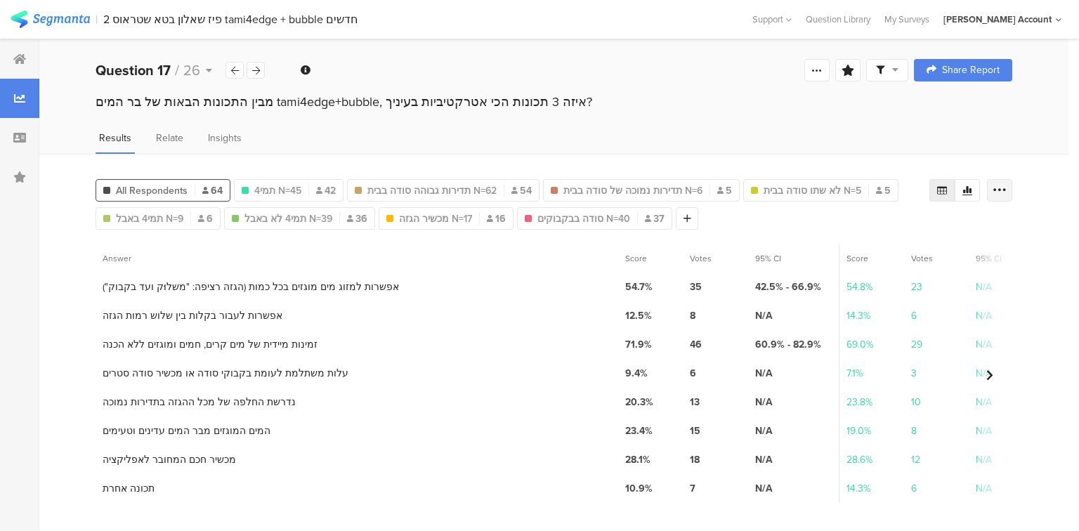
click at [1002, 190] on icon at bounding box center [1000, 190] width 14 height 14
click at [874, 226] on span "Export as Excel" at bounding box center [863, 230] width 67 height 14
click at [254, 70] on icon at bounding box center [256, 70] width 8 height 9
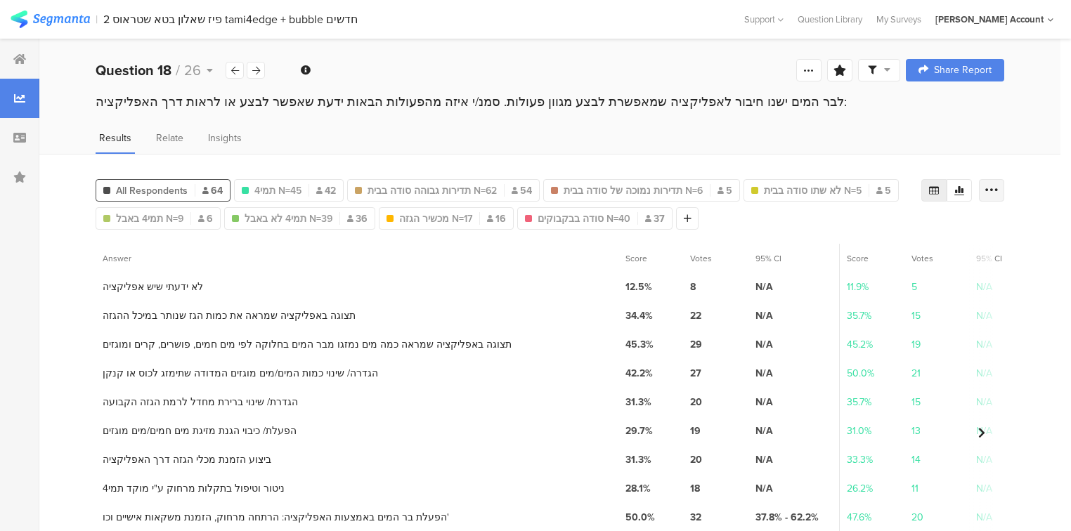
click at [998, 186] on icon at bounding box center [991, 190] width 14 height 14
click at [861, 228] on span "Export as Excel" at bounding box center [863, 230] width 67 height 14
click at [255, 72] on icon at bounding box center [256, 70] width 8 height 9
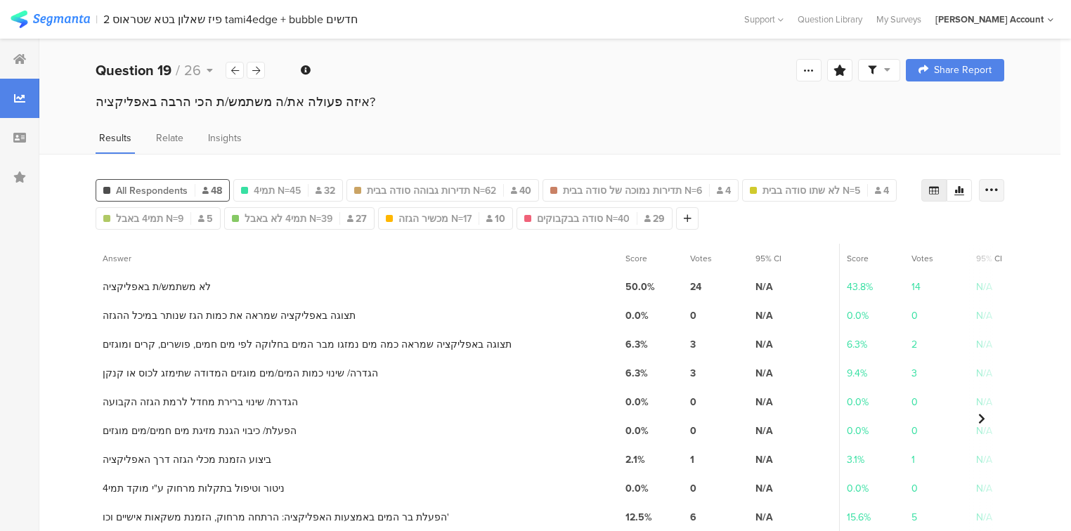
click at [996, 190] on icon at bounding box center [991, 190] width 14 height 14
click at [872, 225] on span "Export as Excel" at bounding box center [863, 230] width 67 height 14
click at [259, 70] on icon at bounding box center [256, 70] width 8 height 9
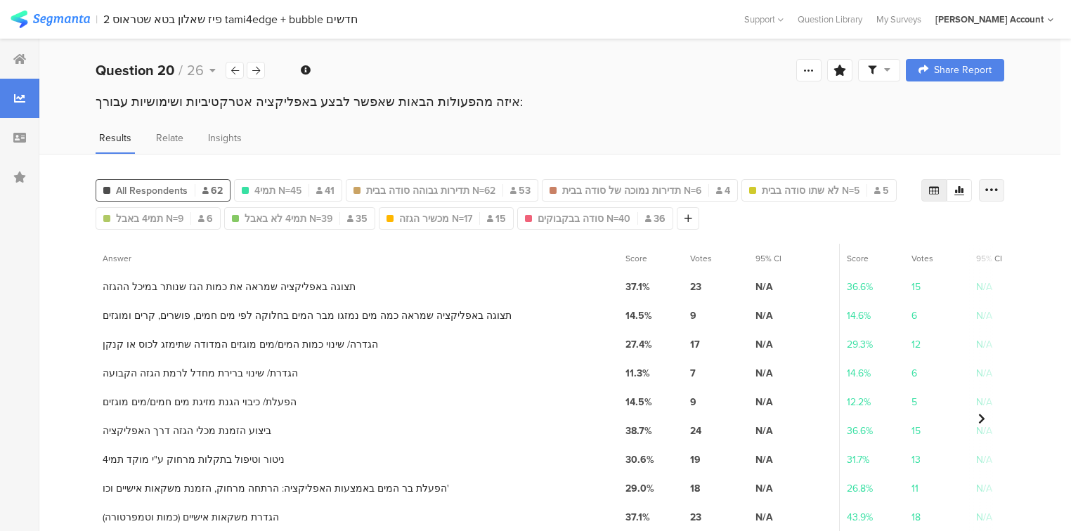
click at [998, 189] on icon at bounding box center [991, 190] width 14 height 14
click at [882, 233] on span "Export as Excel" at bounding box center [863, 230] width 67 height 14
click at [256, 69] on icon at bounding box center [256, 70] width 8 height 9
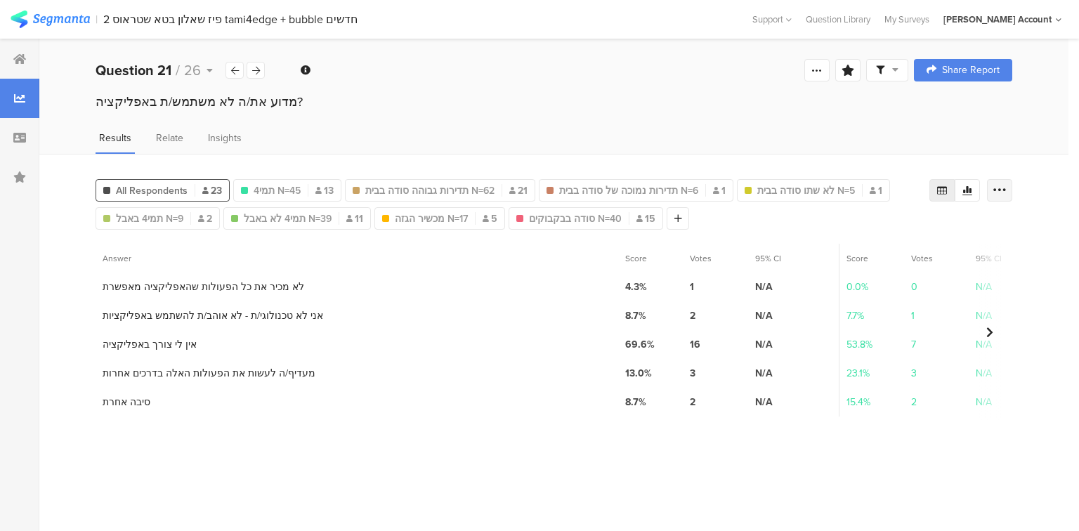
click at [997, 185] on icon at bounding box center [1000, 190] width 14 height 14
click at [879, 228] on span "Export as Excel" at bounding box center [863, 230] width 67 height 14
click at [254, 69] on icon at bounding box center [256, 70] width 8 height 9
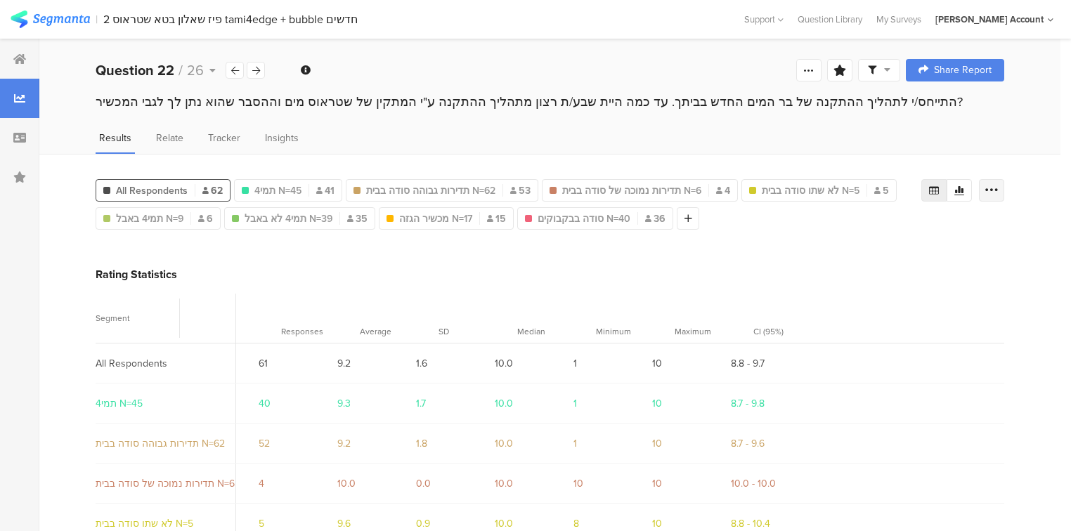
click at [998, 191] on icon at bounding box center [991, 190] width 14 height 14
click at [879, 230] on span "Export as Excel" at bounding box center [863, 230] width 67 height 14
drag, startPoint x: 1003, startPoint y: 193, endPoint x: 978, endPoint y: 208, distance: 29.3
click at [998, 193] on icon at bounding box center [991, 190] width 14 height 14
click at [890, 230] on span "Export as Excel" at bounding box center [863, 230] width 67 height 14
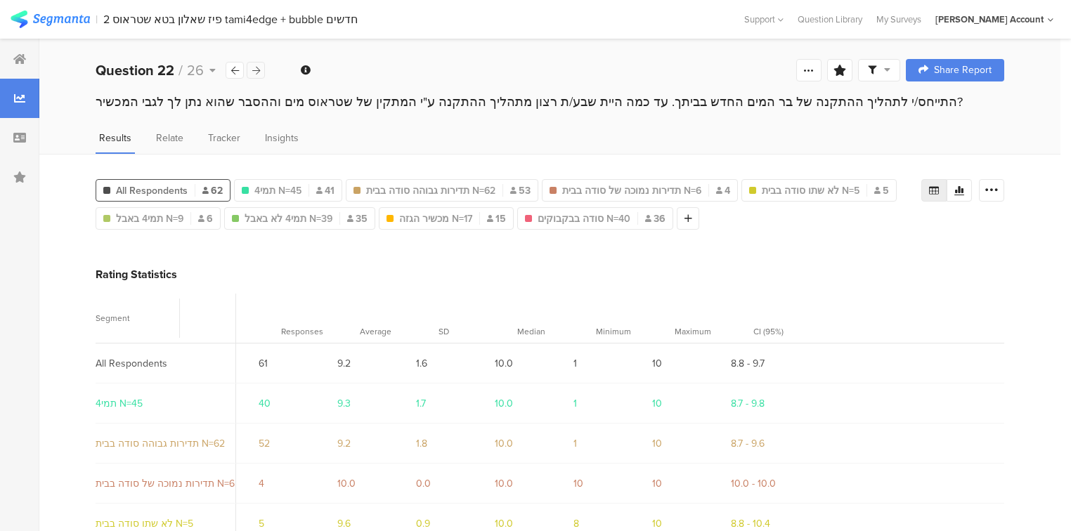
click at [254, 67] on icon at bounding box center [256, 70] width 8 height 9
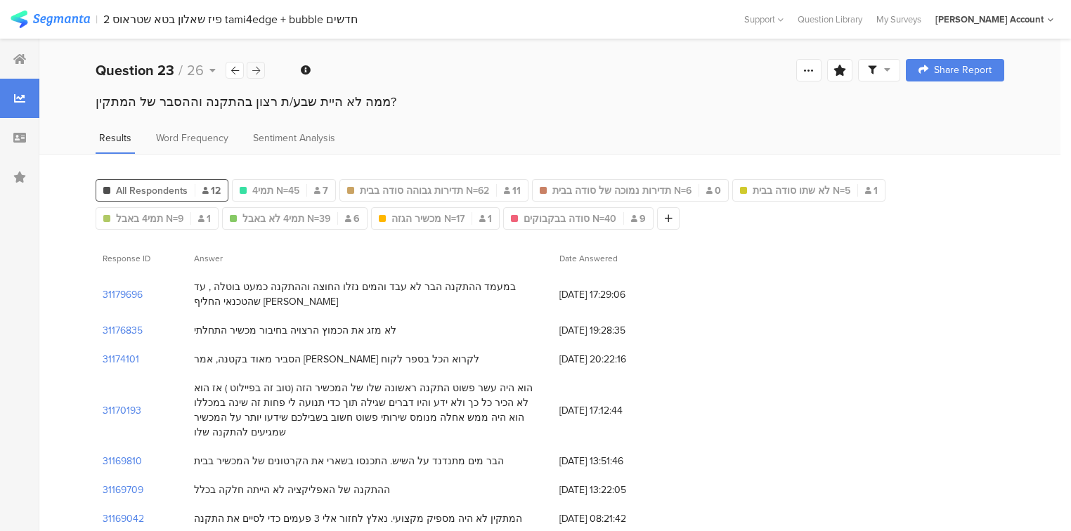
click at [254, 67] on icon at bounding box center [256, 70] width 8 height 9
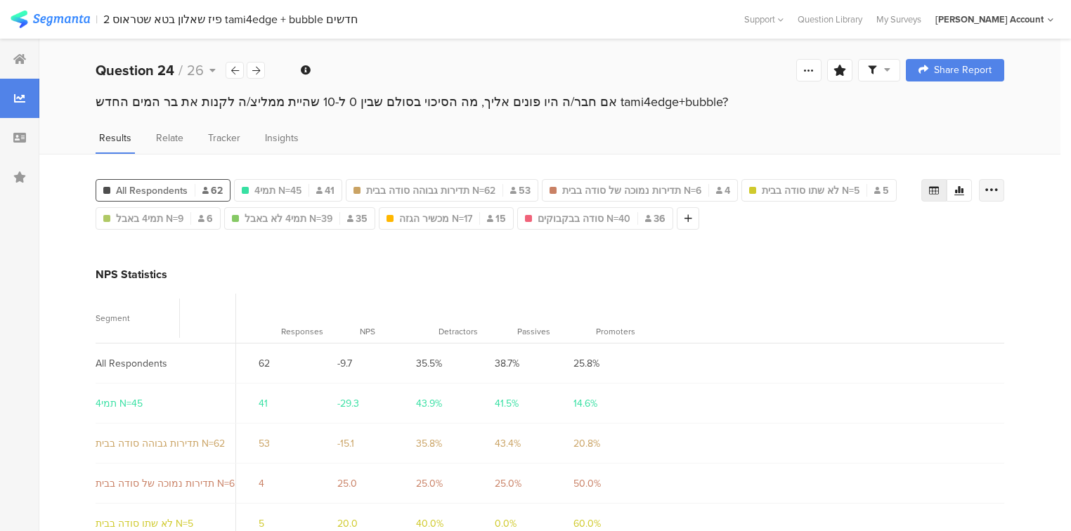
click at [997, 188] on icon at bounding box center [991, 190] width 14 height 14
click at [882, 228] on span "Export as Excel" at bounding box center [863, 230] width 67 height 14
click at [253, 70] on icon at bounding box center [256, 70] width 8 height 9
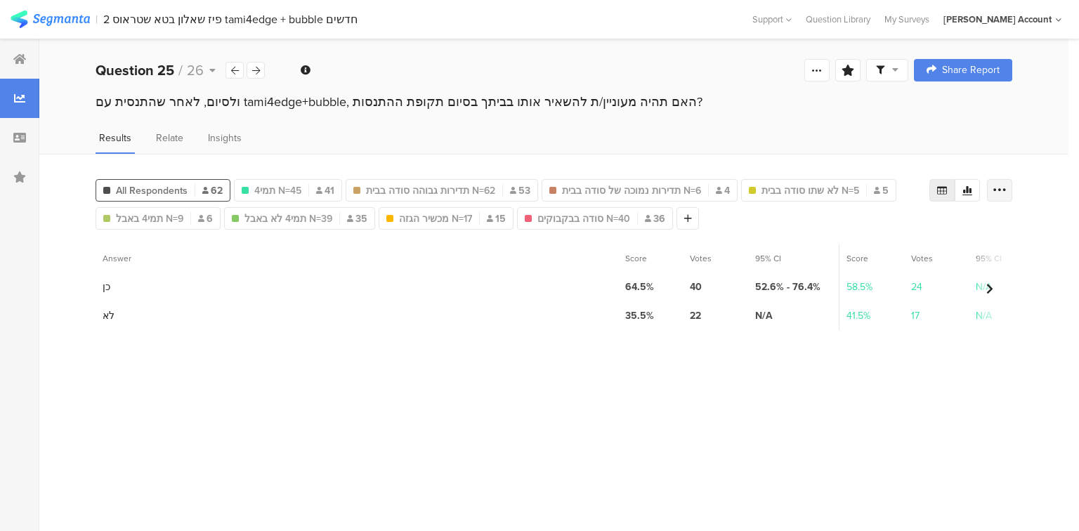
click at [995, 188] on icon at bounding box center [1000, 190] width 14 height 14
click at [867, 229] on span "Export as Excel" at bounding box center [863, 230] width 67 height 14
